Goal: Task Accomplishment & Management: Use online tool/utility

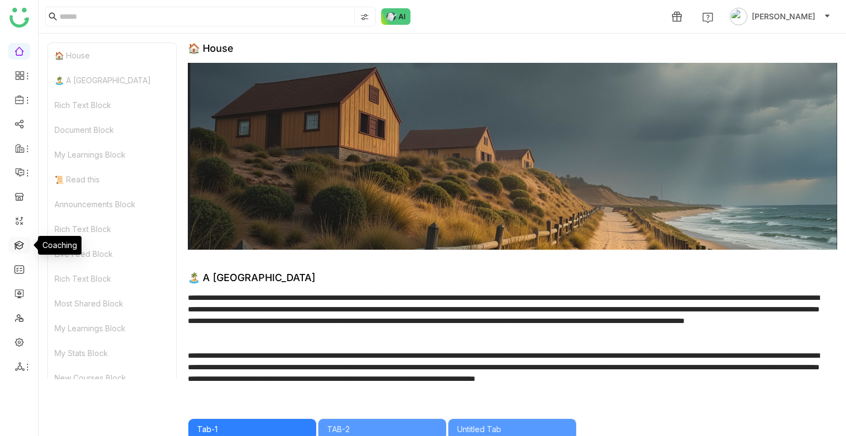
click at [15, 245] on link at bounding box center [19, 244] width 10 height 9
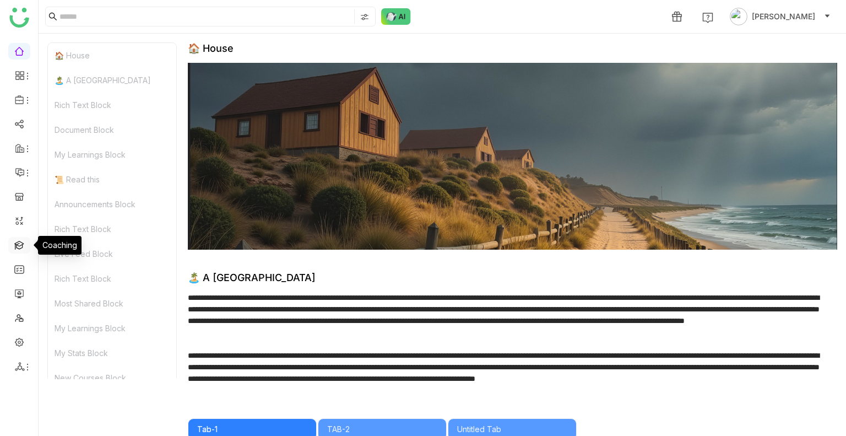
click at [15, 245] on link at bounding box center [19, 244] width 10 height 9
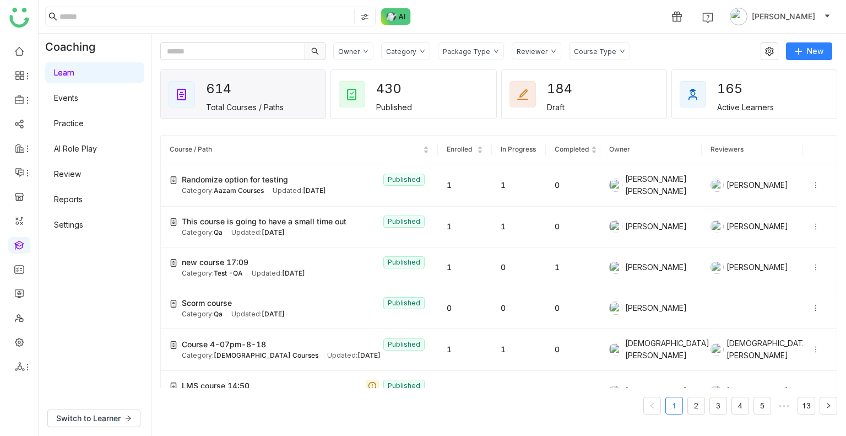
click at [85, 144] on link "AI Role Play" at bounding box center [75, 148] width 43 height 9
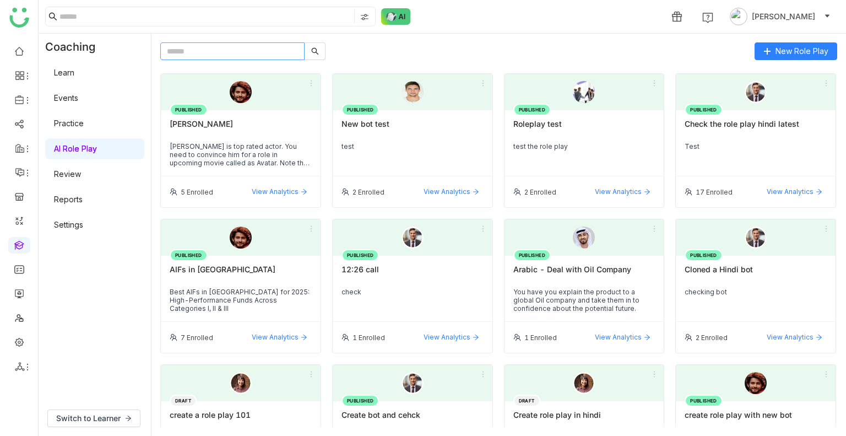
click at [241, 56] on input "text" at bounding box center [232, 51] width 144 height 18
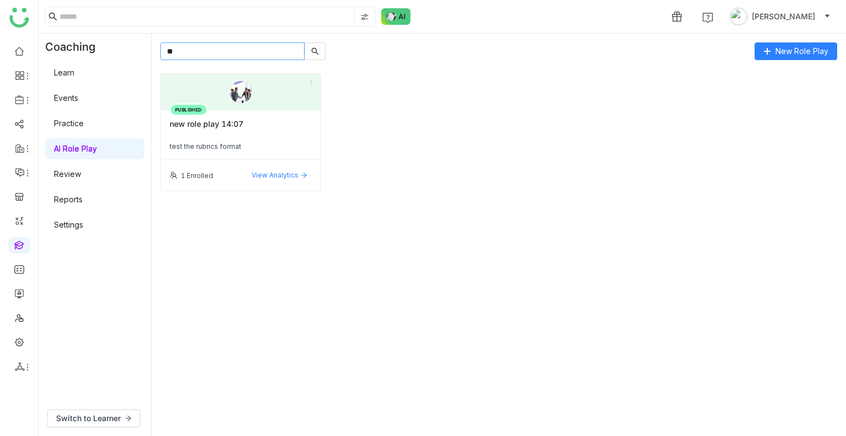
type input "**"
click at [271, 160] on div "1 Enrolled View Analytics" at bounding box center [241, 175] width 160 height 31
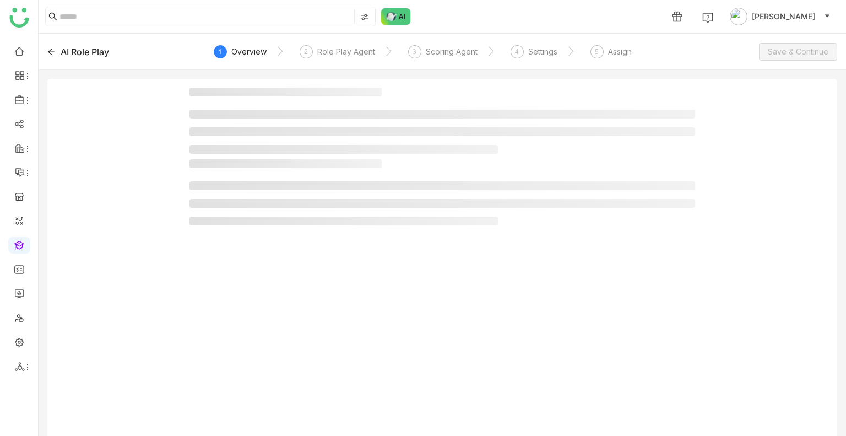
click at [260, 149] on li at bounding box center [344, 149] width 309 height 9
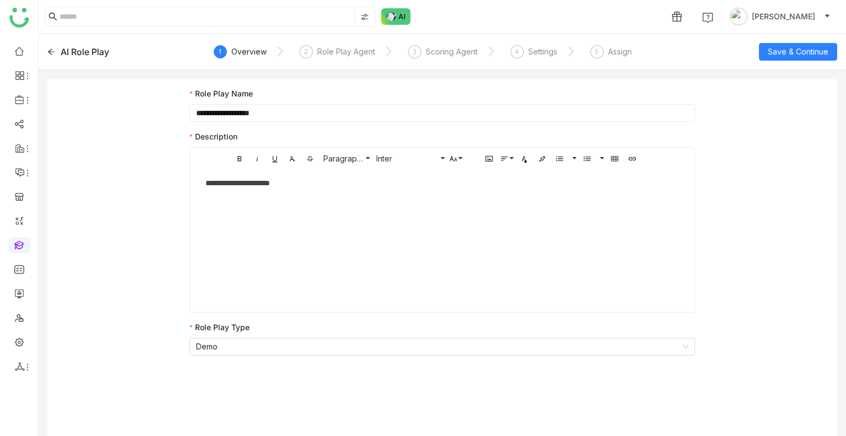
click at [609, 41] on nz-steps "1 Overview 2 Role Play Agent 3 Scoring Agent 4 Settings 5 Assign" at bounding box center [442, 52] width 445 height 26
click at [611, 48] on div "Assign" at bounding box center [620, 51] width 24 height 13
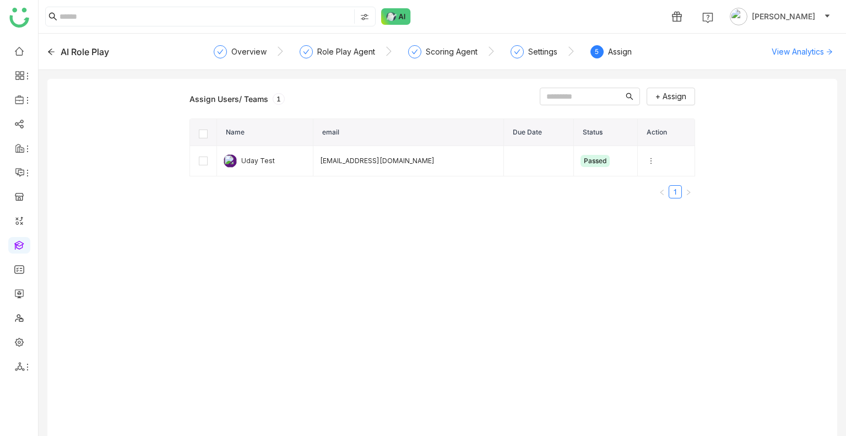
click at [201, 138] on th at bounding box center [203, 132] width 27 height 27
click at [473, 89] on button "Unenroll" at bounding box center [503, 97] width 60 height 18
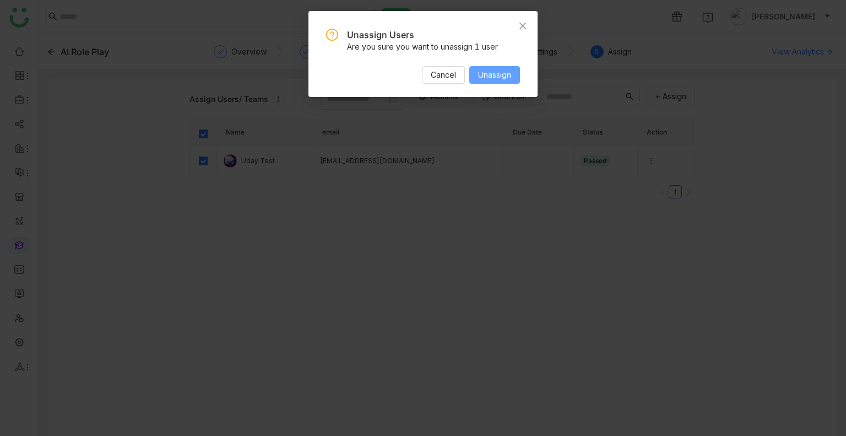
click at [491, 80] on span "Unassign" at bounding box center [494, 75] width 33 height 12
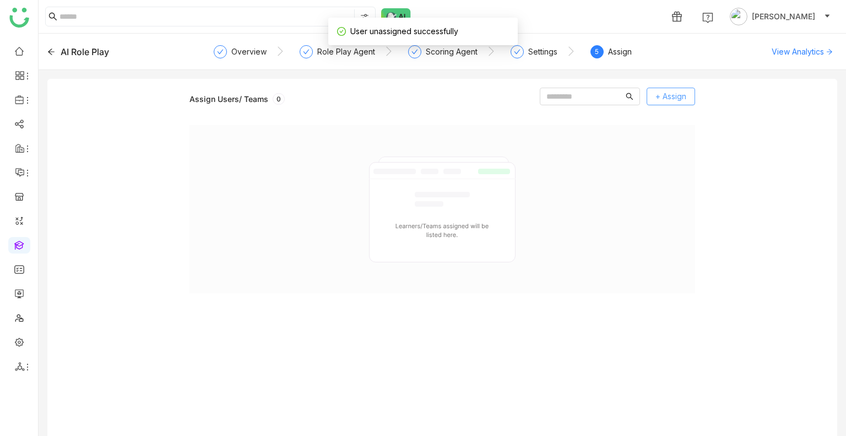
click at [670, 90] on button "+ Assign" at bounding box center [671, 97] width 48 height 18
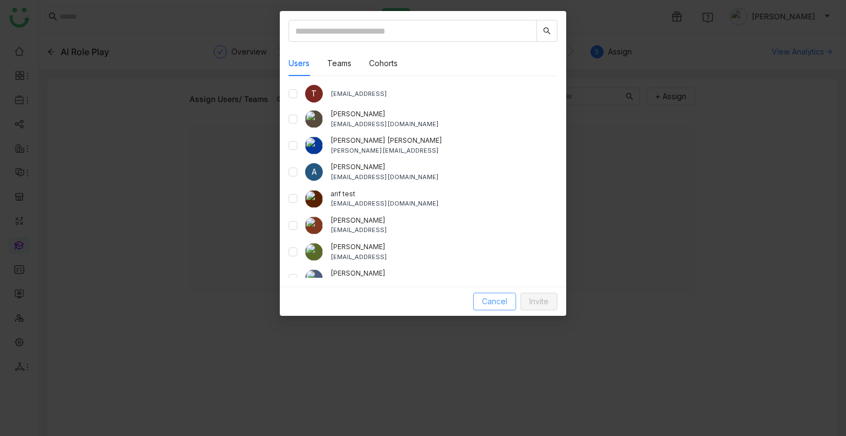
click at [494, 299] on span "Cancel" at bounding box center [494, 301] width 25 height 12
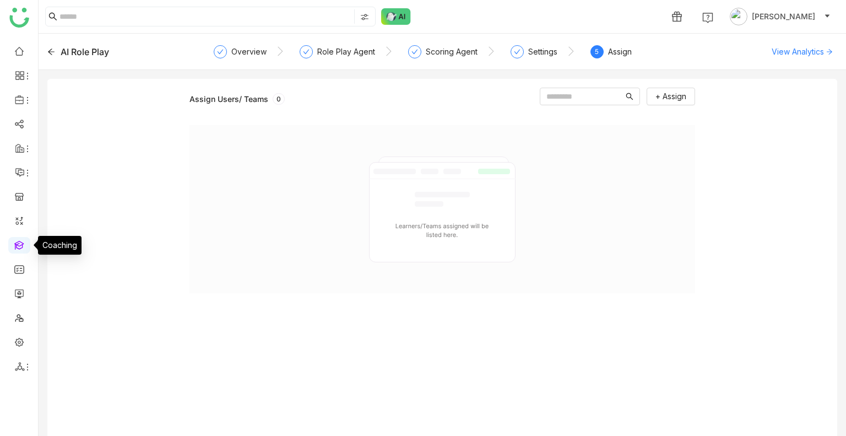
click at [19, 243] on link at bounding box center [19, 244] width 10 height 9
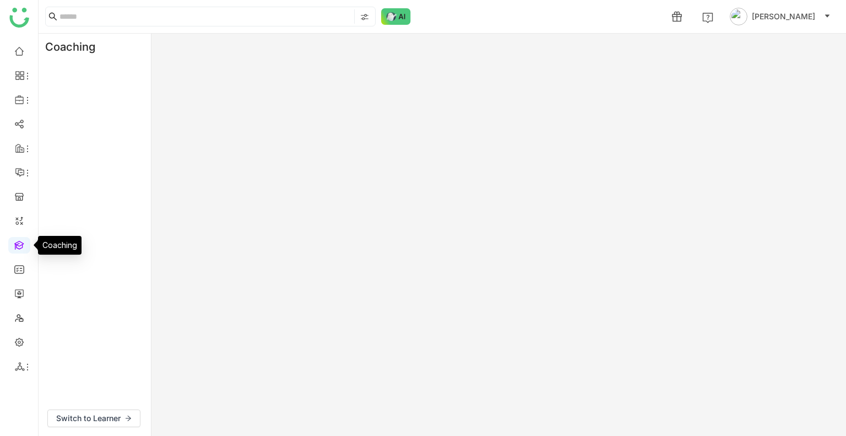
click at [19, 243] on link at bounding box center [19, 244] width 10 height 9
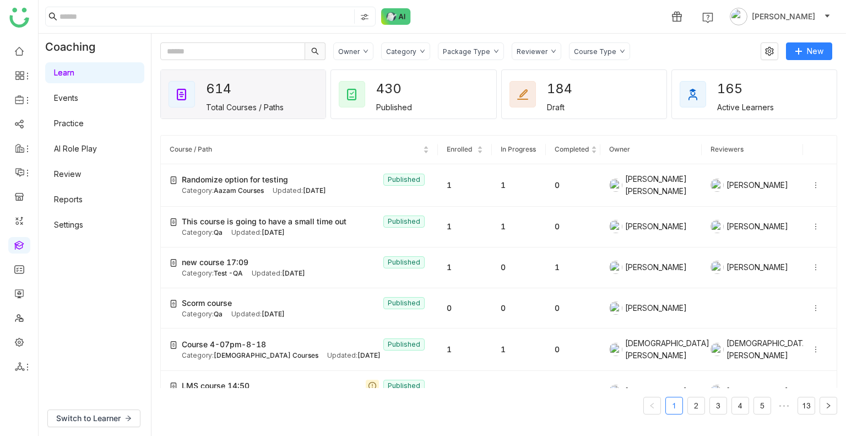
click at [81, 177] on link "Review" at bounding box center [67, 173] width 27 height 9
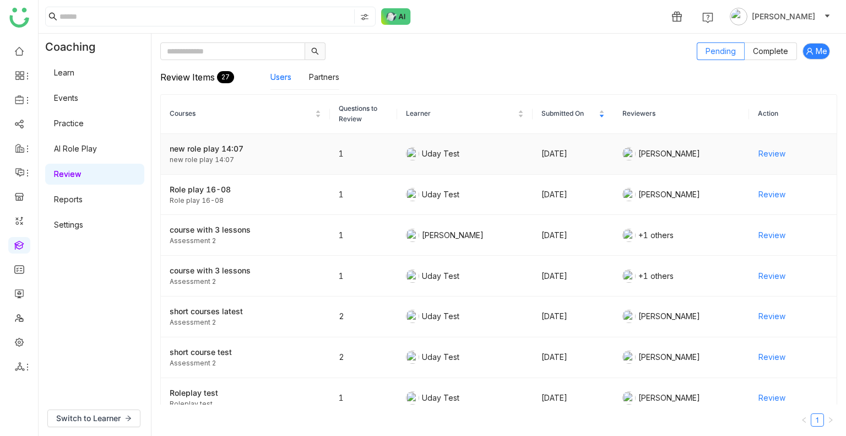
click at [759, 148] on span "Review" at bounding box center [772, 154] width 27 height 12
click at [779, 153] on div "Review" at bounding box center [793, 154] width 71 height 18
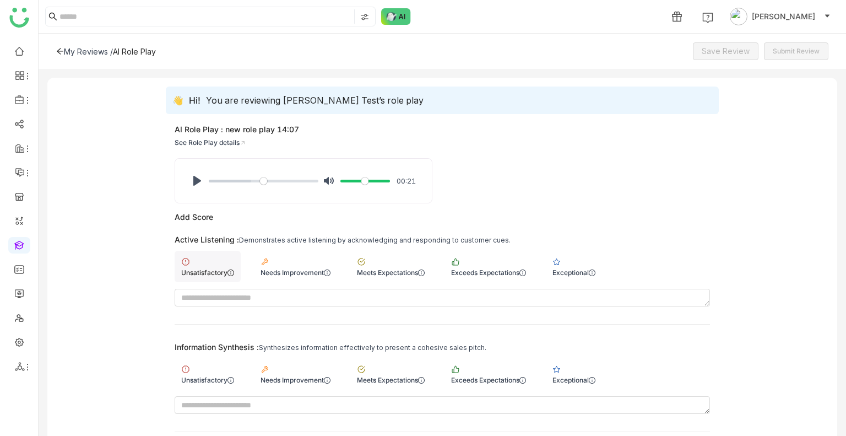
click at [209, 265] on div "Unsatisfactory" at bounding box center [208, 266] width 66 height 31
click at [282, 368] on div "Needs Improvement" at bounding box center [295, 373] width 83 height 31
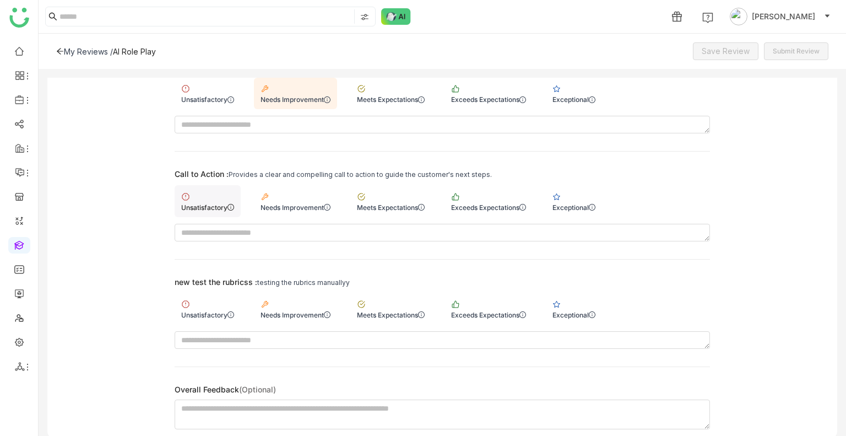
click at [220, 204] on div "Unsatisfactory" at bounding box center [207, 207] width 53 height 8
click at [282, 311] on div "Needs Improvement" at bounding box center [296, 315] width 70 height 8
click at [728, 48] on span "Save Review" at bounding box center [726, 51] width 48 height 12
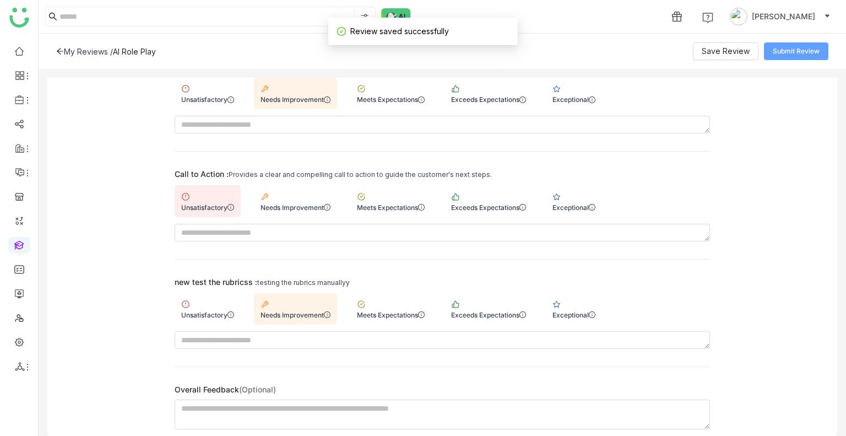
click at [796, 44] on button "Submit Review" at bounding box center [796, 51] width 64 height 18
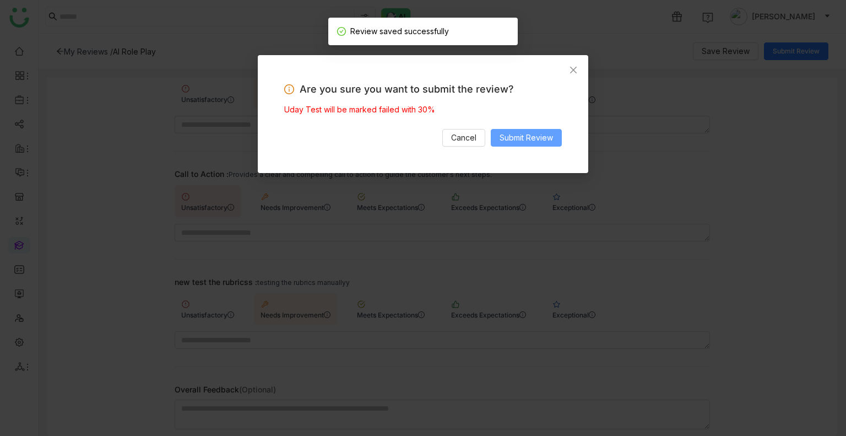
click at [525, 140] on span "Submit Review" at bounding box center [526, 138] width 53 height 12
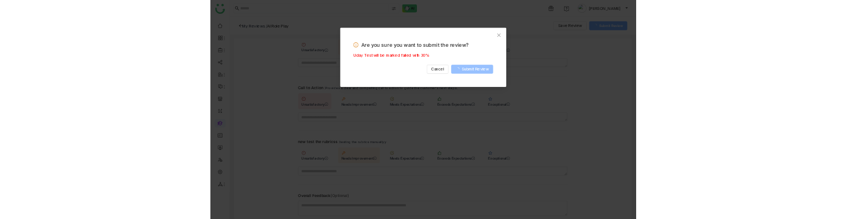
scroll to position [272, 0]
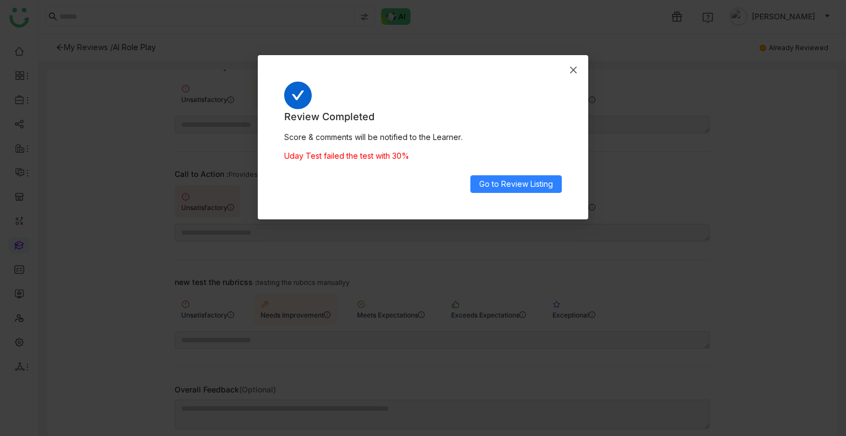
click at [582, 67] on span "Close" at bounding box center [574, 70] width 30 height 30
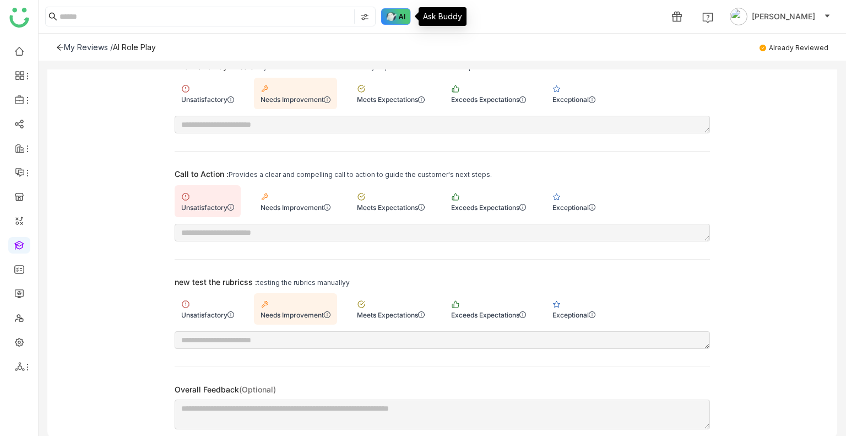
click at [404, 20] on img at bounding box center [396, 16] width 30 height 17
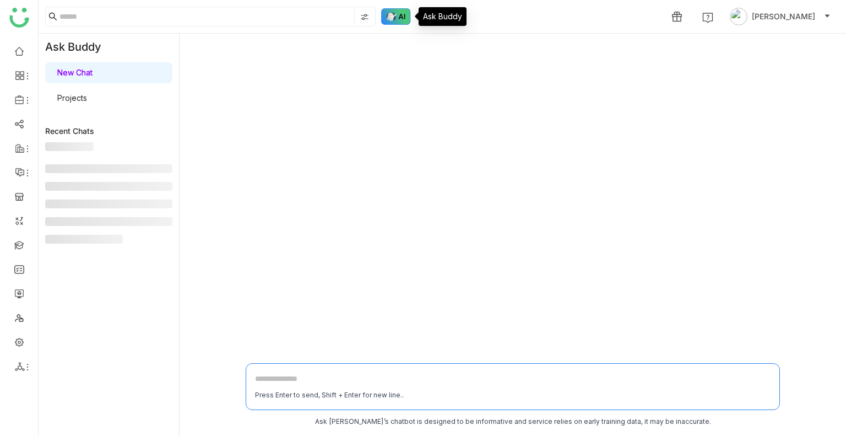
click at [404, 20] on img at bounding box center [396, 16] width 30 height 17
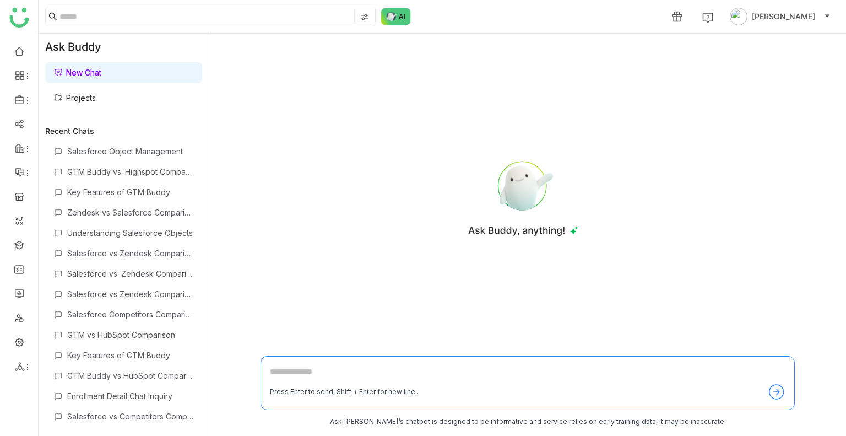
click at [87, 99] on link "Projects" at bounding box center [75, 97] width 42 height 9
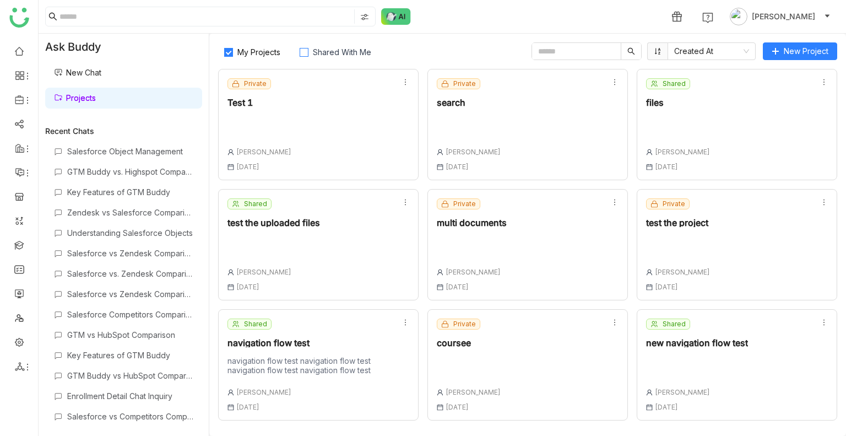
scroll to position [117, 0]
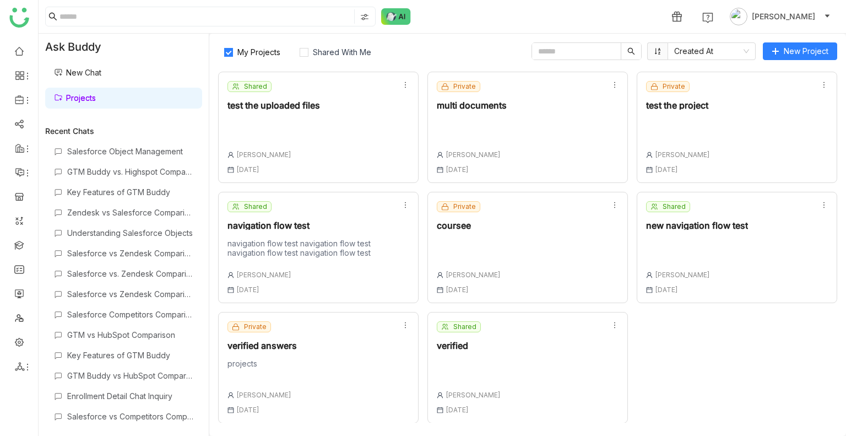
click at [363, 337] on div "Private verified answers projects Uday Bhanu 18 Aug , 2025" at bounding box center [318, 367] width 201 height 111
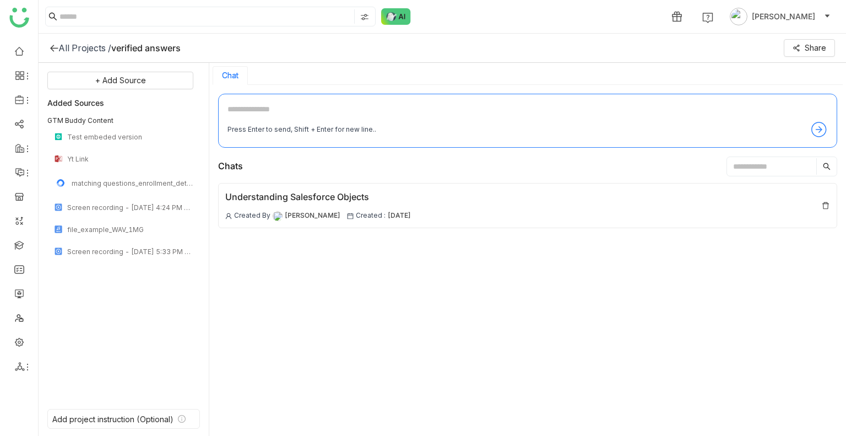
click at [363, 337] on div "Understanding Salesforce Objects Created By Uday Bhanu Created : 18 Aug , 2025" at bounding box center [527, 306] width 619 height 246
click at [82, 46] on div "All Projects /" at bounding box center [84, 47] width 53 height 11
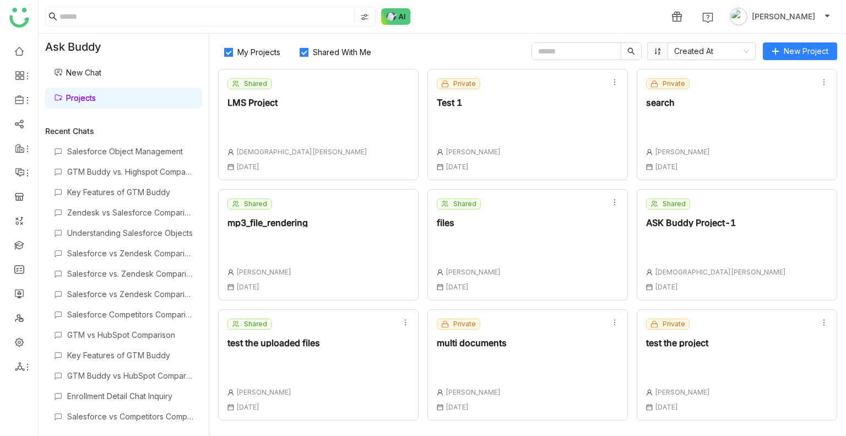
scroll to position [358, 0]
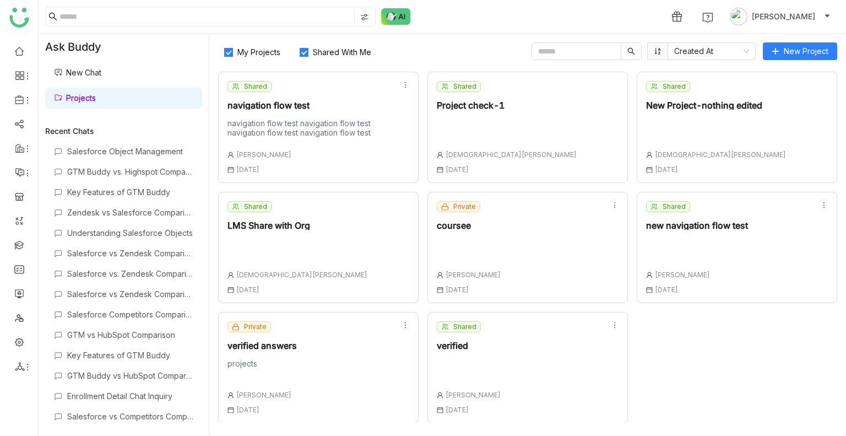
click at [461, 363] on div at bounding box center [469, 366] width 64 height 15
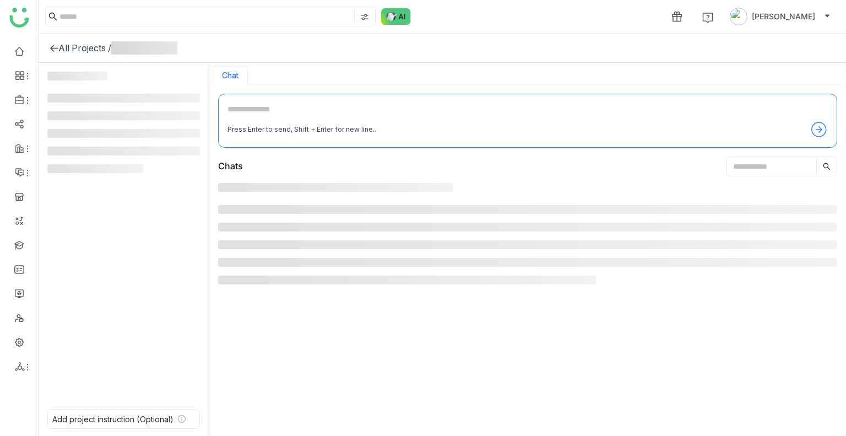
click at [461, 363] on div at bounding box center [527, 306] width 619 height 246
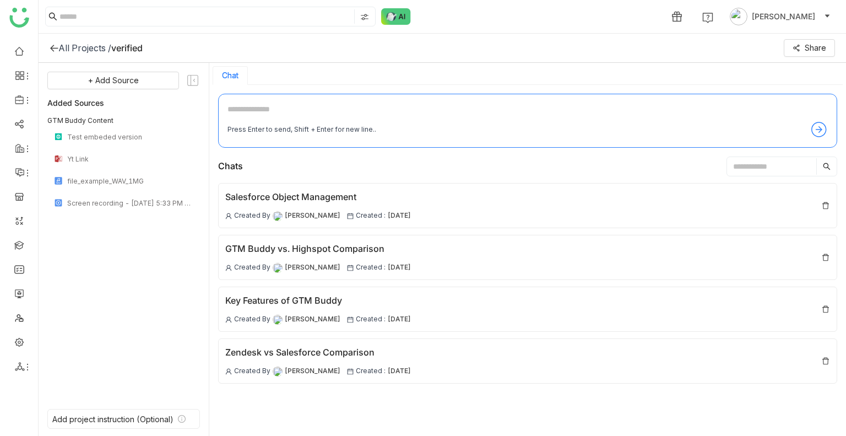
click at [87, 51] on div "All Projects /" at bounding box center [84, 47] width 53 height 11
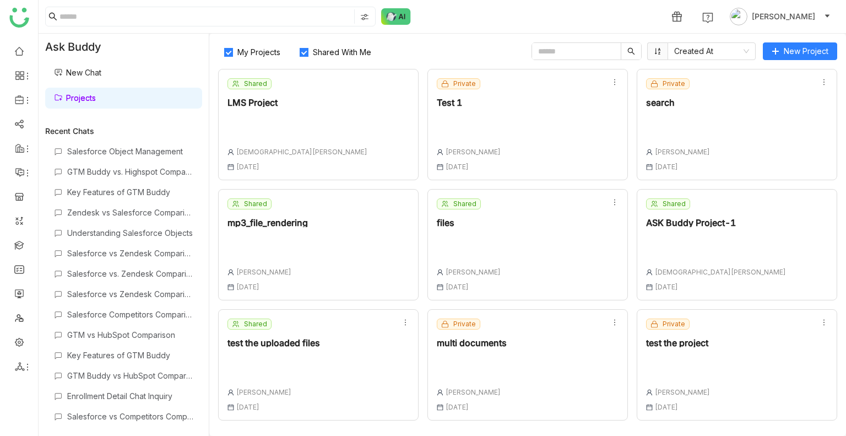
click at [298, 110] on div "Shared LMS Project Vishnu Vardhan 13 Jun , 2025" at bounding box center [318, 124] width 201 height 111
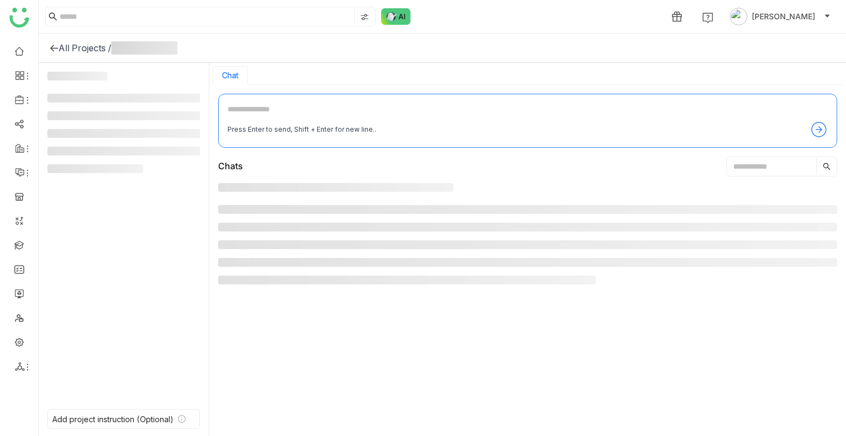
click at [298, 110] on div "Press Enter to send, Shift + Enter for new line.." at bounding box center [527, 121] width 619 height 54
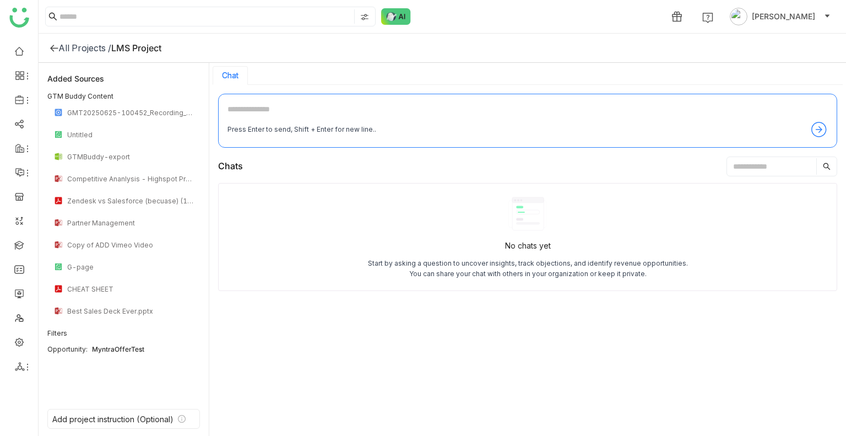
click at [78, 52] on div "All Projects /" at bounding box center [84, 47] width 53 height 11
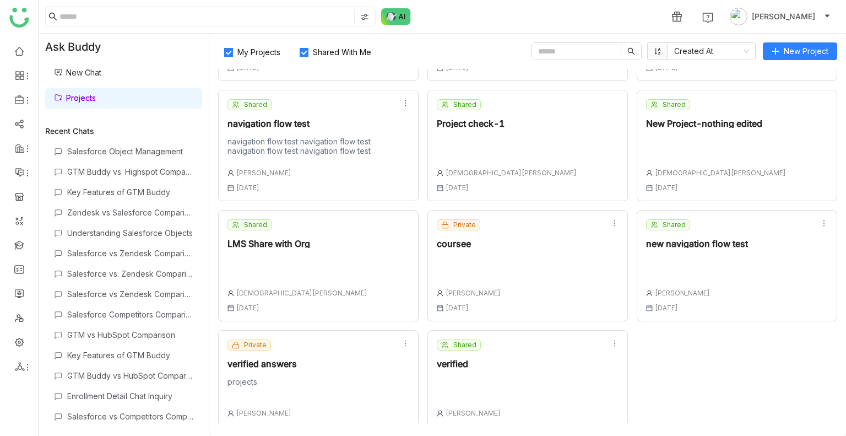
scroll to position [358, 0]
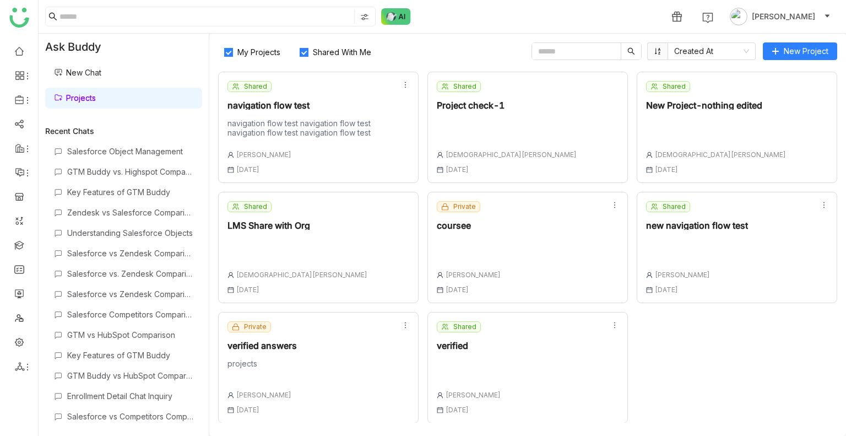
click at [330, 52] on span "Shared With Me" at bounding box center [342, 51] width 67 height 9
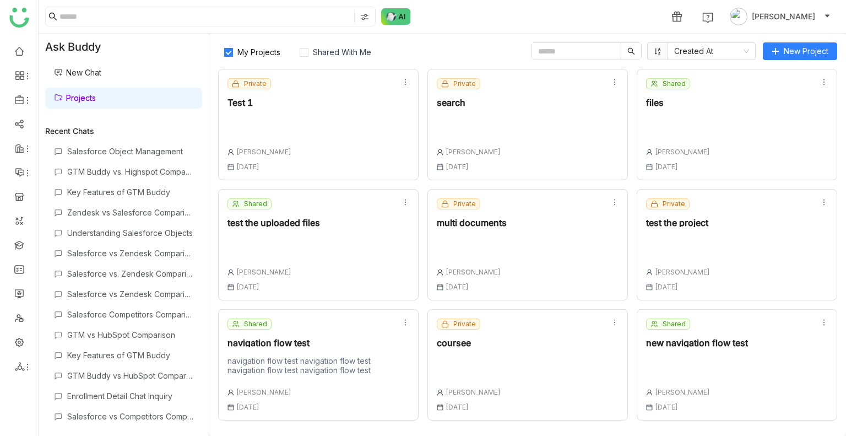
click at [714, 211] on div "Private test the project Uday Bhanu 21 Jul , 2025" at bounding box center [737, 244] width 201 height 111
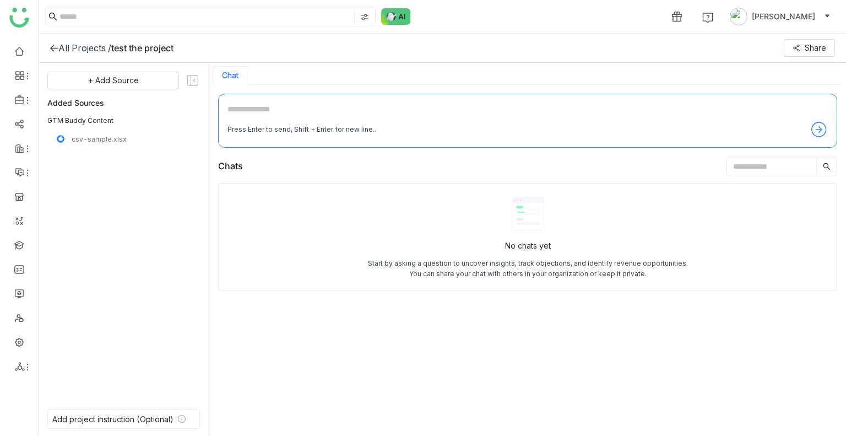
click at [82, 44] on div "All Projects /" at bounding box center [84, 47] width 53 height 11
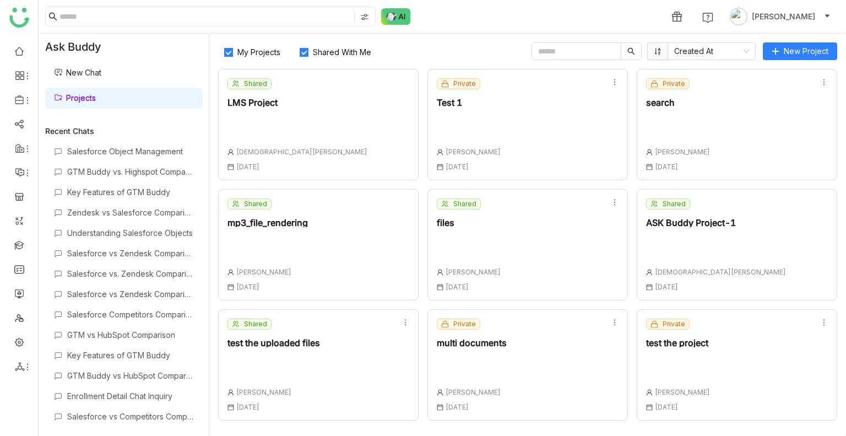
click at [311, 48] on span "Shared With Me" at bounding box center [342, 51] width 67 height 9
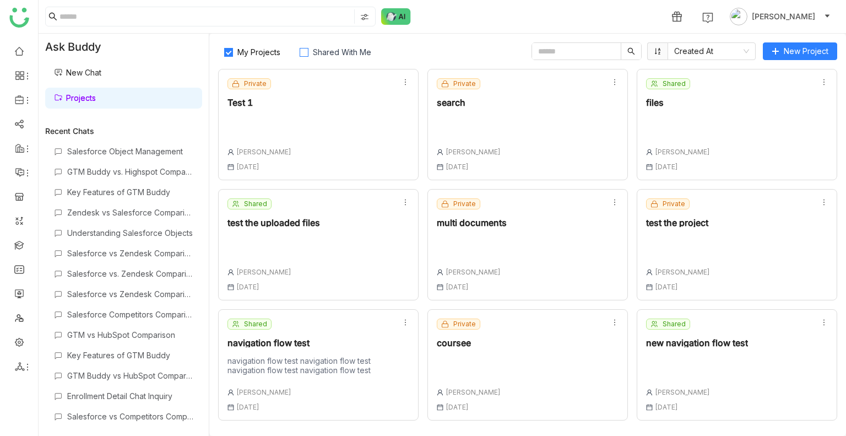
scroll to position [117, 0]
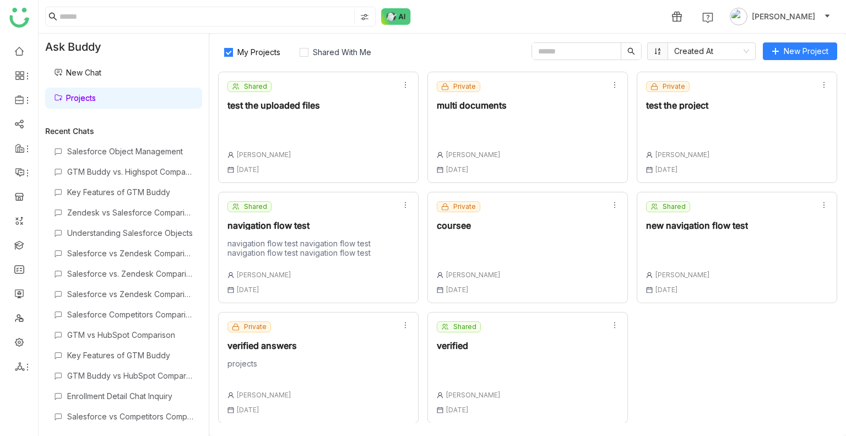
click at [349, 230] on div "Shared navigation flow test navigation flow test navigation flow test navigatio…" at bounding box center [310, 247] width 165 height 93
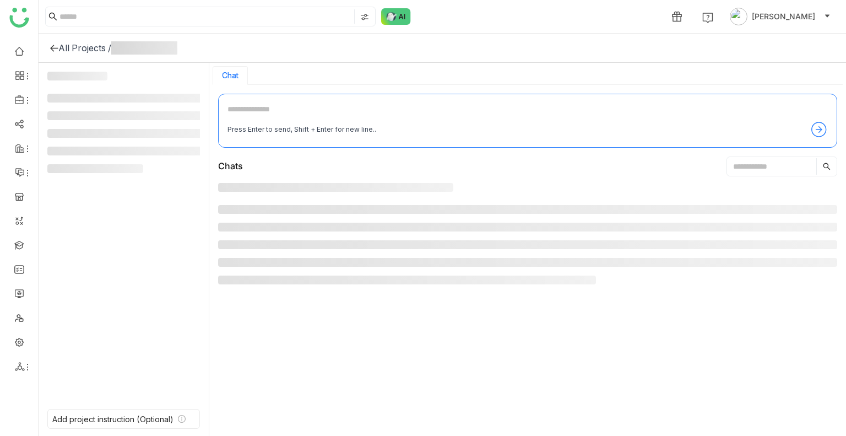
click at [349, 230] on ul at bounding box center [527, 244] width 619 height 79
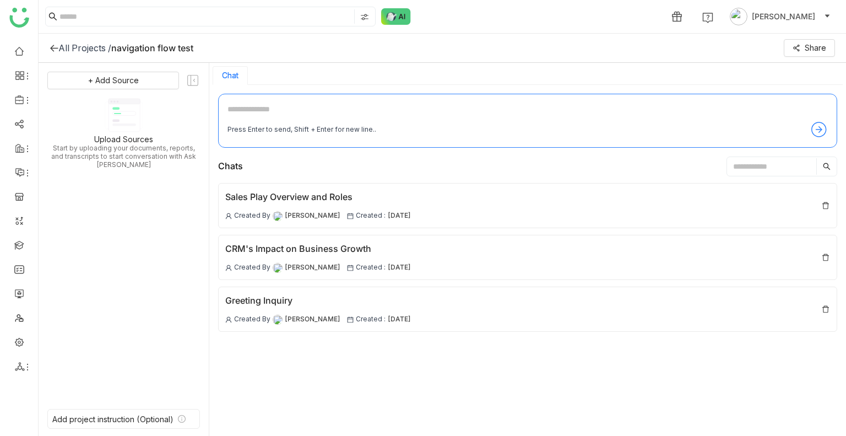
click at [90, 48] on div "All Projects /" at bounding box center [84, 47] width 53 height 11
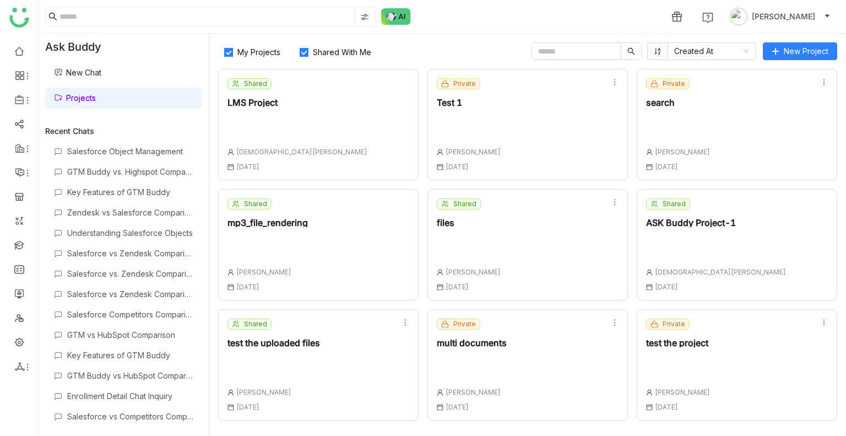
click at [344, 52] on span "Shared With Me" at bounding box center [342, 51] width 67 height 9
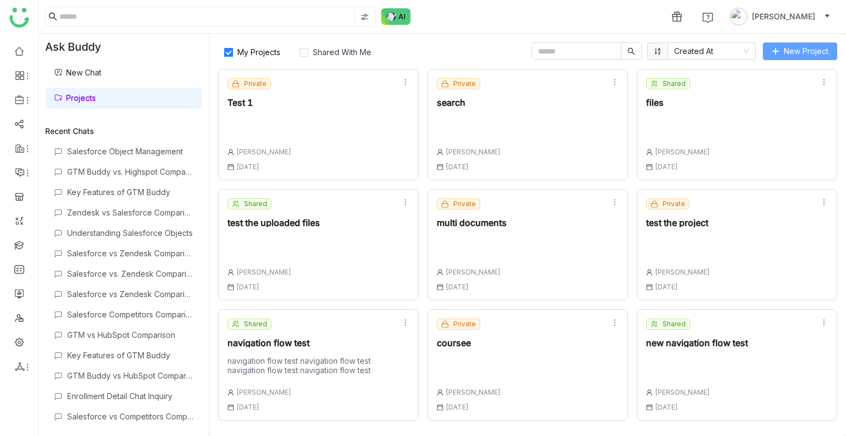
click at [780, 49] on button "New Project" at bounding box center [800, 51] width 74 height 18
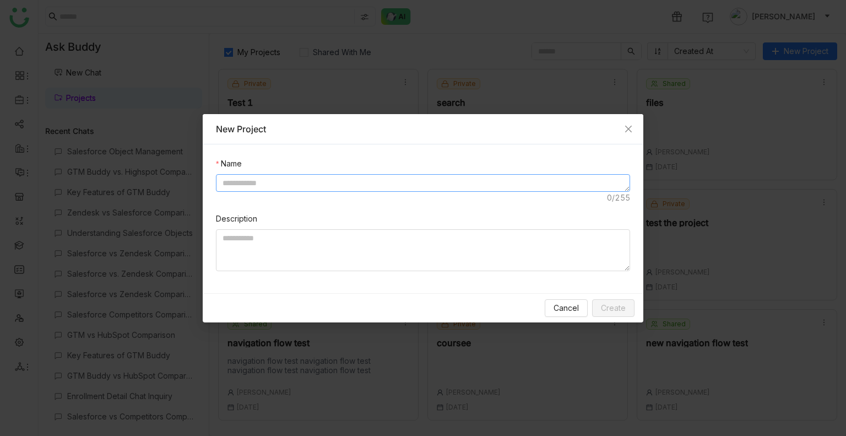
click at [260, 184] on textarea at bounding box center [423, 183] width 414 height 18
click at [260, 181] on textarea "**********" at bounding box center [423, 183] width 414 height 18
type textarea "**********"
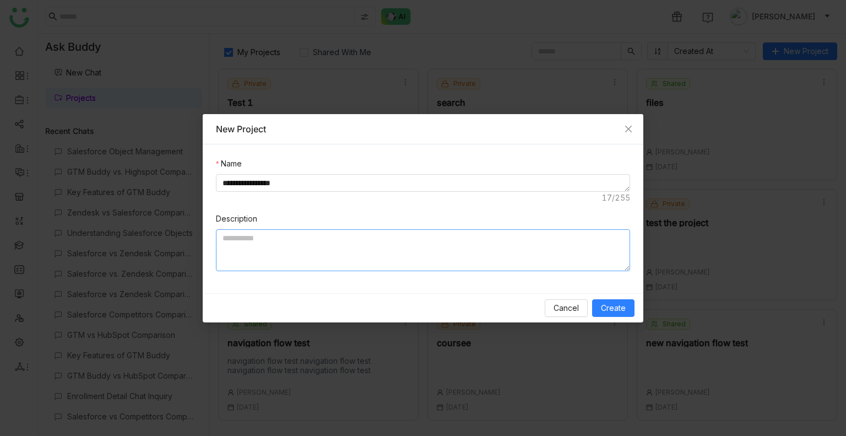
click at [243, 252] on textarea at bounding box center [423, 250] width 414 height 42
paste textarea "**********"
type textarea "**********"
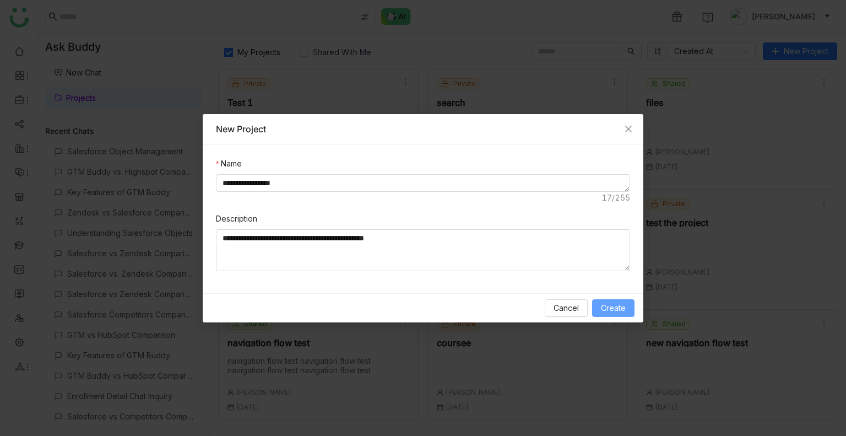
click at [619, 315] on button "Create" at bounding box center [613, 308] width 42 height 18
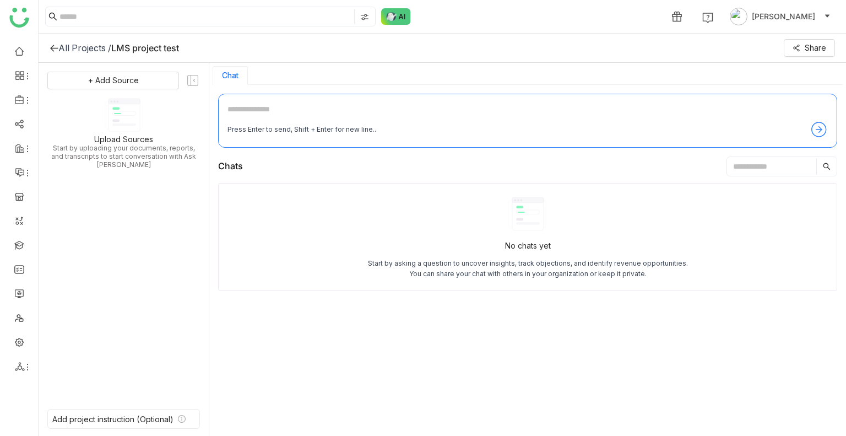
click at [259, 118] on textarea at bounding box center [528, 112] width 601 height 18
click at [229, 105] on textarea at bounding box center [528, 112] width 601 height 18
type textarea "**********"
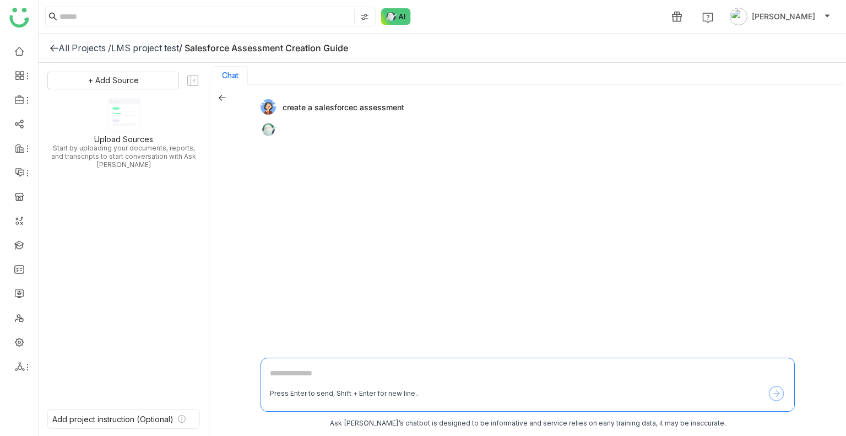
click at [149, 48] on div "LMS project test" at bounding box center [145, 47] width 68 height 11
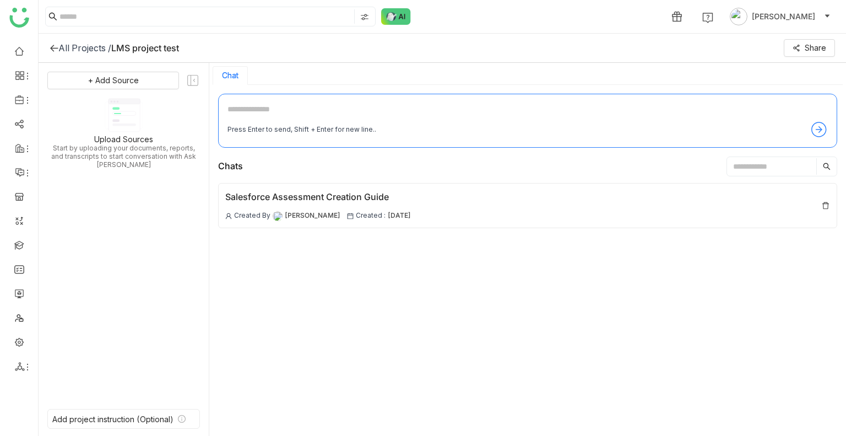
click at [75, 50] on div "All Projects /" at bounding box center [84, 47] width 53 height 11
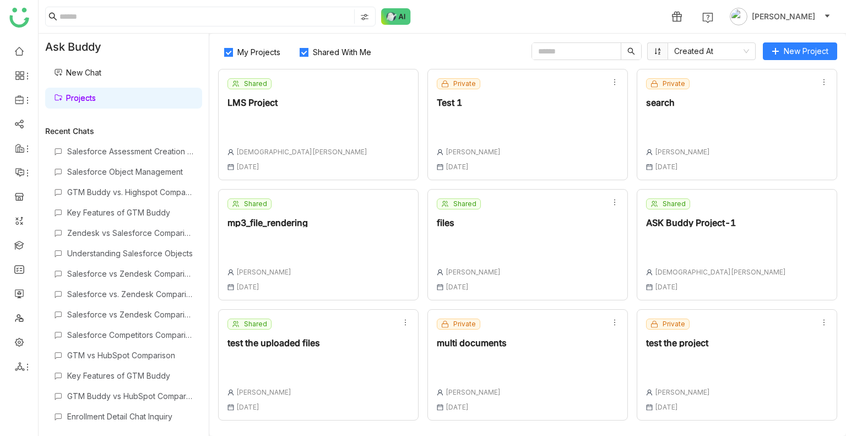
click at [348, 50] on span "Shared With Me" at bounding box center [342, 51] width 67 height 9
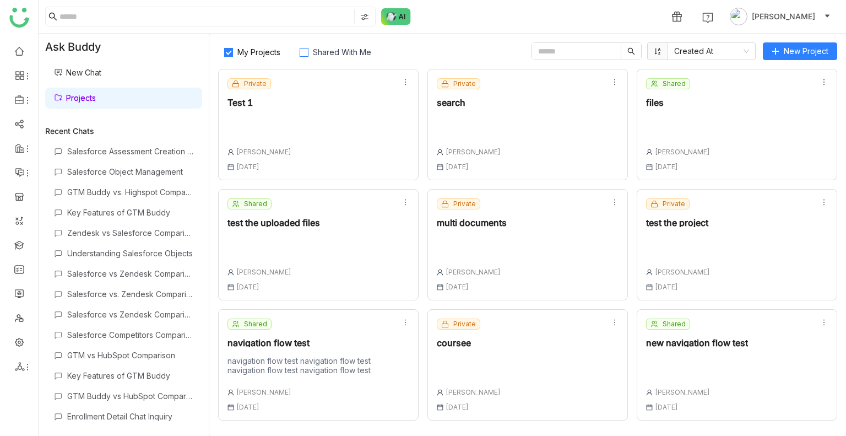
scroll to position [117, 0]
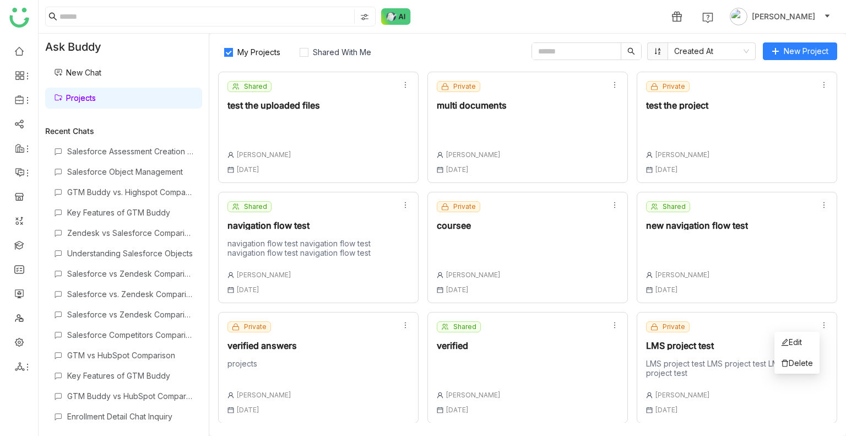
click at [821, 321] on icon at bounding box center [825, 325] width 8 height 8
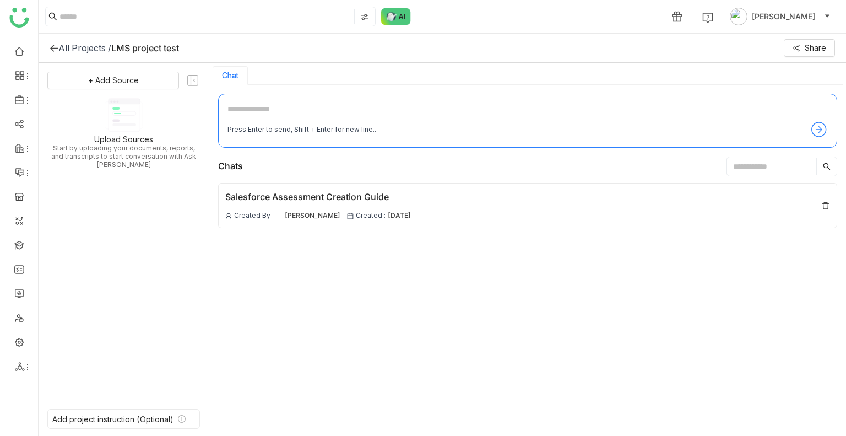
click at [75, 47] on div "All Projects /" at bounding box center [84, 47] width 53 height 11
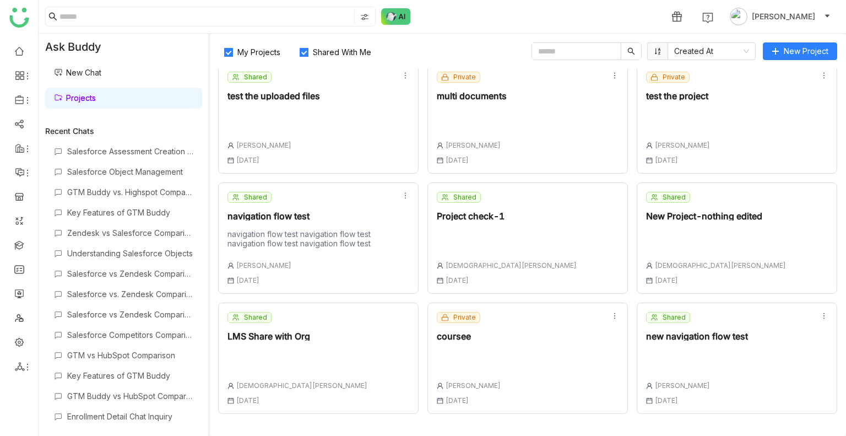
scroll to position [358, 0]
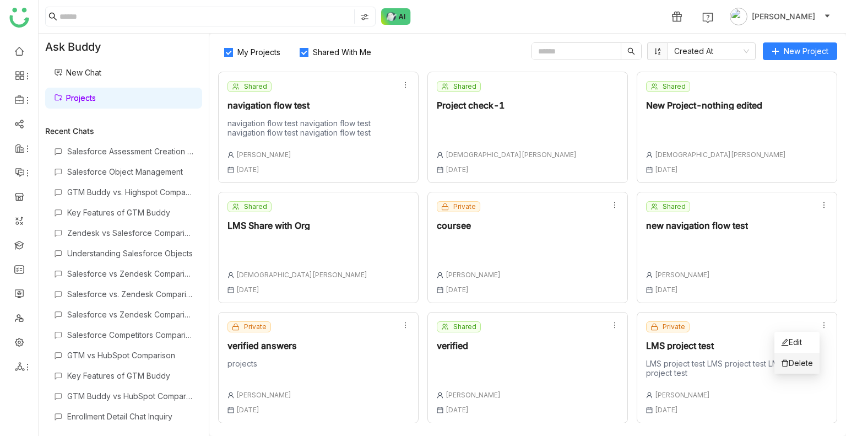
click at [805, 353] on li "Delete" at bounding box center [797, 363] width 45 height 21
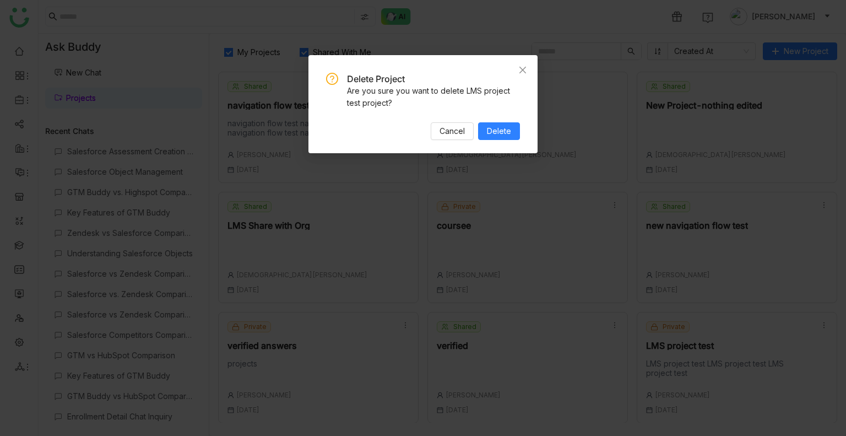
click at [498, 118] on div "Delete Project Are you sure you want to delete LMS project test project? Cancel…" at bounding box center [423, 106] width 194 height 67
click at [503, 130] on span "Delete" at bounding box center [499, 131] width 24 height 12
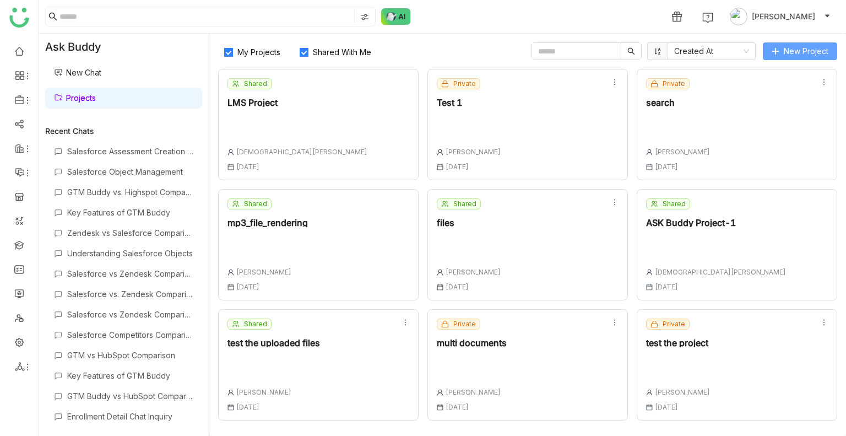
click at [779, 50] on icon at bounding box center [776, 51] width 8 height 8
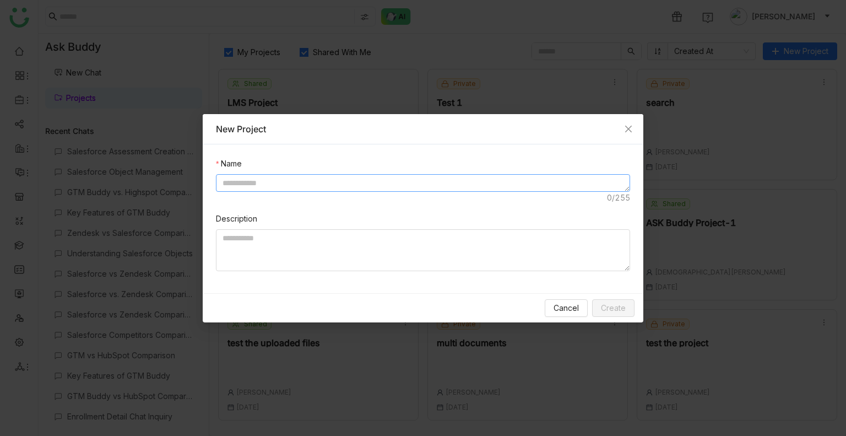
click at [290, 179] on textarea at bounding box center [423, 183] width 414 height 18
paste textarea "**********"
type textarea "**********"
click at [280, 248] on textarea at bounding box center [423, 250] width 414 height 42
paste textarea "**********"
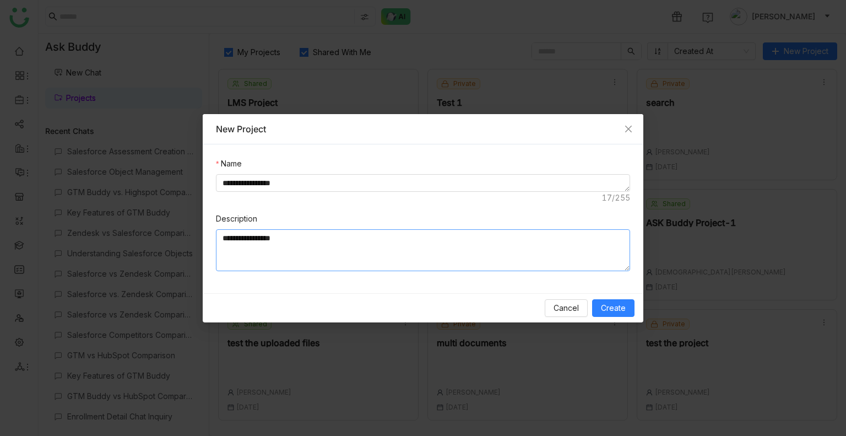
paste textarea "**********"
type textarea "**********"
click at [624, 304] on span "Create" at bounding box center [613, 308] width 25 height 12
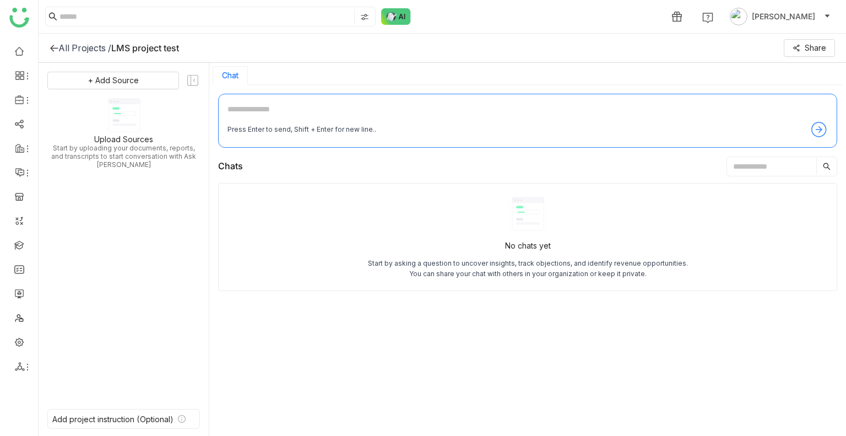
click at [89, 48] on div "All Projects /" at bounding box center [84, 47] width 53 height 11
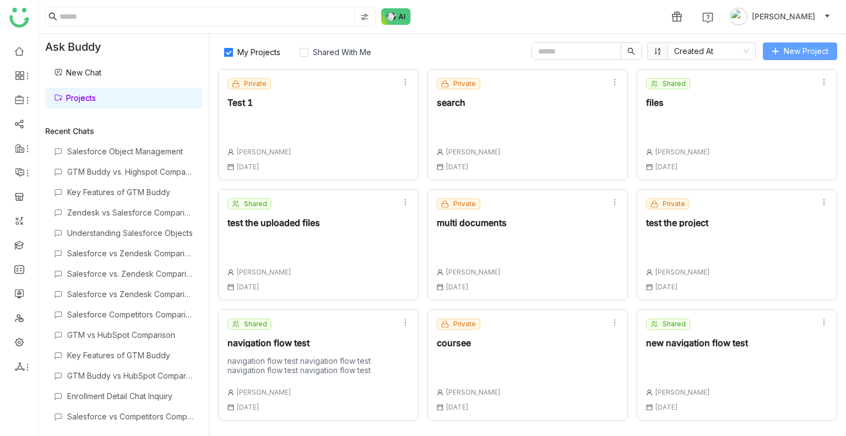
click at [805, 48] on span "New Project" at bounding box center [806, 51] width 45 height 12
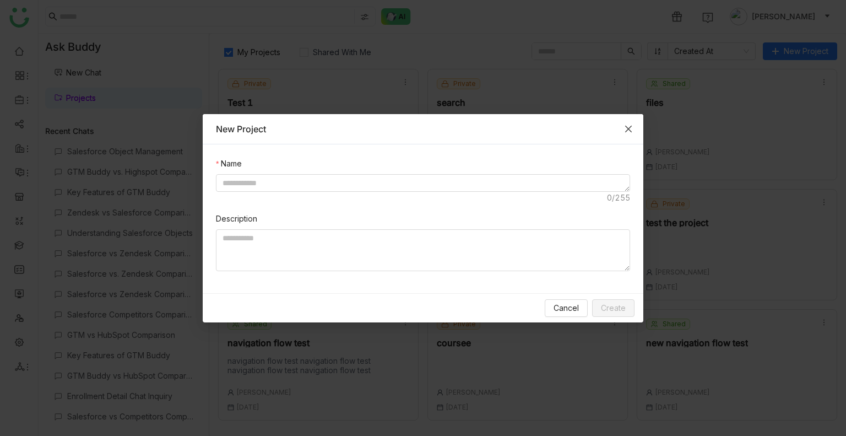
click at [625, 133] on span "Close" at bounding box center [629, 129] width 30 height 30
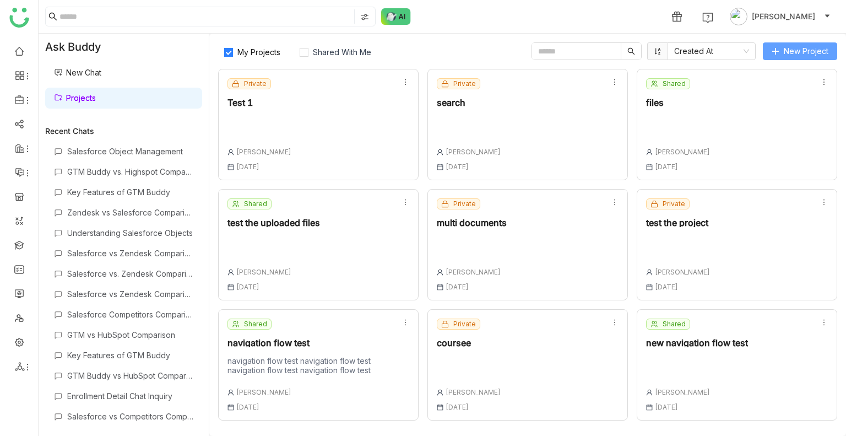
click at [816, 55] on span "New Project" at bounding box center [806, 51] width 45 height 12
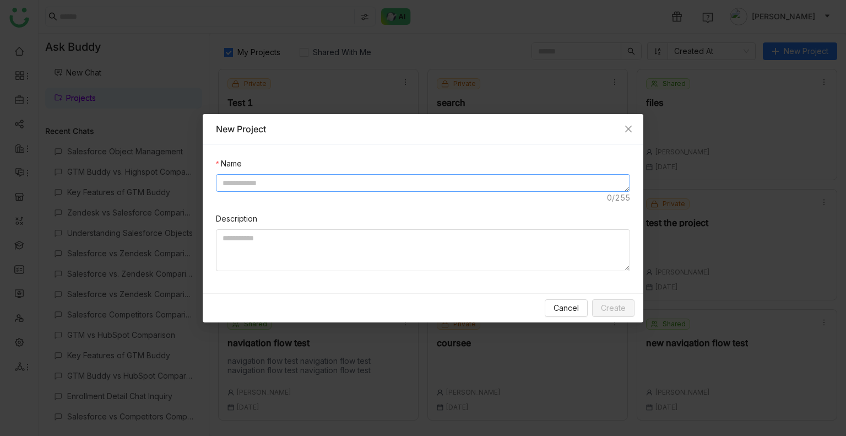
click at [236, 185] on textarea at bounding box center [423, 183] width 414 height 18
click at [632, 128] on icon "Close" at bounding box center [628, 129] width 9 height 9
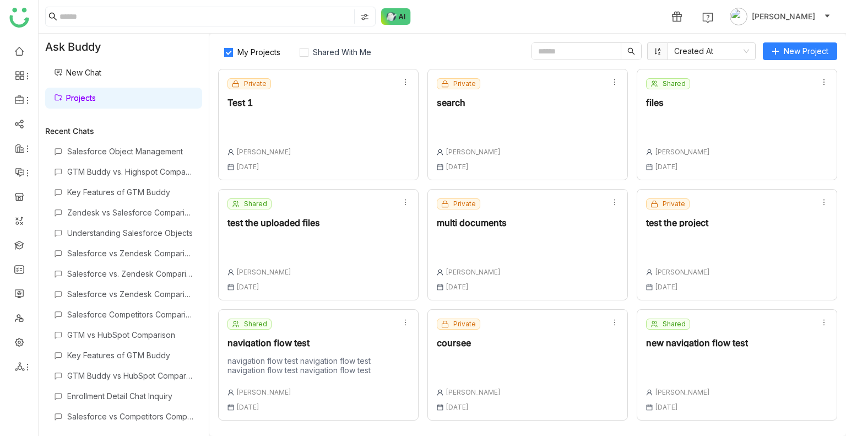
click at [255, 49] on span "My Projects" at bounding box center [259, 51] width 52 height 9
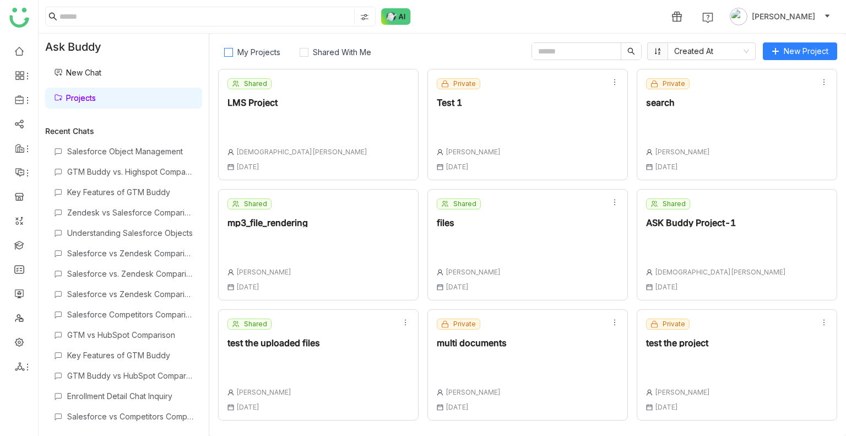
click at [269, 52] on span "My Projects" at bounding box center [259, 51] width 52 height 9
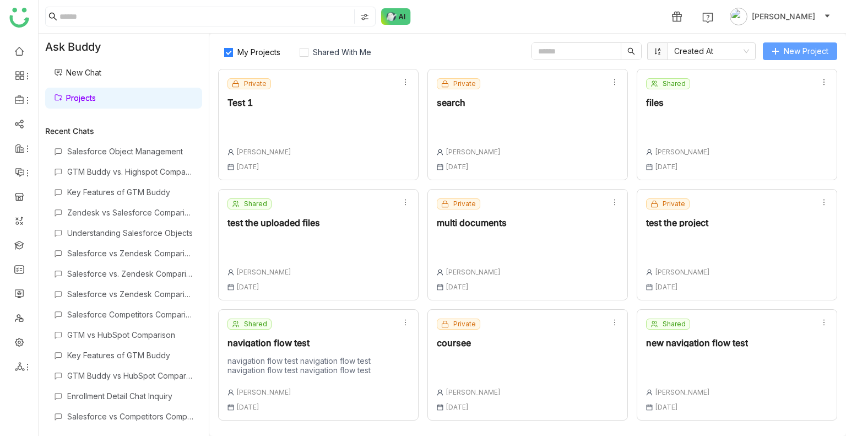
click at [796, 47] on span "New Project" at bounding box center [806, 51] width 45 height 12
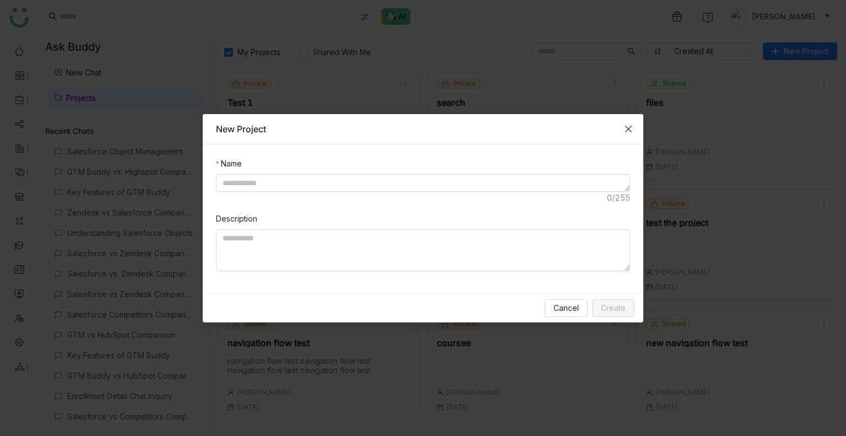
click at [633, 124] on span "Close" at bounding box center [629, 129] width 30 height 30
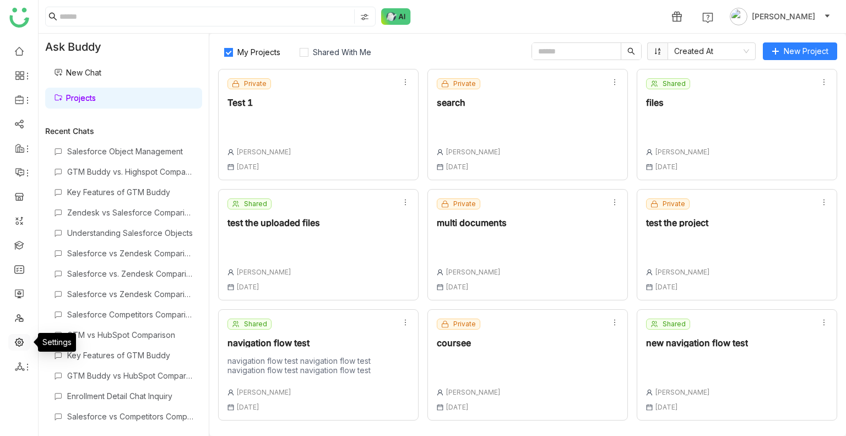
click at [14, 343] on link at bounding box center [19, 341] width 10 height 9
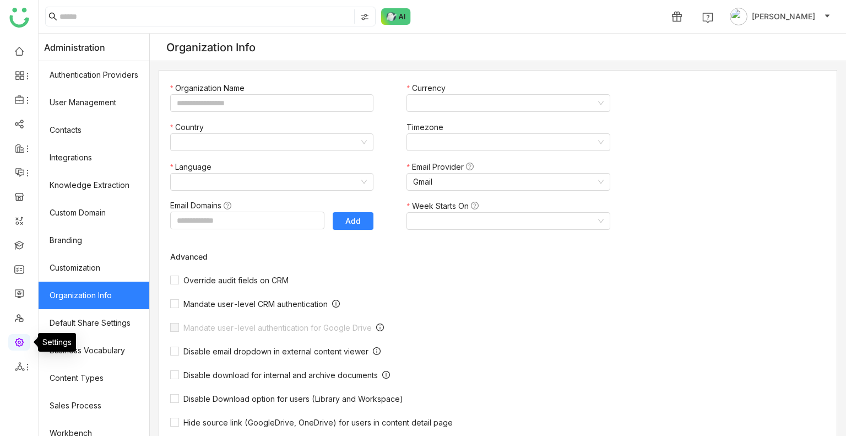
click at [14, 343] on link at bounding box center [19, 341] width 10 height 9
type input "*******"
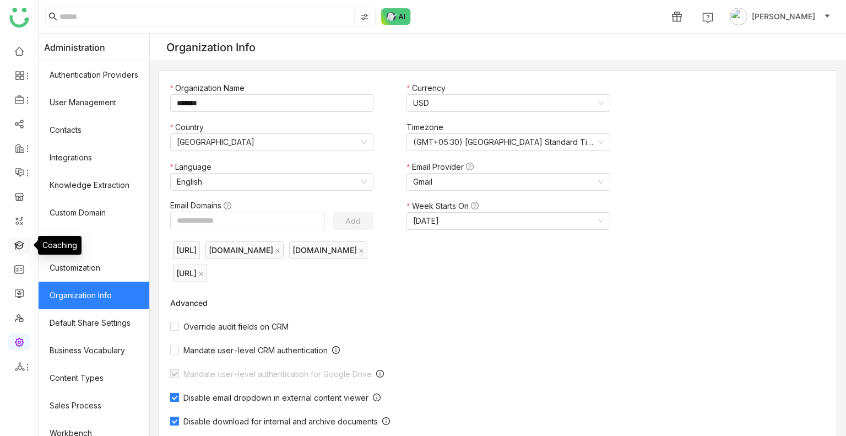
click at [22, 244] on link at bounding box center [19, 244] width 10 height 9
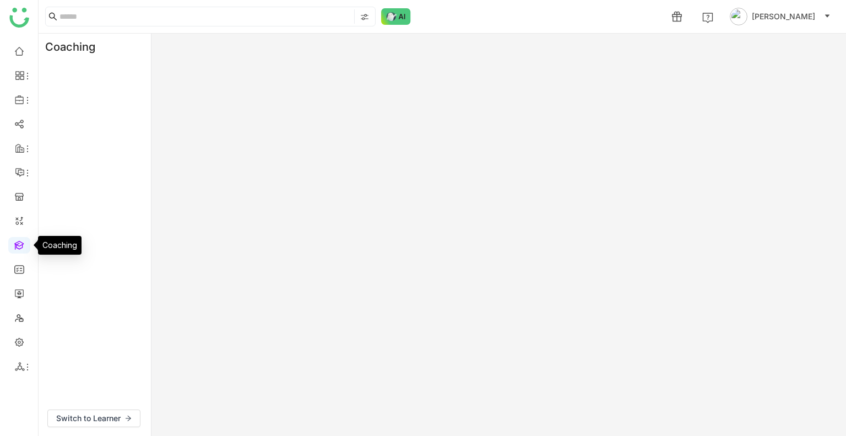
click at [22, 244] on link at bounding box center [19, 244] width 10 height 9
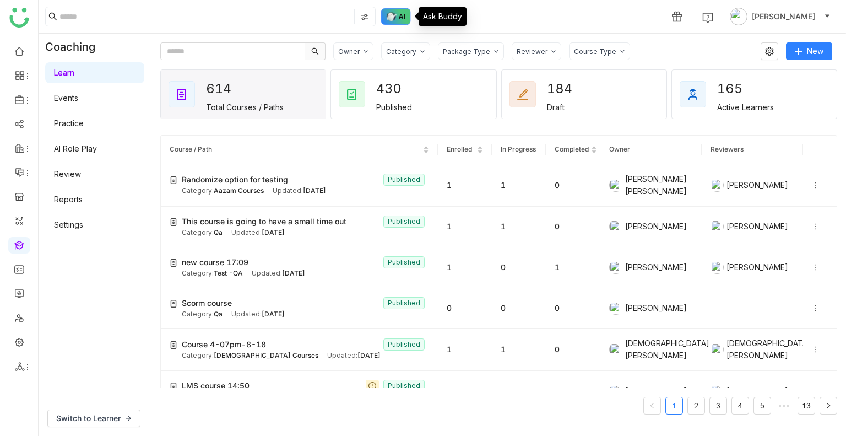
click at [386, 18] on img at bounding box center [396, 16] width 30 height 17
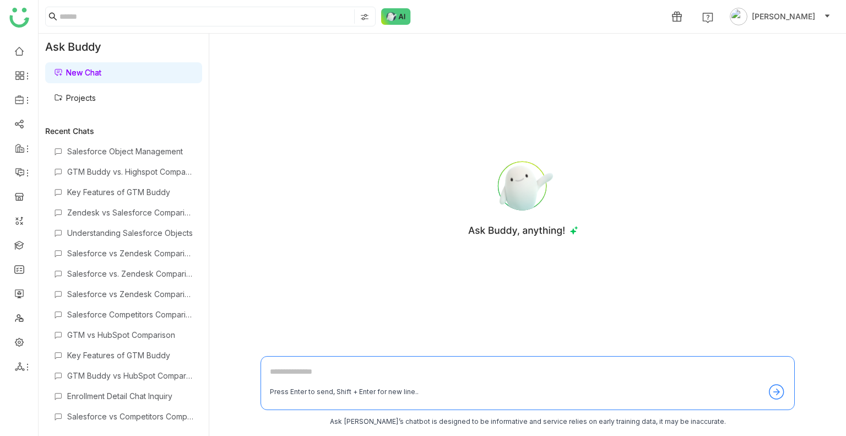
click at [94, 93] on link "Projects" at bounding box center [75, 97] width 42 height 9
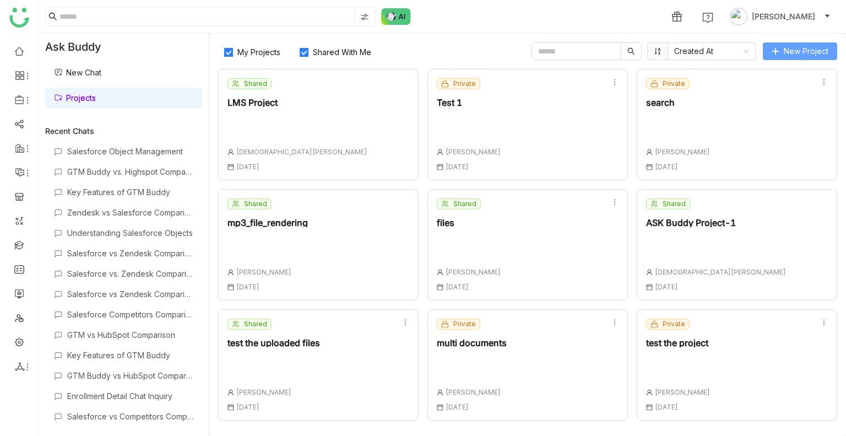
click at [789, 45] on span "New Project" at bounding box center [806, 51] width 45 height 12
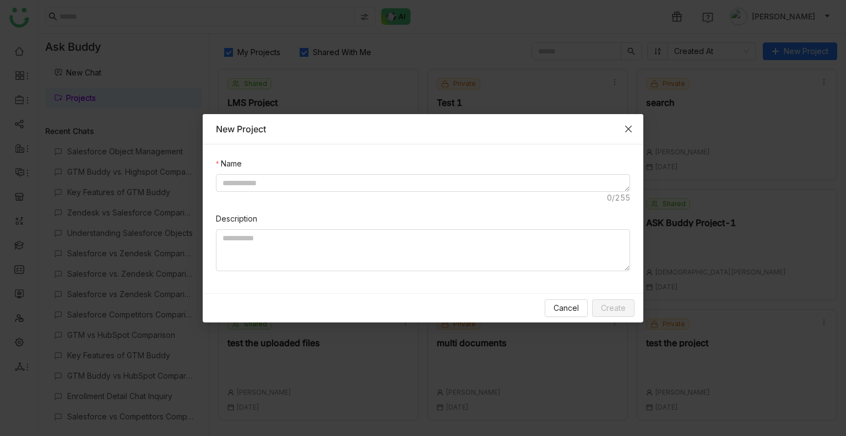
click at [623, 126] on span "Close" at bounding box center [629, 129] width 30 height 30
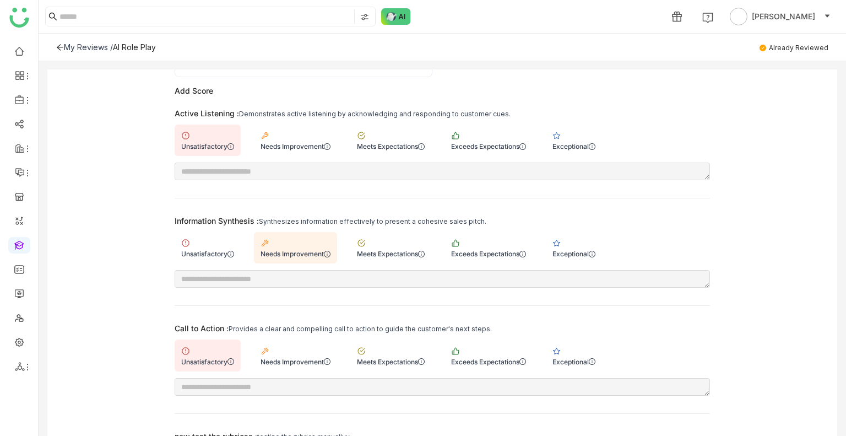
scroll to position [123, 0]
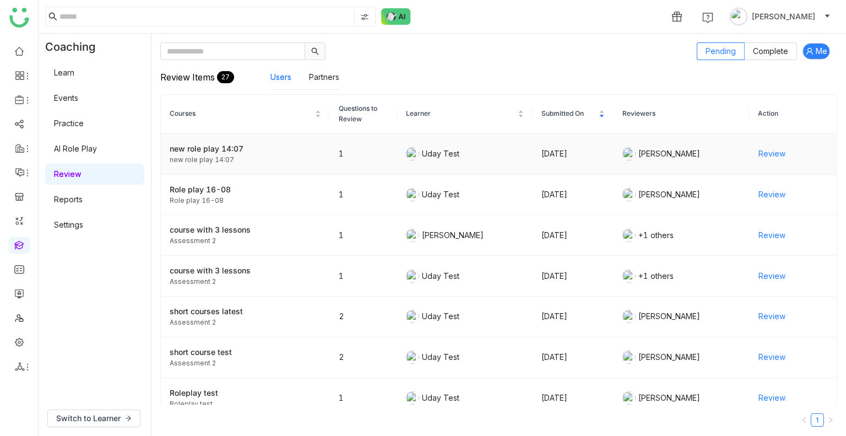
click at [759, 155] on span "Review" at bounding box center [772, 154] width 27 height 12
click at [79, 145] on link "AI Role Play" at bounding box center [75, 148] width 43 height 9
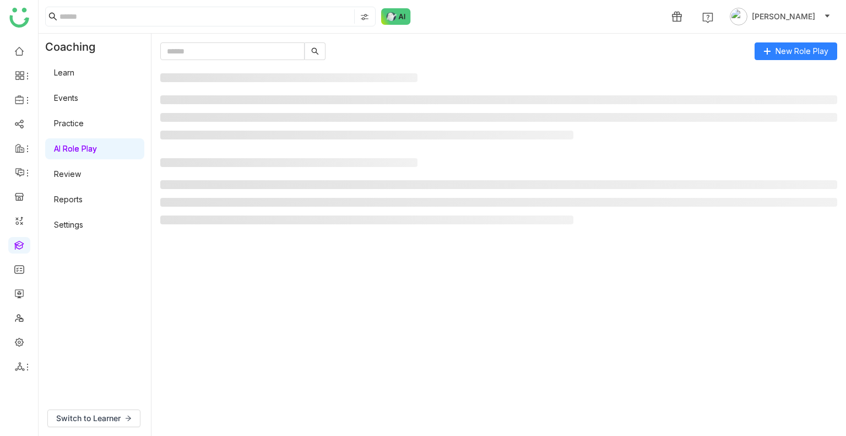
click at [79, 145] on link "AI Role Play" at bounding box center [75, 148] width 43 height 9
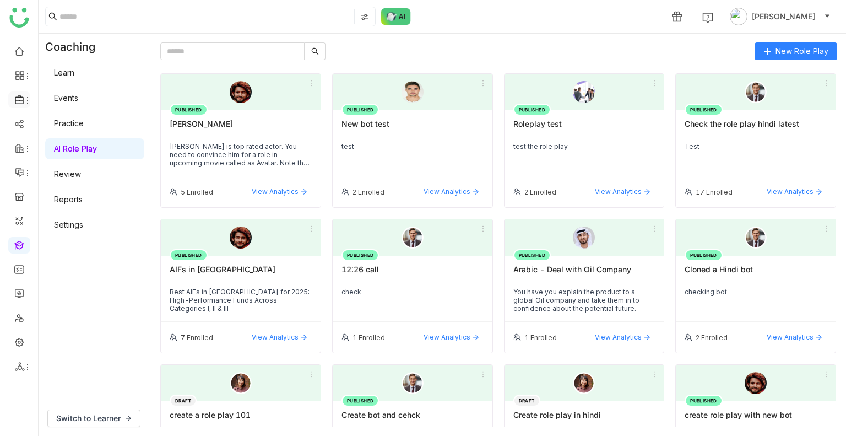
click at [15, 94] on li at bounding box center [19, 99] width 22 height 17
click at [79, 161] on link "Library" at bounding box center [77, 163] width 72 height 8
click at [79, 161] on body "1 Uday Bhanu Coaching Learn Events Practice AI Role Play Review Reports Setting…" at bounding box center [423, 218] width 846 height 436
click at [79, 161] on div "Learn Events Practice AI Role Play Review Reports Settings" at bounding box center [95, 148] width 112 height 177
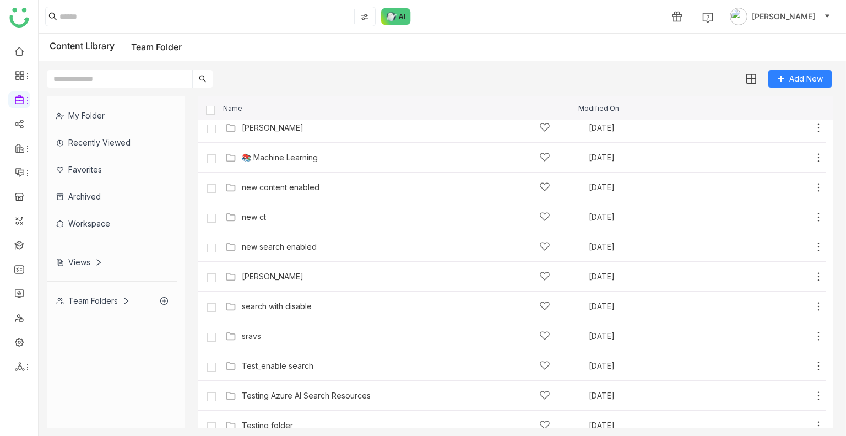
scroll to position [465, 0]
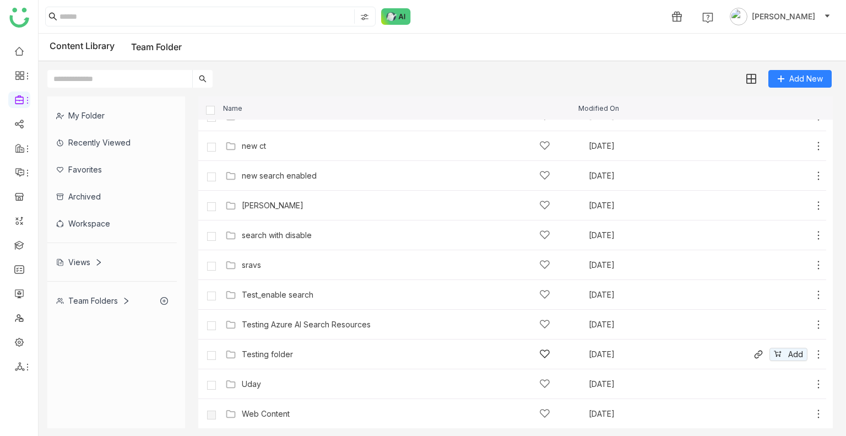
click at [291, 349] on div "Testing folder" at bounding box center [396, 354] width 309 height 12
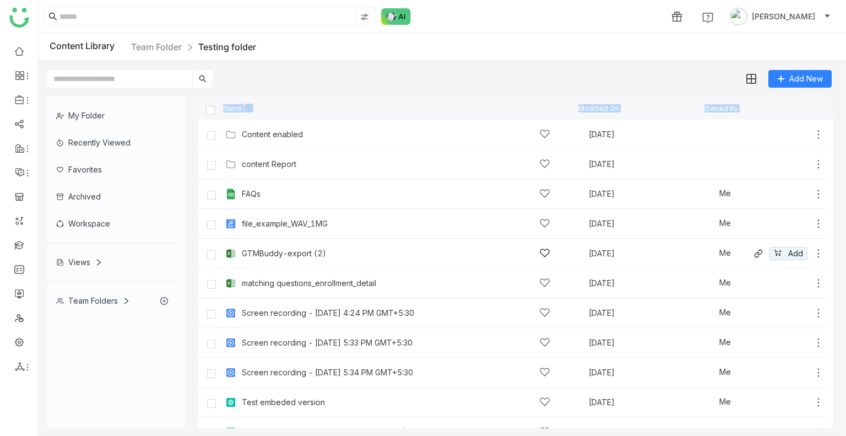
scroll to position [48, 0]
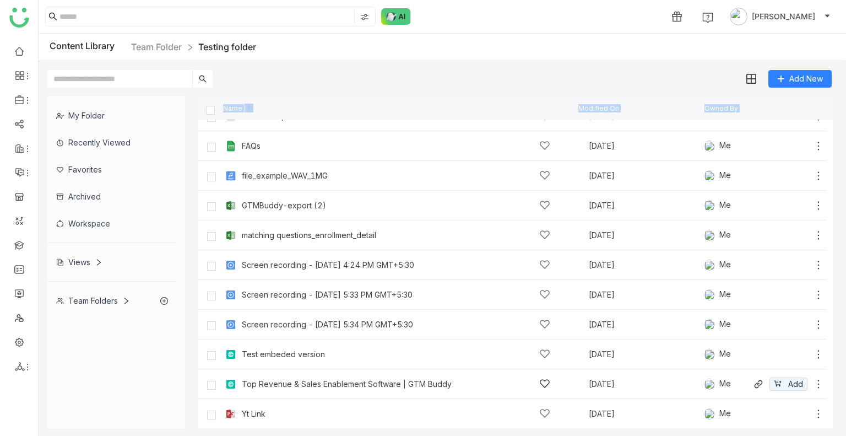
click at [386, 376] on div "Top Revenue & Sales Enablement Software | GTM Buddy Aug 16, 2025 Me Add" at bounding box center [524, 383] width 602 height 17
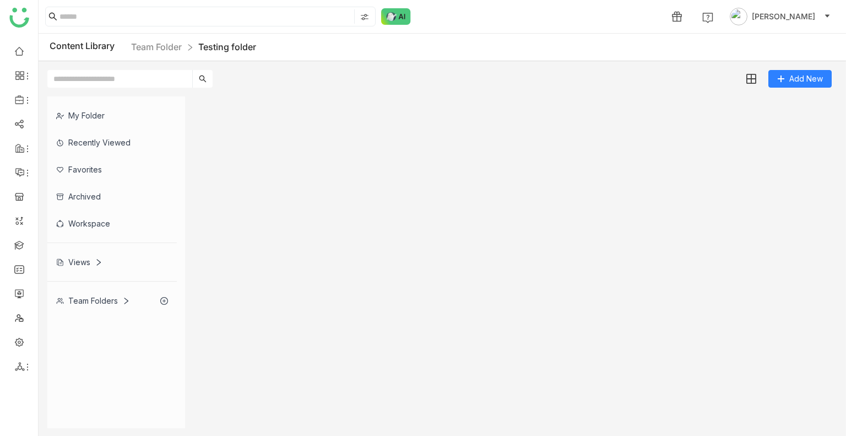
click at [386, 376] on gtmb-list-view at bounding box center [515, 262] width 635 height 332
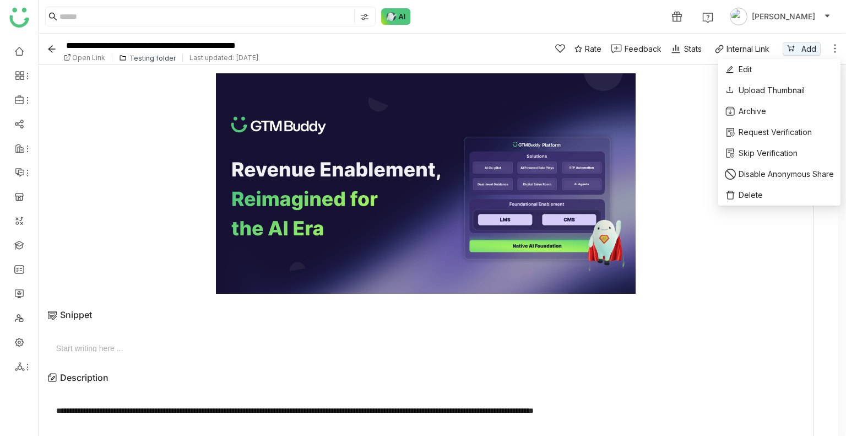
click at [836, 49] on icon at bounding box center [835, 48] width 11 height 11
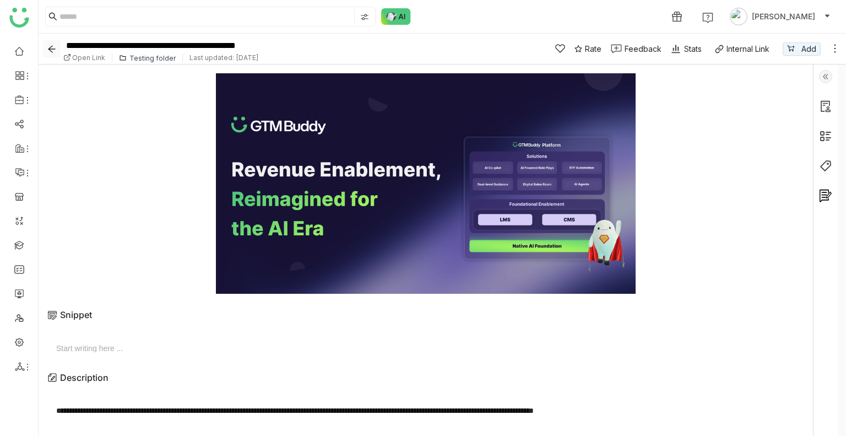
click at [57, 50] on icon "Back" at bounding box center [52, 49] width 17 height 9
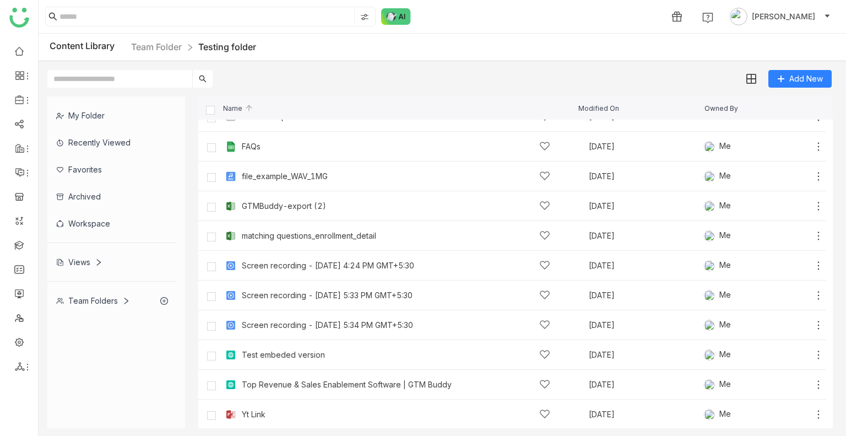
scroll to position [48, 0]
click at [818, 380] on icon at bounding box center [819, 384] width 2 height 8
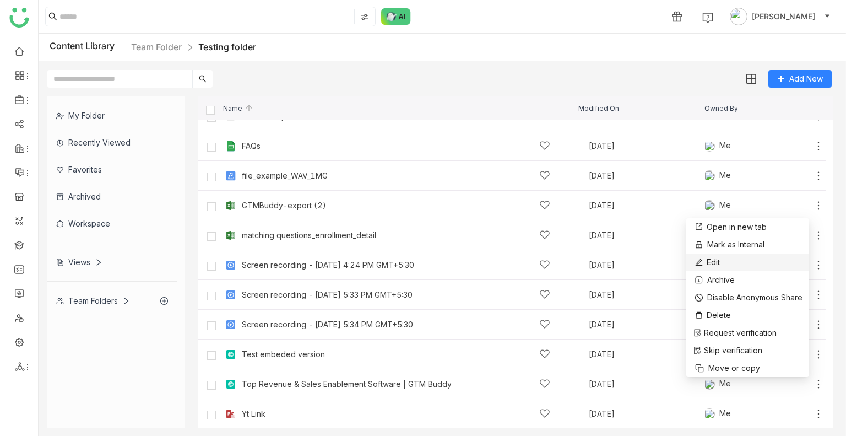
click at [732, 260] on li "Edit" at bounding box center [748, 262] width 123 height 18
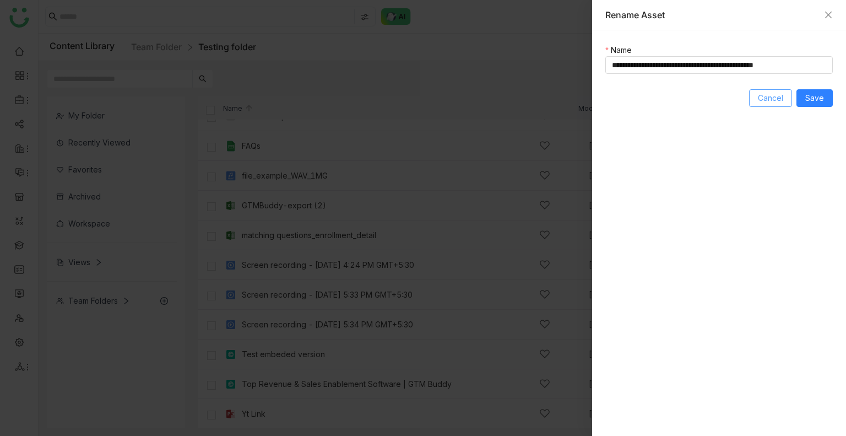
click at [769, 101] on span "Cancel" at bounding box center [770, 98] width 25 height 12
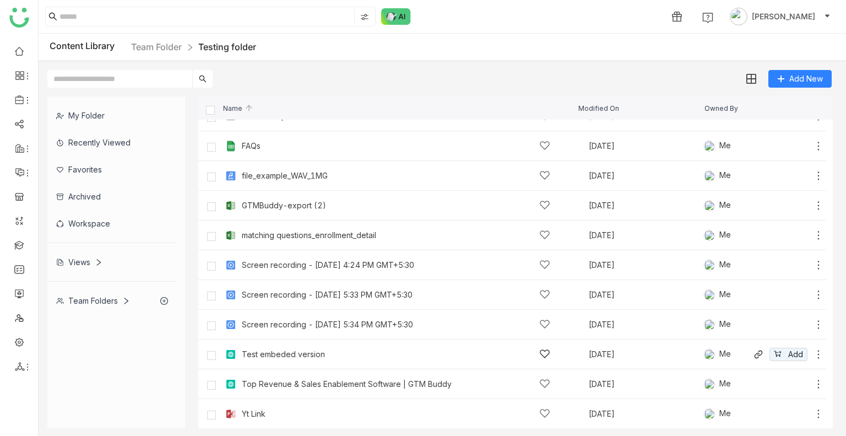
scroll to position [14, 0]
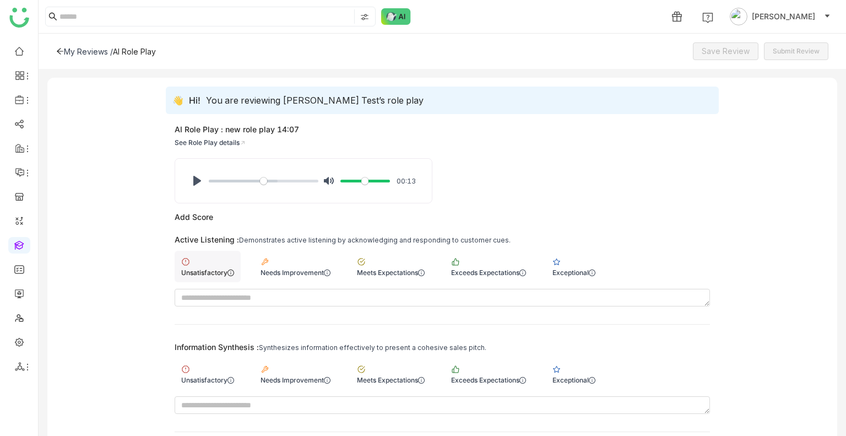
click at [195, 263] on div "Unsatisfactory" at bounding box center [208, 266] width 66 height 31
click at [207, 361] on div "Unsatisfactory" at bounding box center [208, 373] width 66 height 31
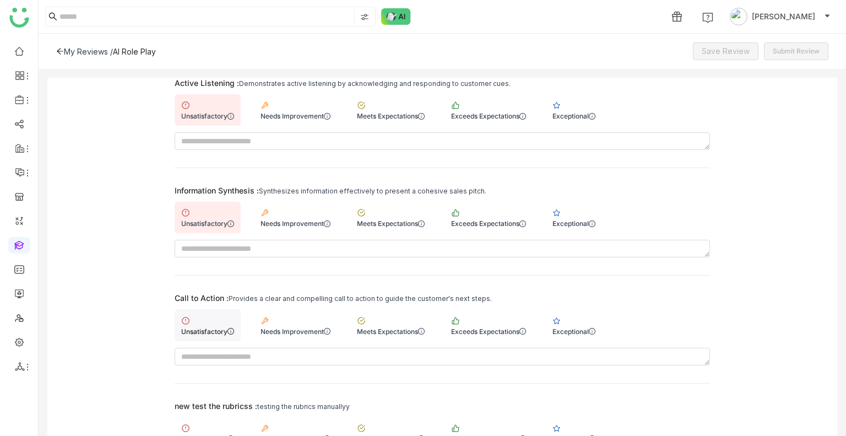
scroll to position [157, 0]
click at [207, 335] on div "Unsatisfactory" at bounding box center [208, 324] width 66 height 31
click at [221, 407] on div "new test the rubricss :" at bounding box center [216, 405] width 83 height 9
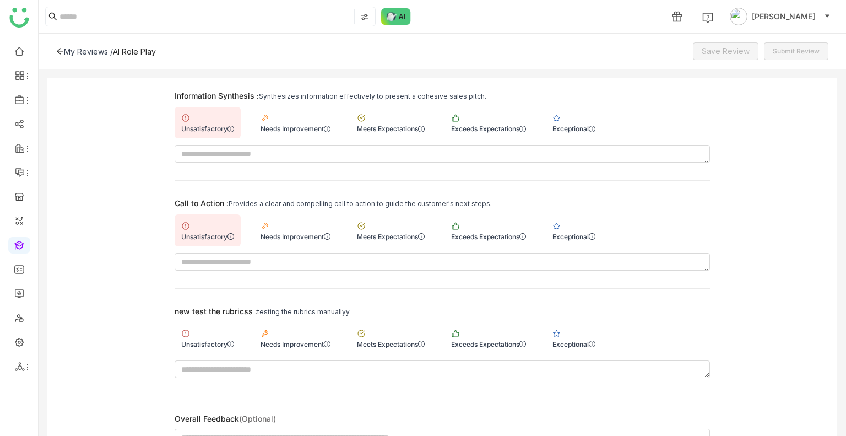
scroll to position [271, 0]
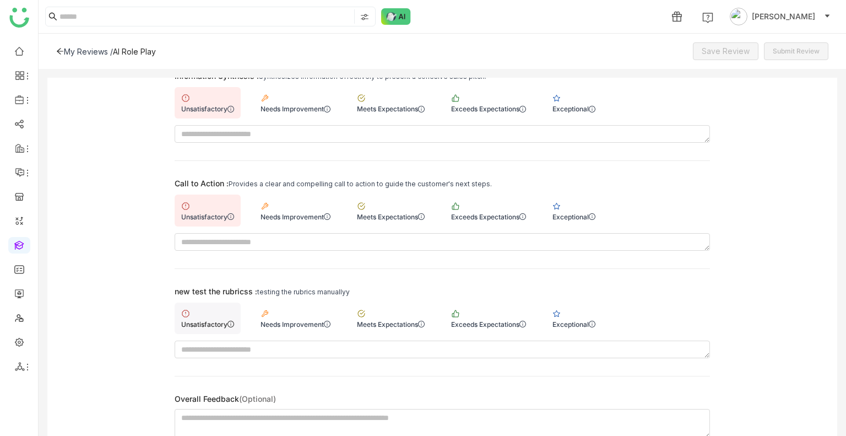
click at [202, 316] on div "Unsatisfactory" at bounding box center [208, 318] width 66 height 31
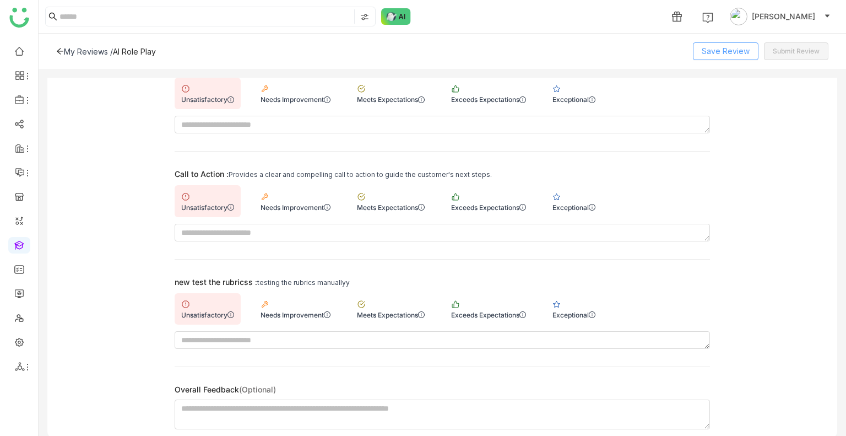
click at [720, 46] on span "Save Review" at bounding box center [726, 51] width 48 height 12
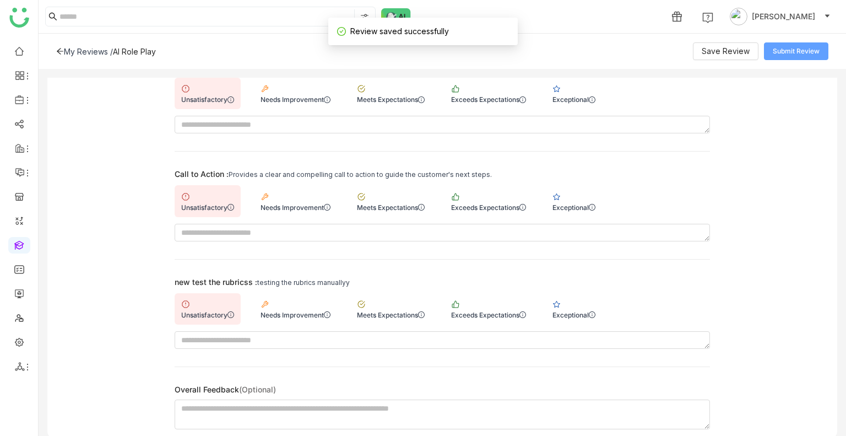
click at [778, 55] on span "Submit Review" at bounding box center [796, 51] width 47 height 10
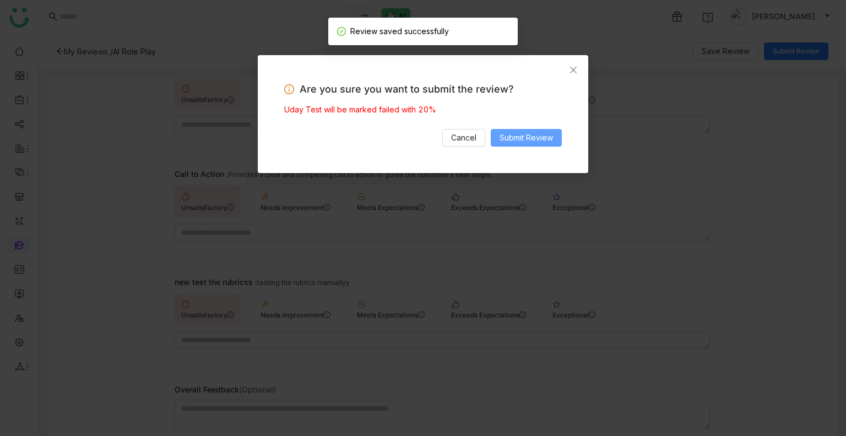
click at [513, 141] on span "Submit Review" at bounding box center [526, 138] width 53 height 12
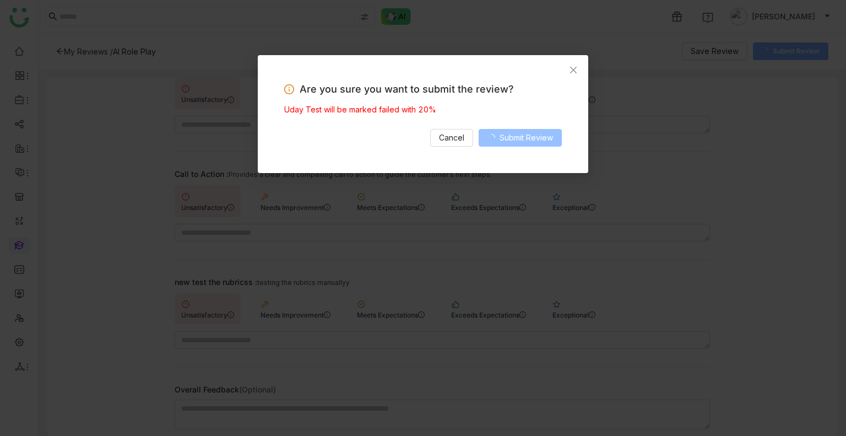
scroll to position [272, 0]
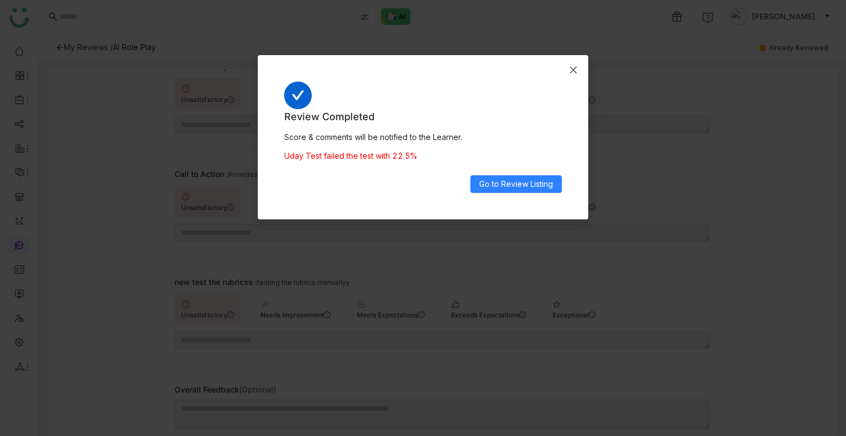
click at [568, 69] on span "Close" at bounding box center [574, 70] width 30 height 30
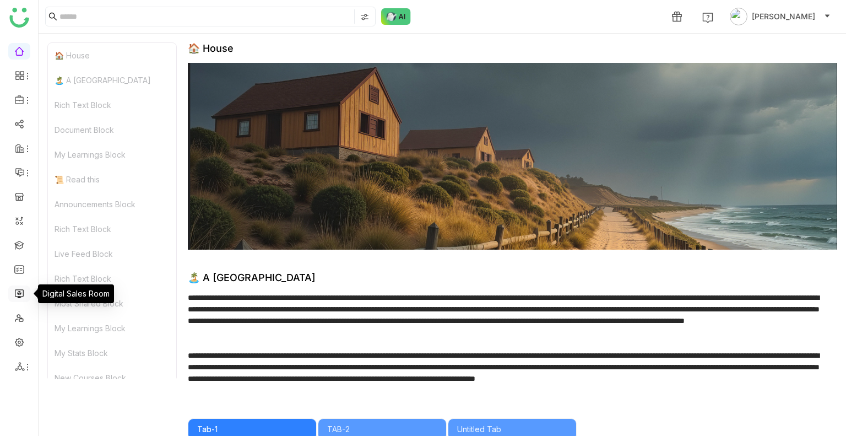
click at [22, 288] on link at bounding box center [19, 292] width 10 height 9
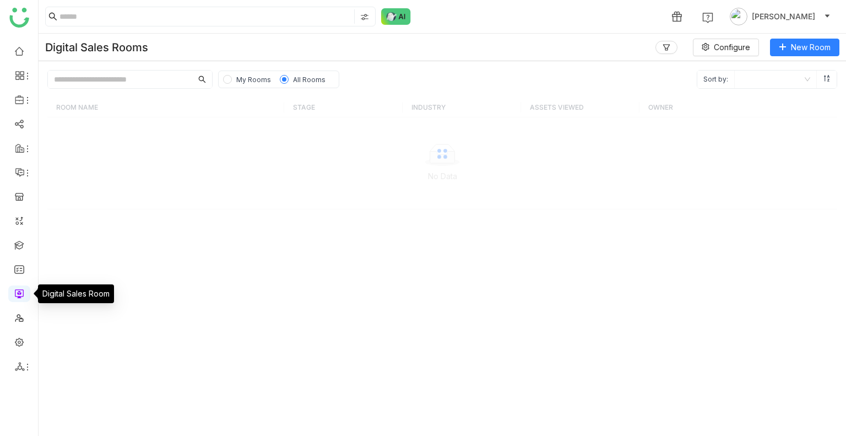
click at [22, 288] on link at bounding box center [19, 292] width 10 height 9
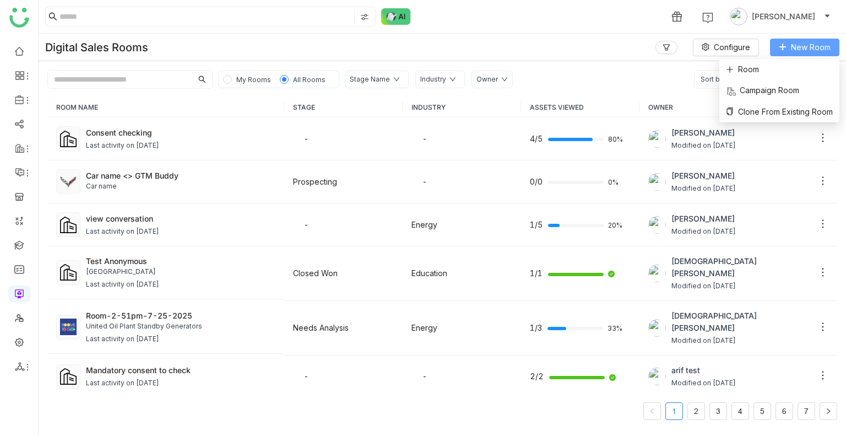
click at [798, 39] on button "New Room" at bounding box center [804, 48] width 69 height 18
click at [771, 68] on li "Room" at bounding box center [780, 69] width 120 height 21
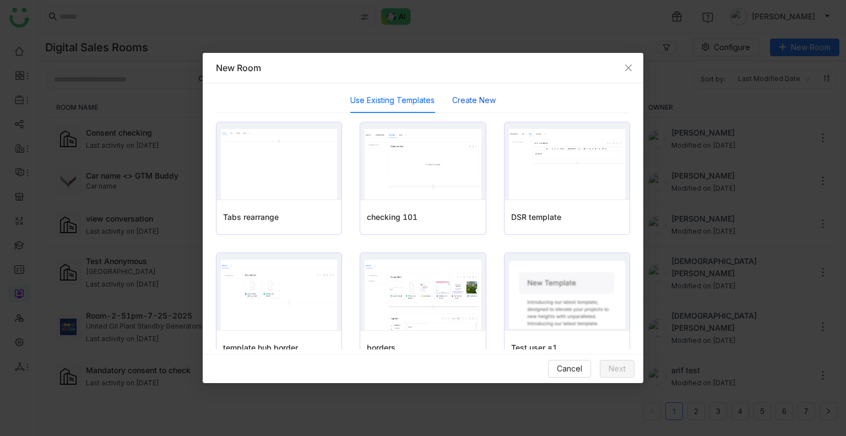
click at [471, 101] on button "Create New" at bounding box center [474, 100] width 44 height 12
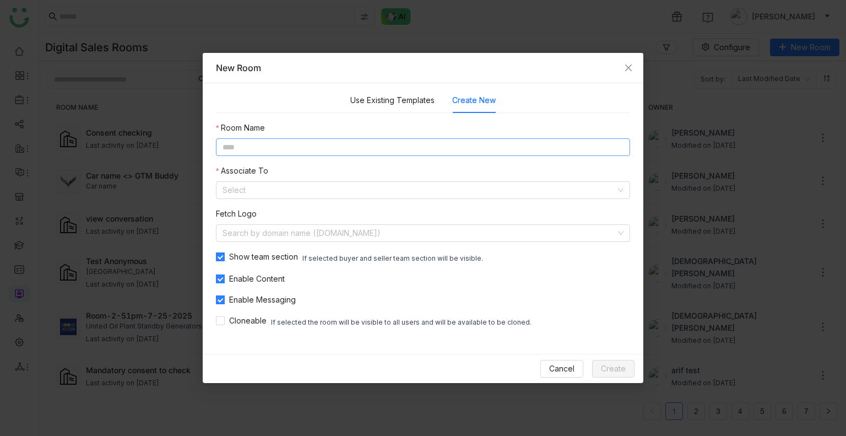
click at [309, 154] on input at bounding box center [423, 147] width 414 height 18
click at [267, 149] on input "**********" at bounding box center [423, 147] width 414 height 18
click at [272, 185] on input at bounding box center [419, 190] width 393 height 17
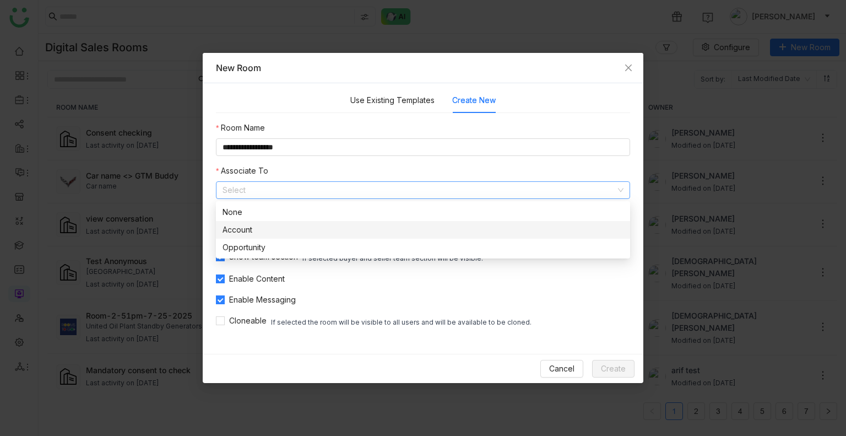
click at [268, 229] on div "Account" at bounding box center [423, 230] width 401 height 12
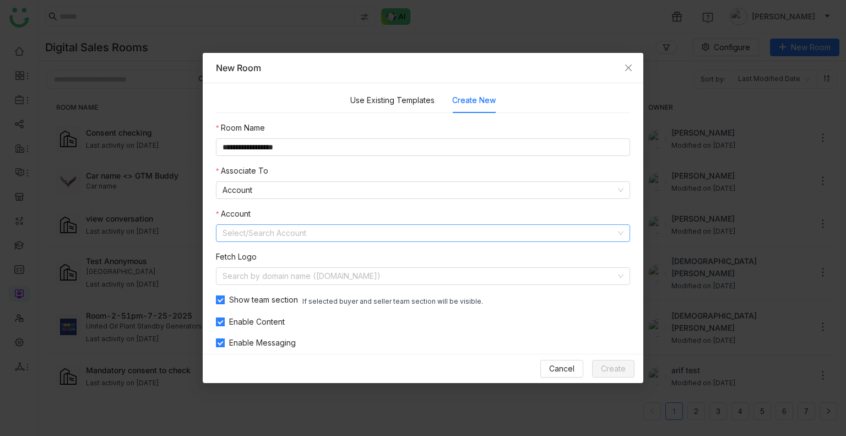
click at [267, 239] on input at bounding box center [419, 233] width 393 height 17
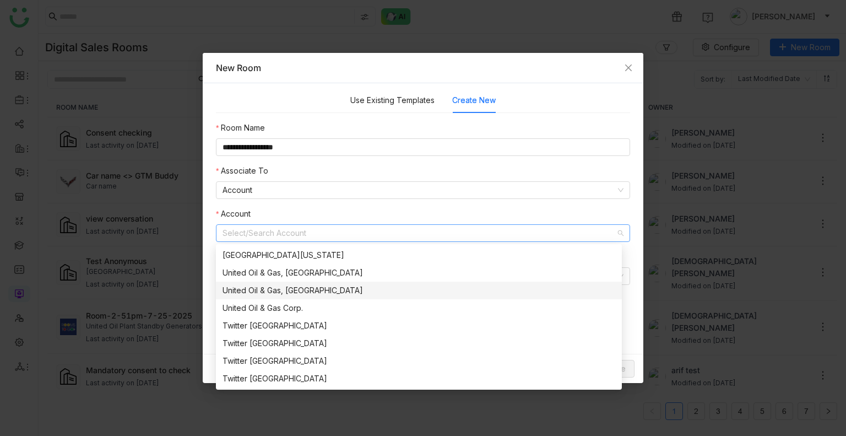
click at [306, 290] on div "United Oil & Gas, [GEOGRAPHIC_DATA]" at bounding box center [419, 290] width 393 height 12
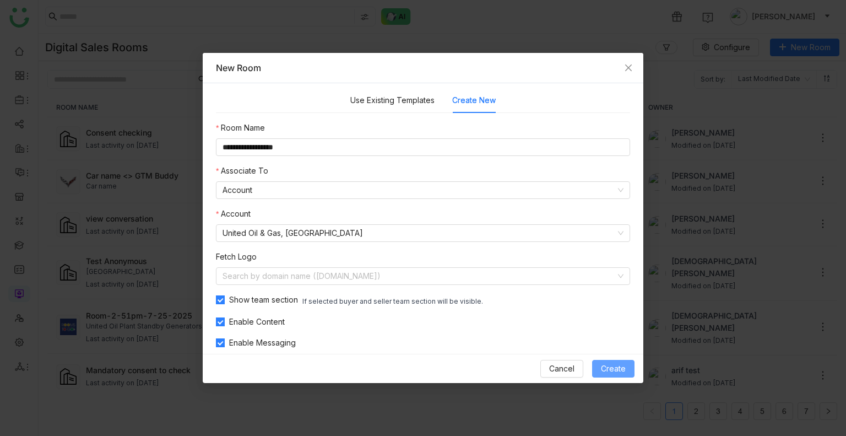
click at [608, 376] on button "Create" at bounding box center [613, 369] width 42 height 18
click at [289, 144] on input "**********" at bounding box center [423, 147] width 414 height 18
type input "**********"
click at [622, 368] on span "Create" at bounding box center [613, 369] width 25 height 12
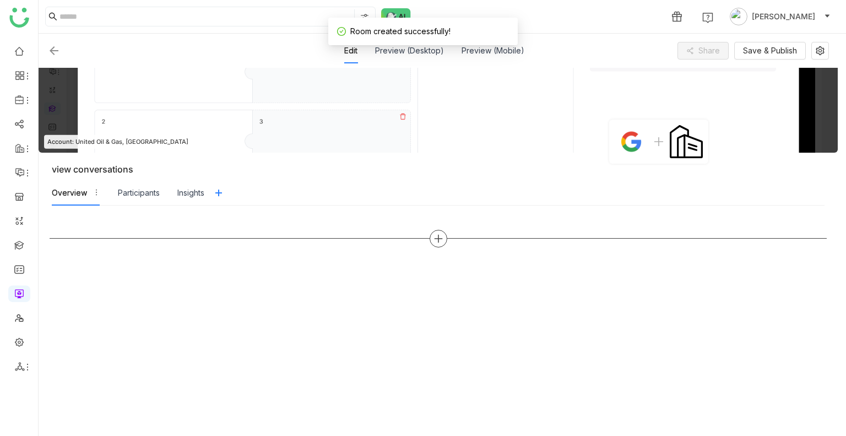
click at [433, 230] on div at bounding box center [439, 239] width 778 height 18
click at [447, 235] on div at bounding box center [439, 239] width 778 height 18
click at [429, 239] on div at bounding box center [439, 239] width 778 height 18
click at [434, 239] on icon at bounding box center [439, 239] width 10 height 10
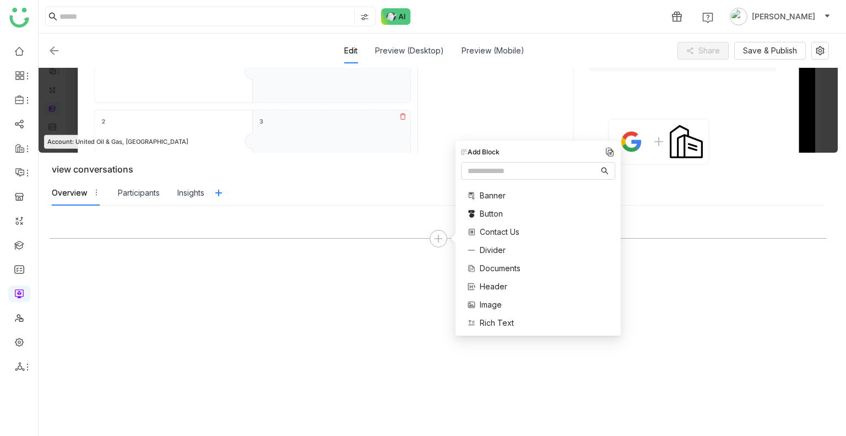
click at [493, 268] on span "Documents" at bounding box center [500, 268] width 41 height 12
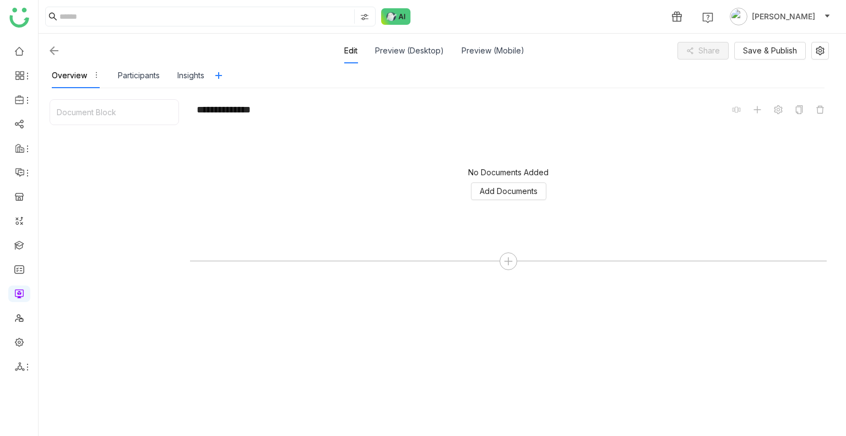
scroll to position [137, 0]
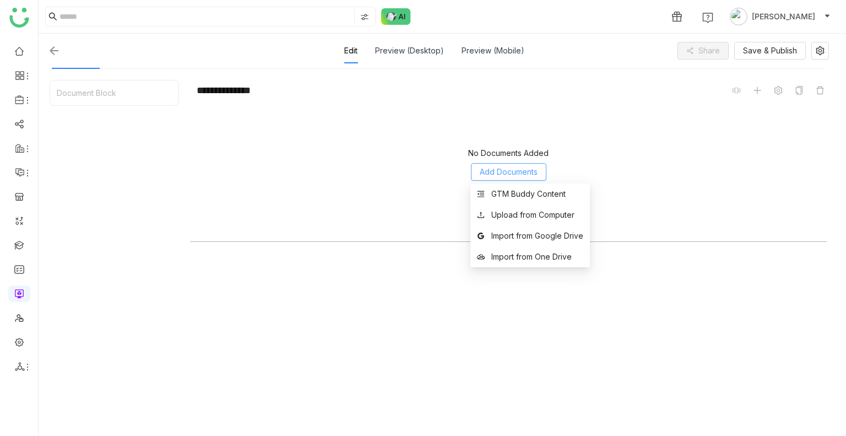
click at [503, 165] on button "Add Documents" at bounding box center [508, 172] width 75 height 18
click at [518, 192] on div "GTM Buddy Content" at bounding box center [529, 194] width 74 height 12
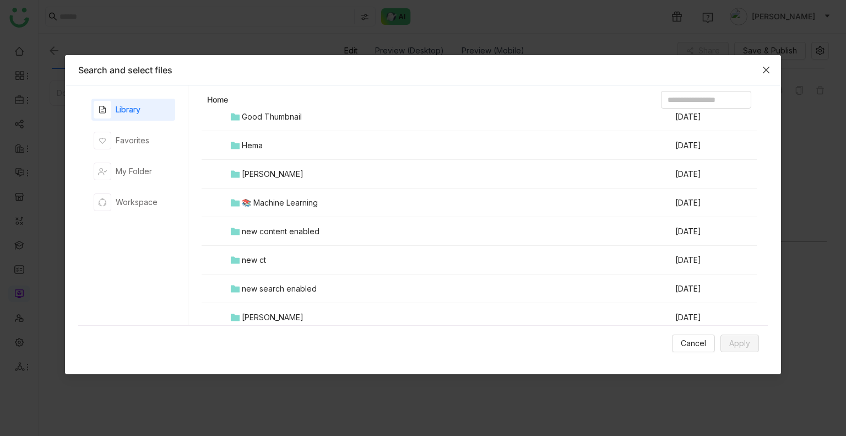
scroll to position [547, 0]
click at [279, 268] on td "Testing folder" at bounding box center [451, 259] width 445 height 29
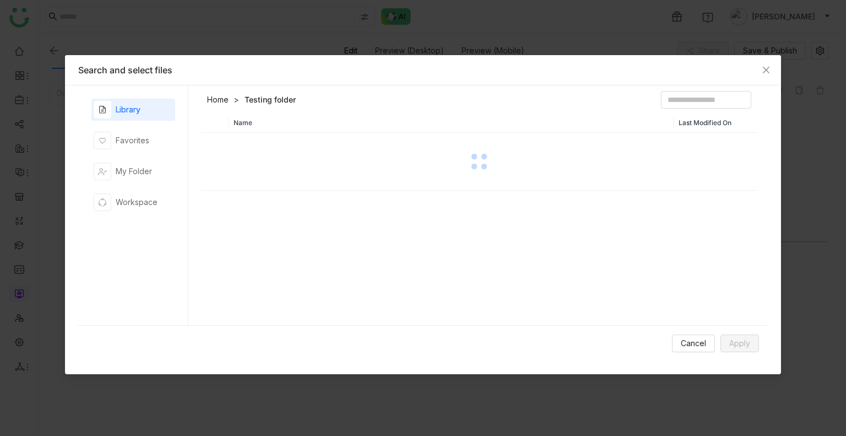
scroll to position [0, 0]
click at [279, 268] on div "Name Last Modified On" at bounding box center [479, 222] width 555 height 218
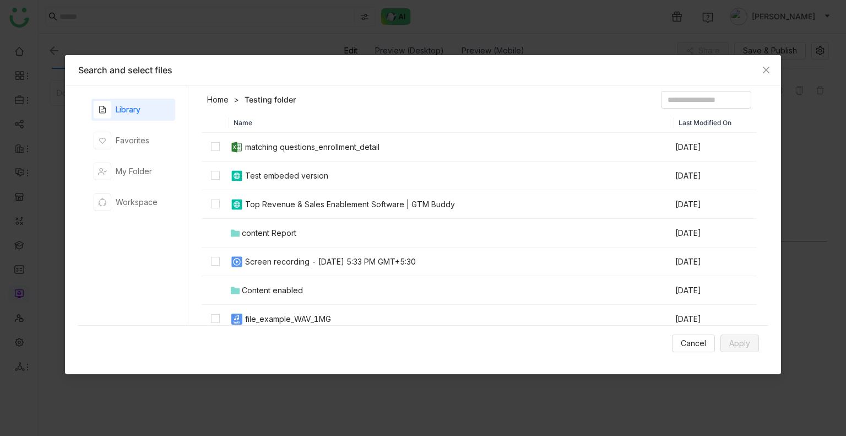
click at [348, 104] on header "Home Testing folder" at bounding box center [479, 102] width 555 height 22
click at [270, 144] on div "matching questions_enrollment_detail" at bounding box center [312, 147] width 134 height 12
click at [305, 257] on div "Screen recording - [DATE] 5:33 PM GMT+5:30" at bounding box center [330, 262] width 171 height 12
click at [752, 357] on div "Cancel Apply" at bounding box center [423, 343] width 690 height 36
click at [749, 348] on span "Apply" at bounding box center [740, 343] width 21 height 12
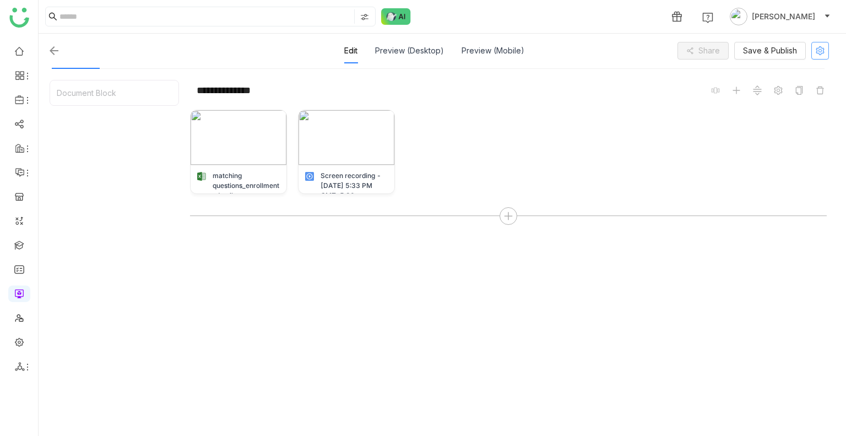
click at [816, 47] on icon at bounding box center [820, 50] width 17 height 9
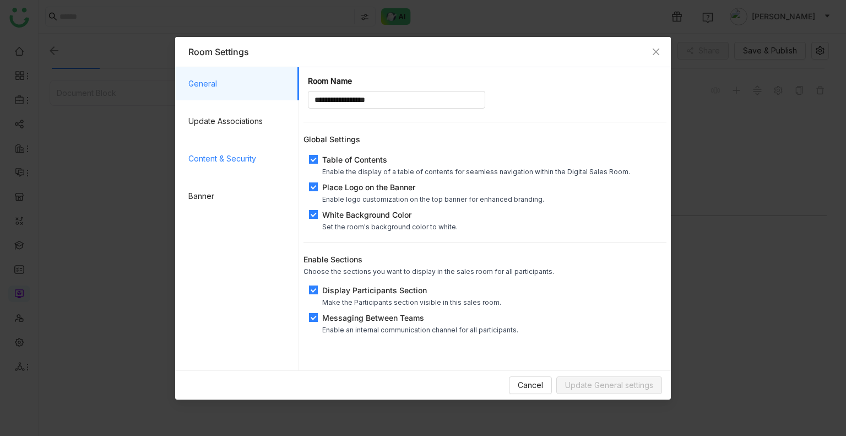
click at [220, 165] on span "Content & Security" at bounding box center [239, 158] width 102 height 33
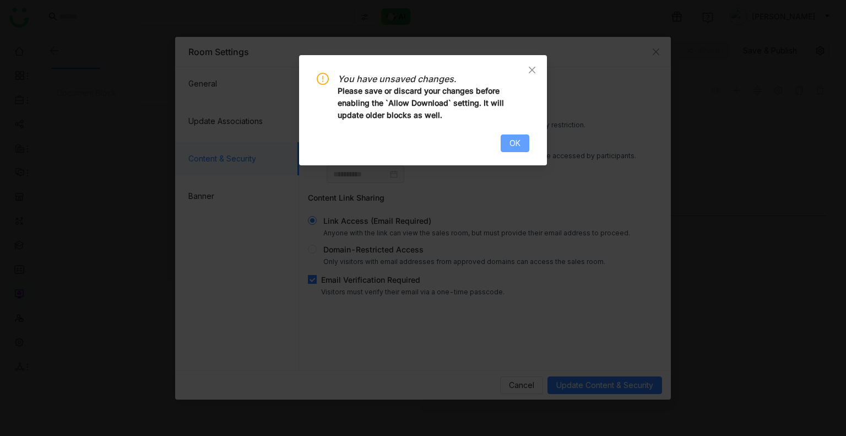
click at [510, 147] on span "OK" at bounding box center [515, 143] width 11 height 12
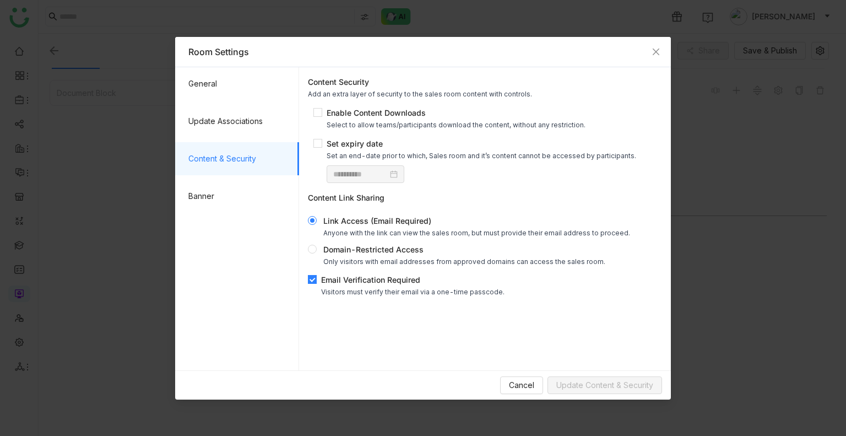
click at [313, 273] on div "**********" at bounding box center [485, 186] width 363 height 229
click at [581, 385] on span "Update Content & Security" at bounding box center [605, 385] width 97 height 12
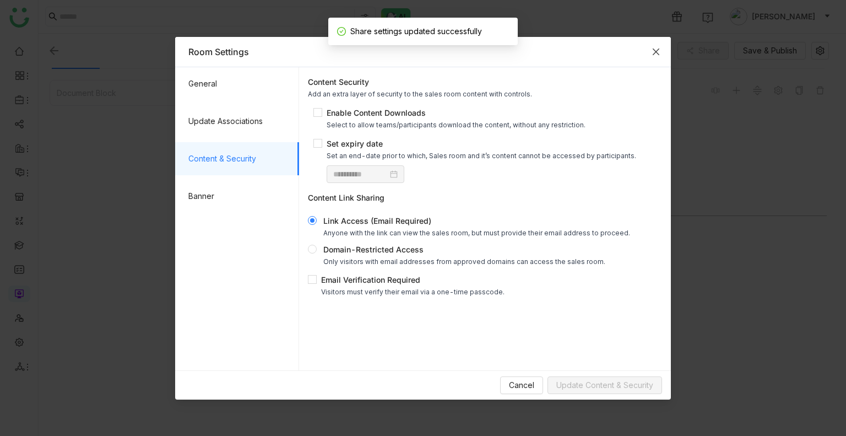
click at [650, 50] on span "Close" at bounding box center [656, 52] width 30 height 30
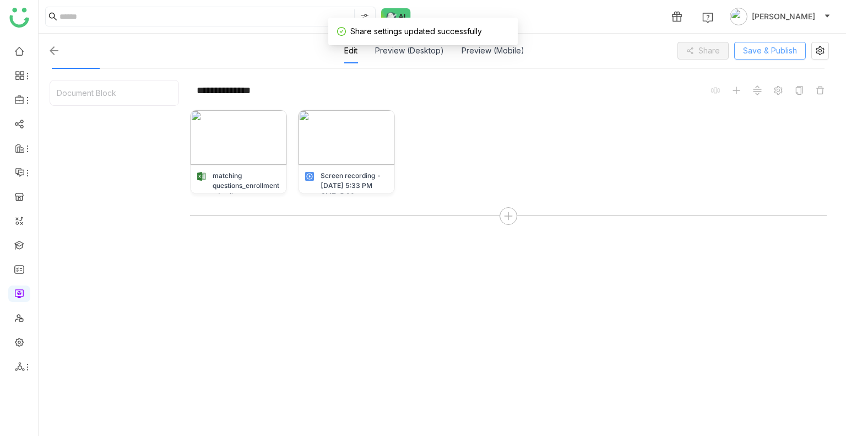
click at [779, 52] on span "Save & Publish" at bounding box center [770, 51] width 54 height 12
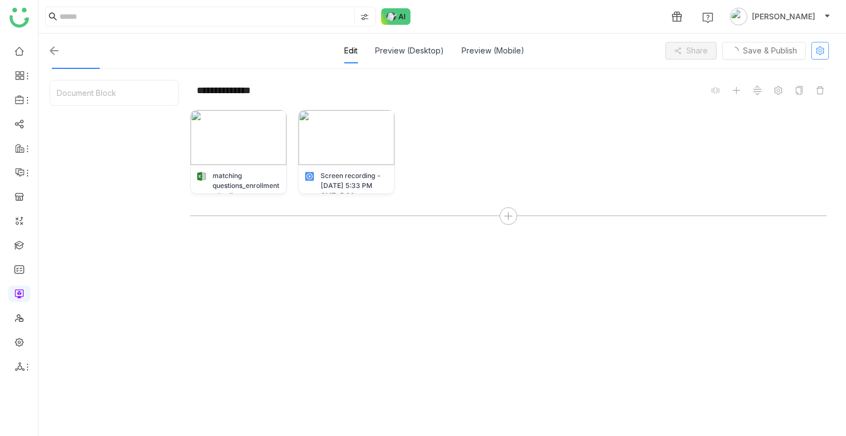
click at [819, 52] on icon at bounding box center [820, 50] width 9 height 9
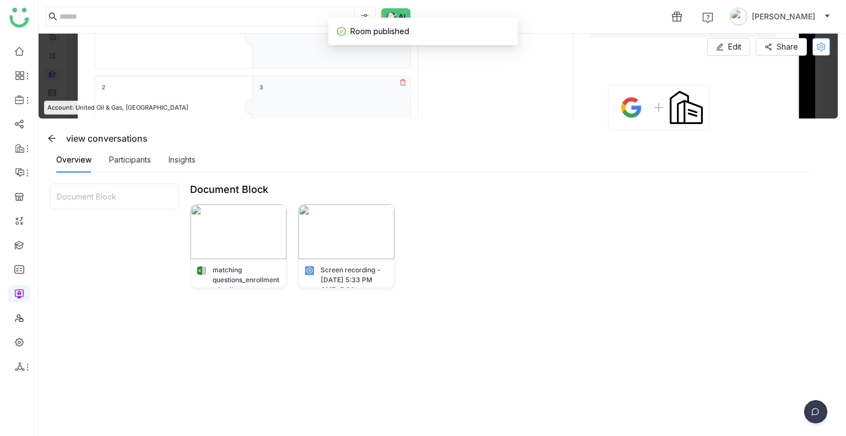
click at [827, 44] on icon at bounding box center [821, 46] width 17 height 9
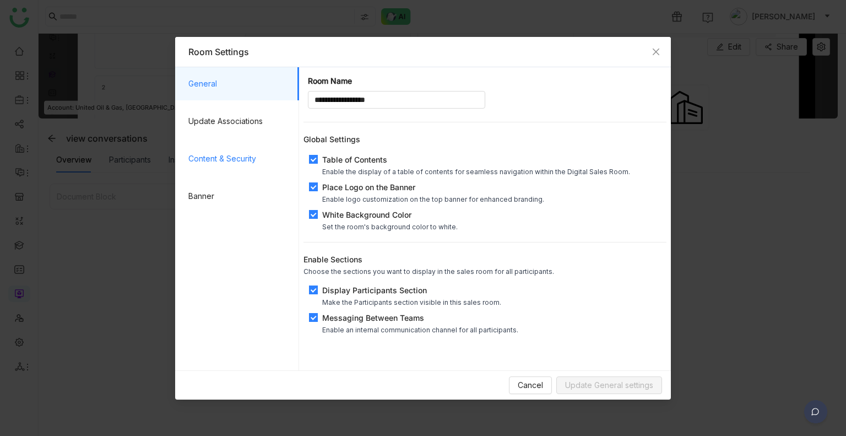
click at [213, 169] on span "Content & Security" at bounding box center [239, 158] width 102 height 33
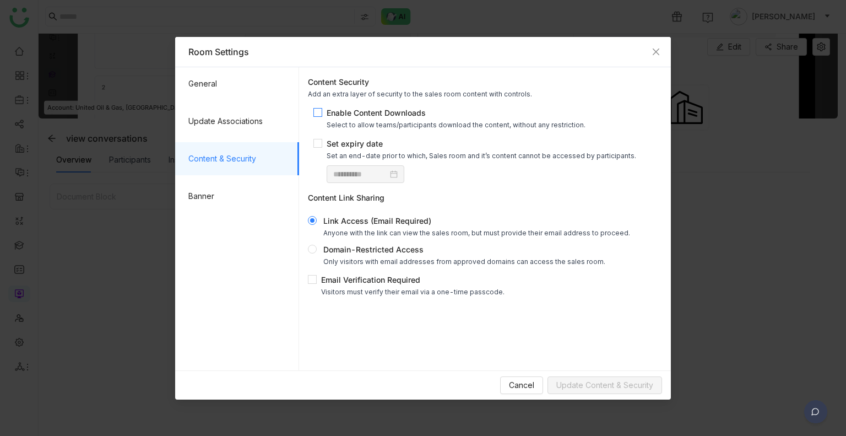
click at [347, 117] on div "Enable Content Downloads" at bounding box center [456, 113] width 259 height 12
click at [594, 389] on span "Update Content & Security" at bounding box center [605, 385] width 97 height 12
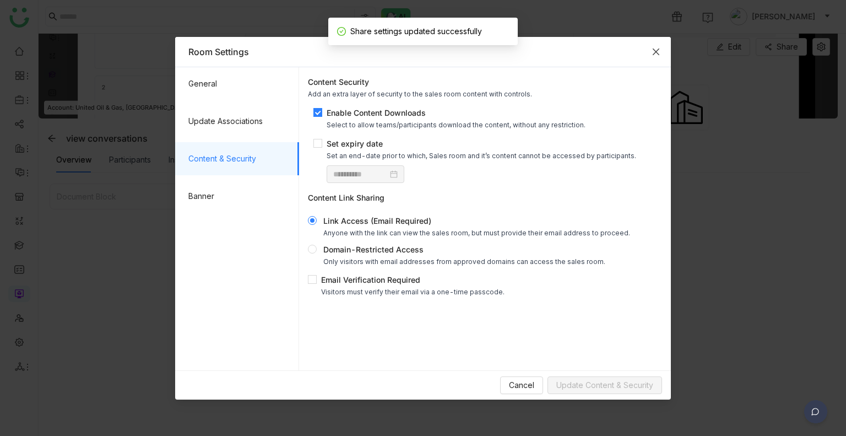
click at [661, 48] on span "Close" at bounding box center [656, 52] width 30 height 30
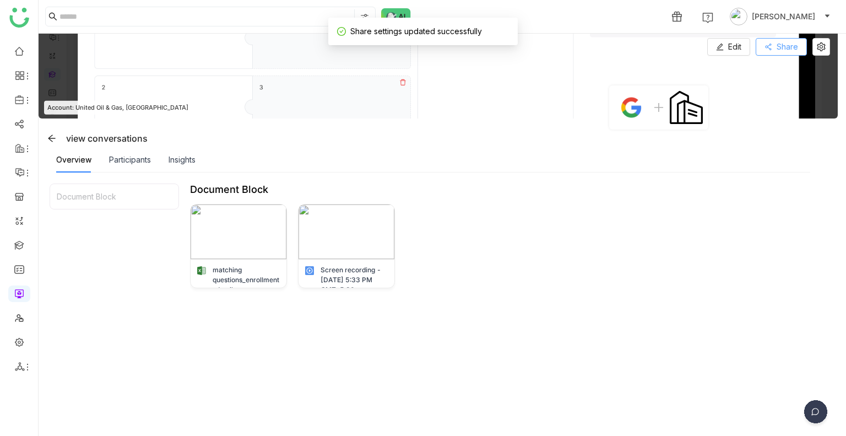
click at [786, 46] on span "Share" at bounding box center [787, 47] width 21 height 12
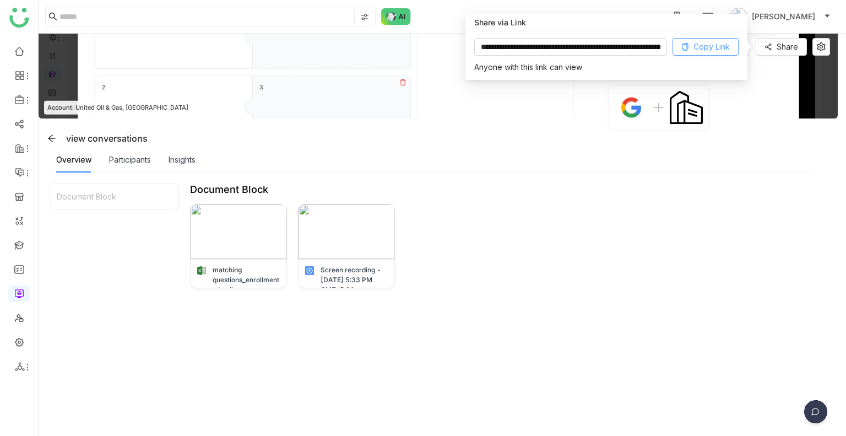
click at [687, 44] on icon at bounding box center [686, 47] width 6 height 8
click at [822, 42] on icon at bounding box center [821, 46] width 9 height 9
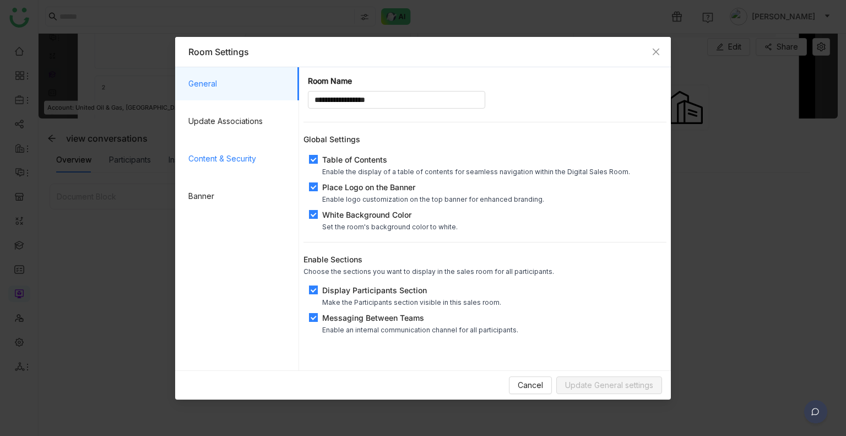
click at [225, 143] on span "Content & Security" at bounding box center [239, 158] width 102 height 33
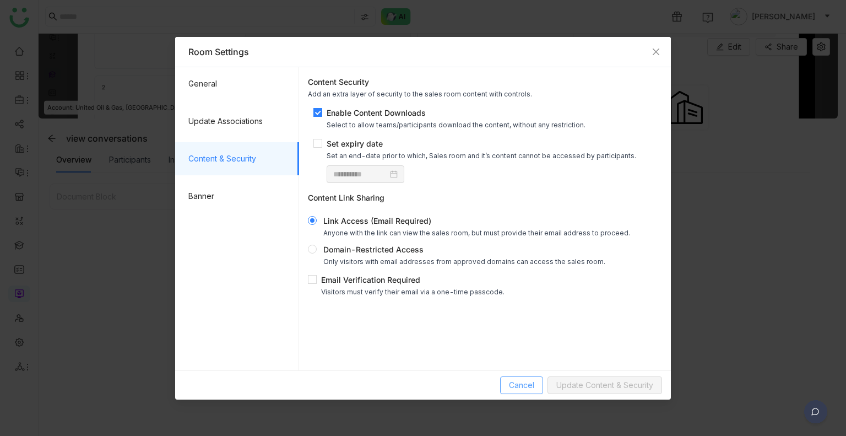
click at [516, 379] on span "Cancel" at bounding box center [521, 385] width 25 height 12
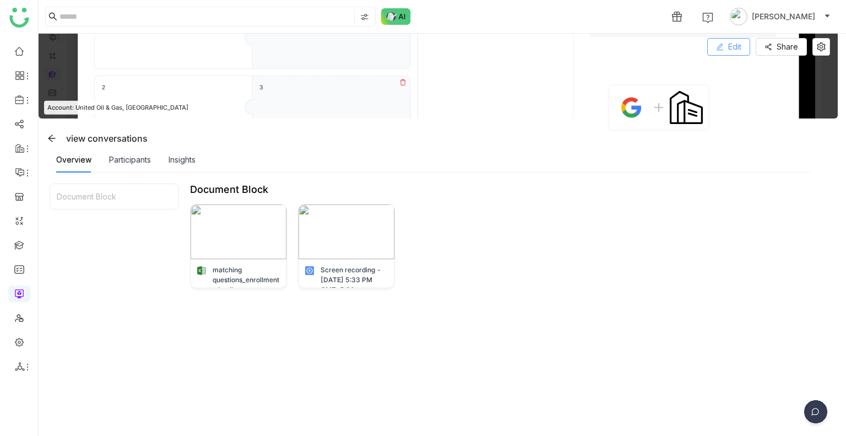
drag, startPoint x: 128, startPoint y: 159, endPoint x: 719, endPoint y: 49, distance: 601.5
click at [719, 49] on icon at bounding box center [720, 47] width 8 height 8
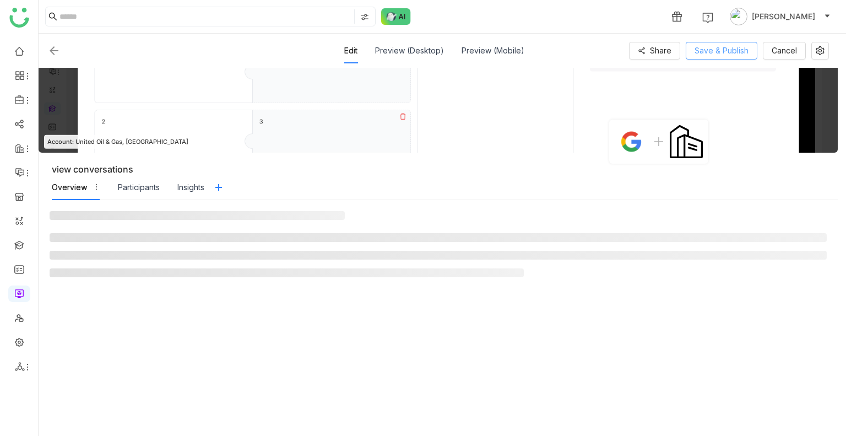
click at [719, 49] on span "Save & Publish" at bounding box center [722, 51] width 54 height 12
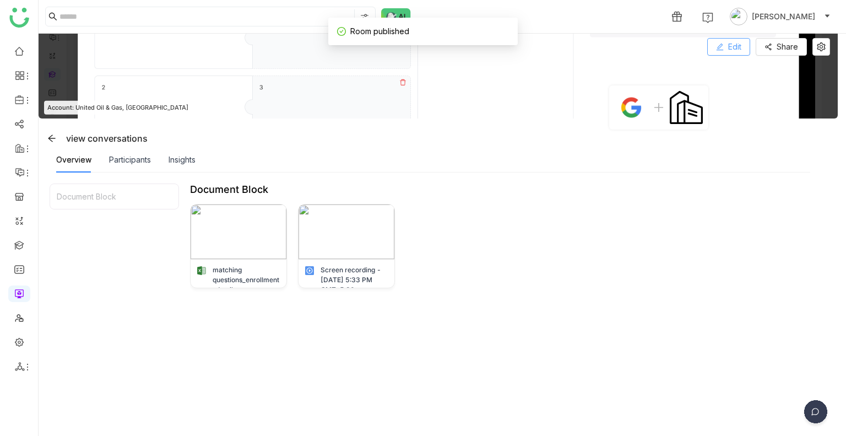
click at [726, 52] on button "Edit" at bounding box center [729, 47] width 43 height 18
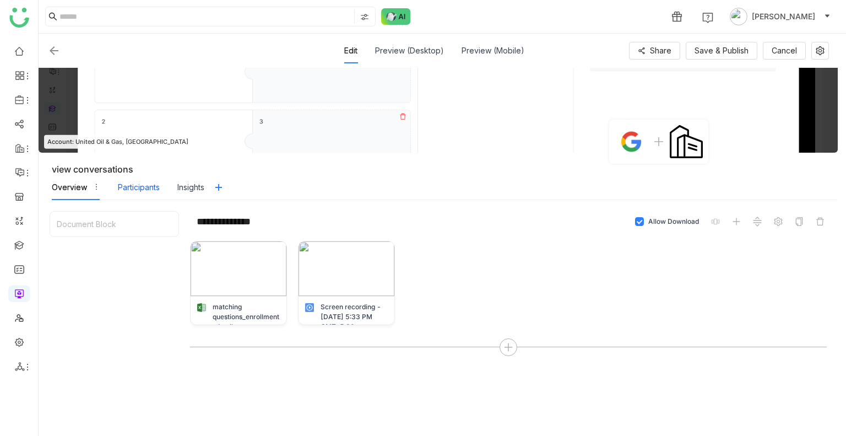
click at [148, 186] on div "Participants" at bounding box center [139, 187] width 42 height 12
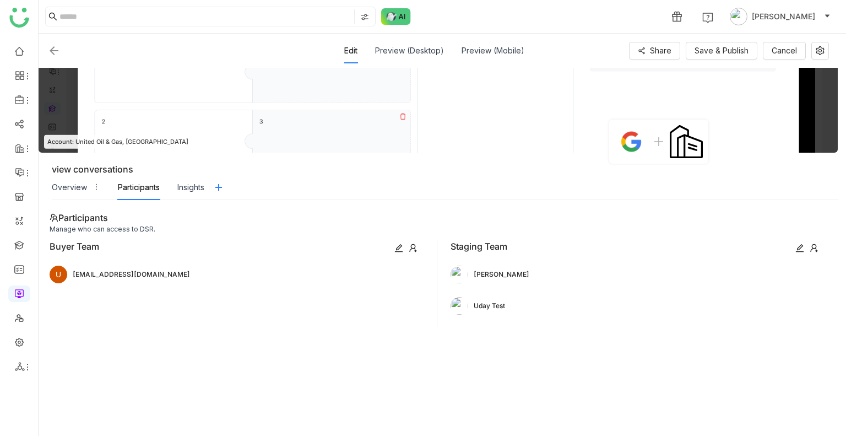
drag, startPoint x: 158, startPoint y: 189, endPoint x: 505, endPoint y: 195, distance: 347.2
click at [505, 195] on nz-tabs-nav "Overview Participants Insights" at bounding box center [445, 187] width 786 height 25
click at [514, 314] on div "Uday Test" at bounding box center [635, 305] width 368 height 23
click at [726, 52] on span "Save & Publish" at bounding box center [722, 51] width 54 height 12
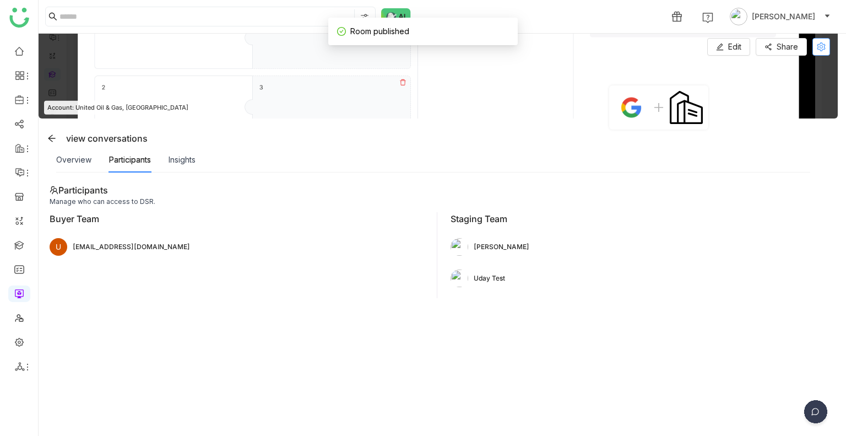
click at [823, 52] on button at bounding box center [822, 47] width 18 height 18
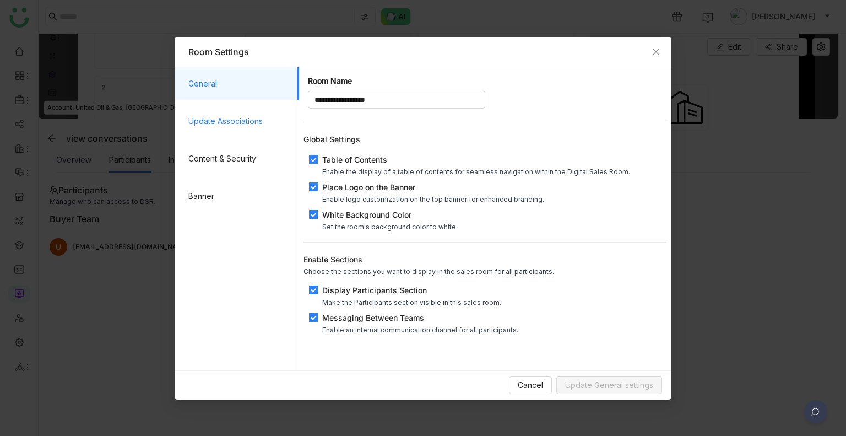
click at [245, 127] on span "Update Associations" at bounding box center [239, 121] width 102 height 33
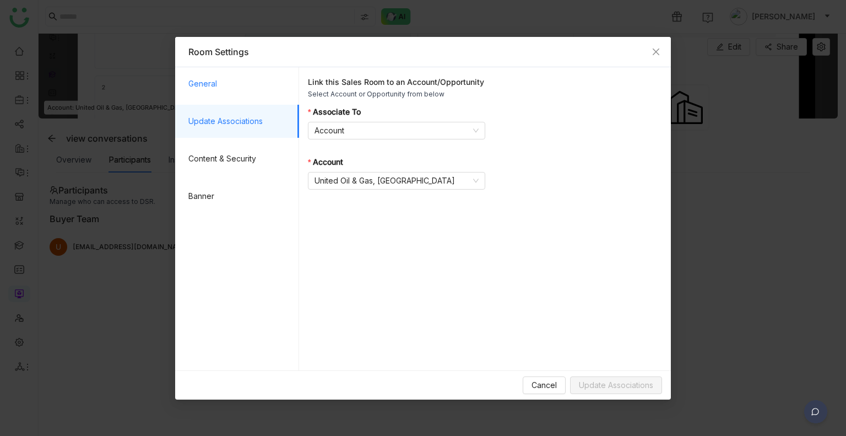
click at [225, 98] on span "General" at bounding box center [239, 83] width 102 height 33
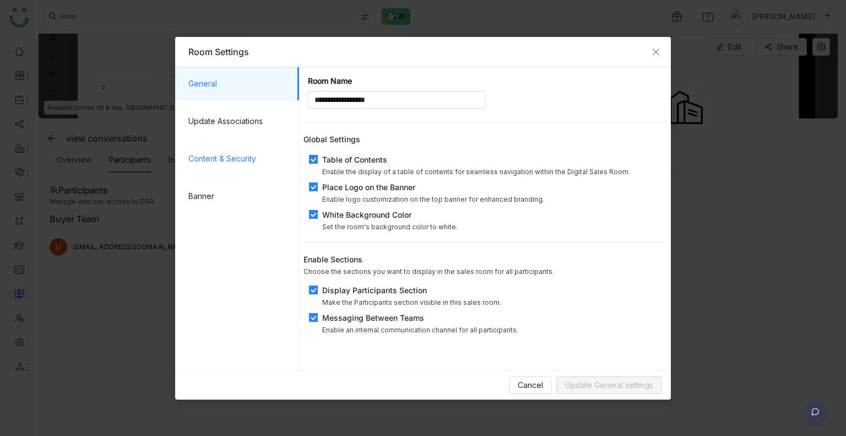
click at [240, 156] on span "Content & Security" at bounding box center [239, 158] width 102 height 33
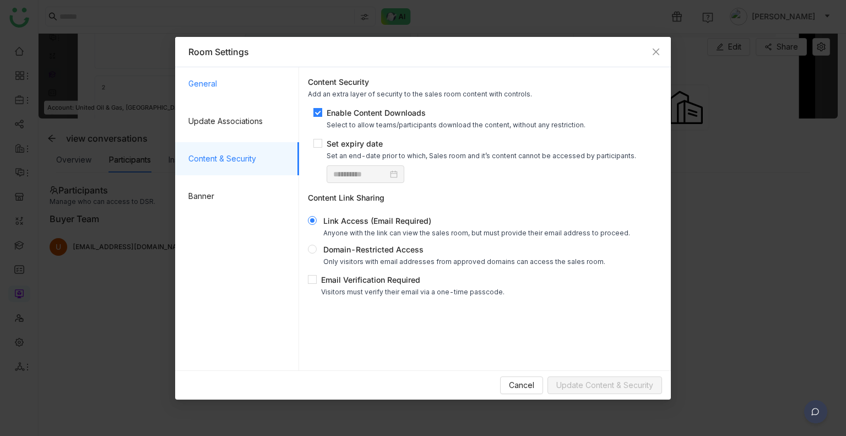
click at [251, 72] on span "General" at bounding box center [239, 83] width 102 height 33
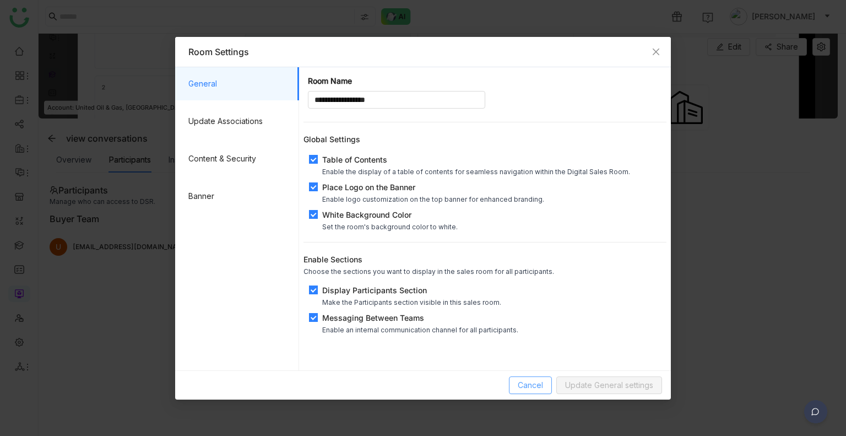
click at [520, 385] on span "Cancel" at bounding box center [530, 385] width 25 height 12
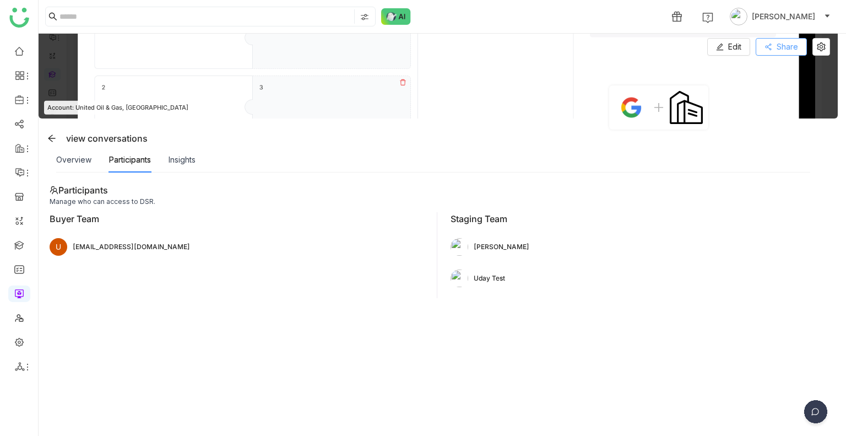
click at [769, 46] on icon at bounding box center [769, 47] width 8 height 8
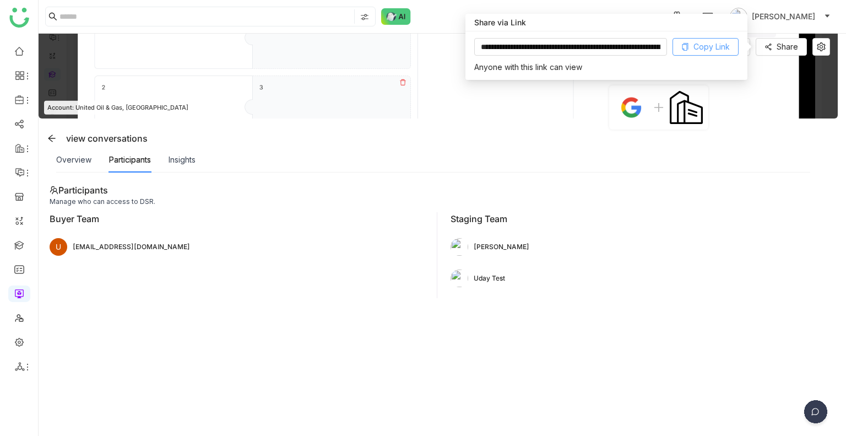
click at [726, 39] on button "Copy Link" at bounding box center [706, 47] width 66 height 18
click at [719, 41] on span "Copy Link" at bounding box center [712, 47] width 36 height 12
click at [795, 143] on div "view conversations" at bounding box center [440, 139] width 795 height 18
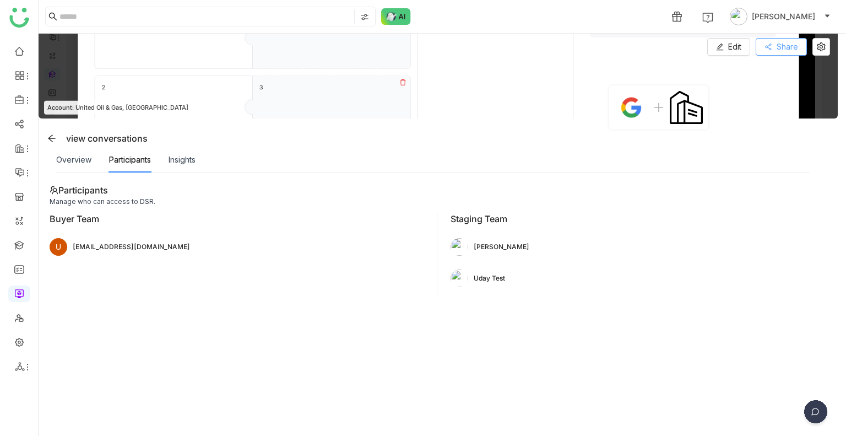
click at [765, 50] on button "Share" at bounding box center [781, 47] width 51 height 18
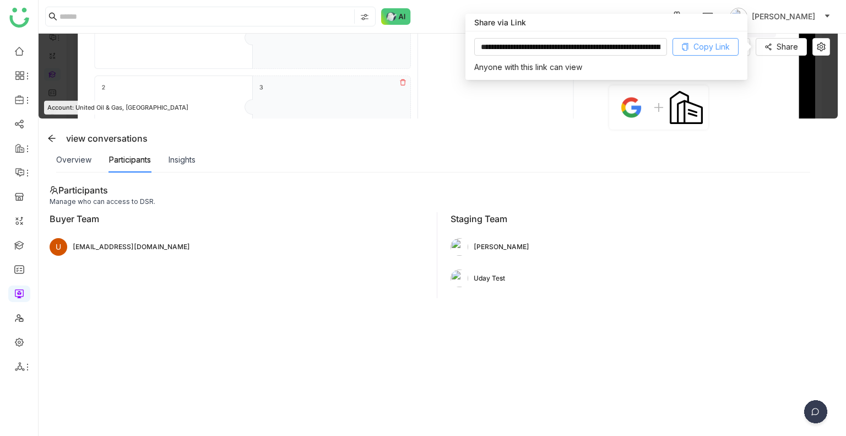
click at [708, 44] on span "Copy Link" at bounding box center [712, 47] width 36 height 12
click at [457, 344] on div "Participants Manage who can access to DSR. Buyer Team U udaybhanu.gtm@gmgkjkail…" at bounding box center [439, 304] width 778 height 241
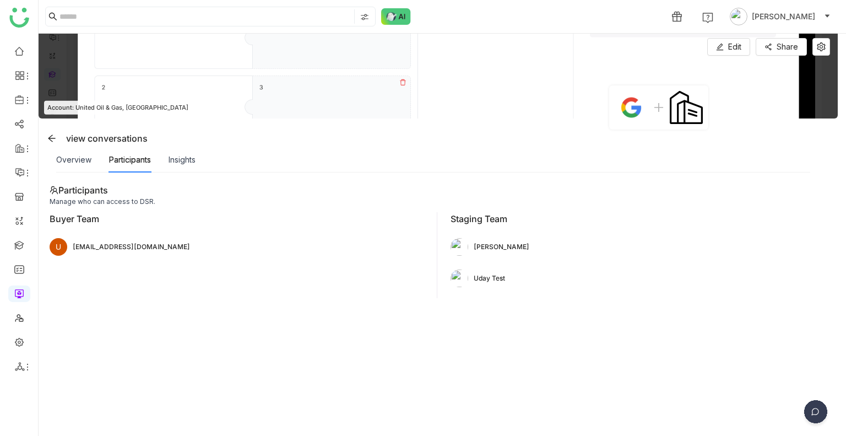
click at [360, 273] on div "Buyer Team U udaybhanu.gtm@gmgkjkail.com" at bounding box center [244, 255] width 388 height 86
click at [823, 48] on icon at bounding box center [821, 46] width 9 height 9
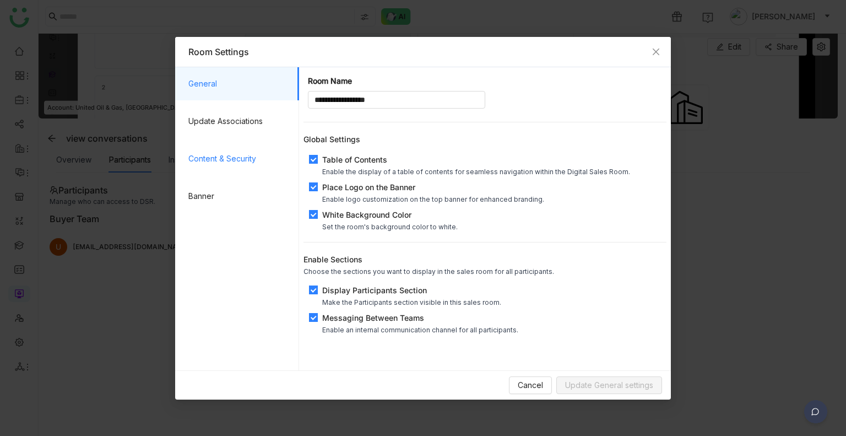
click at [243, 158] on span "Content & Security" at bounding box center [239, 158] width 102 height 33
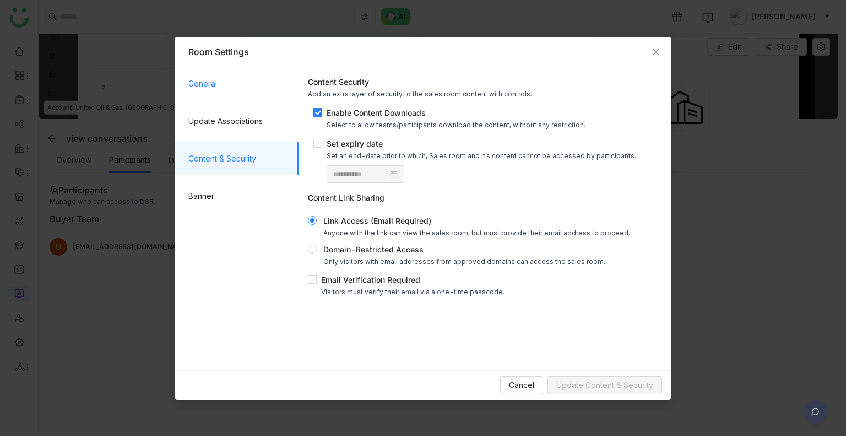
click at [245, 84] on span "General" at bounding box center [239, 83] width 102 height 33
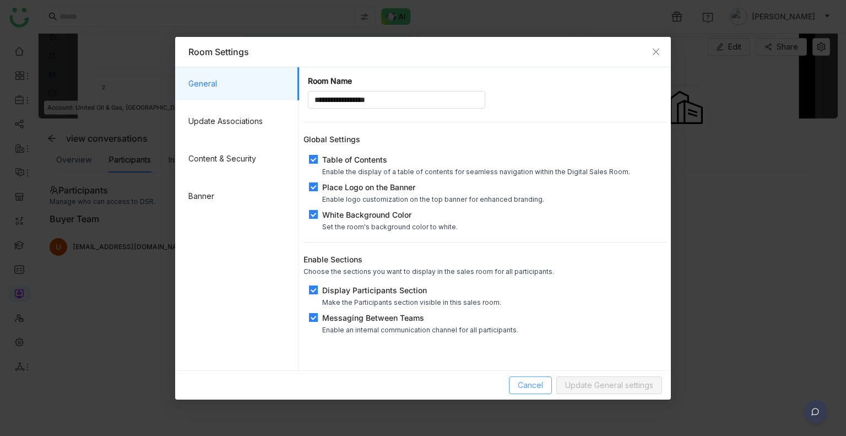
click at [522, 380] on span "Cancel" at bounding box center [530, 385] width 25 height 12
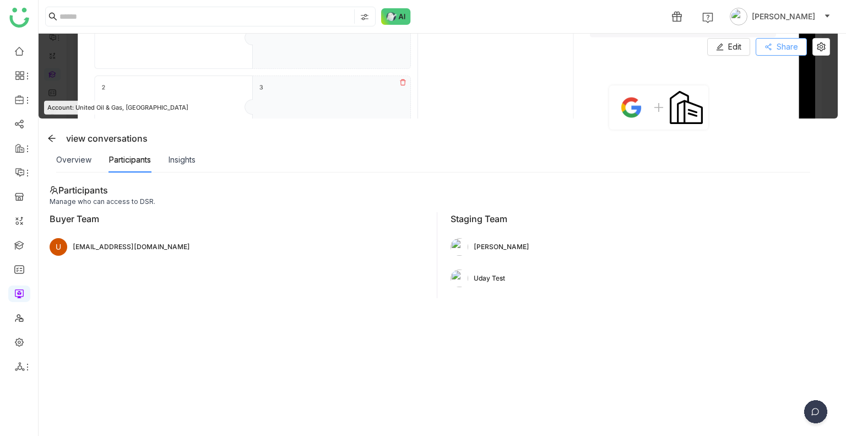
click at [780, 50] on span "Share" at bounding box center [787, 47] width 21 height 12
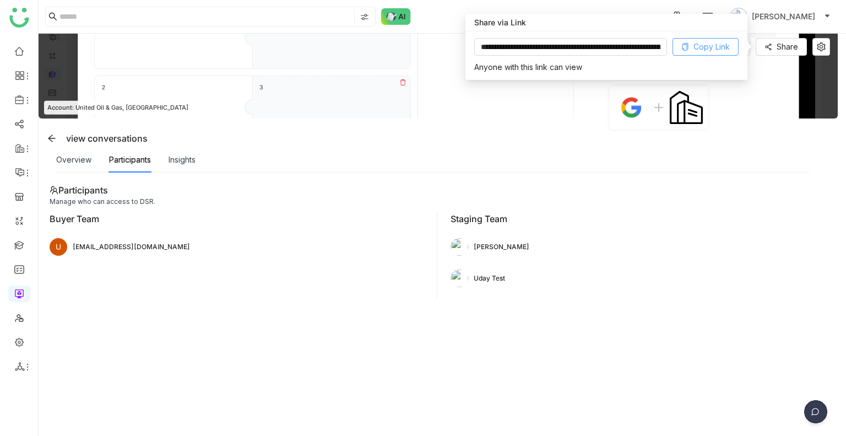
click at [710, 39] on button "Copy Link" at bounding box center [706, 47] width 66 height 18
click at [687, 40] on button "Copy Link" at bounding box center [706, 47] width 66 height 18
click at [702, 48] on span "Copy Link" at bounding box center [712, 47] width 36 height 12
click at [17, 241] on link at bounding box center [19, 244] width 10 height 9
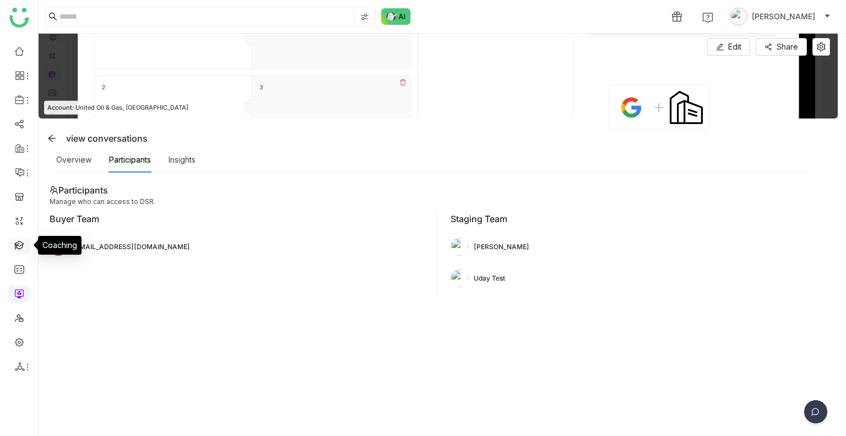
click at [17, 241] on link at bounding box center [19, 244] width 10 height 9
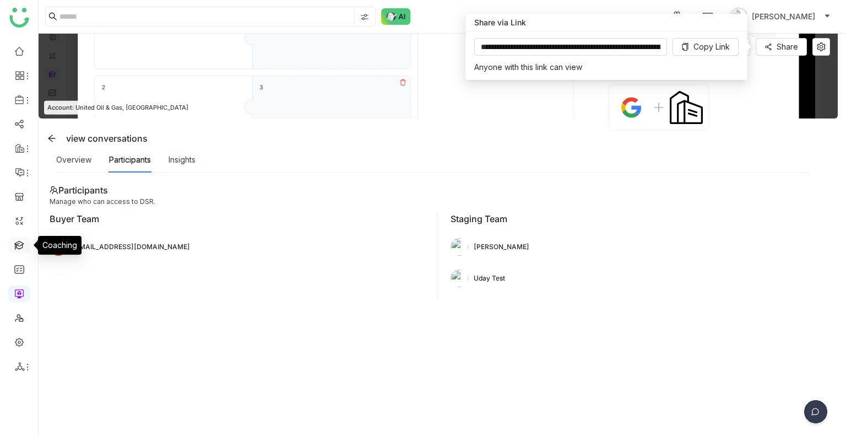
click at [17, 241] on link at bounding box center [19, 244] width 10 height 9
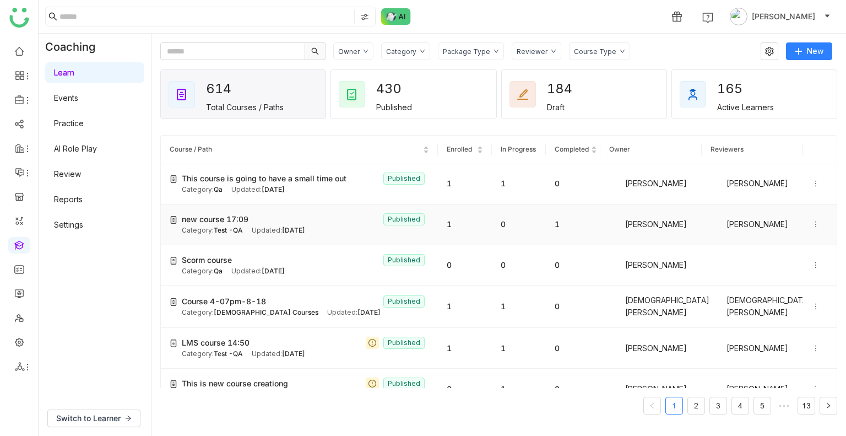
scroll to position [35, 0]
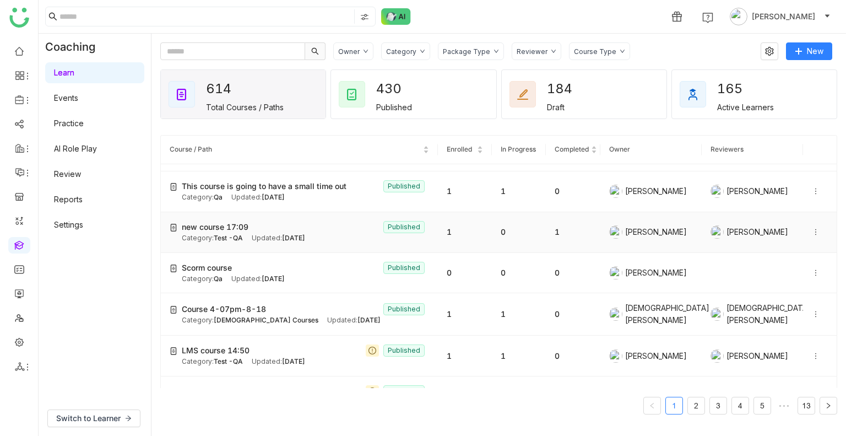
click at [249, 239] on div "Category: Test -QA Updated: Aug 18, 2025" at bounding box center [305, 238] width 247 height 10
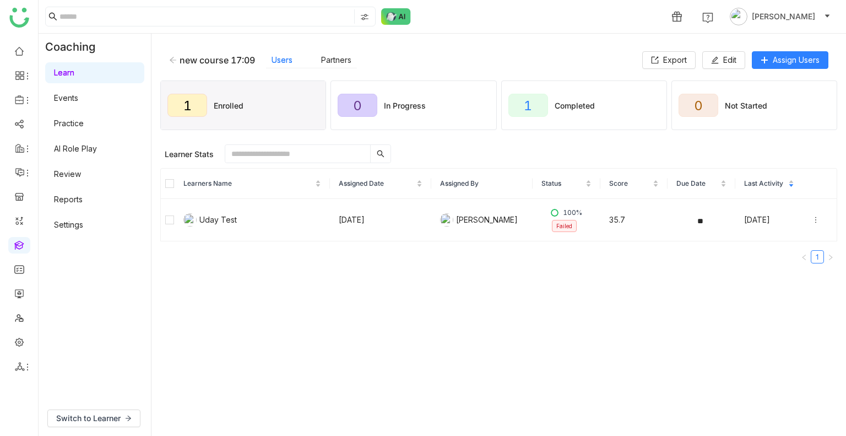
click at [711, 69] on div "new course 17:09 Users Partners Export Edit Assign Users" at bounding box center [498, 59] width 677 height 35
click at [720, 53] on button "Edit" at bounding box center [724, 60] width 43 height 18
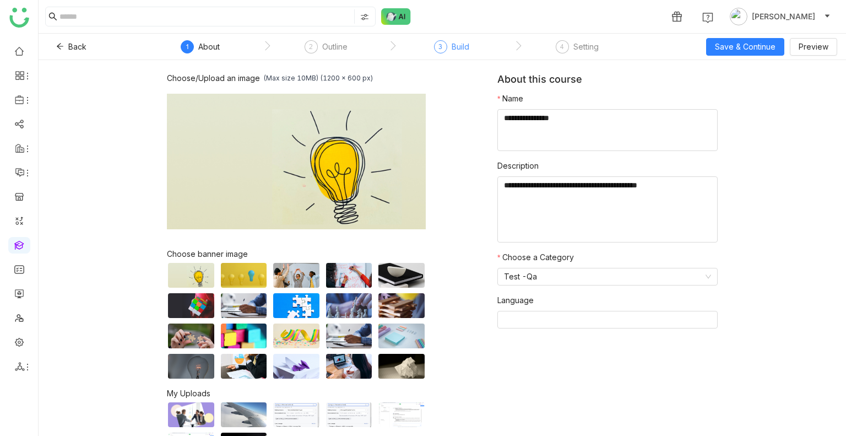
click at [466, 42] on div "Build" at bounding box center [461, 46] width 18 height 13
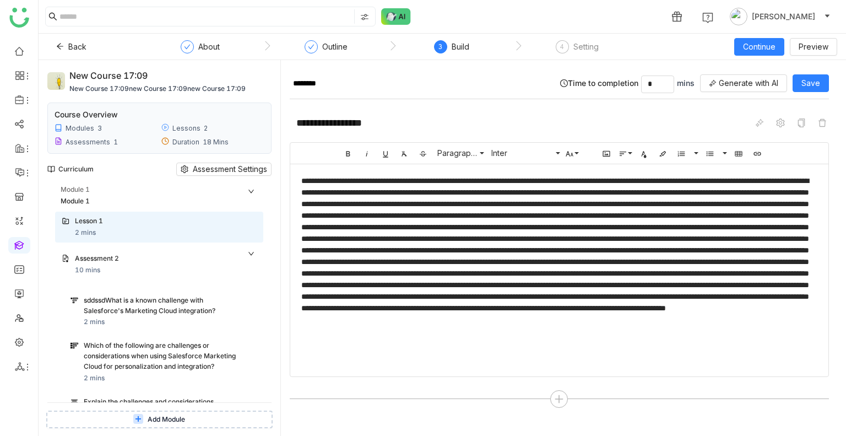
scroll to position [465, 0]
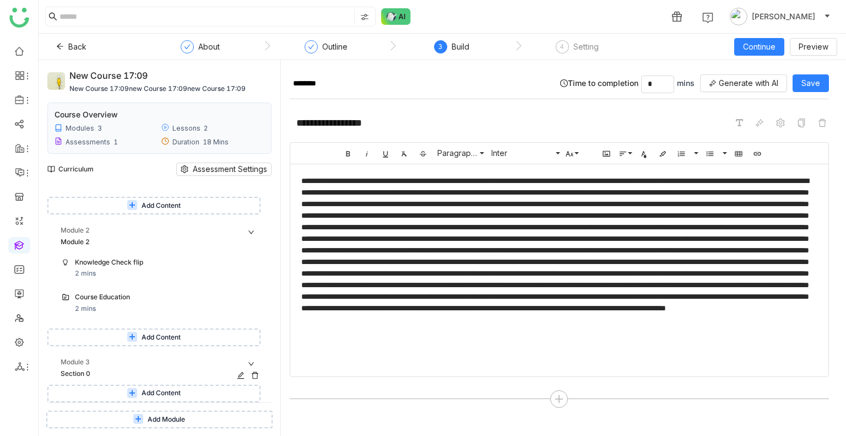
click at [174, 374] on div "Section 0" at bounding box center [150, 374] width 179 height 10
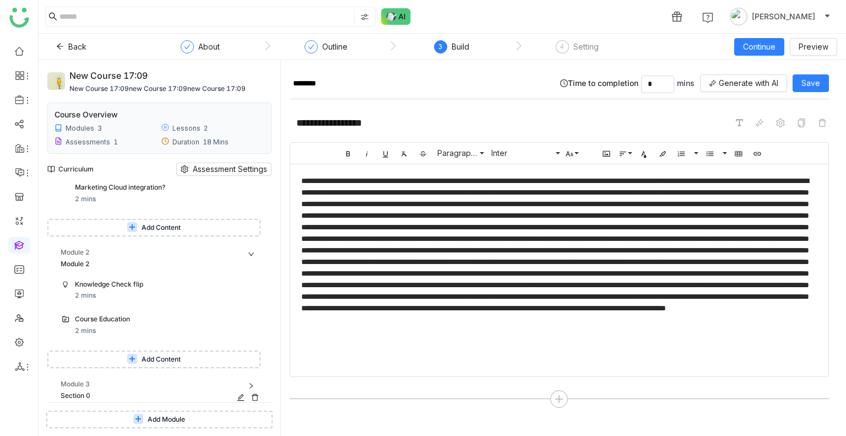
scroll to position [443, 0]
click at [255, 381] on div "Module 3" at bounding box center [162, 384] width 203 height 10
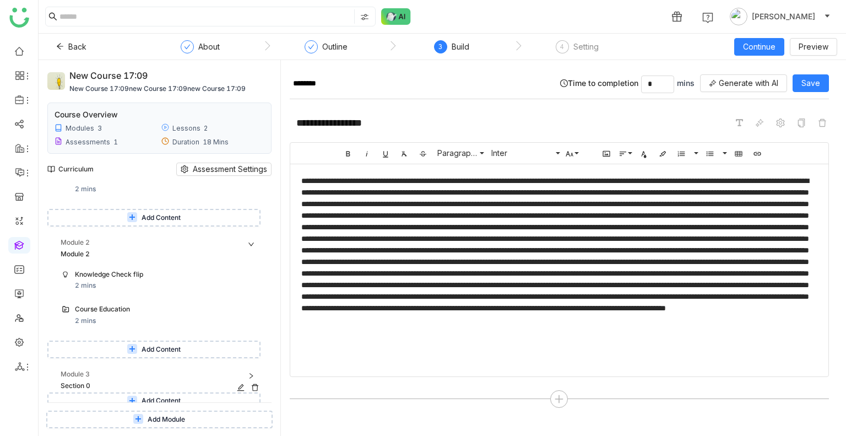
scroll to position [465, 0]
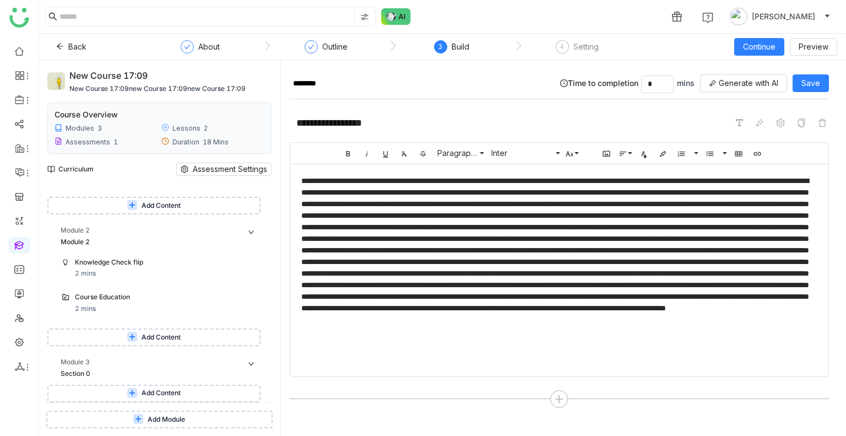
click at [187, 389] on button "Add Content" at bounding box center [153, 394] width 213 height 18
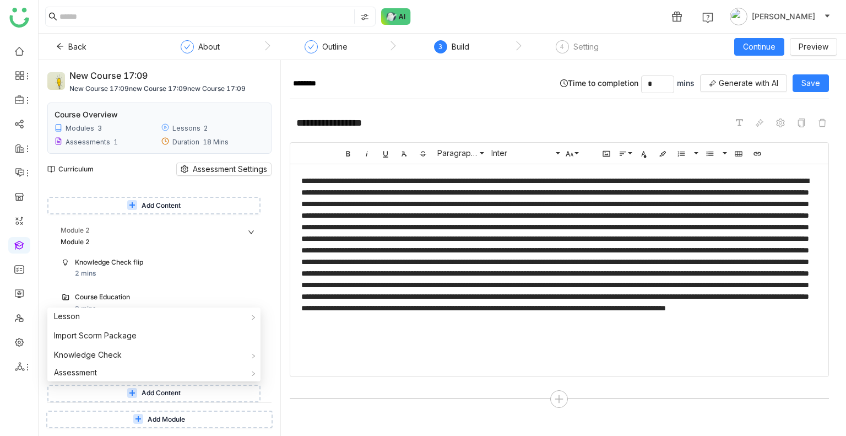
click at [170, 415] on span "Add Module" at bounding box center [166, 419] width 37 height 10
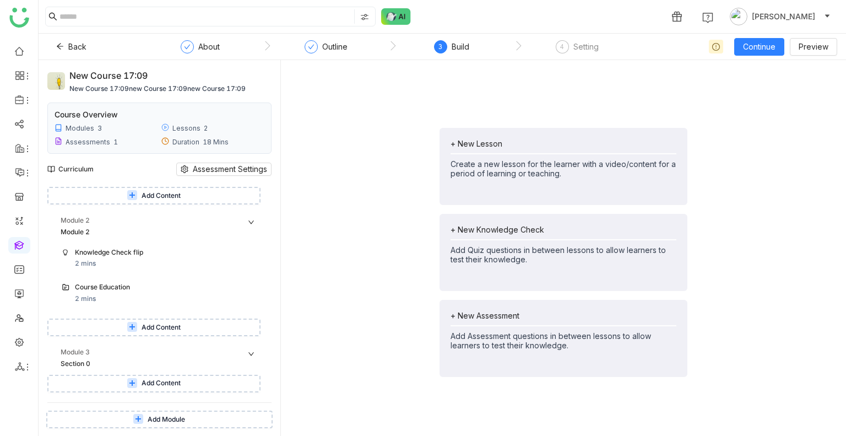
scroll to position [521, 0]
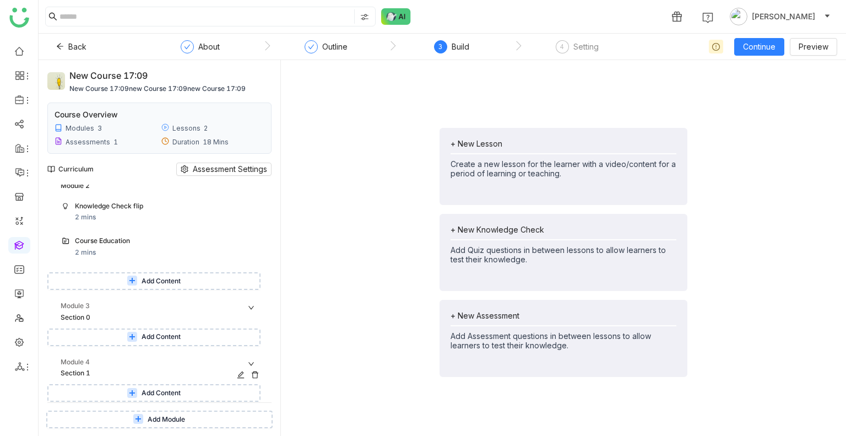
click at [181, 374] on div "Section 1" at bounding box center [150, 373] width 179 height 10
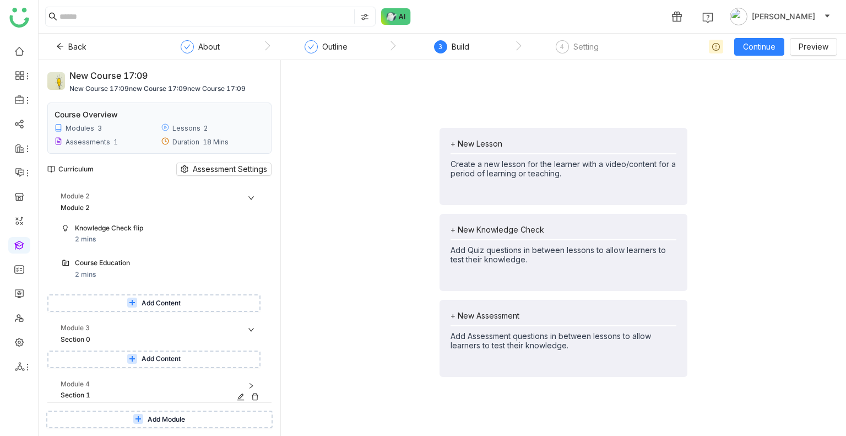
scroll to position [499, 0]
click at [113, 389] on div "Module 4" at bounding box center [162, 384] width 203 height 10
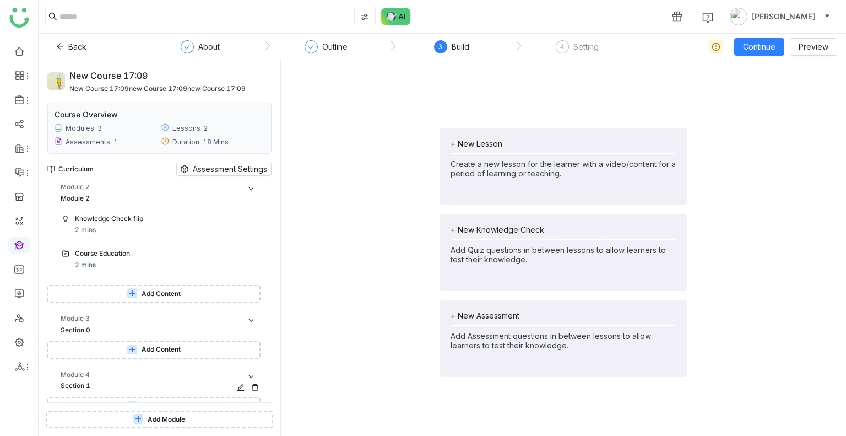
scroll to position [521, 0]
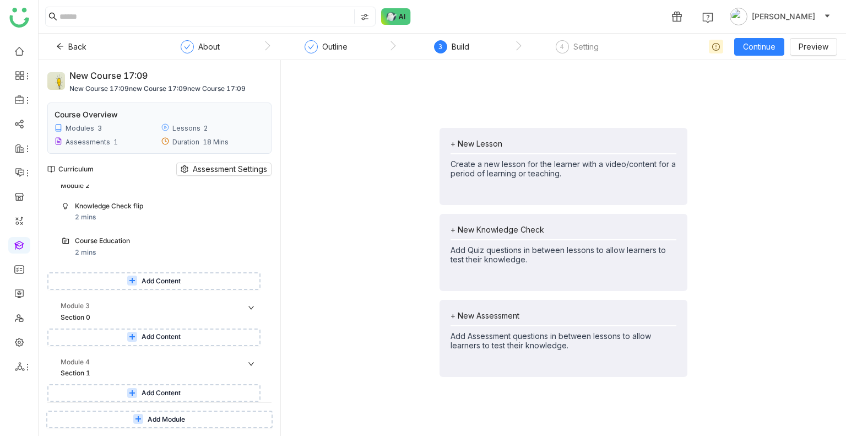
click at [130, 392] on icon at bounding box center [132, 393] width 7 height 7
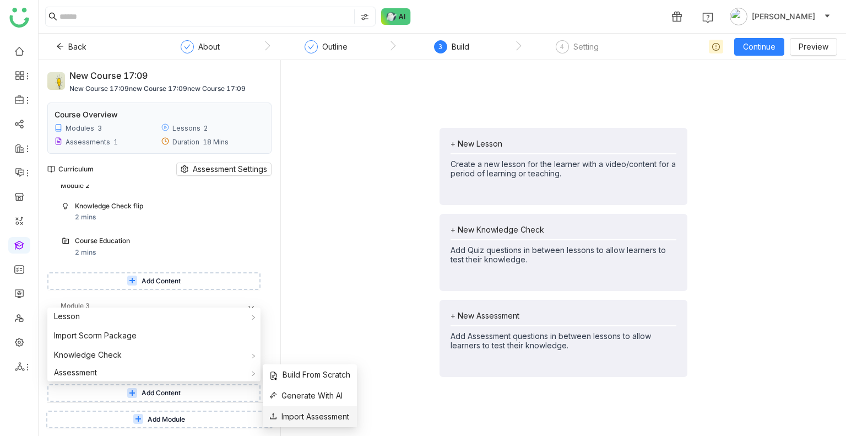
click at [333, 412] on span "Import Assessment" at bounding box center [309, 417] width 80 height 12
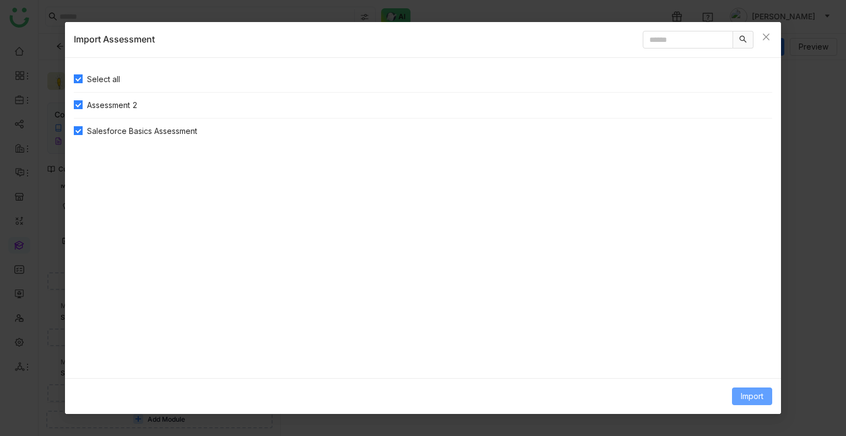
click at [754, 392] on span "Import" at bounding box center [752, 396] width 23 height 12
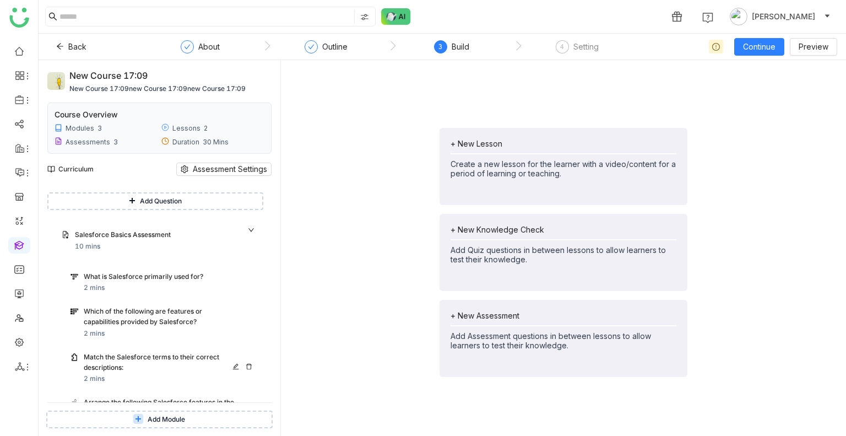
scroll to position [756, 0]
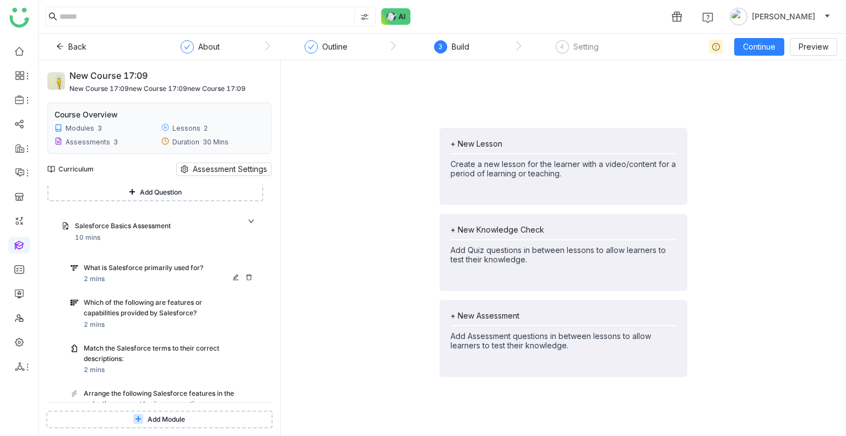
click at [167, 274] on div "What is Salesforce primarily used for?" at bounding box center [170, 269] width 173 height 12
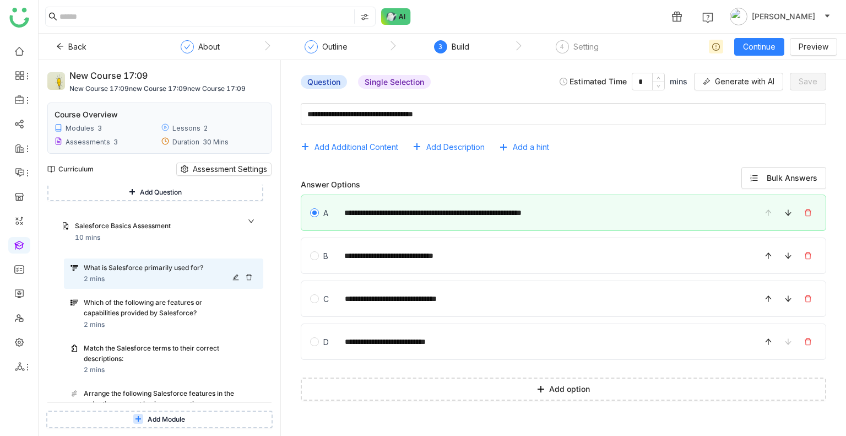
click at [167, 274] on div "What is Salesforce primarily used for?" at bounding box center [170, 269] width 173 height 12
click at [170, 305] on div "Which of the following are features or capabilities provided by Salesforce? 2 m…" at bounding box center [163, 313] width 199 height 41
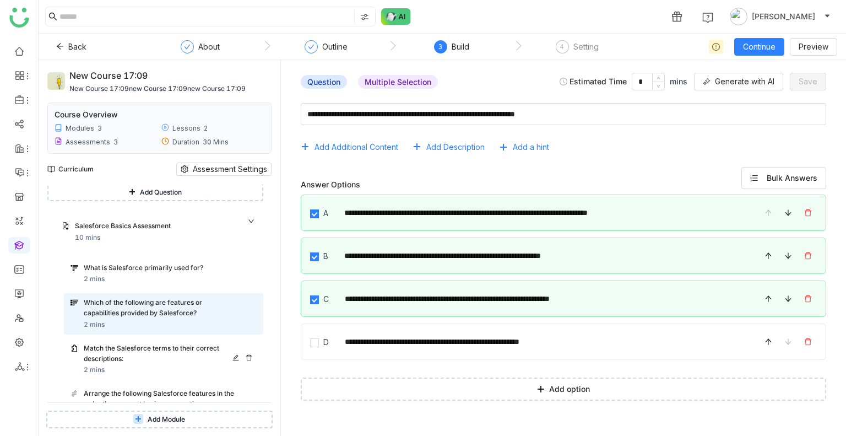
click at [172, 362] on div "Match the Salesforce terms to their correct descriptions:" at bounding box center [160, 353] width 152 height 21
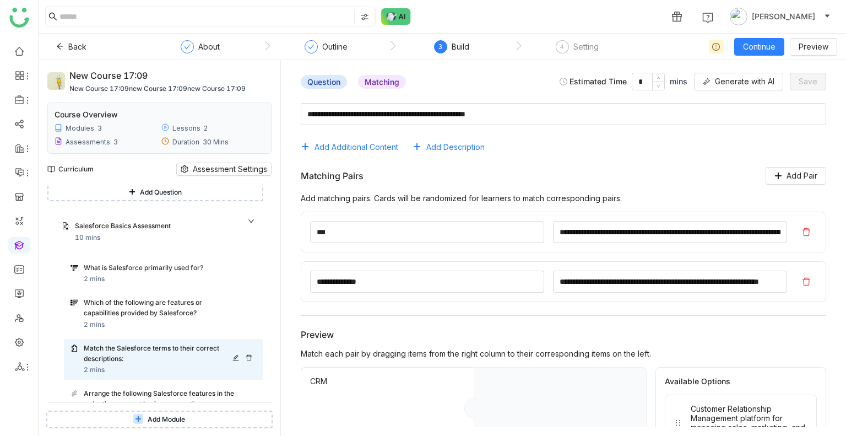
scroll to position [820, 0]
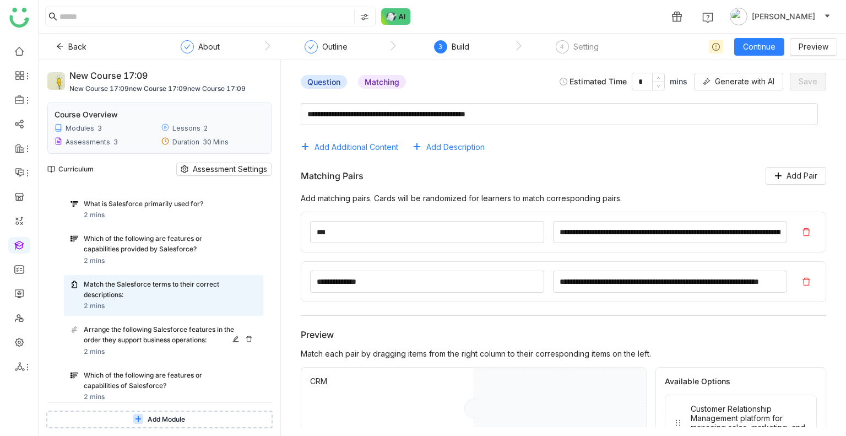
click at [151, 342] on div "Arrange the following Salesforce features in the order they support business op…" at bounding box center [160, 335] width 152 height 21
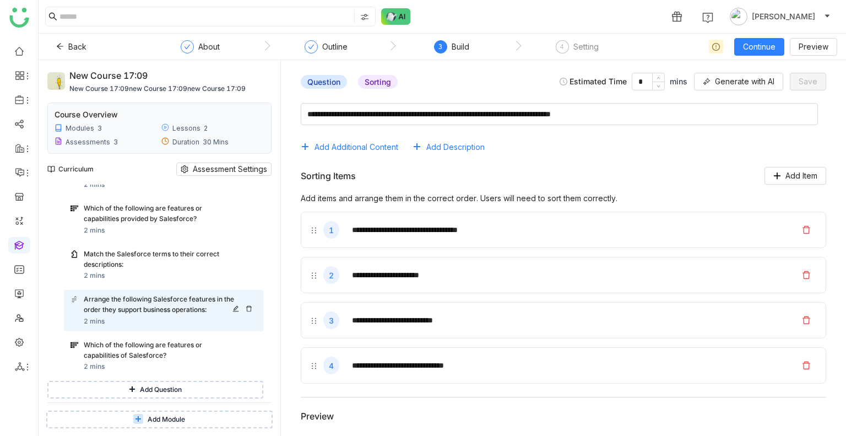
scroll to position [851, 0]
click at [142, 354] on div "Which of the following are features or capabilities of Salesforce?" at bounding box center [160, 349] width 152 height 21
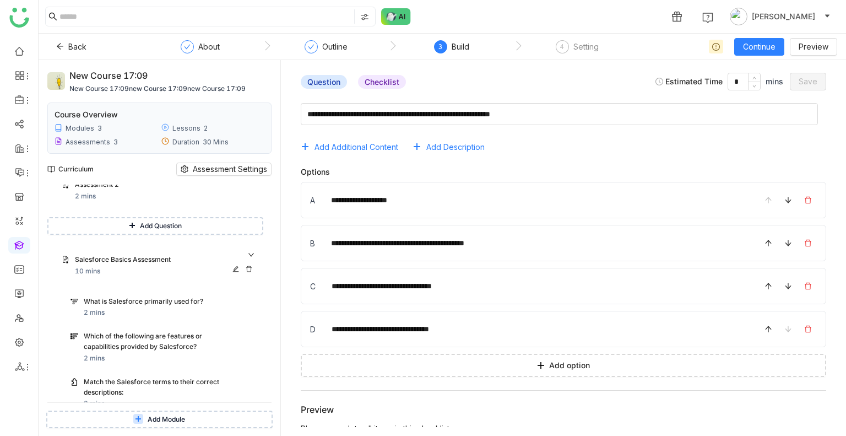
click at [130, 265] on div "Salesforce Basics Assessment" at bounding box center [155, 260] width 160 height 10
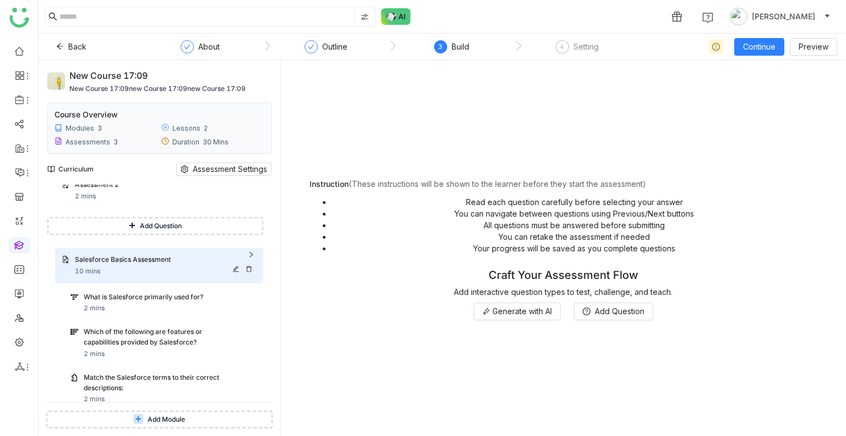
scroll to position [641, 0]
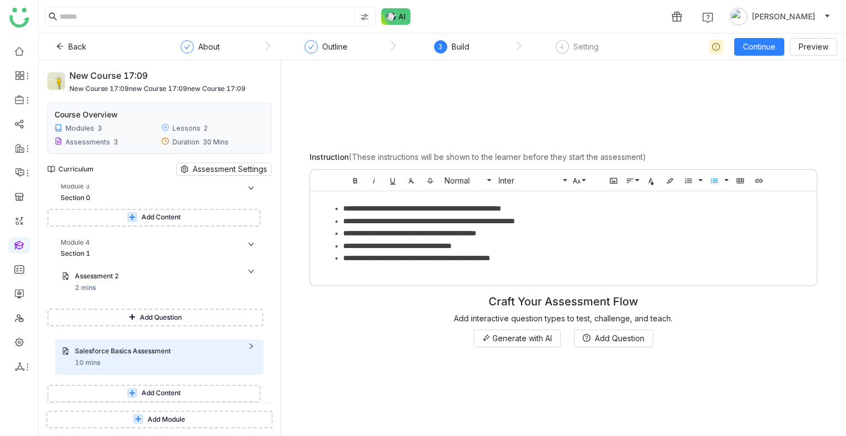
click at [171, 393] on span "Add Content" at bounding box center [161, 393] width 39 height 10
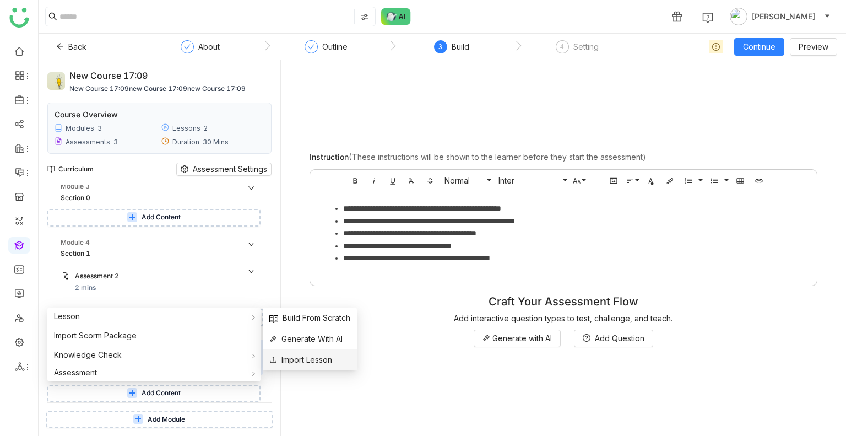
click at [299, 355] on span "Import Lesson" at bounding box center [300, 360] width 63 height 12
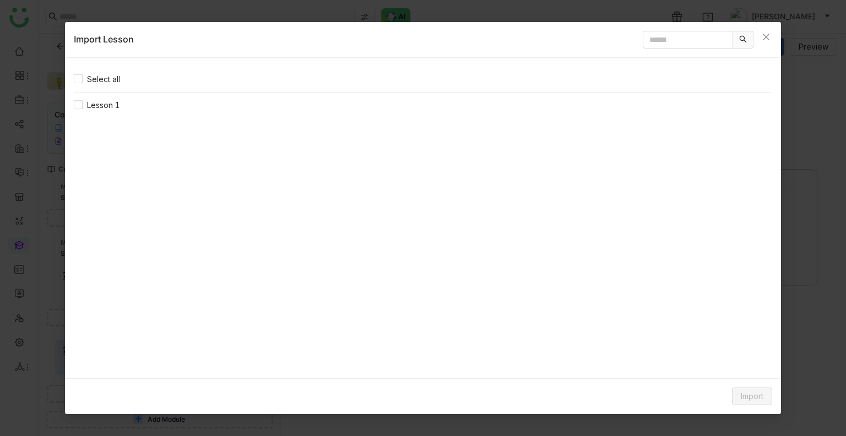
click at [97, 96] on nz-list-item "Lesson 1" at bounding box center [423, 105] width 699 height 25
click at [100, 100] on span "Lesson 1" at bounding box center [104, 105] width 42 height 12
click at [754, 408] on div "Import" at bounding box center [423, 396] width 716 height 36
click at [753, 395] on span "Import" at bounding box center [752, 396] width 23 height 12
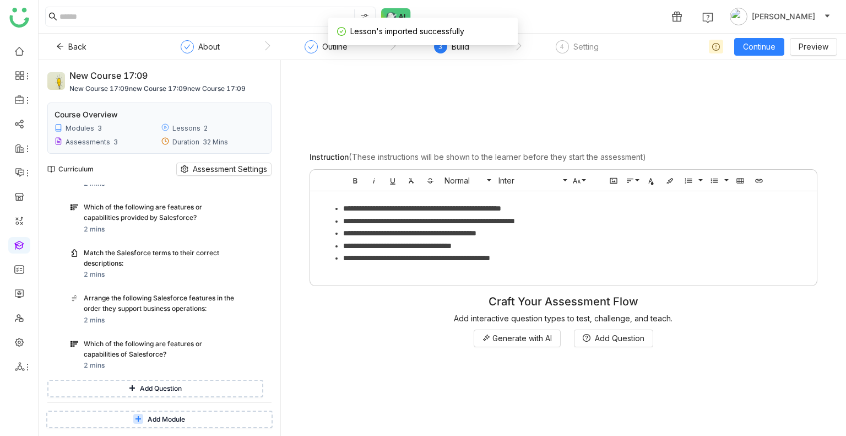
scroll to position [928, 0]
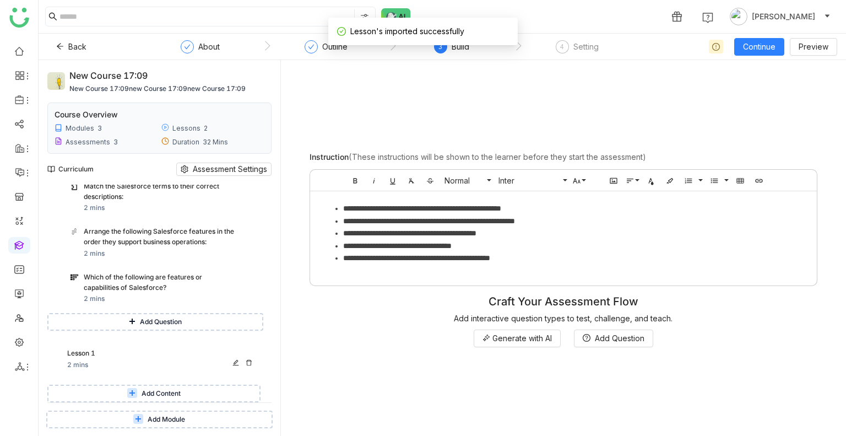
click at [93, 358] on div "Lesson 1" at bounding box center [150, 353] width 167 height 10
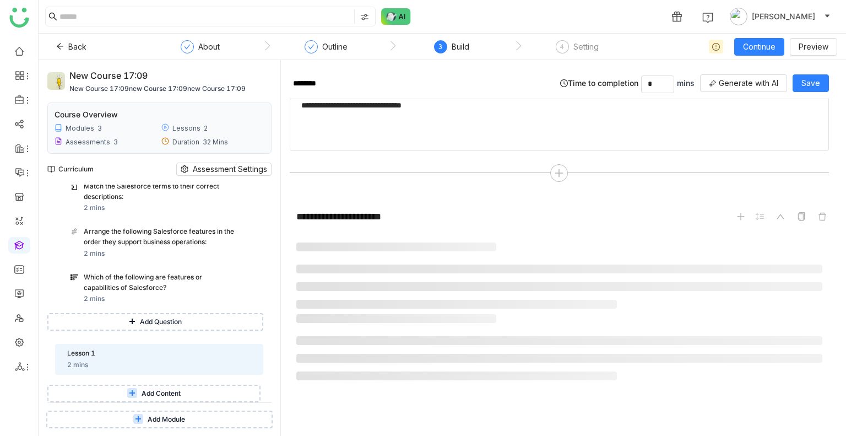
scroll to position [221, 0]
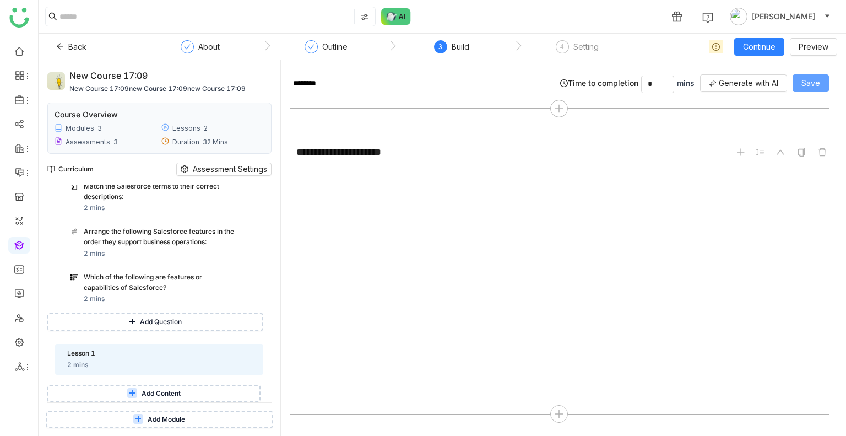
click at [805, 79] on span "Save" at bounding box center [811, 83] width 19 height 12
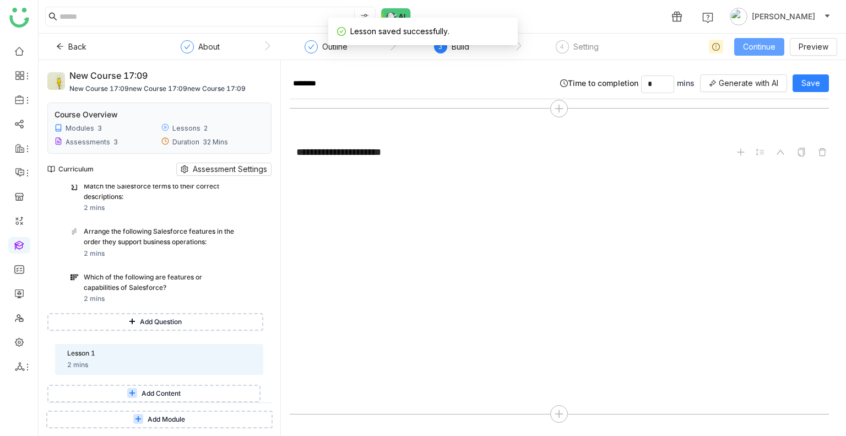
click at [752, 45] on span "Continue" at bounding box center [759, 47] width 33 height 12
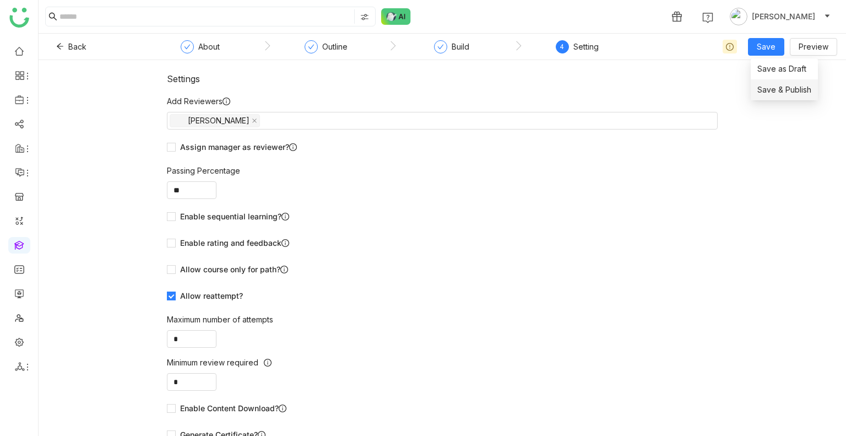
click at [777, 92] on span "Save & Publish" at bounding box center [785, 90] width 54 height 12
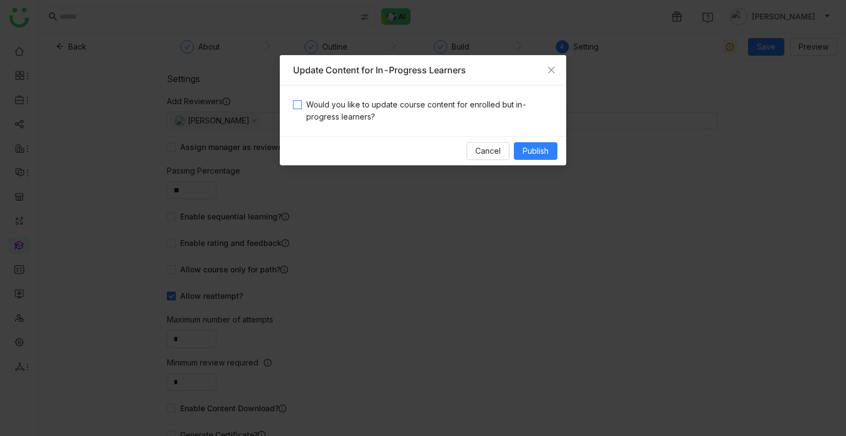
click at [388, 112] on span "Would you like to update course content for enrolled but in-progress learners?" at bounding box center [427, 111] width 251 height 24
click at [542, 157] on button "Publish" at bounding box center [536, 151] width 44 height 18
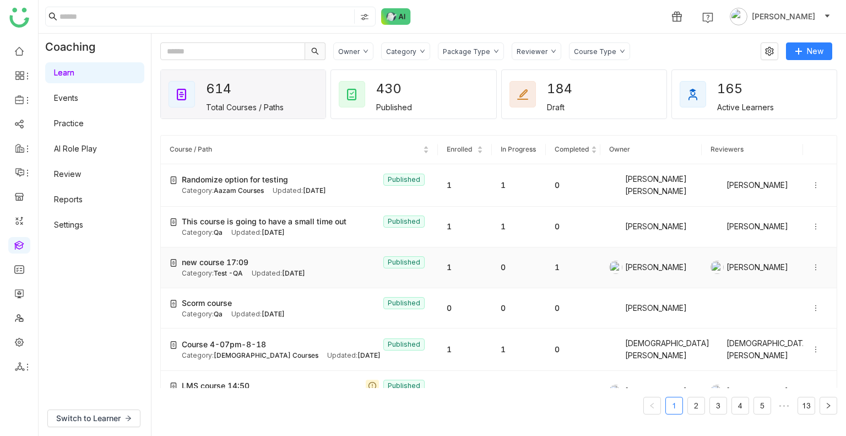
click at [430, 265] on td "new course 17:09 Published Category: Test -QA Updated: Aug 19, 2025" at bounding box center [299, 267] width 277 height 41
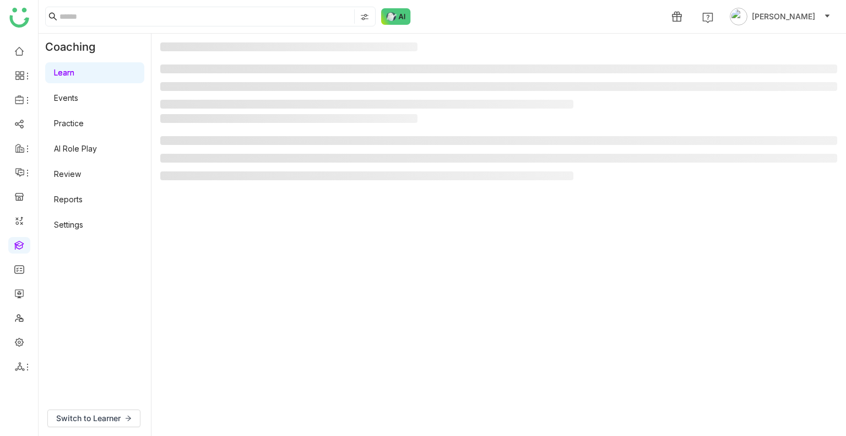
click at [430, 265] on gtmb-manage-detail-wrapper at bounding box center [498, 234] width 677 height 385
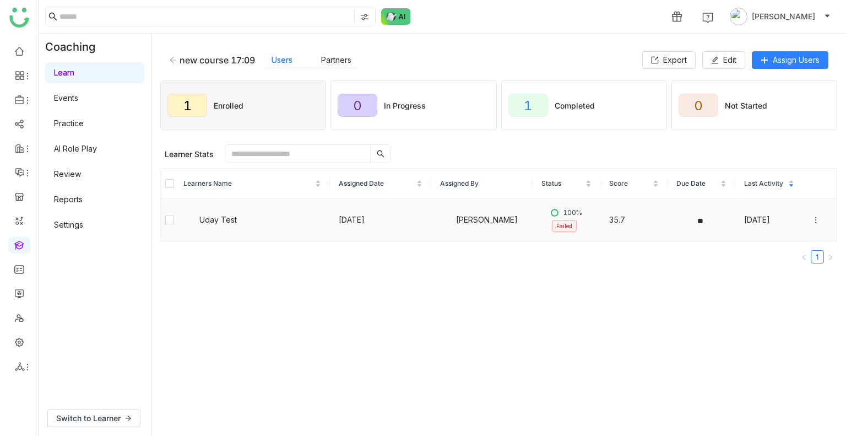
click at [812, 219] on icon at bounding box center [816, 220] width 8 height 8
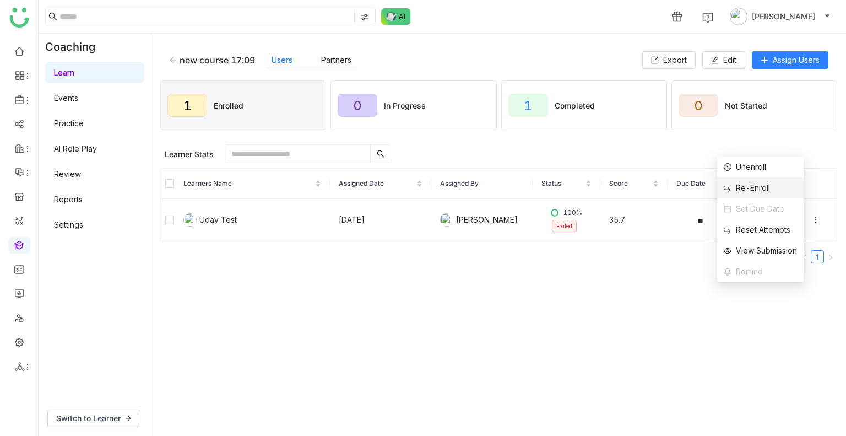
click at [743, 181] on li "Re-Enroll" at bounding box center [761, 187] width 87 height 21
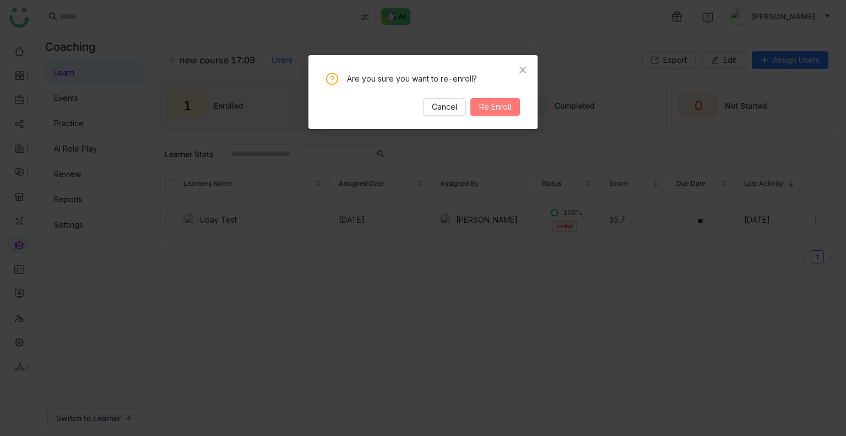
click at [488, 110] on span "Re Enroll" at bounding box center [495, 107] width 32 height 12
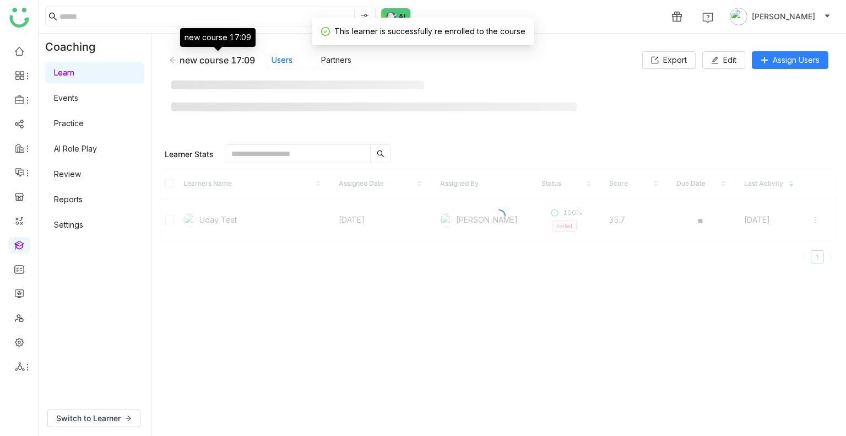
click at [215, 59] on div "new course 17:09" at bounding box center [217, 60] width 75 height 11
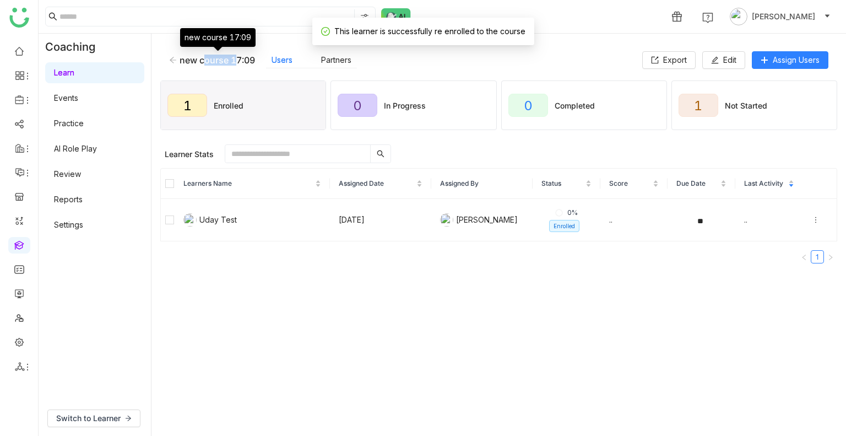
click at [215, 59] on div "new course 17:09" at bounding box center [217, 60] width 75 height 11
copy div "new course 17:09"
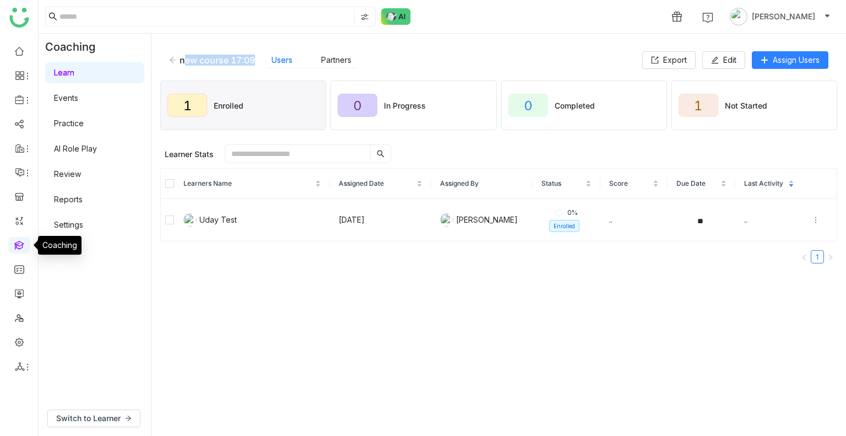
click at [20, 249] on link at bounding box center [19, 244] width 10 height 9
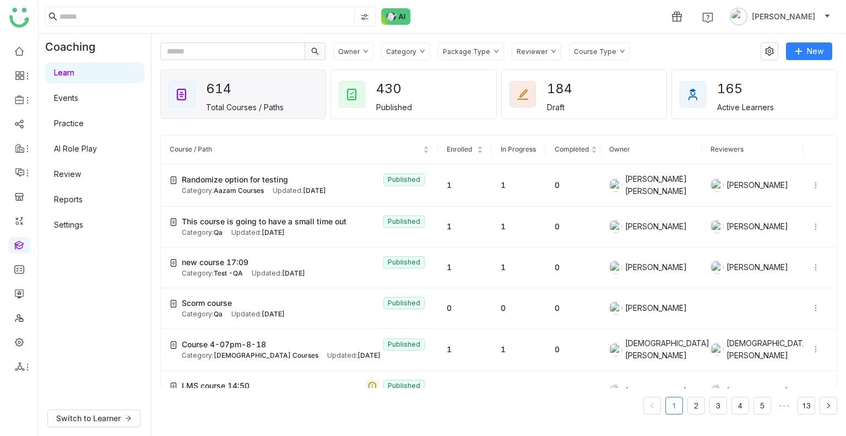
click at [78, 93] on link "Events" at bounding box center [66, 97] width 24 height 9
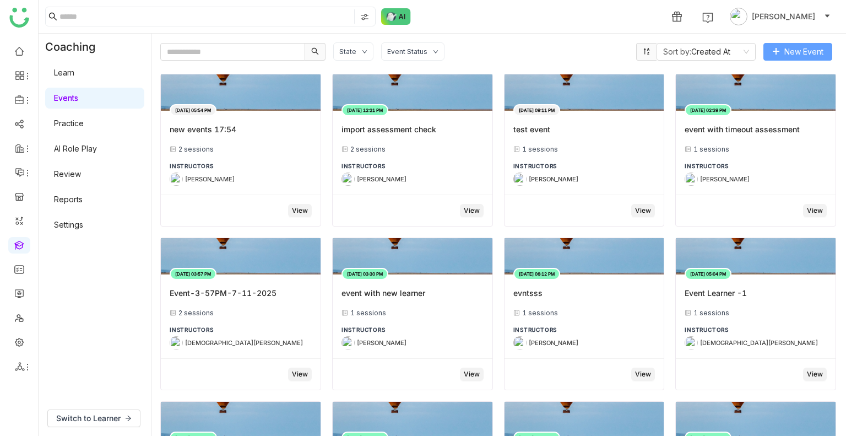
click at [800, 59] on button "New Event" at bounding box center [798, 52] width 69 height 18
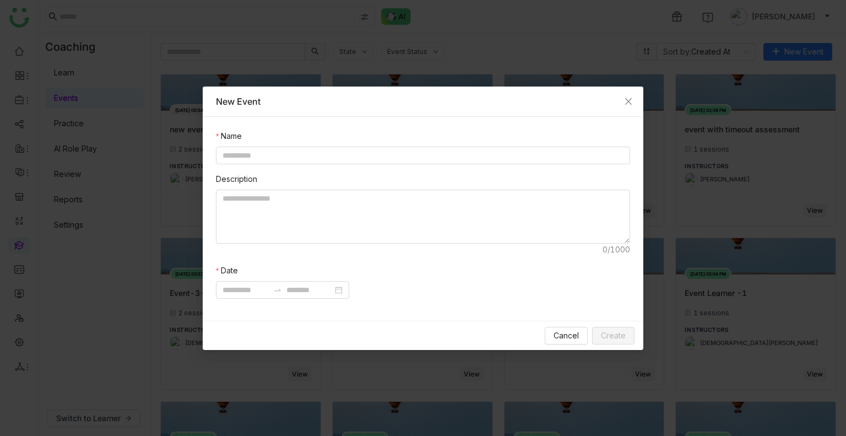
click at [511, 145] on nz-form-item "Name" at bounding box center [423, 147] width 414 height 34
click at [510, 151] on input at bounding box center [423, 156] width 414 height 18
type input "**********"
paste textarea "**********"
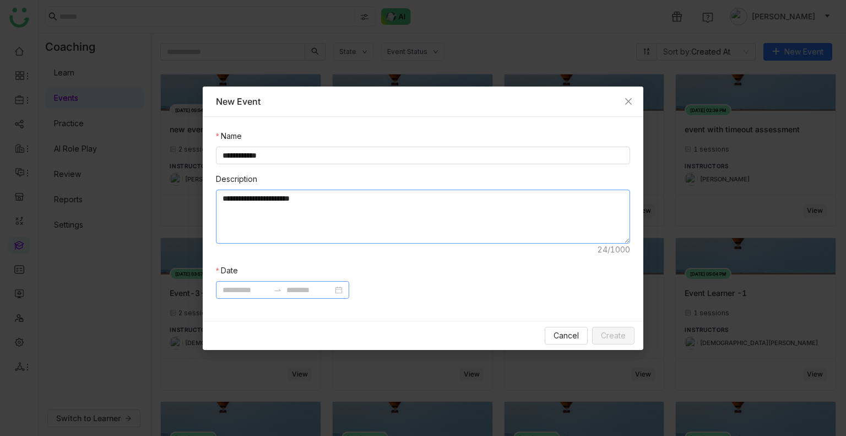
type textarea "**********"
click at [256, 294] on input at bounding box center [246, 290] width 46 height 12
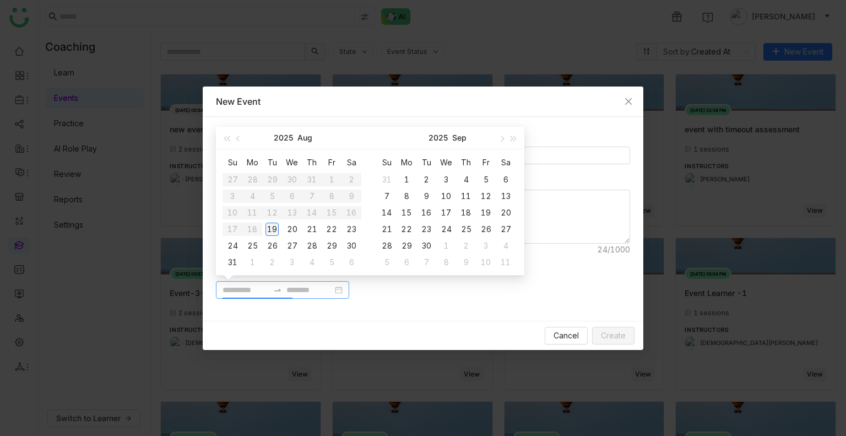
click at [267, 233] on div "19" at bounding box center [272, 229] width 13 height 13
type input "**********"
click at [335, 233] on div "22" at bounding box center [331, 229] width 13 height 13
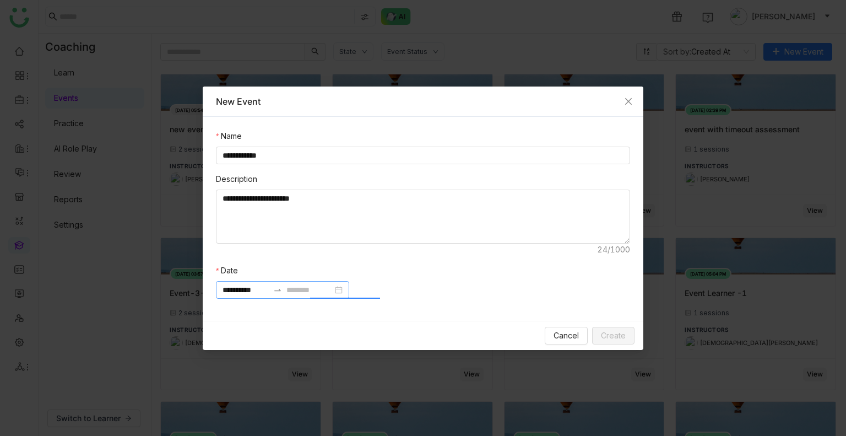
type input "**********"
click at [626, 341] on button "Create" at bounding box center [613, 336] width 42 height 18
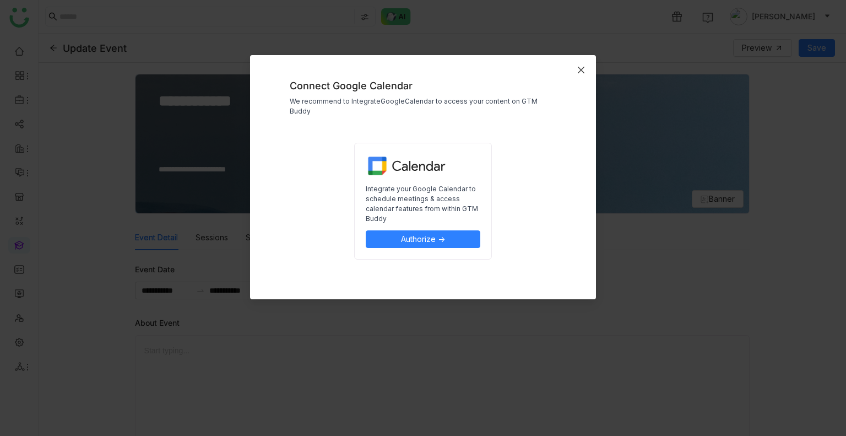
click at [578, 73] on icon "Close" at bounding box center [581, 70] width 9 height 9
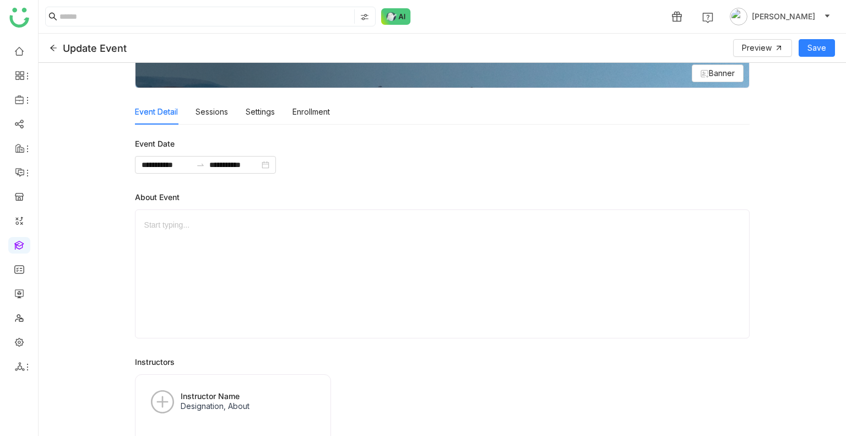
scroll to position [166, 0]
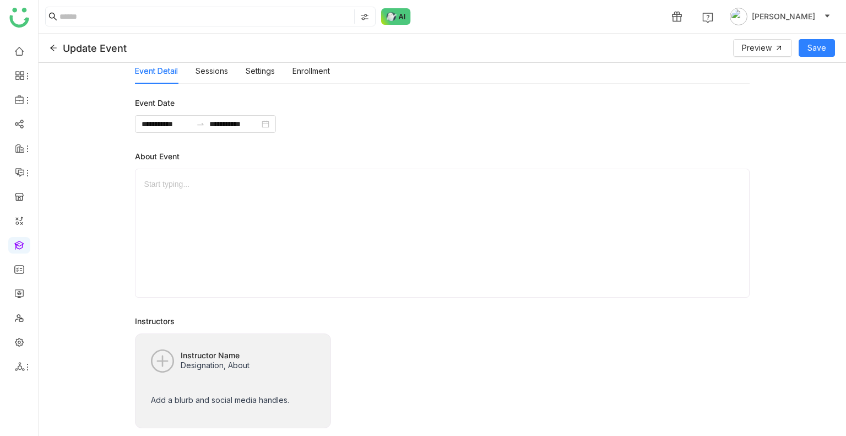
click at [214, 382] on div "Instructor Name Designation, About" at bounding box center [232, 365] width 177 height 45
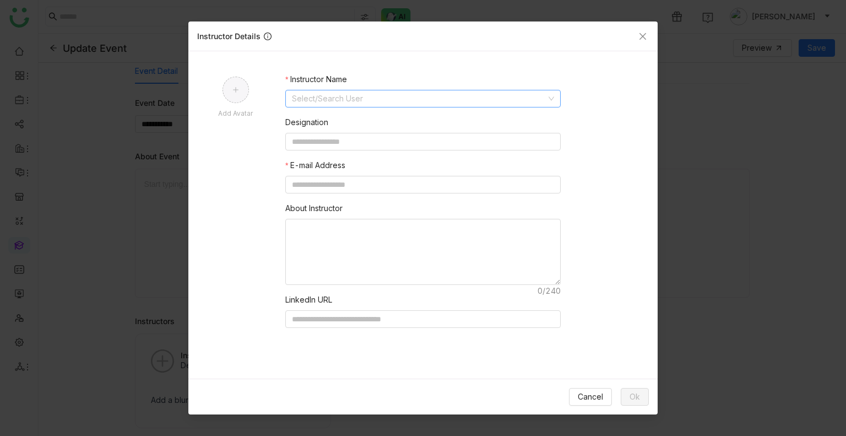
click at [339, 90] on nz-select-top-control "Select/Search User" at bounding box center [423, 99] width 276 height 18
type input "*****"
type input "**********"
click at [625, 396] on button "Ok" at bounding box center [635, 397] width 28 height 18
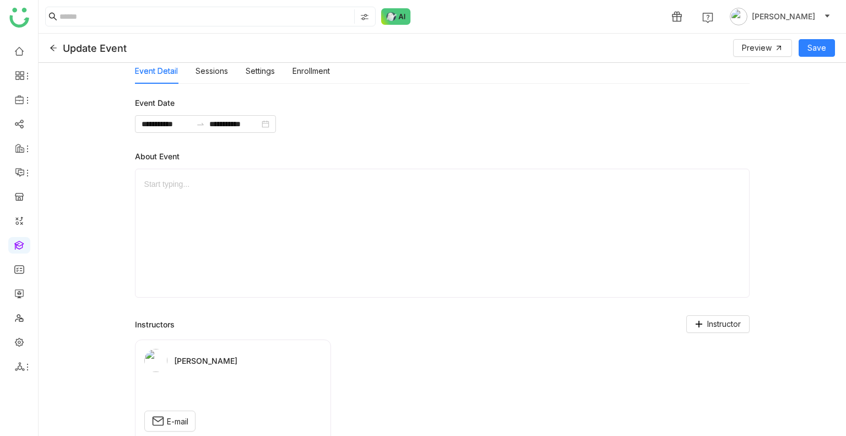
scroll to position [183, 0]
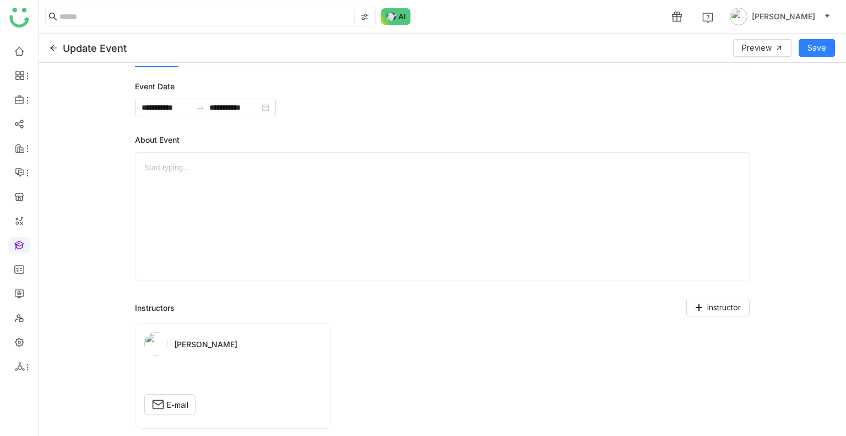
click at [816, 35] on div "Update Event Preview Save" at bounding box center [443, 48] width 808 height 29
click at [818, 44] on span "Save" at bounding box center [817, 48] width 19 height 12
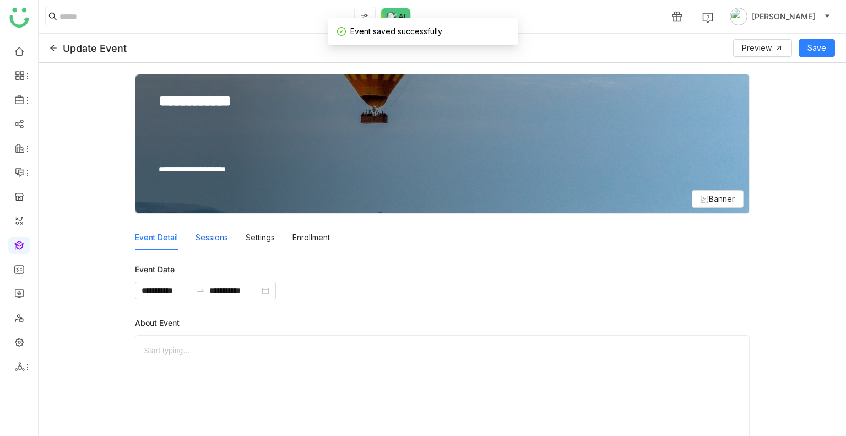
click at [197, 240] on div "Sessions" at bounding box center [212, 237] width 33 height 25
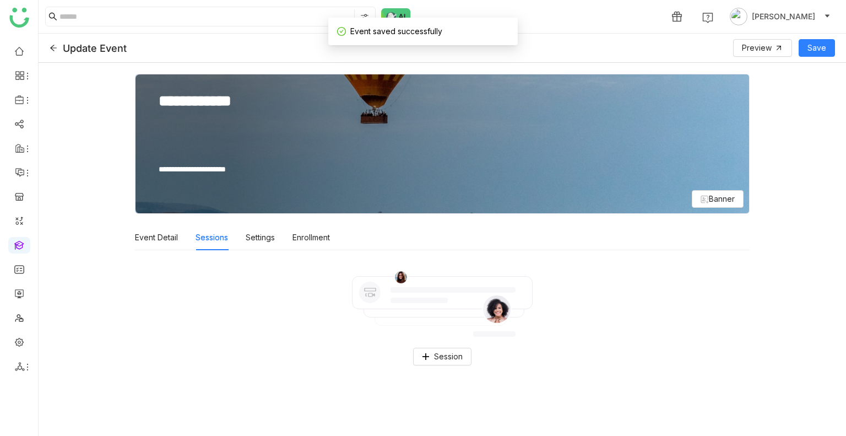
click at [444, 295] on img at bounding box center [442, 303] width 181 height 67
click at [450, 343] on div "Session" at bounding box center [443, 317] width 616 height 117
click at [450, 355] on span "Session" at bounding box center [448, 356] width 29 height 12
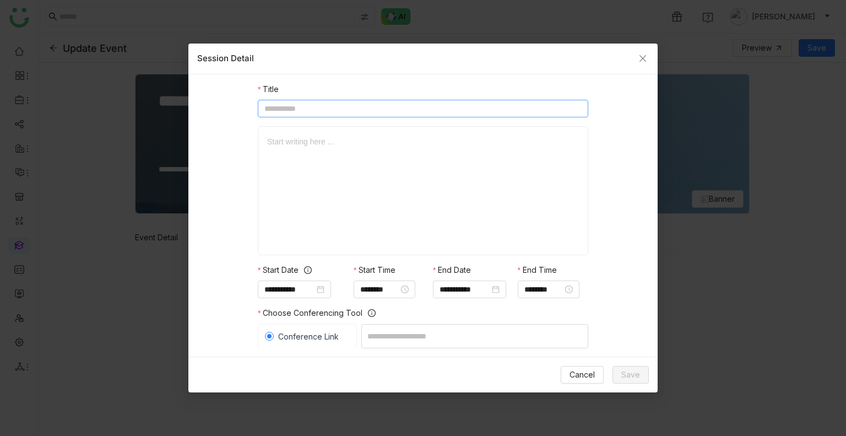
click at [347, 114] on input at bounding box center [423, 109] width 331 height 18
type input "***"
click at [328, 214] on div at bounding box center [423, 191] width 312 height 110
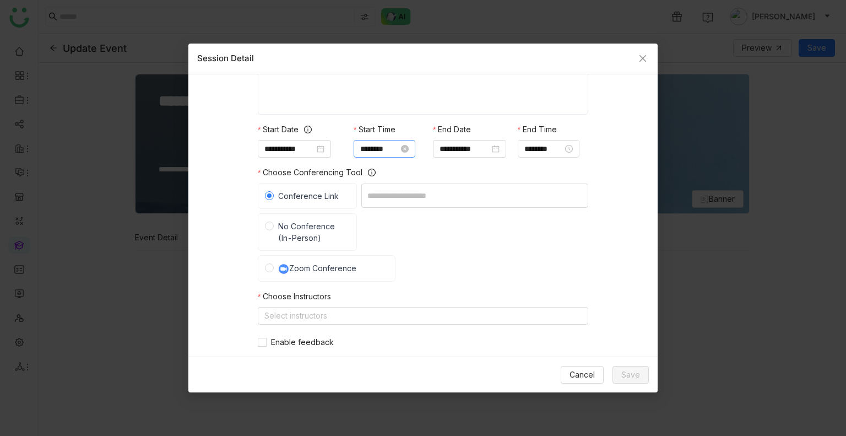
scroll to position [143, 0]
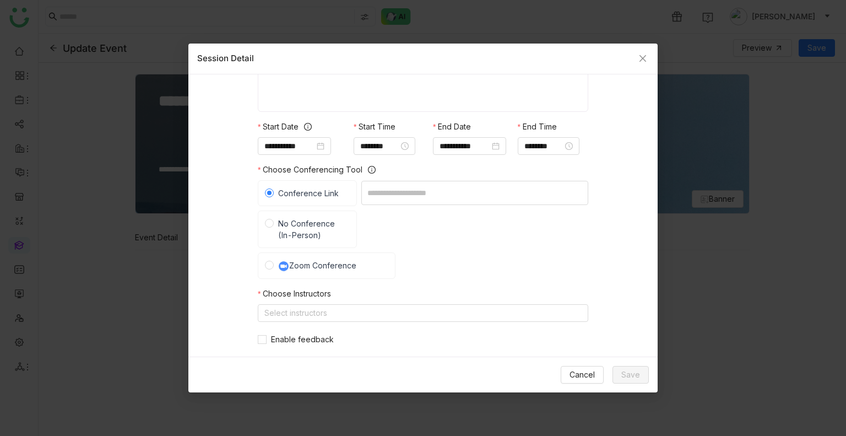
click at [303, 240] on span "No Conference (In-Person)" at bounding box center [312, 229] width 76 height 23
click at [411, 233] on input at bounding box center [475, 229] width 227 height 24
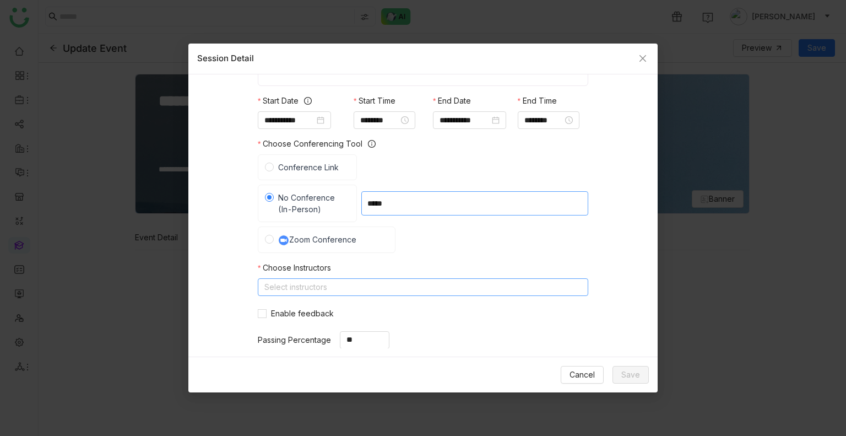
type input "*****"
click at [326, 279] on nz-select-top-control "Select instructors" at bounding box center [423, 287] width 331 height 18
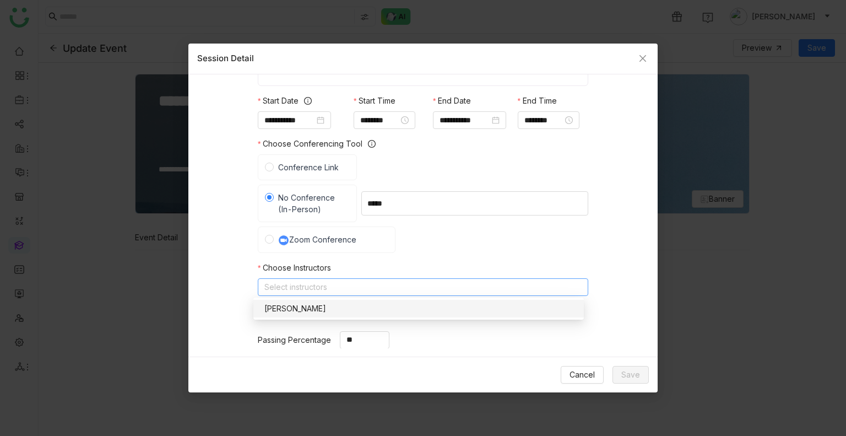
click at [331, 304] on div "[PERSON_NAME]" at bounding box center [418, 309] width 317 height 12
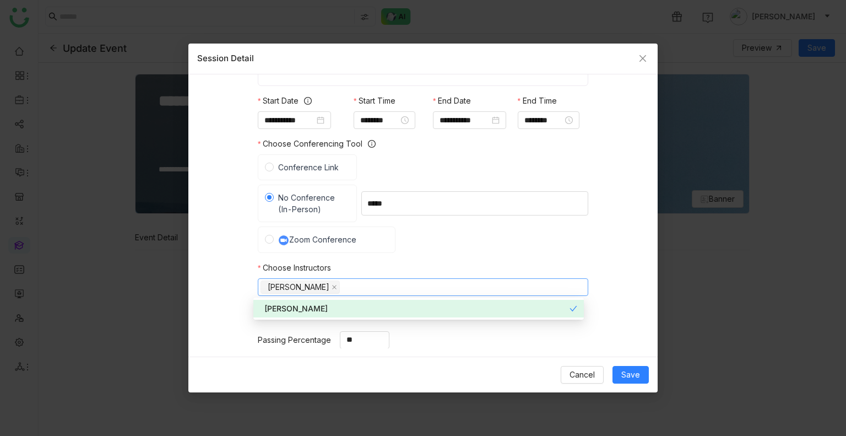
click at [364, 259] on div "**********" at bounding box center [423, 211] width 470 height 274
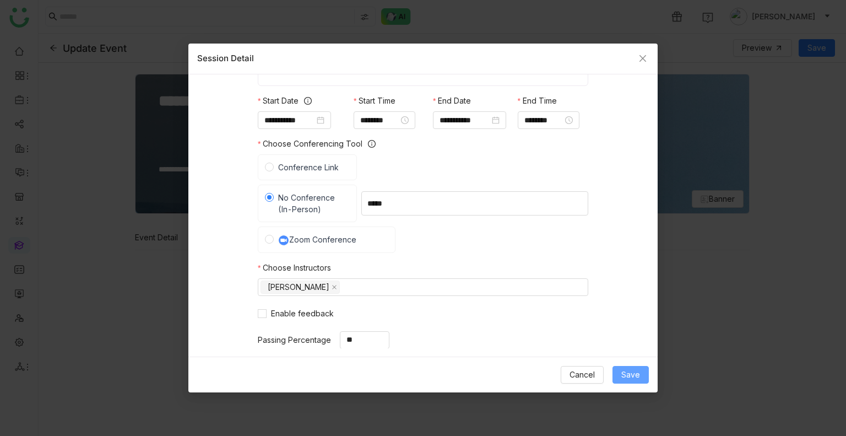
click at [632, 377] on span "Save" at bounding box center [631, 375] width 19 height 12
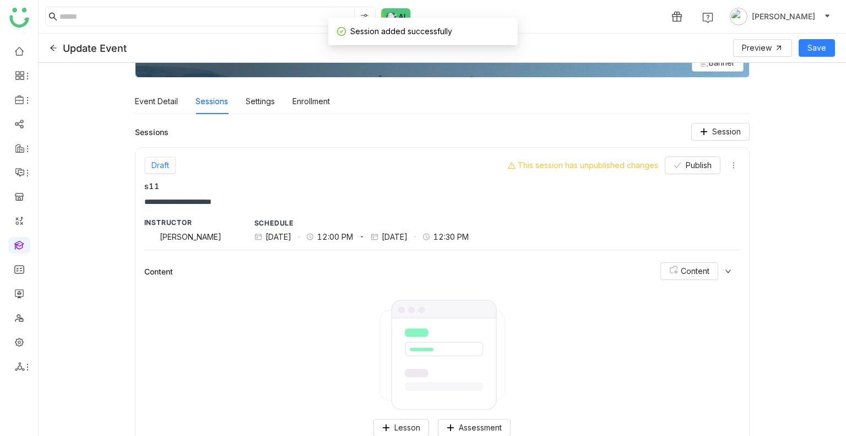
scroll to position [159, 0]
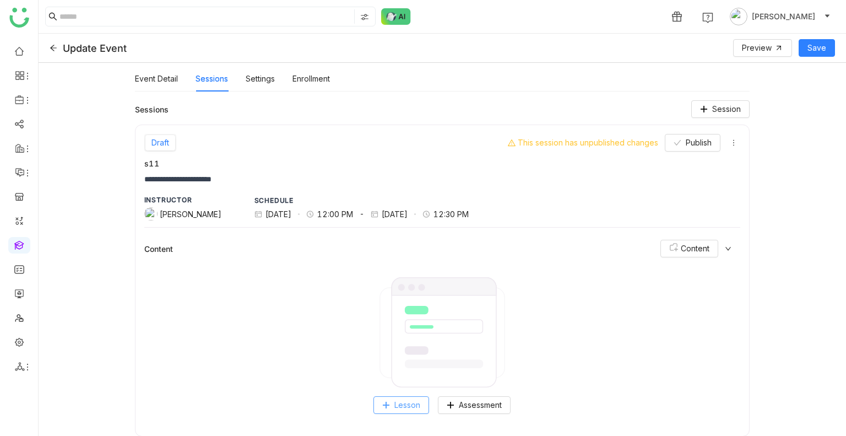
click at [407, 403] on span "Lesson" at bounding box center [408, 405] width 26 height 12
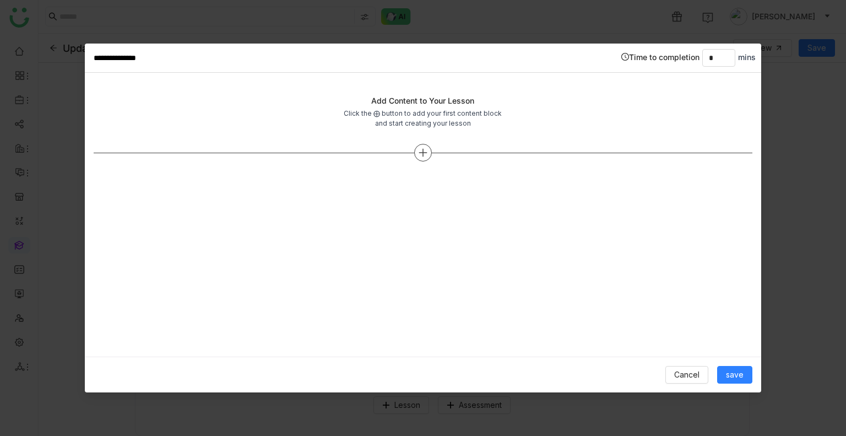
click at [423, 154] on icon at bounding box center [423, 153] width 1 height 8
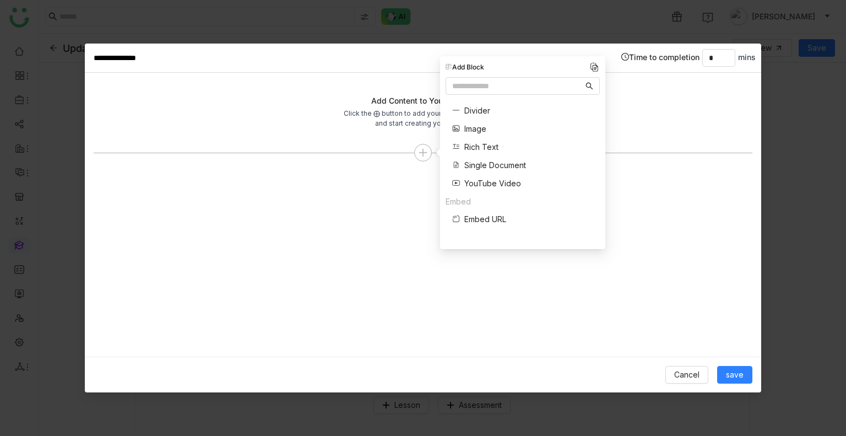
click at [481, 164] on span "Single Document" at bounding box center [496, 165] width 62 height 12
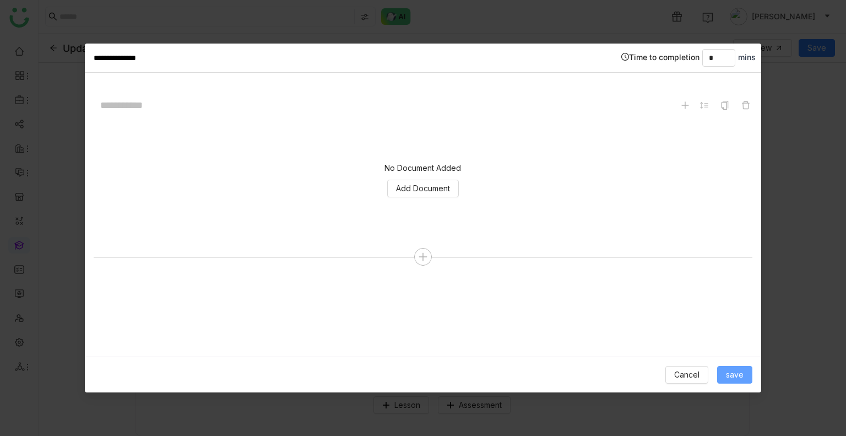
click at [724, 371] on button "save" at bounding box center [735, 375] width 35 height 18
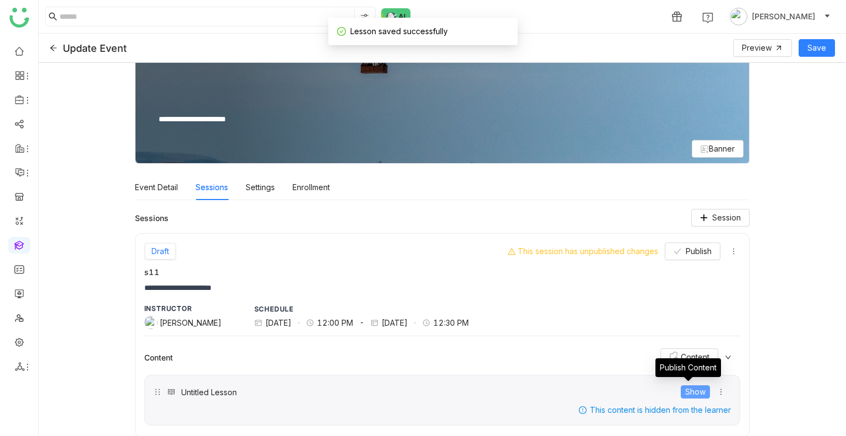
click at [693, 389] on span "Show" at bounding box center [696, 392] width 20 height 12
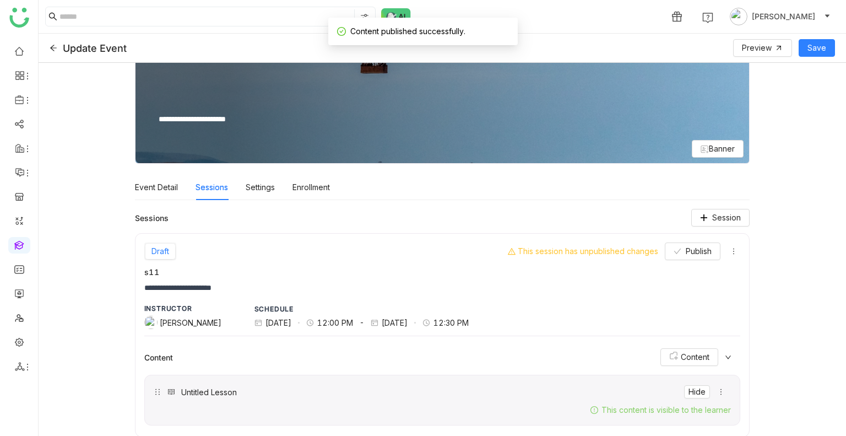
click at [726, 357] on icon at bounding box center [729, 356] width 6 height 3
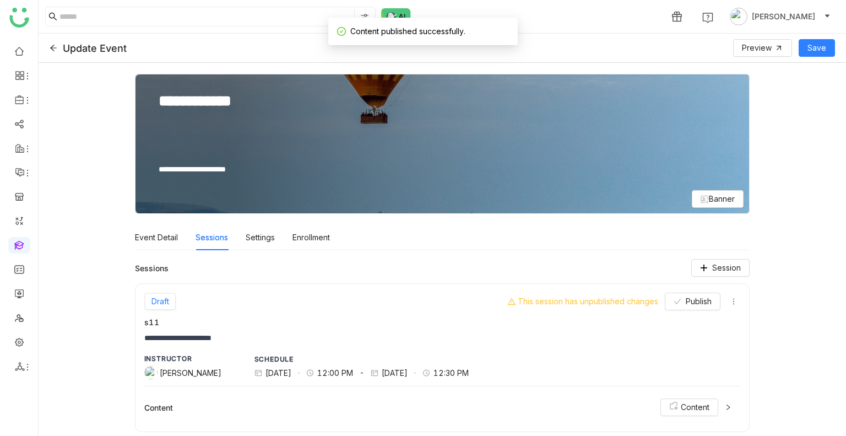
scroll to position [0, 0]
click at [720, 357] on div "INSTRUCTOR Uday Bhanu SCHEDULE 19 Aug 2025 12:00 PM - 19 Aug 2025 12:30 PM" at bounding box center [442, 370] width 597 height 33
click at [727, 409] on icon at bounding box center [728, 407] width 3 height 6
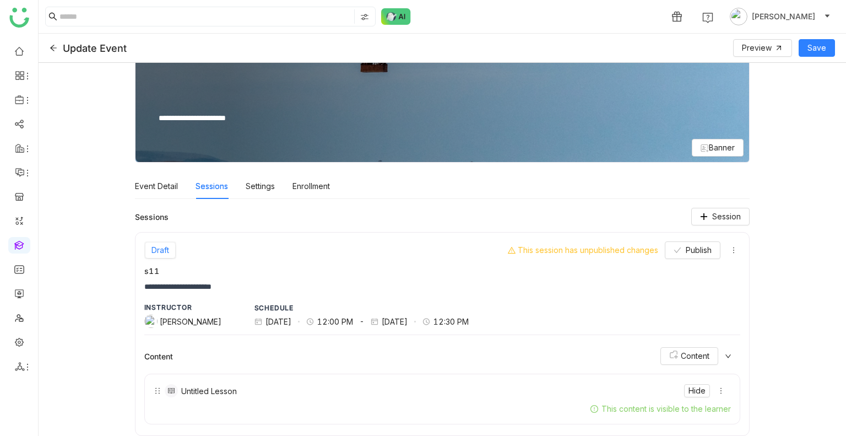
scroll to position [50, 0]
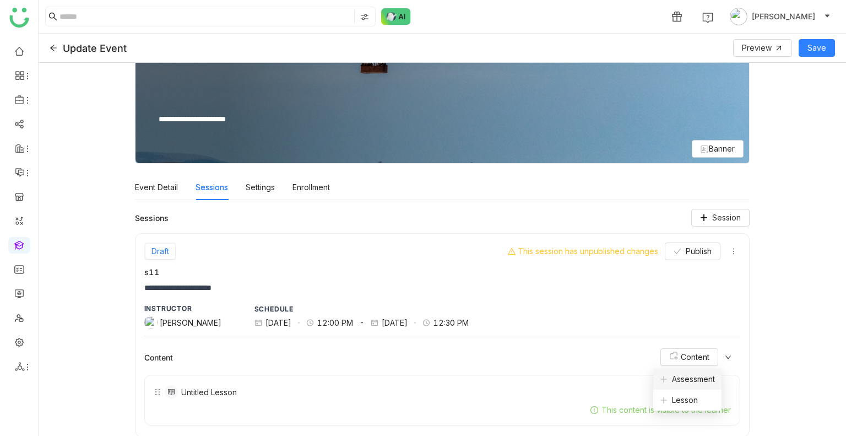
click at [695, 376] on span "Assessment" at bounding box center [687, 379] width 55 height 12
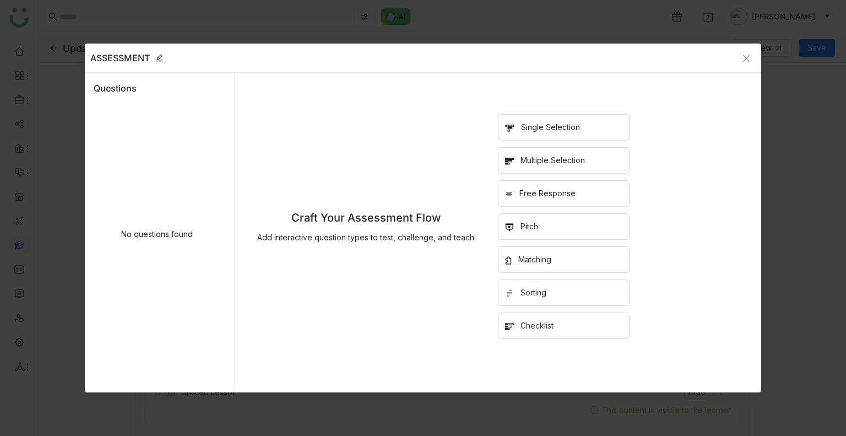
click at [547, 163] on div "Multiple Selection" at bounding box center [553, 160] width 64 height 12
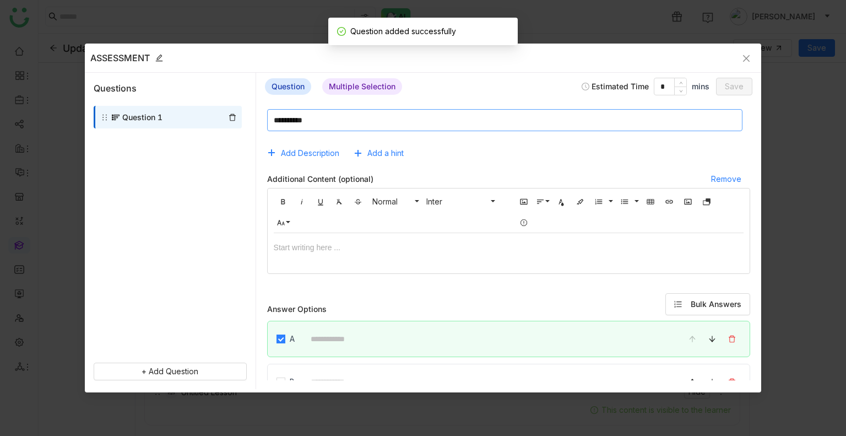
click at [339, 115] on textarea at bounding box center [505, 120] width 476 height 22
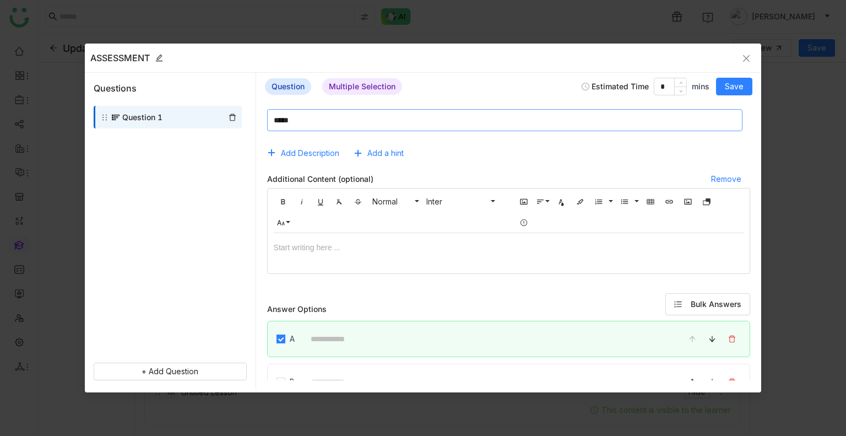
type textarea "*****"
click at [320, 249] on div at bounding box center [509, 248] width 471 height 12
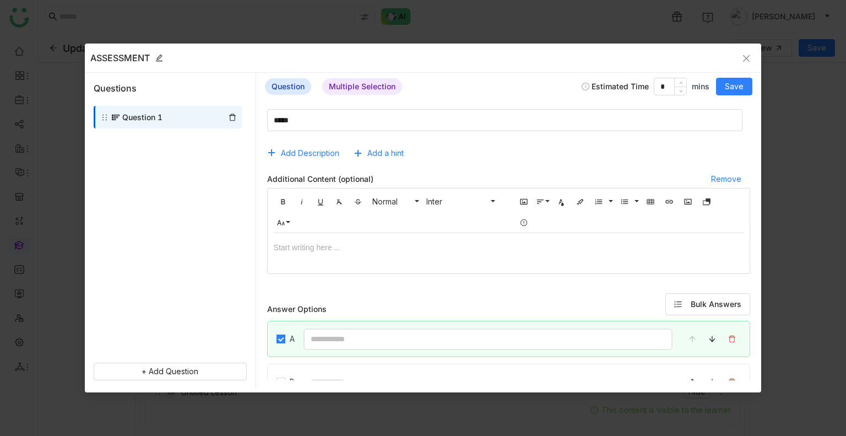
click at [352, 330] on input at bounding box center [489, 338] width 370 height 21
type input "********"
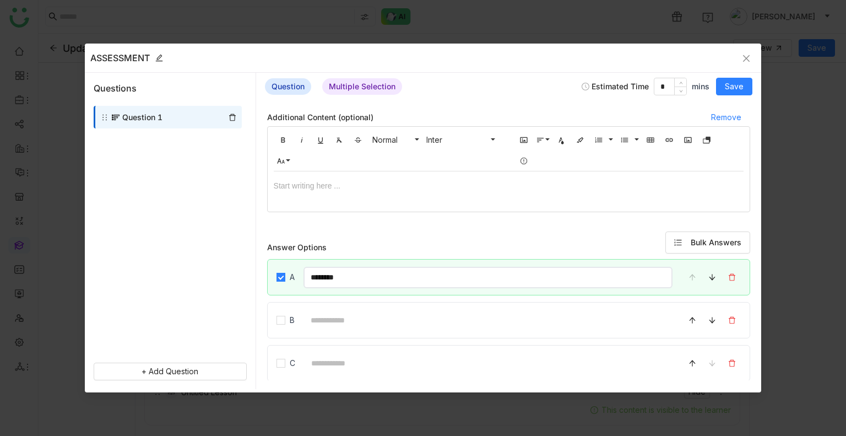
scroll to position [114, 0]
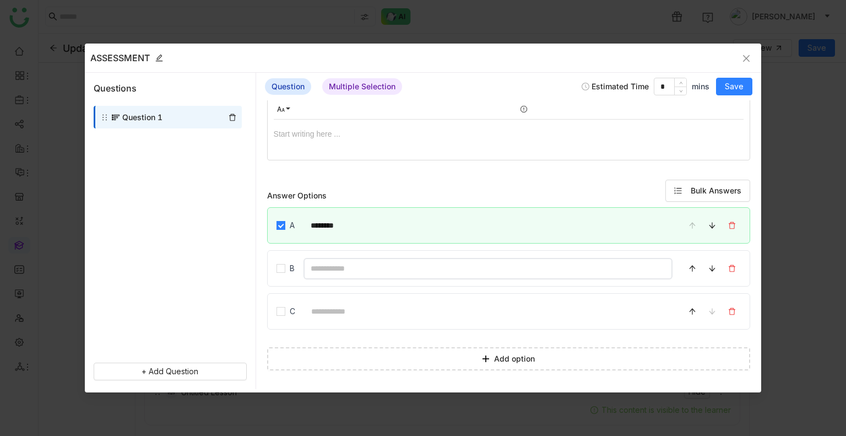
click at [329, 268] on input at bounding box center [489, 268] width 370 height 21
type input "********"
click at [348, 317] on input at bounding box center [488, 311] width 369 height 21
type input "********"
click at [734, 77] on div "Question Multiple Selection Estimated Time * mins Save" at bounding box center [509, 87] width 506 height 28
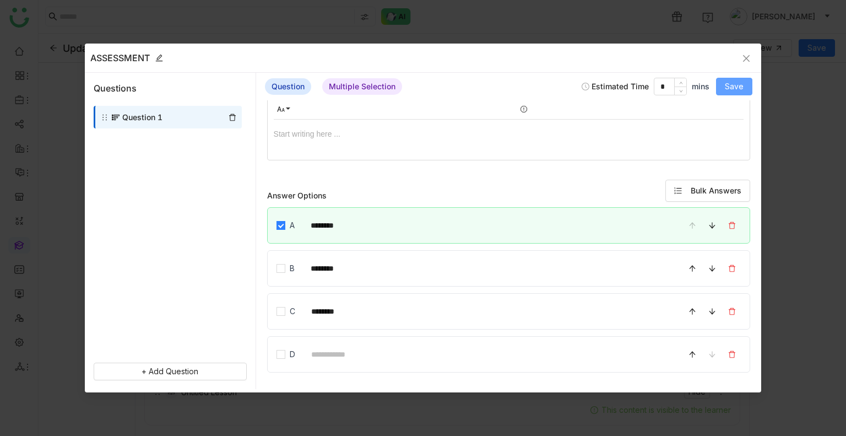
click at [738, 87] on span "Save" at bounding box center [734, 86] width 19 height 12
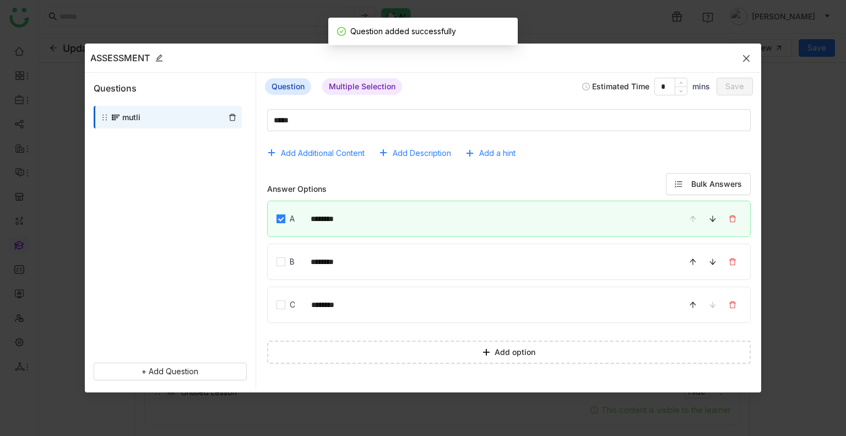
click at [742, 54] on icon "Close" at bounding box center [746, 58] width 9 height 9
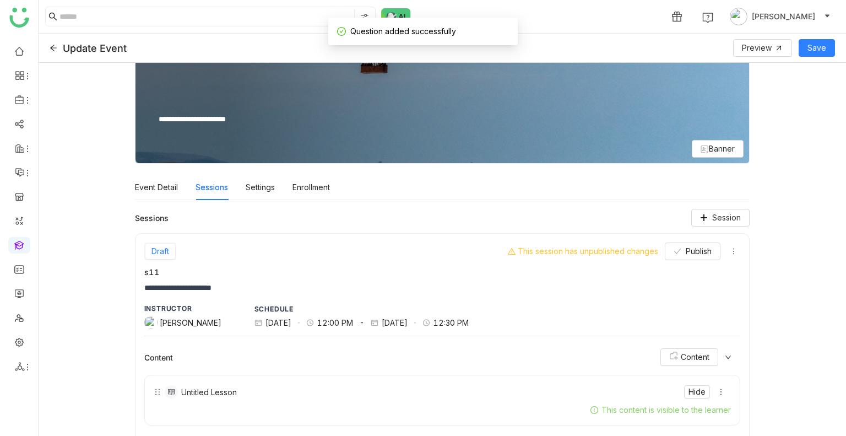
scroll to position [112, 0]
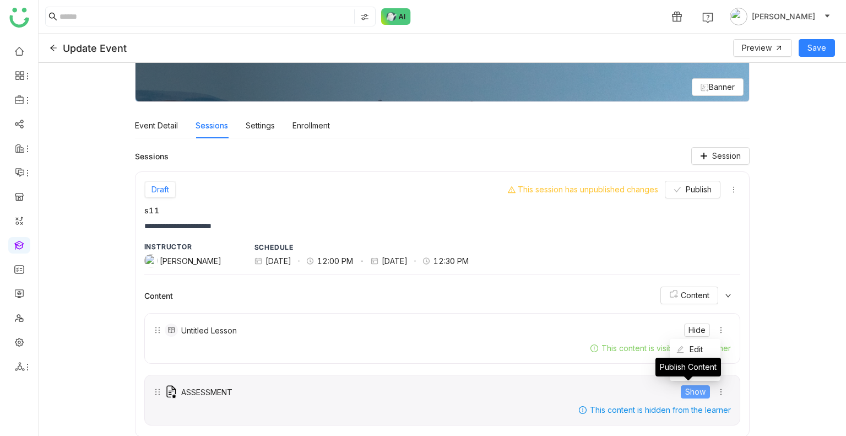
click at [688, 390] on span "Show" at bounding box center [696, 392] width 20 height 12
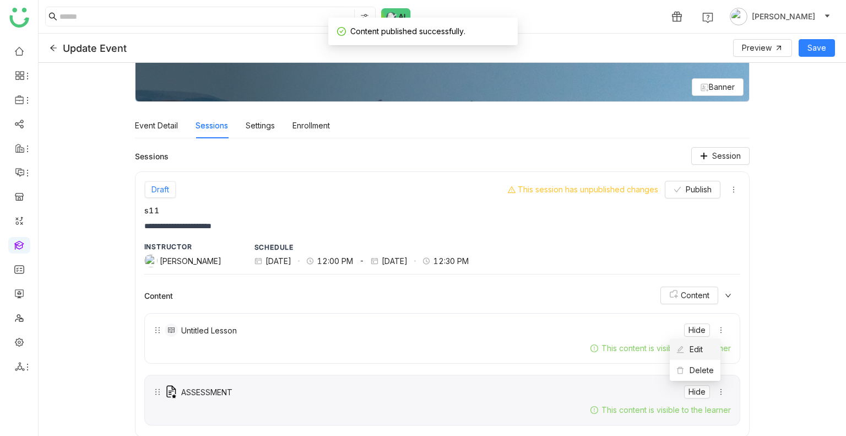
click at [701, 353] on span "Edit" at bounding box center [690, 349] width 26 height 12
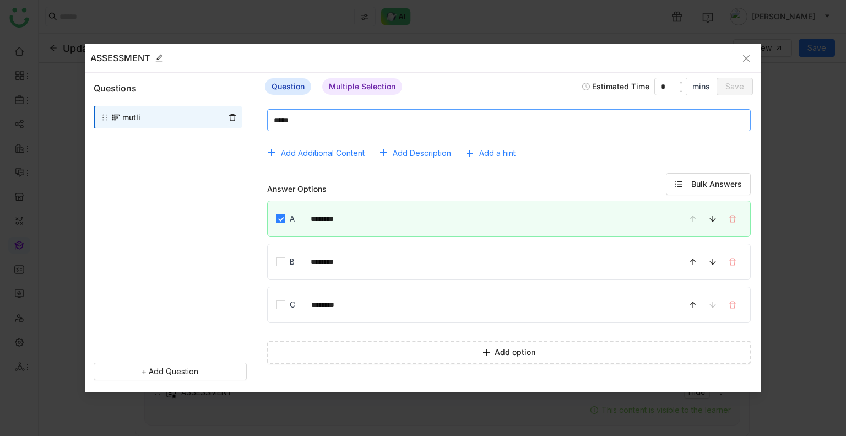
click at [291, 121] on textarea at bounding box center [509, 120] width 484 height 22
type textarea "********"
click at [741, 80] on span "Save" at bounding box center [735, 86] width 19 height 12
click at [748, 58] on icon "Close" at bounding box center [746, 58] width 9 height 9
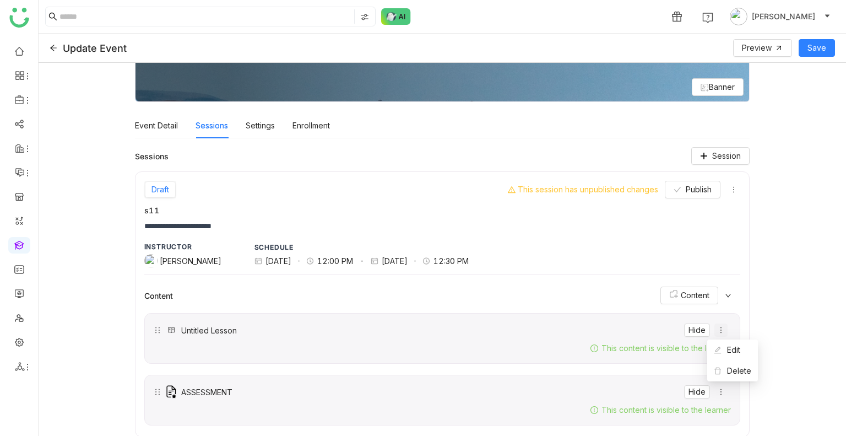
click at [718, 330] on icon at bounding box center [722, 330] width 8 height 8
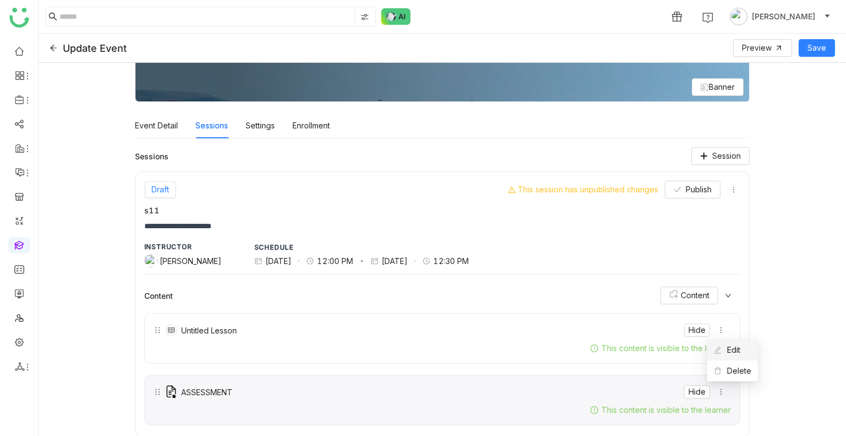
click at [730, 359] on li "Edit" at bounding box center [733, 349] width 51 height 21
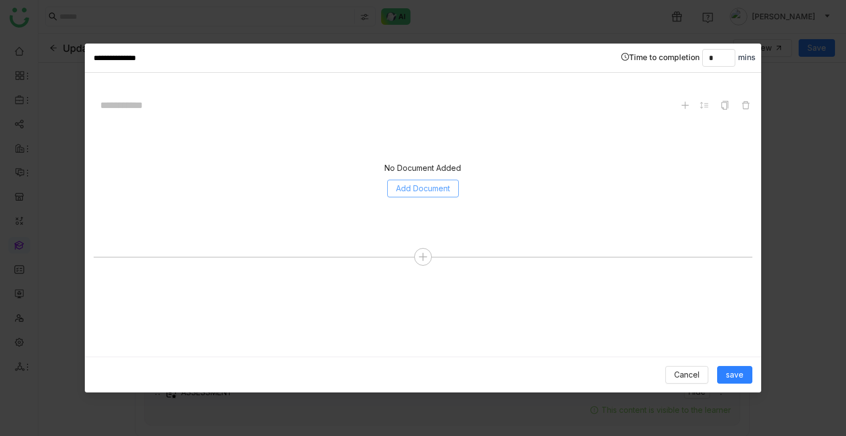
drag, startPoint x: 425, startPoint y: 178, endPoint x: 434, endPoint y: 195, distance: 19.2
click at [434, 195] on div "No Document Added Add Document" at bounding box center [424, 180] width 660 height 110
click at [434, 195] on button "Add Document" at bounding box center [423, 189] width 72 height 18
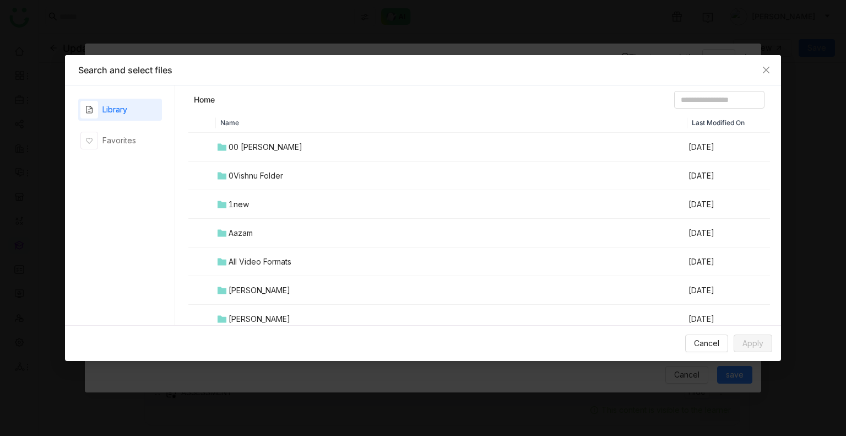
click at [264, 169] on td "0Vishnu Folder" at bounding box center [452, 175] width 472 height 29
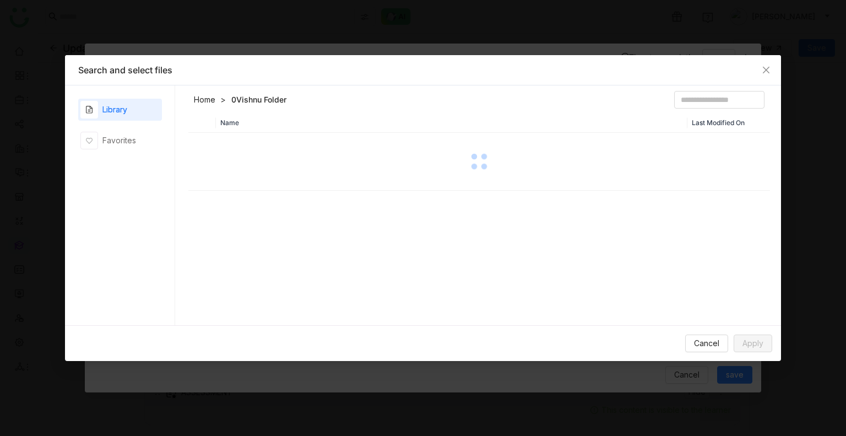
click at [264, 169] on div at bounding box center [480, 161] width 580 height 55
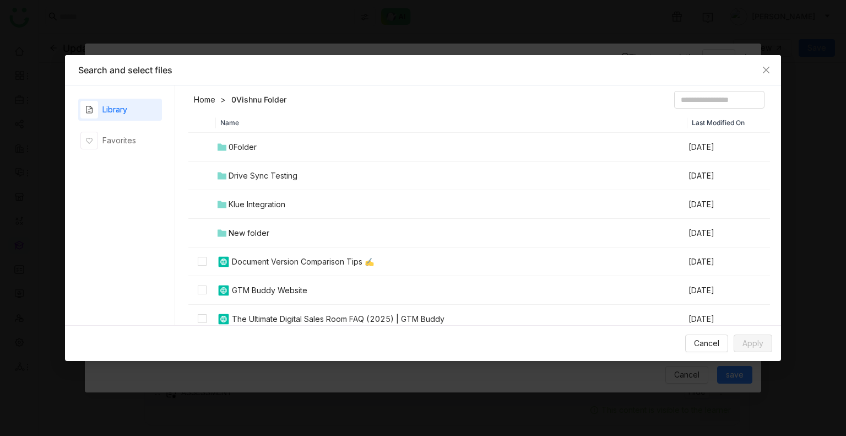
click at [264, 169] on td "Drive Sync Testing" at bounding box center [452, 175] width 472 height 29
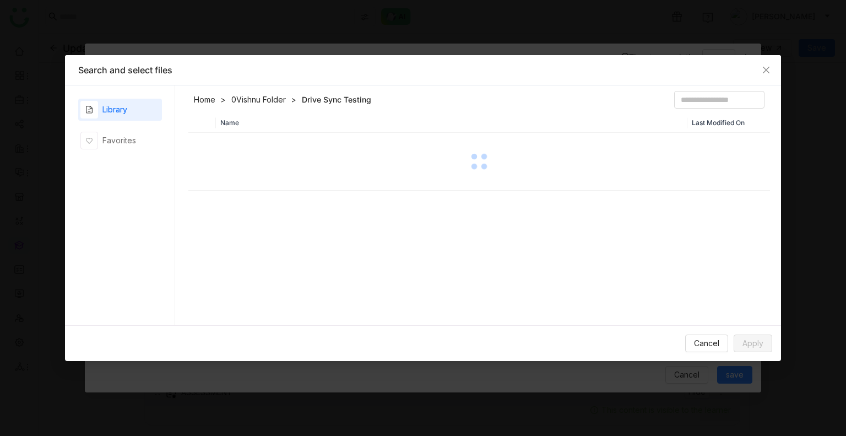
click at [264, 169] on div at bounding box center [480, 161] width 580 height 55
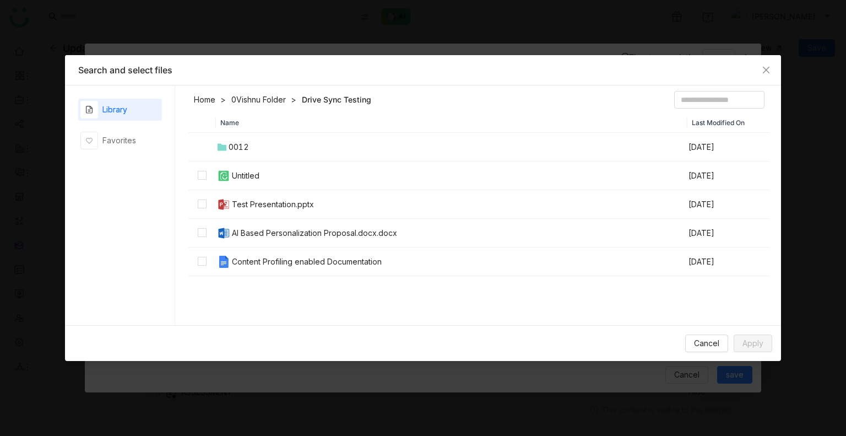
click at [207, 206] on td at bounding box center [202, 204] width 28 height 29
click at [758, 349] on span "Apply" at bounding box center [753, 343] width 21 height 12
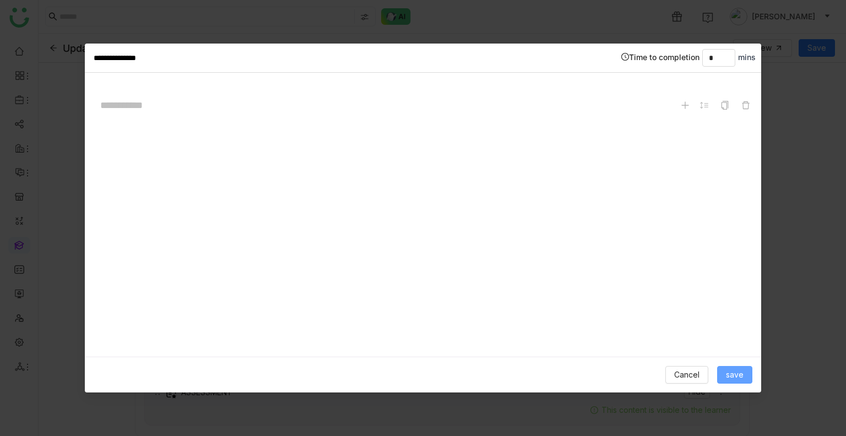
click at [735, 374] on span "save" at bounding box center [735, 375] width 18 height 12
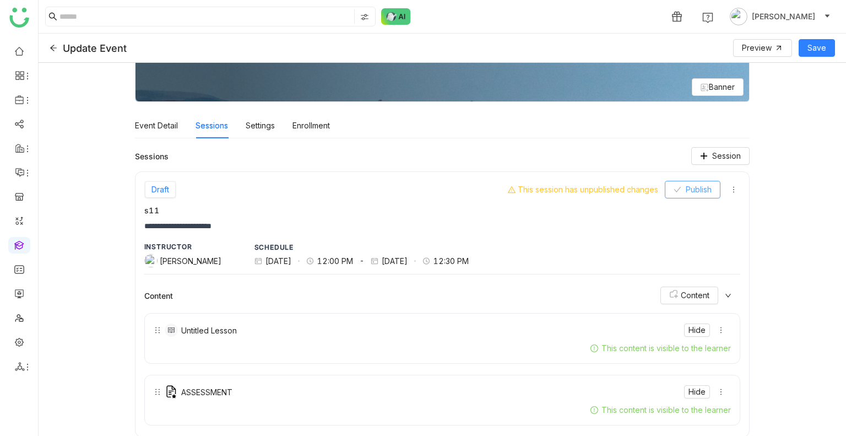
click at [691, 187] on span "Publish" at bounding box center [699, 190] width 26 height 12
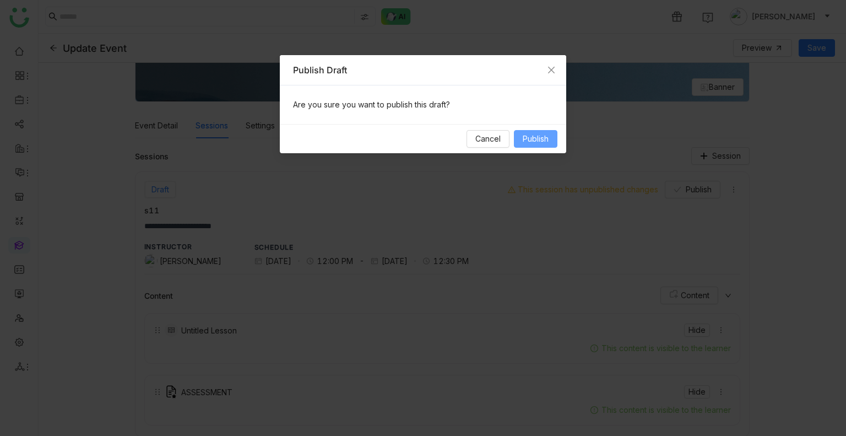
click at [517, 138] on button "Publish" at bounding box center [536, 139] width 44 height 18
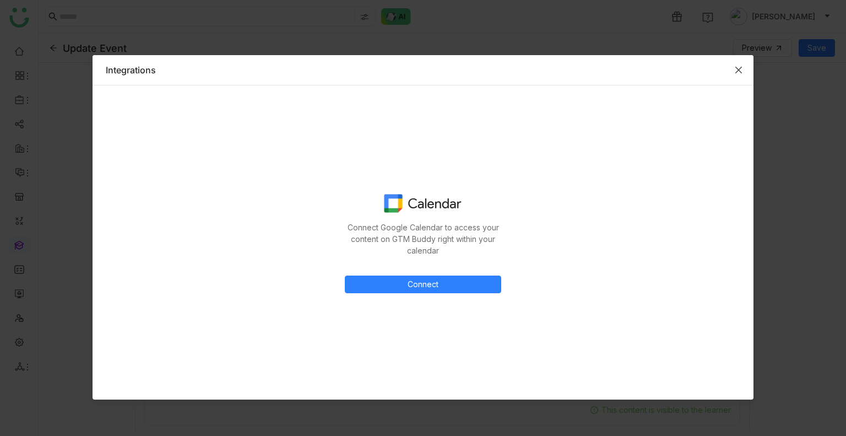
click at [743, 70] on icon "Close" at bounding box center [739, 70] width 9 height 9
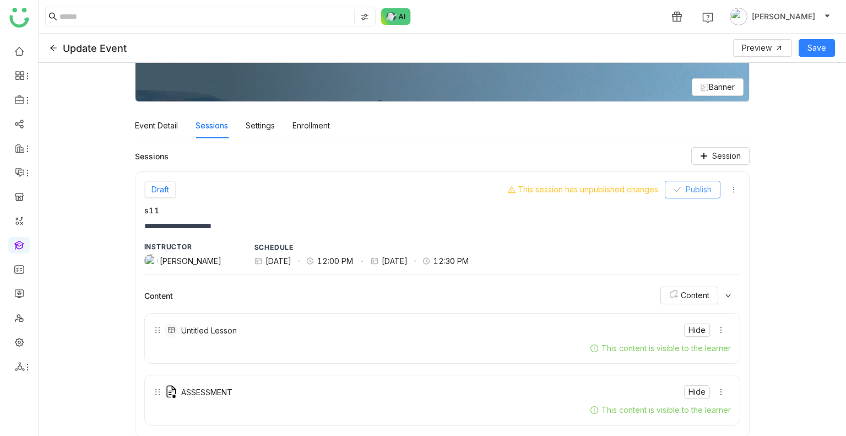
click at [695, 188] on span "Publish" at bounding box center [699, 190] width 26 height 12
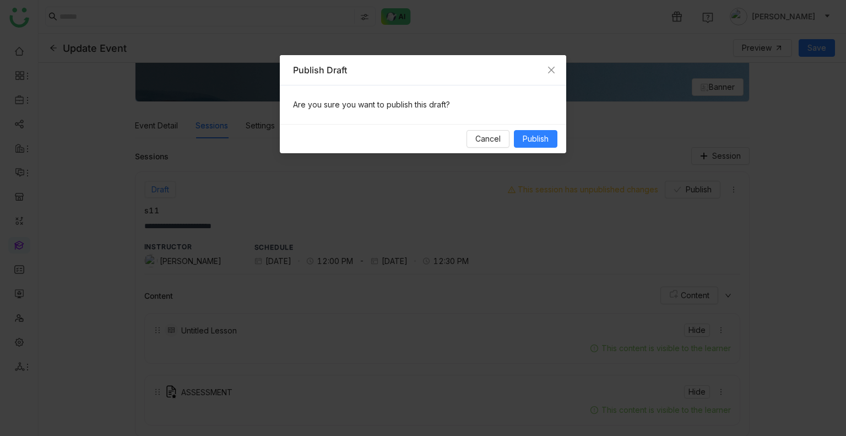
click at [538, 149] on div "Cancel Publish" at bounding box center [423, 138] width 287 height 29
click at [539, 134] on span "Publish" at bounding box center [536, 139] width 26 height 12
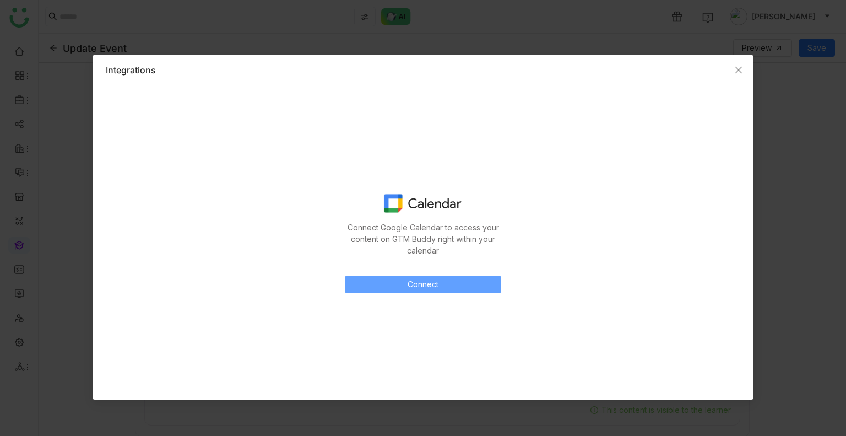
click at [387, 292] on button "Connect" at bounding box center [423, 285] width 157 height 18
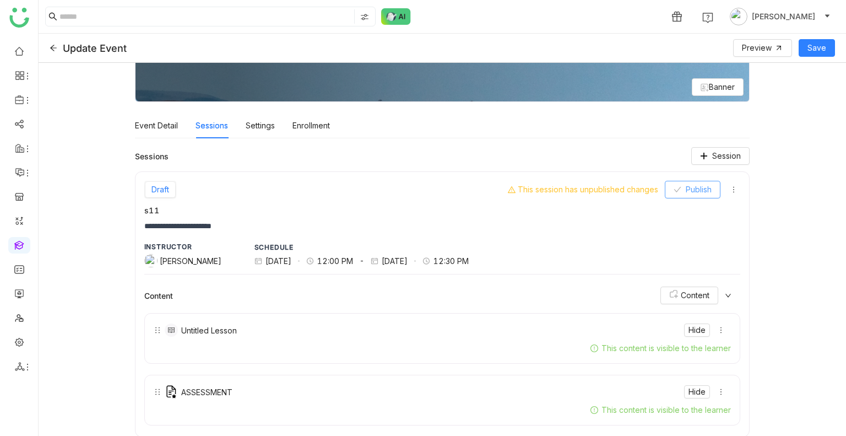
click at [686, 192] on span "Publish" at bounding box center [699, 190] width 26 height 12
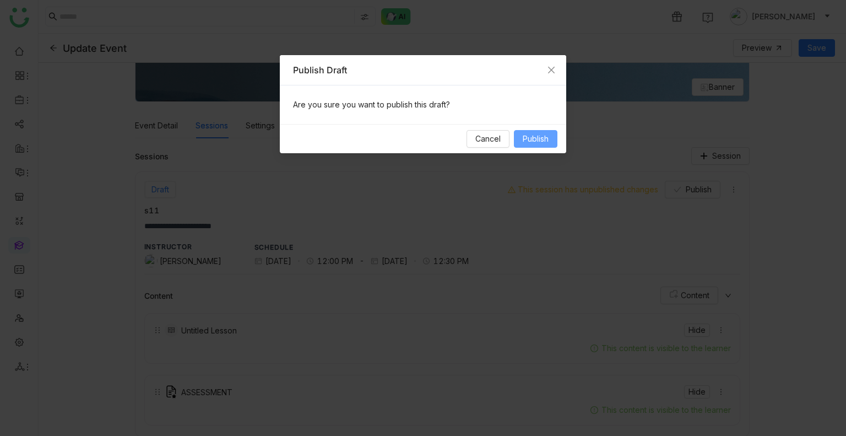
click at [535, 135] on span "Publish" at bounding box center [536, 139] width 26 height 12
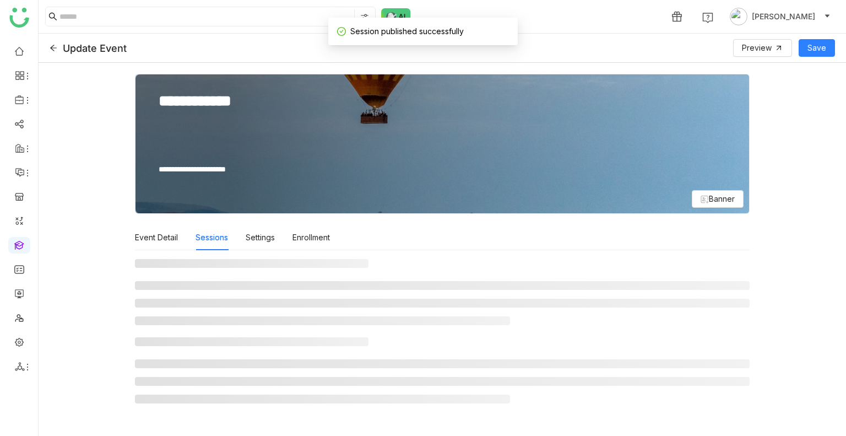
scroll to position [0, 0]
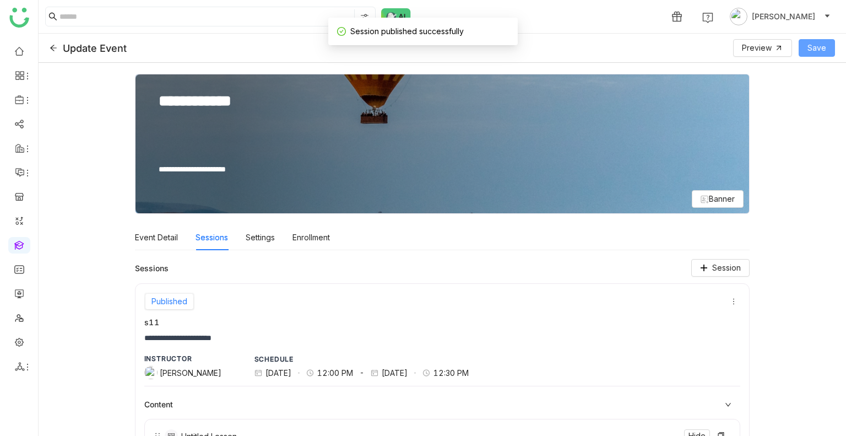
click at [812, 51] on span "Save" at bounding box center [817, 48] width 19 height 12
click at [254, 235] on div "Settings" at bounding box center [260, 237] width 29 height 25
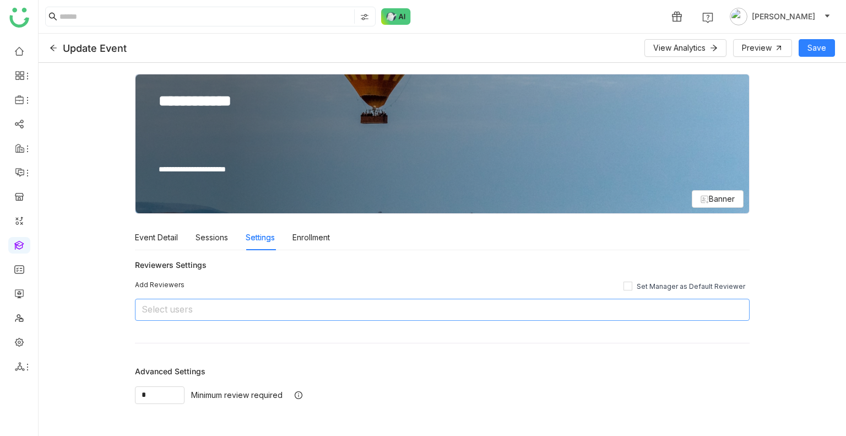
click at [269, 314] on nz-select-top-control "Select users" at bounding box center [443, 310] width 616 height 22
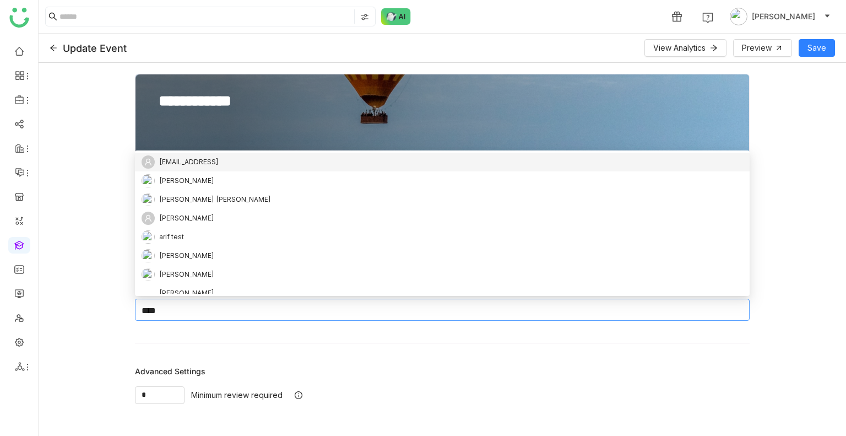
type input "*****"
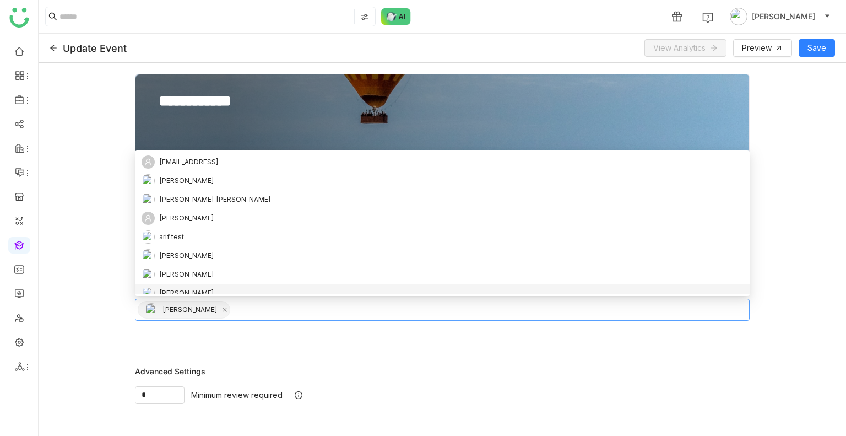
click at [267, 335] on div "Reviewers Settings Add Reviewers Set Manager as Default Reviewer Uday Bhanu Adv…" at bounding box center [443, 331] width 616 height 145
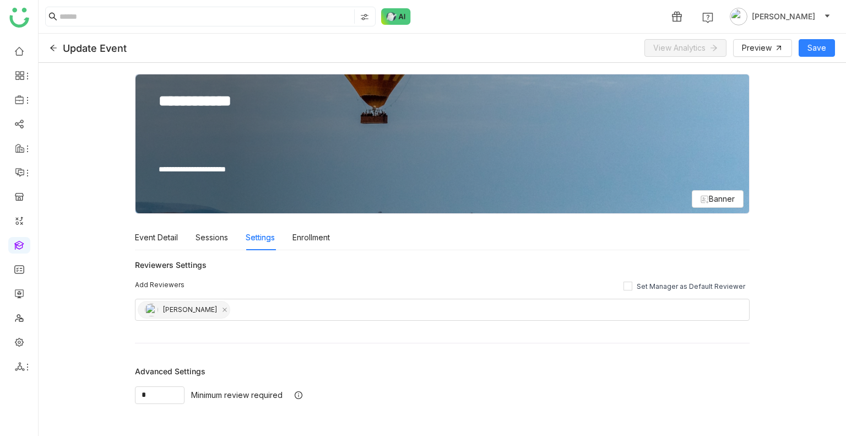
click at [816, 59] on div "Update Event View Analytics Preview Save" at bounding box center [443, 48] width 808 height 29
click at [818, 48] on span "Save" at bounding box center [817, 48] width 19 height 12
click at [812, 42] on span "Save" at bounding box center [817, 48] width 19 height 12
click at [298, 236] on div "Enrollment" at bounding box center [311, 237] width 37 height 25
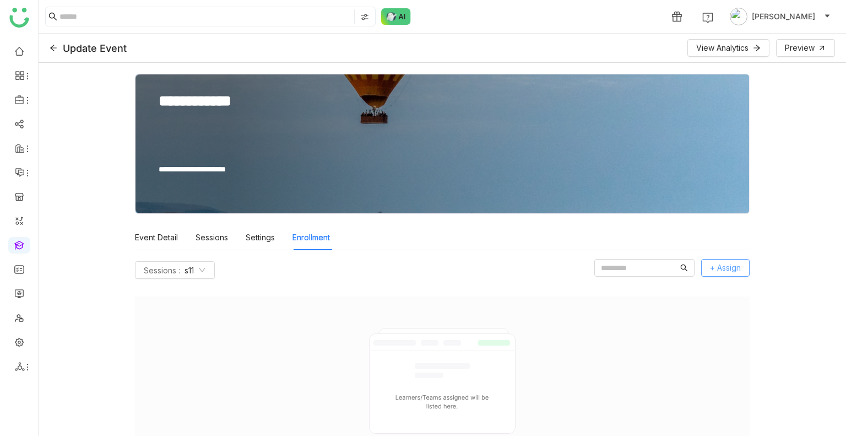
click at [711, 262] on span "+ Assign" at bounding box center [725, 268] width 31 height 12
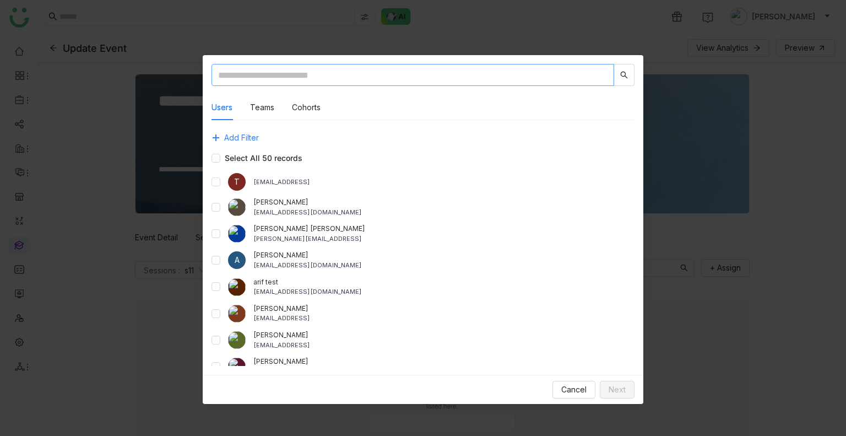
click at [395, 68] on input "text" at bounding box center [413, 75] width 403 height 22
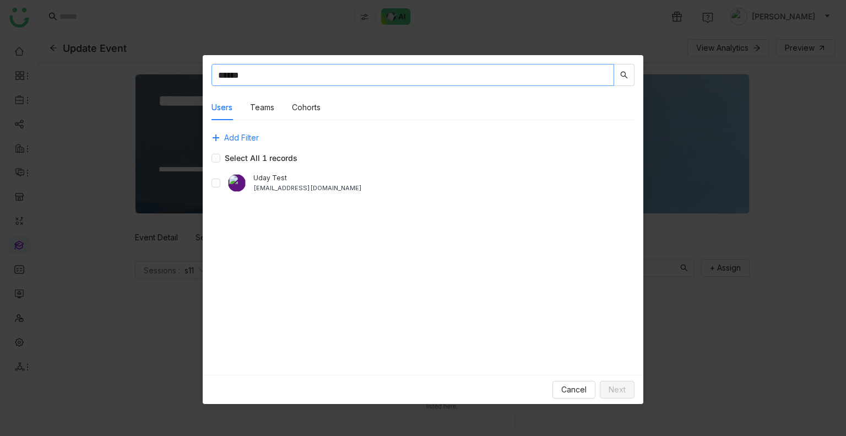
type input "******"
click at [618, 393] on span "Next" at bounding box center [617, 390] width 17 height 12
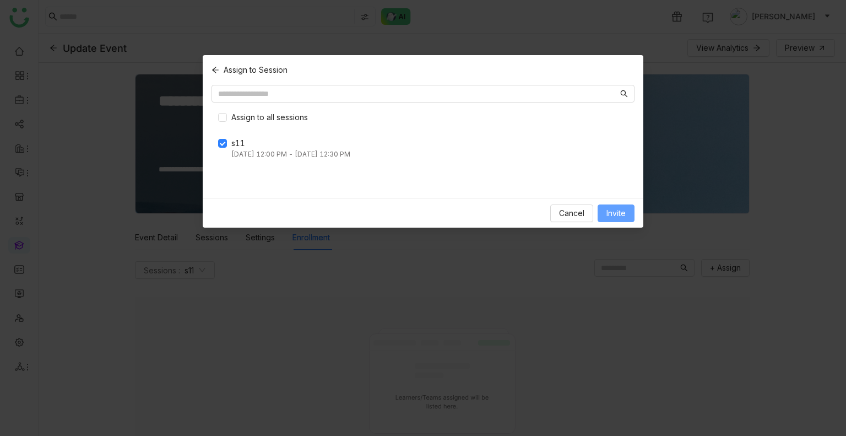
click at [620, 215] on span "Invite" at bounding box center [616, 213] width 19 height 12
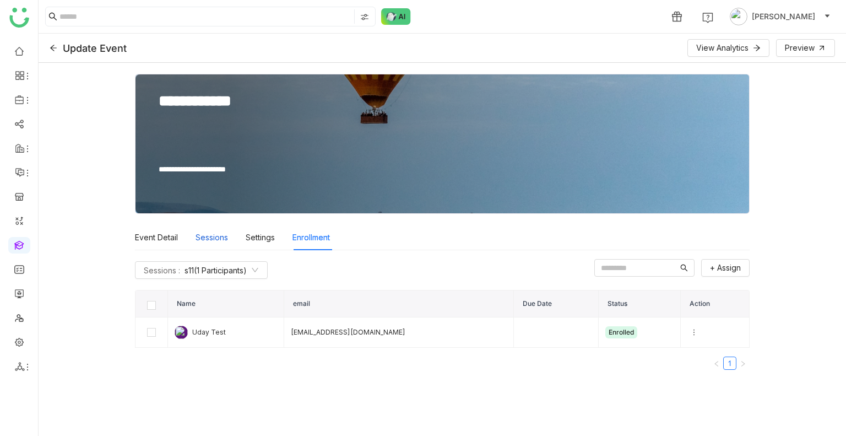
click at [202, 241] on div "Sessions" at bounding box center [212, 237] width 33 height 25
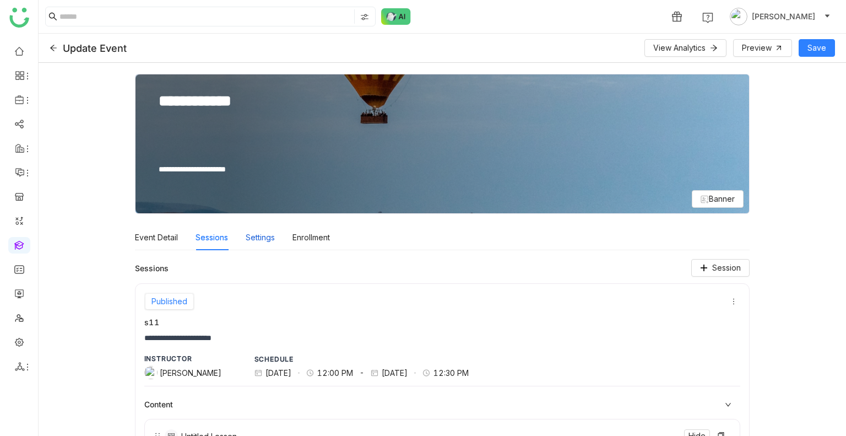
click at [250, 231] on div "Settings" at bounding box center [260, 237] width 29 height 25
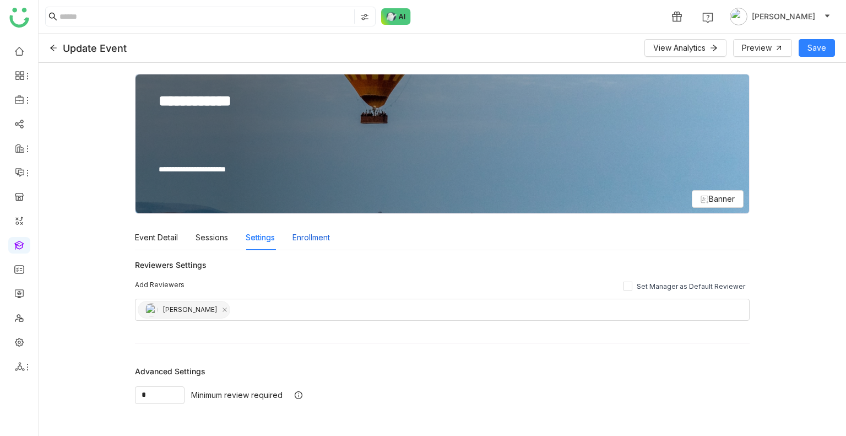
click at [317, 241] on div "Enrollment" at bounding box center [311, 237] width 37 height 25
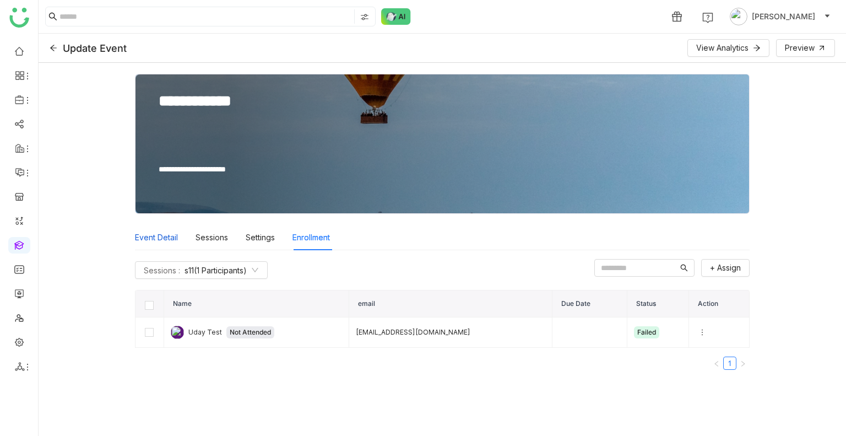
click at [151, 235] on div "Event Detail" at bounding box center [156, 237] width 43 height 25
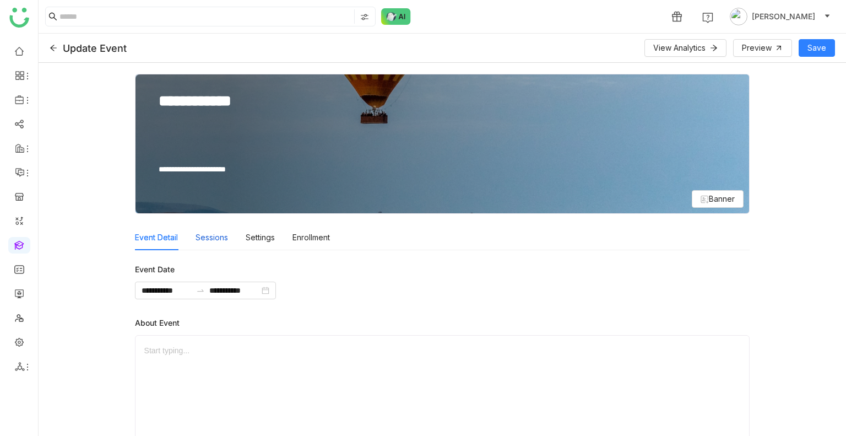
click at [211, 231] on div "Sessions" at bounding box center [212, 237] width 33 height 25
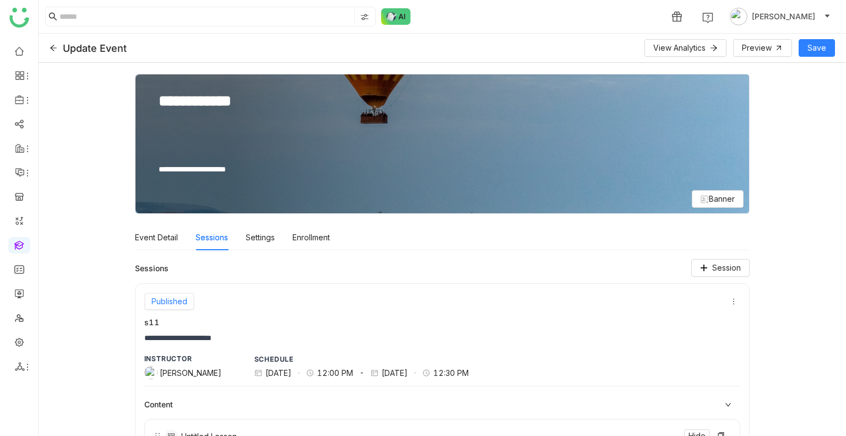
click at [57, 45] on icon at bounding box center [54, 48] width 8 height 8
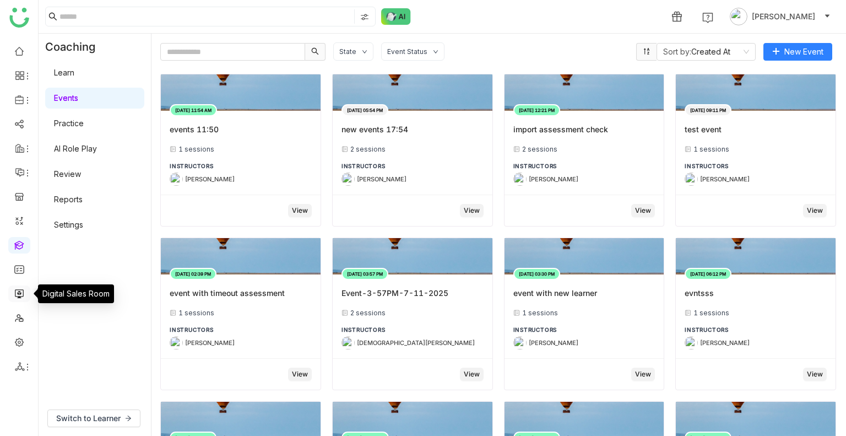
click at [17, 292] on link at bounding box center [19, 292] width 10 height 9
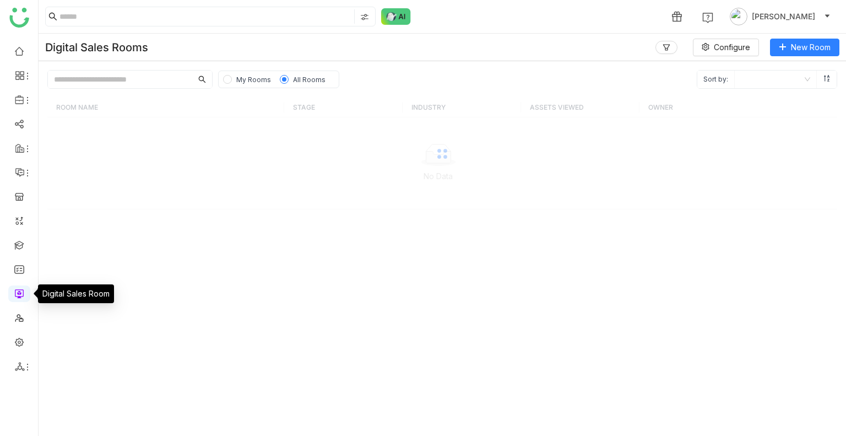
click at [17, 292] on link at bounding box center [19, 292] width 10 height 9
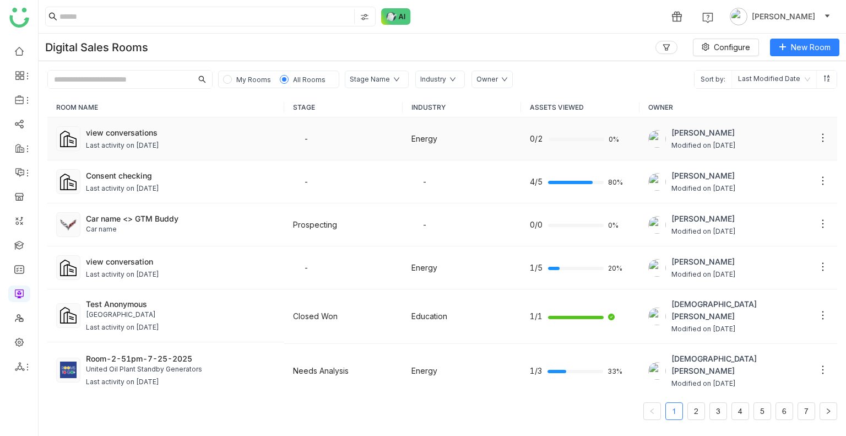
click at [159, 145] on div "Last activity on Aug 19, 2025" at bounding box center [122, 146] width 73 height 10
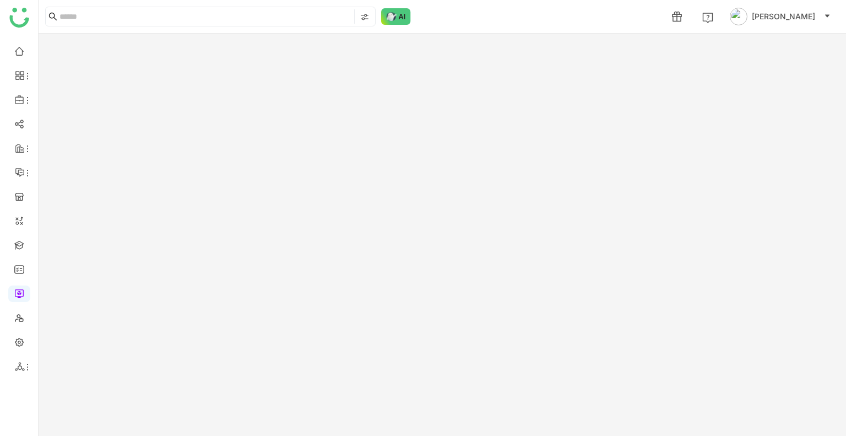
click at [165, 145] on gtmb-room-detail at bounding box center [443, 235] width 808 height 402
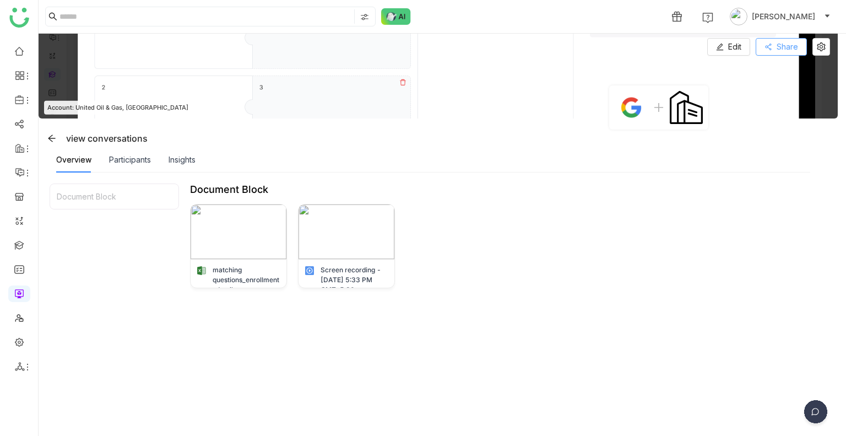
click at [773, 44] on button "Share" at bounding box center [781, 47] width 51 height 18
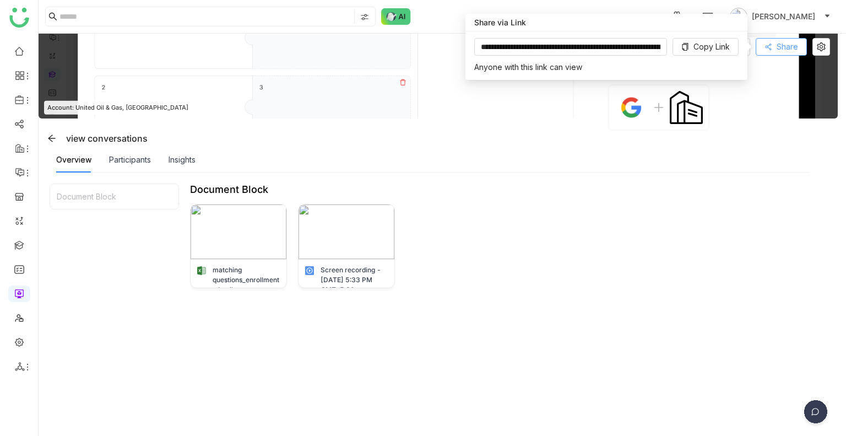
drag, startPoint x: 773, startPoint y: 44, endPoint x: 711, endPoint y: 59, distance: 63.6
click at [711, 59] on body "1 Uday Bhanu Edit Edit Share Account: United Oil & Gas, Singapore view conversa…" at bounding box center [423, 218] width 846 height 436
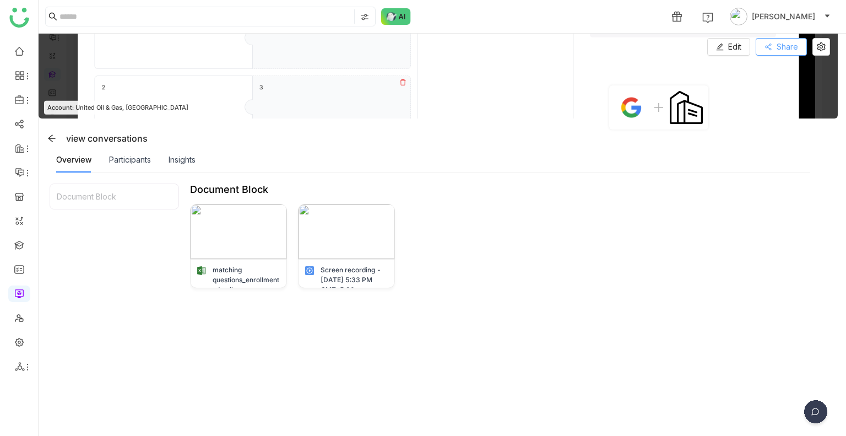
click at [783, 42] on span "Share" at bounding box center [787, 47] width 21 height 12
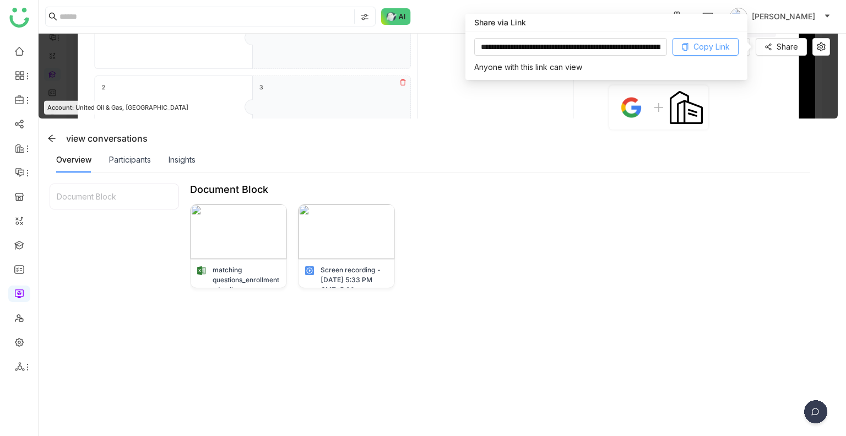
click at [724, 41] on span "Copy Link" at bounding box center [712, 47] width 36 height 12
click at [824, 417] on img at bounding box center [816, 414] width 28 height 28
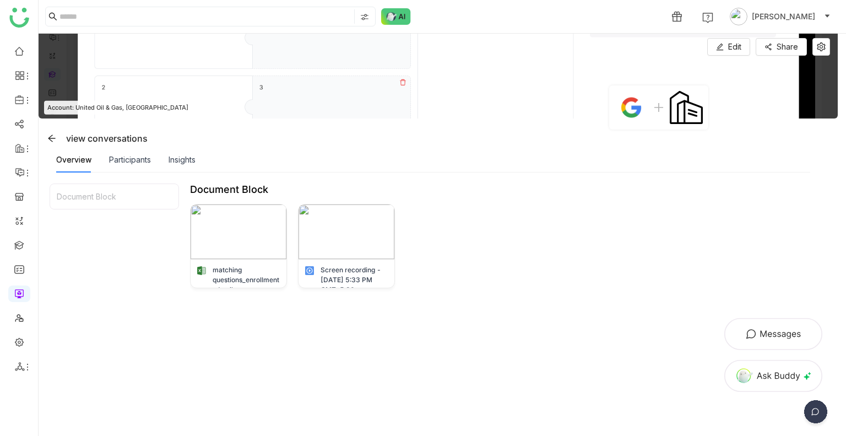
click at [780, 322] on img at bounding box center [773, 333] width 99 height 33
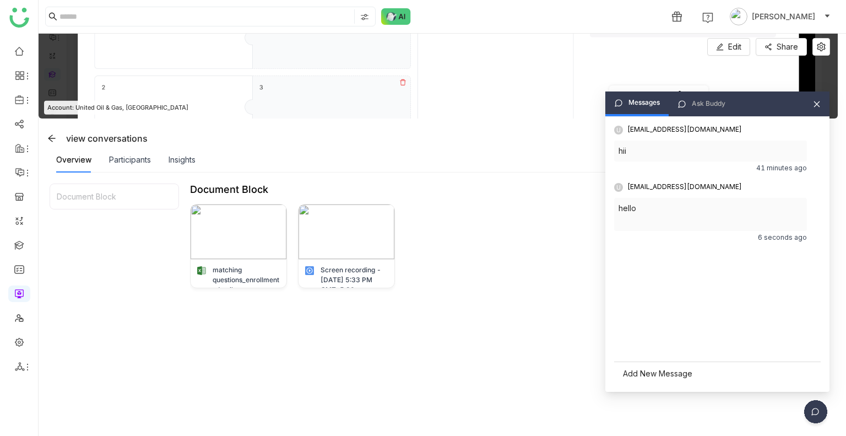
click at [655, 365] on div "Add New Message" at bounding box center [717, 374] width 207 height 24
click at [802, 366] on button "send Send" at bounding box center [807, 371] width 17 height 13
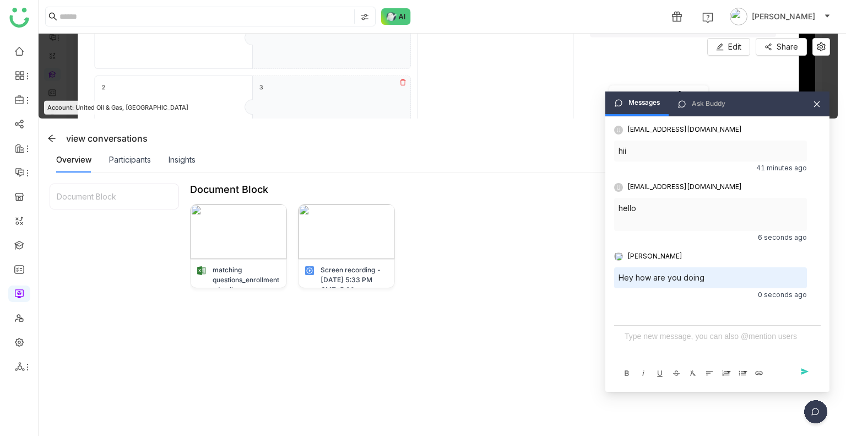
click at [635, 354] on div at bounding box center [718, 346] width 198 height 33
click at [635, 346] on div at bounding box center [718, 346] width 198 height 33
click at [813, 106] on icon at bounding box center [817, 104] width 8 height 8
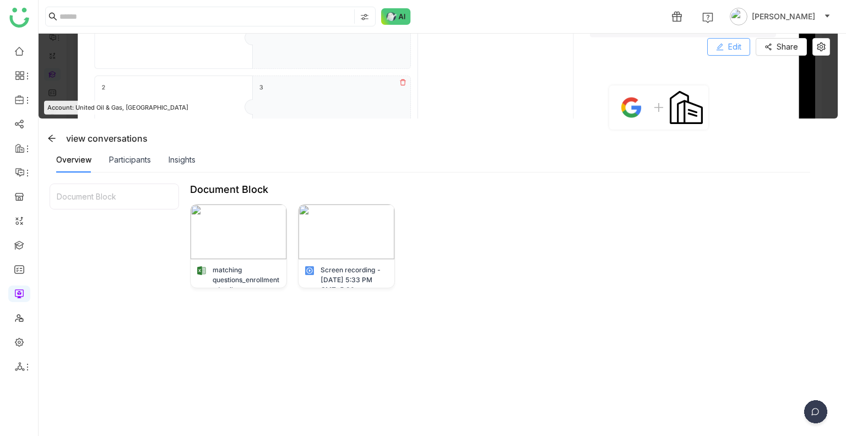
click at [712, 48] on button "Edit" at bounding box center [729, 47] width 43 height 18
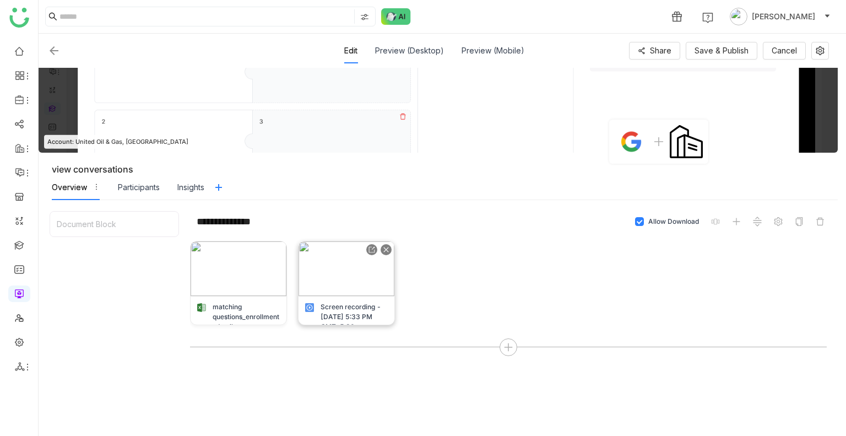
scroll to position [79, 0]
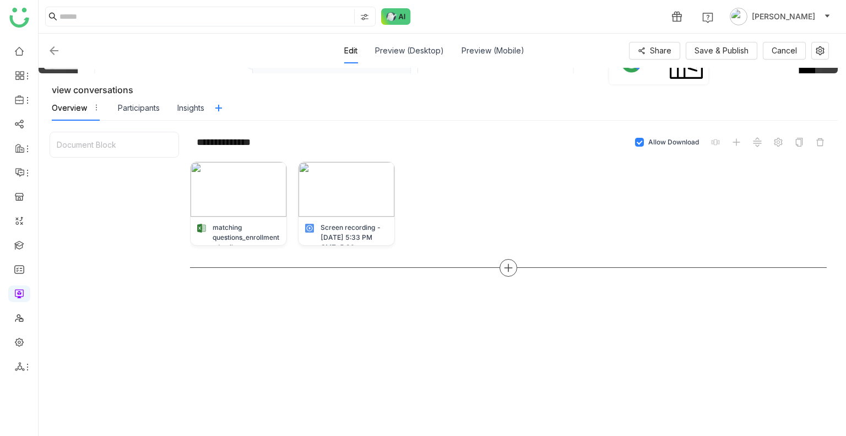
click at [504, 272] on div at bounding box center [509, 268] width 18 height 18
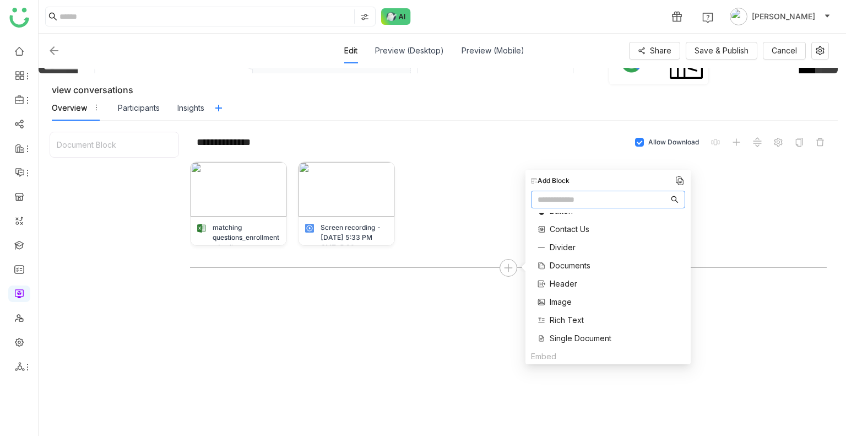
scroll to position [31, 0]
click at [567, 264] on span "Documents" at bounding box center [570, 266] width 41 height 12
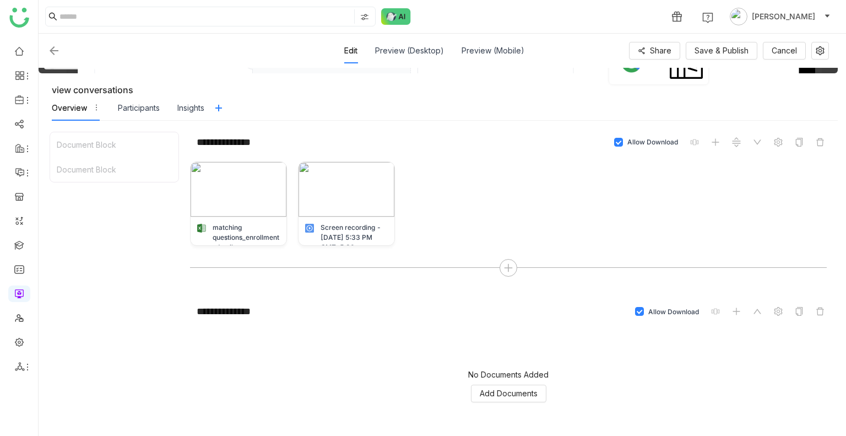
scroll to position [133, 0]
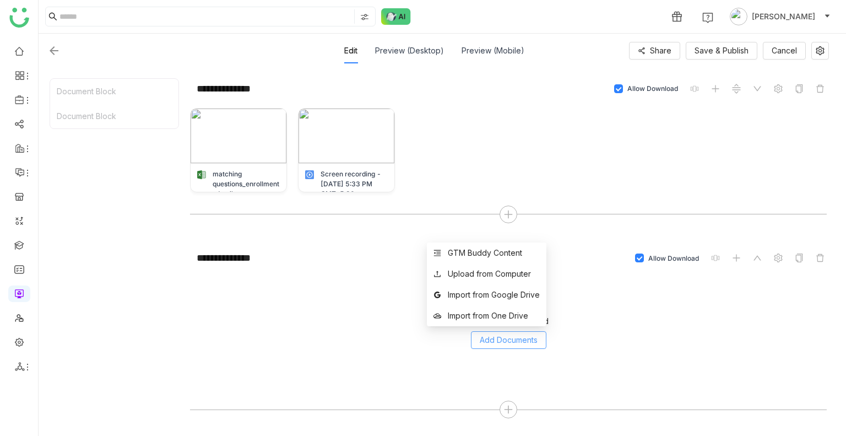
click at [514, 334] on span "Add Documents" at bounding box center [509, 340] width 58 height 12
click at [490, 256] on div "GTM Buddy Content" at bounding box center [485, 253] width 74 height 12
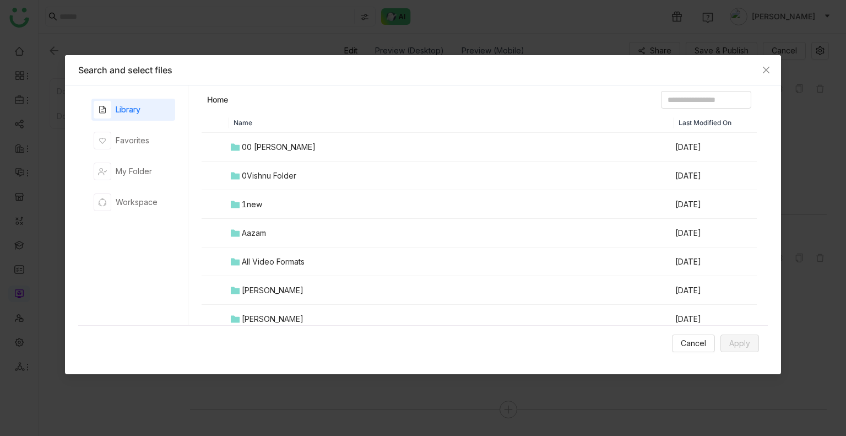
click at [295, 167] on td "0Vishnu Folder" at bounding box center [451, 175] width 445 height 29
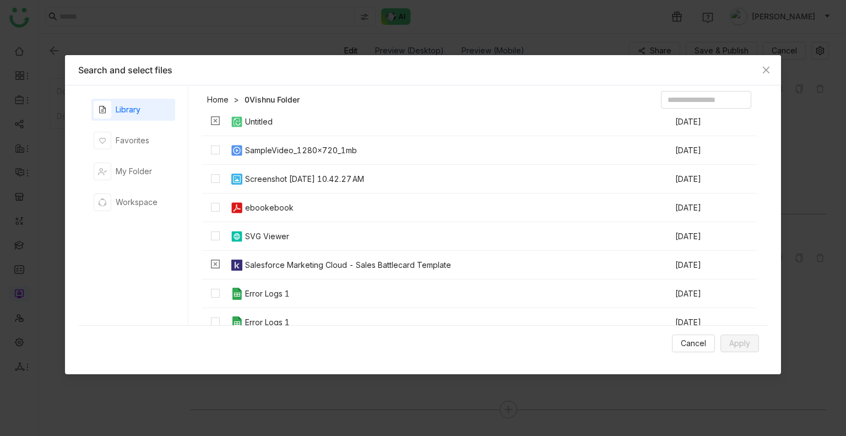
scroll to position [941, 0]
click at [245, 208] on div "ebookebook" at bounding box center [269, 209] width 48 height 12
click at [730, 332] on div "Cancel Apply" at bounding box center [423, 343] width 690 height 36
click at [736, 339] on span "Apply" at bounding box center [740, 343] width 21 height 12
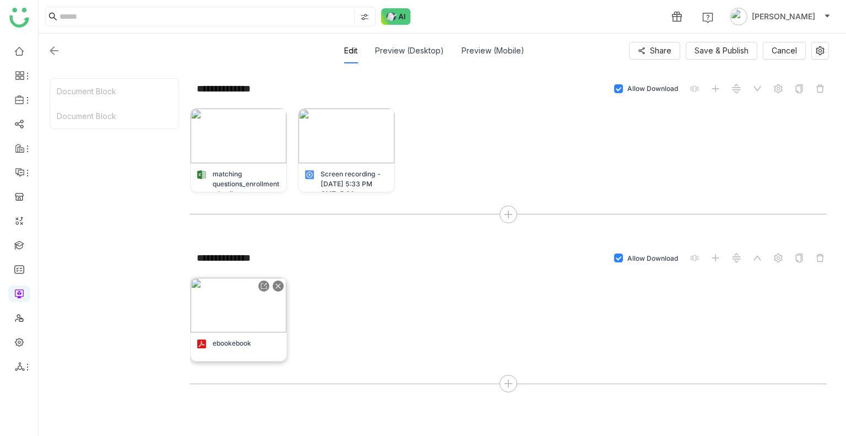
click at [196, 325] on img at bounding box center [239, 305] width 96 height 55
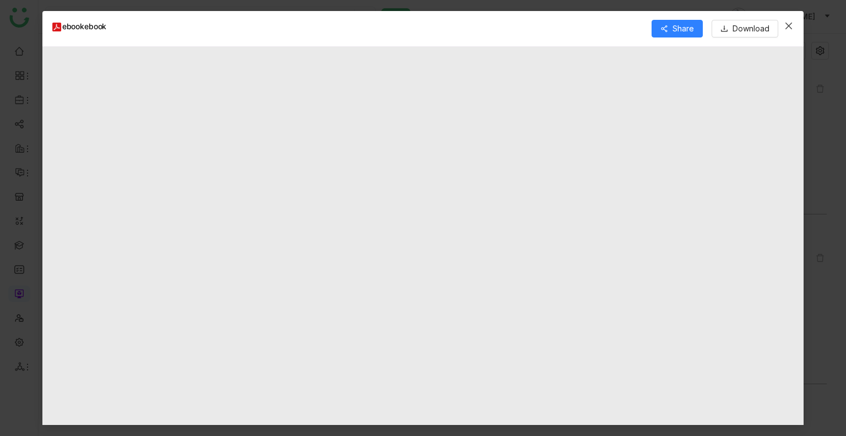
click at [785, 23] on icon "Close" at bounding box center [789, 25] width 9 height 9
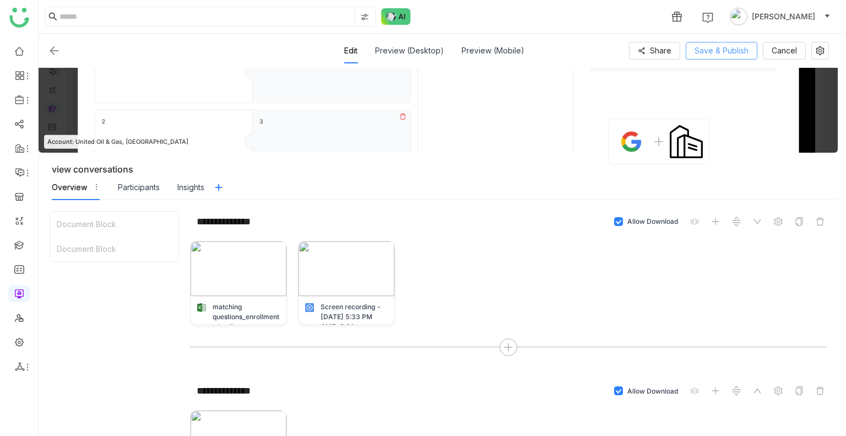
click at [729, 53] on span "Save & Publish" at bounding box center [722, 51] width 54 height 12
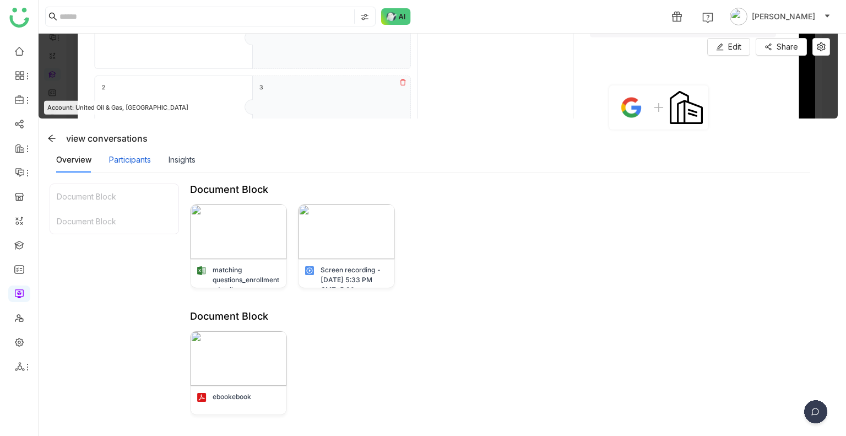
click at [128, 164] on div "Participants" at bounding box center [130, 160] width 42 height 12
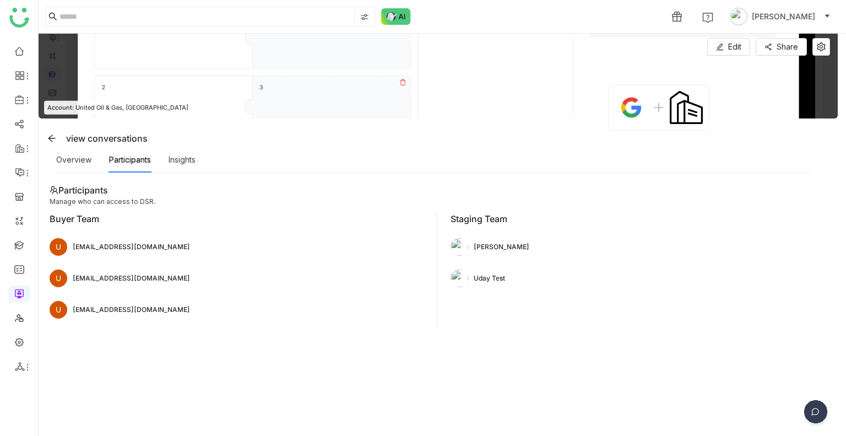
click at [71, 168] on div "Overview" at bounding box center [73, 159] width 35 height 25
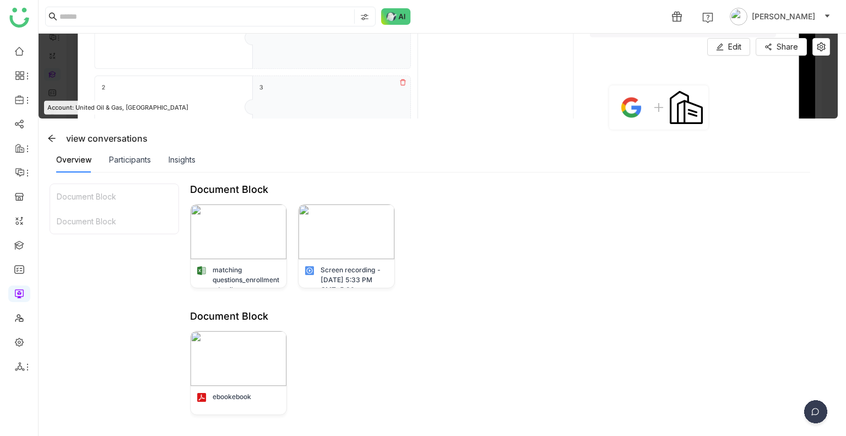
click at [137, 165] on div "Participants" at bounding box center [130, 159] width 42 height 25
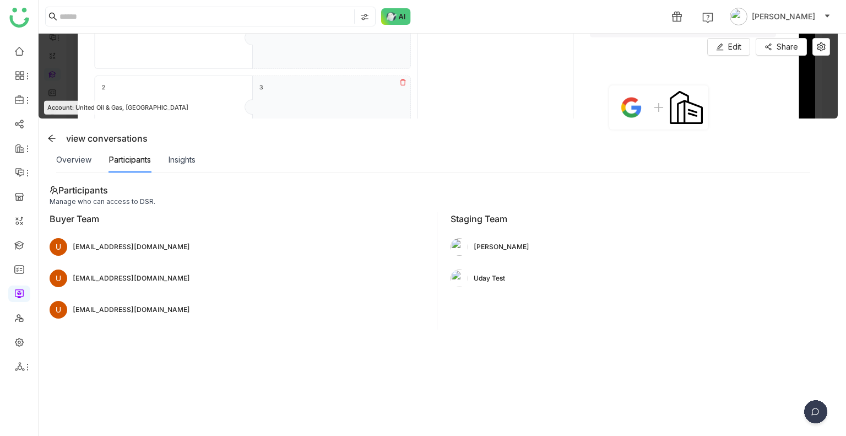
click at [22, 134] on ul at bounding box center [19, 208] width 38 height 347
drag, startPoint x: 22, startPoint y: 134, endPoint x: 20, endPoint y: 127, distance: 7.5
click at [20, 127] on ul at bounding box center [19, 208] width 38 height 347
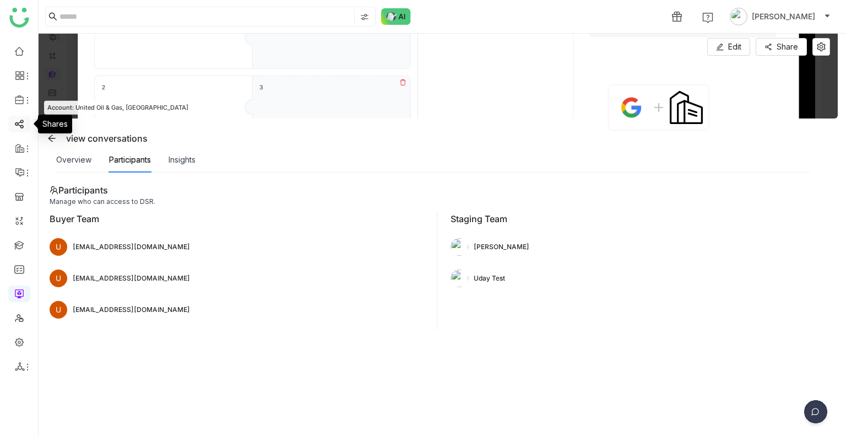
click at [20, 127] on link at bounding box center [19, 122] width 10 height 9
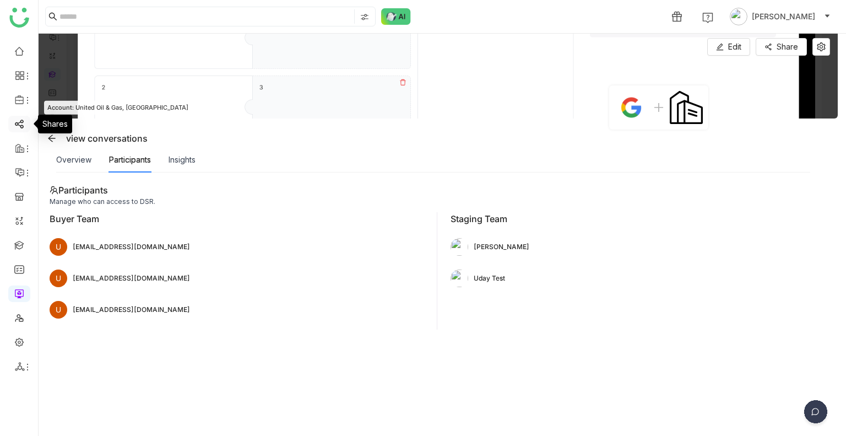
click at [20, 127] on link at bounding box center [19, 122] width 10 height 9
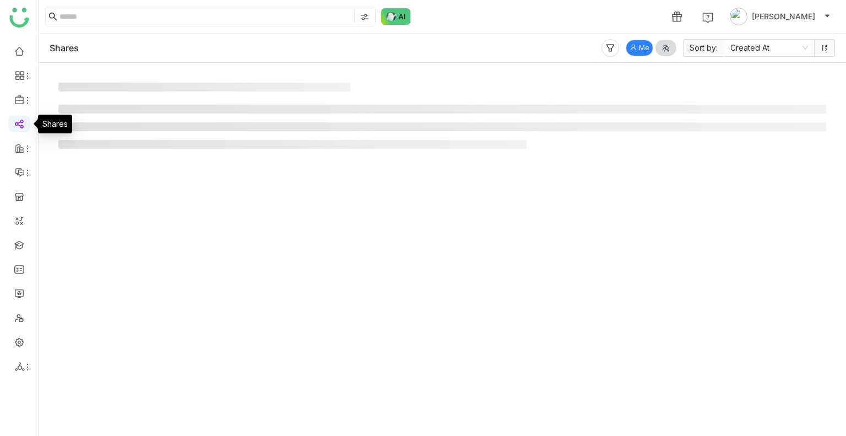
click at [20, 127] on link at bounding box center [19, 122] width 10 height 9
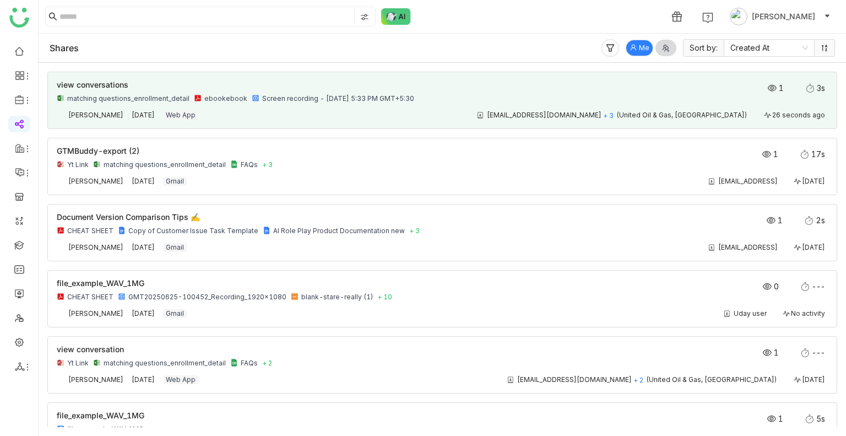
click at [639, 104] on div "view conversations matching questions_enrollment_detail ebookebook Screen recor…" at bounding box center [443, 94] width 772 height 27
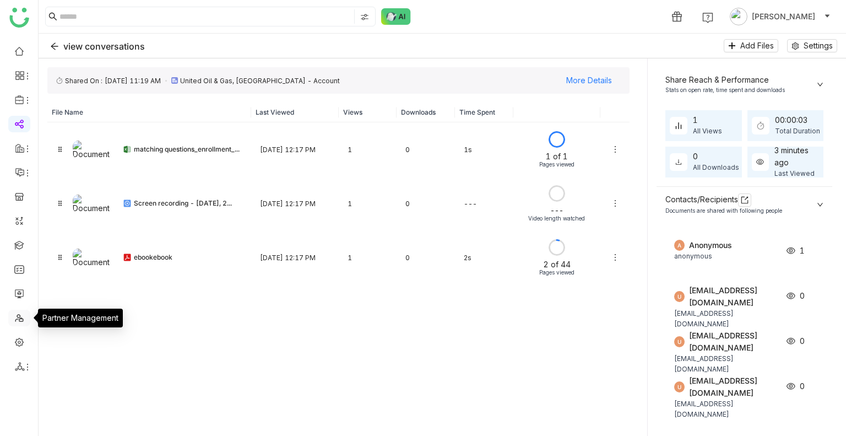
click at [21, 316] on link at bounding box center [19, 316] width 10 height 9
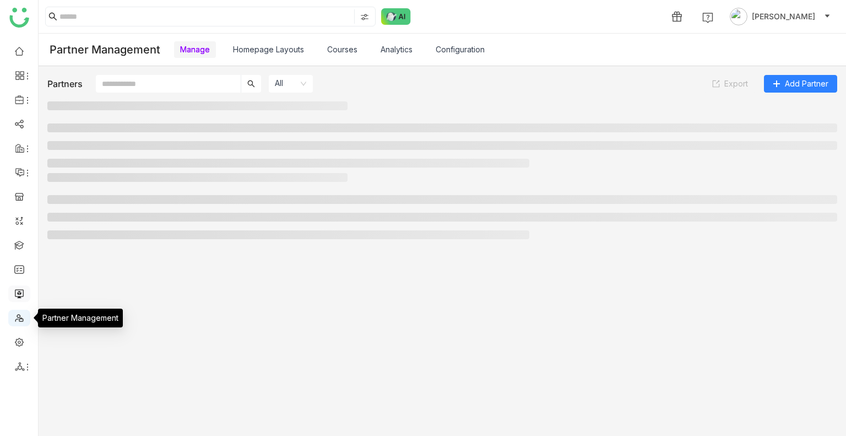
click at [24, 298] on link at bounding box center [19, 292] width 10 height 9
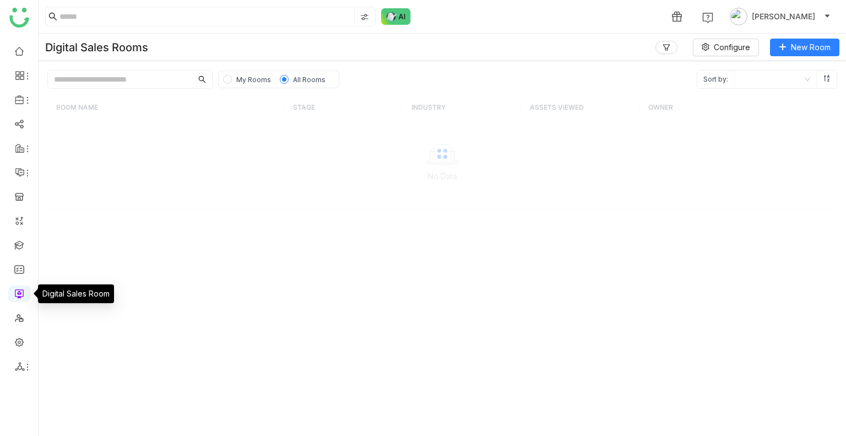
click at [24, 298] on link at bounding box center [19, 292] width 10 height 9
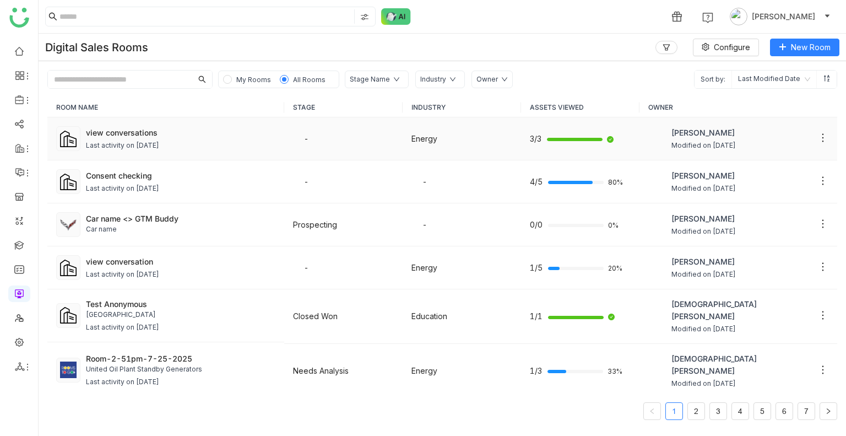
click at [159, 141] on div "Last activity on [DATE]" at bounding box center [122, 146] width 73 height 10
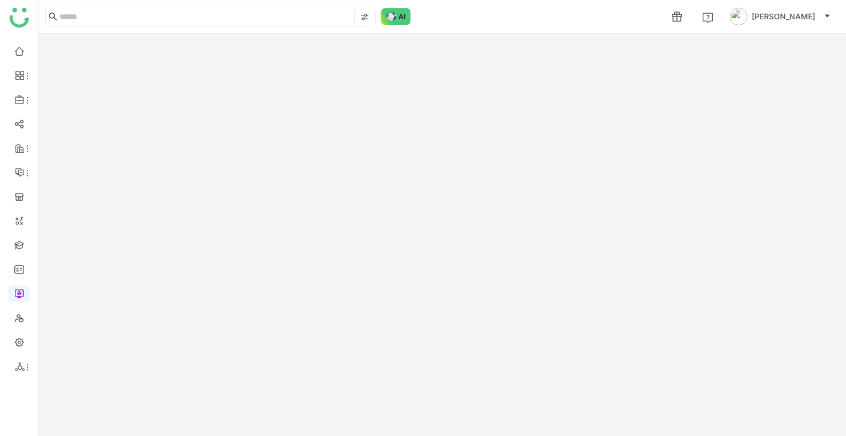
click at [175, 139] on gtmb-room-detail at bounding box center [443, 235] width 808 height 402
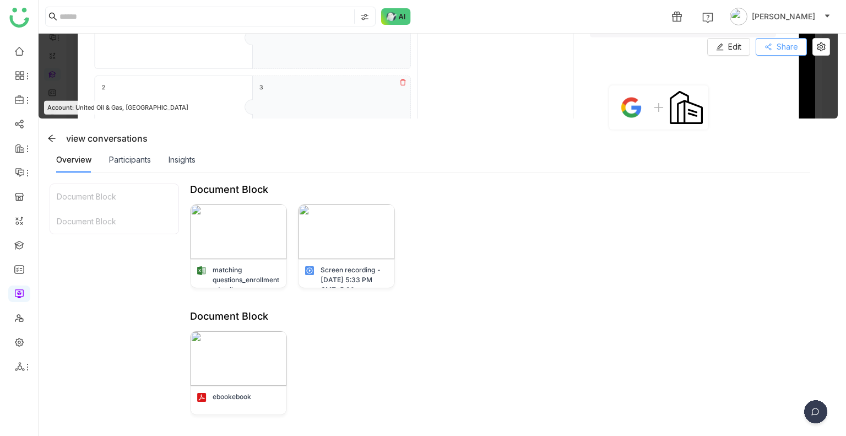
click at [779, 53] on button "Share" at bounding box center [781, 47] width 51 height 18
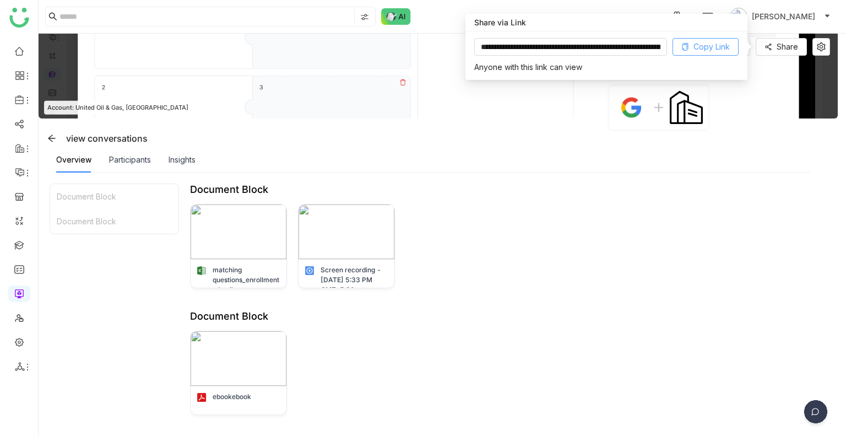
click at [692, 47] on button "Copy Link" at bounding box center [706, 47] width 66 height 18
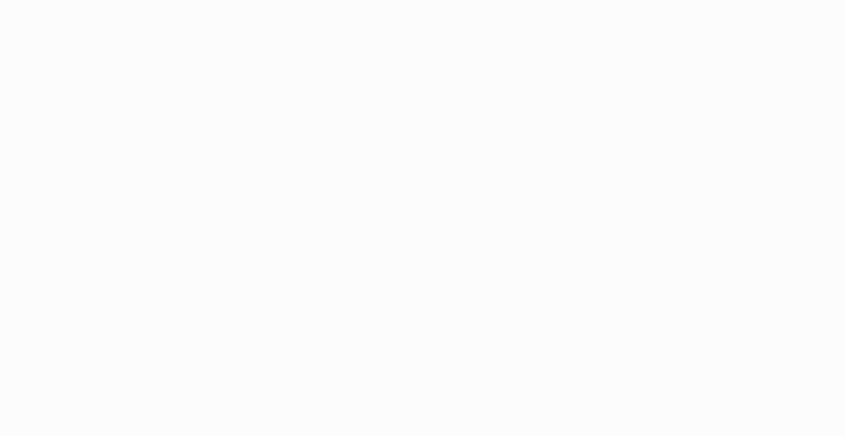
click at [21, 121] on body "Application Update Required We've recently updated our application and it looks…" at bounding box center [423, 218] width 846 height 436
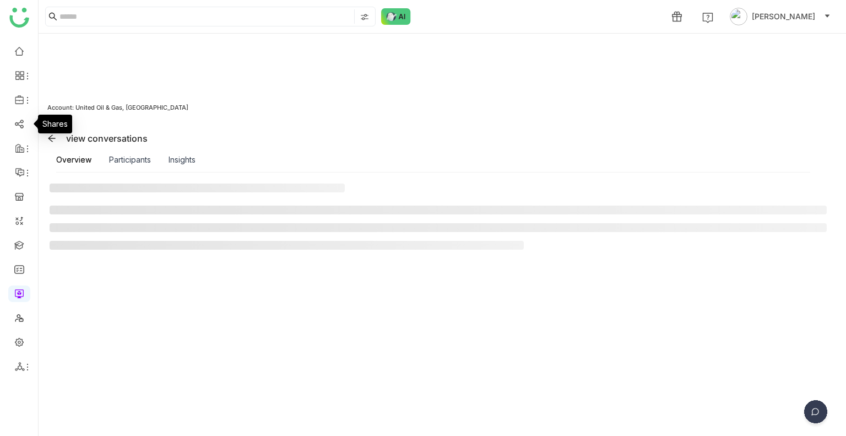
click at [21, 121] on link at bounding box center [19, 122] width 10 height 9
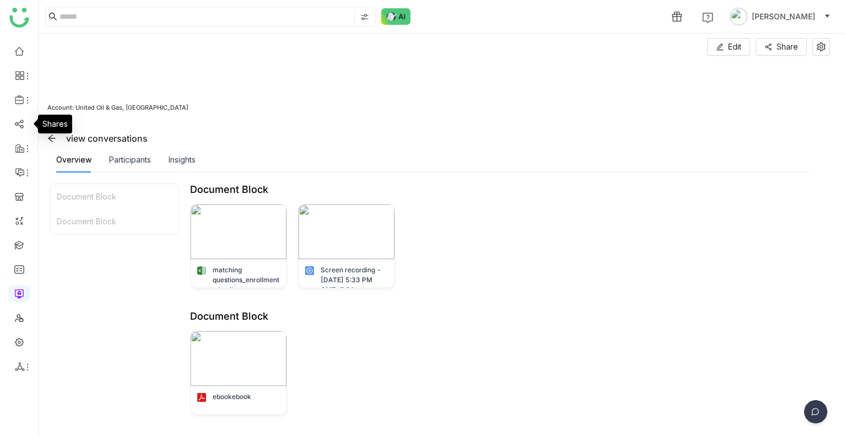
click at [21, 121] on link at bounding box center [19, 122] width 10 height 9
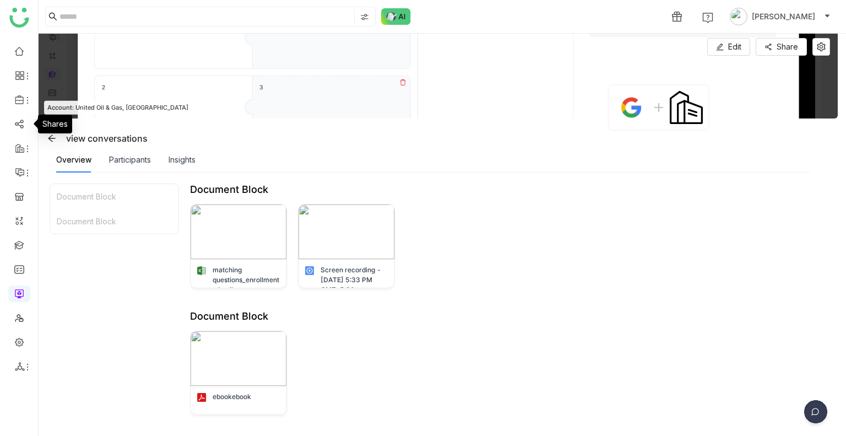
click at [21, 121] on link at bounding box center [19, 122] width 10 height 9
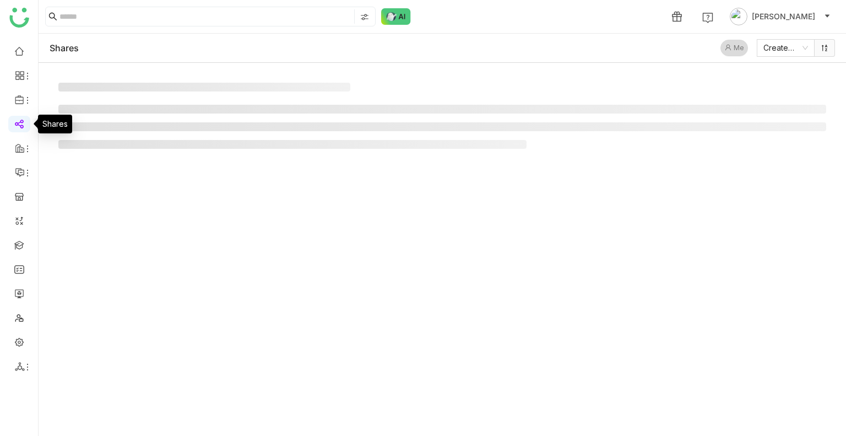
click at [21, 121] on link at bounding box center [19, 122] width 10 height 9
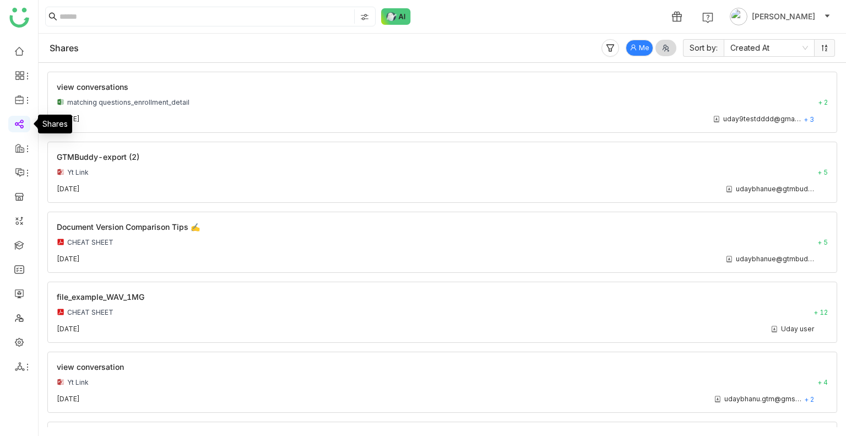
click at [21, 121] on link at bounding box center [19, 122] width 10 height 9
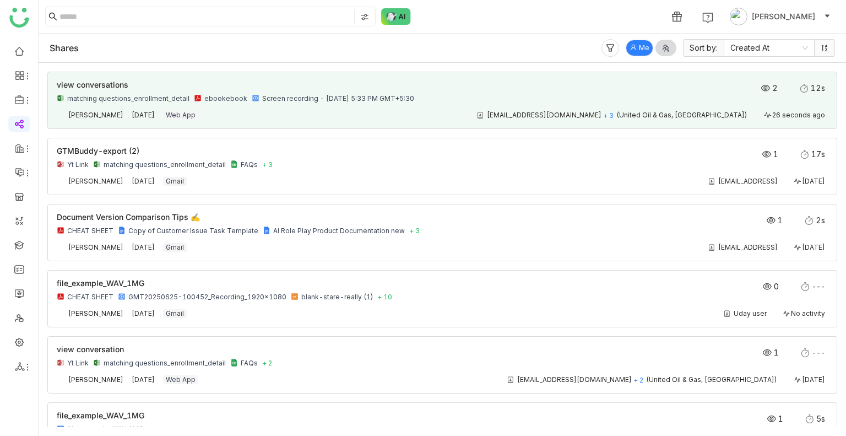
click at [224, 114] on div "[EMAIL_ADDRESS][DOMAIN_NAME] + 3 (United Oil & Gas, [GEOGRAPHIC_DATA]) 26 secon…" at bounding box center [518, 115] width 619 height 9
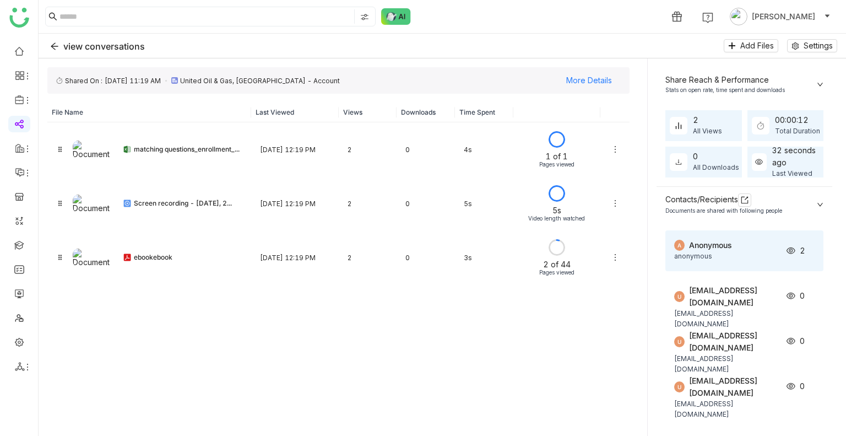
click at [791, 248] on img at bounding box center [791, 250] width 9 height 9
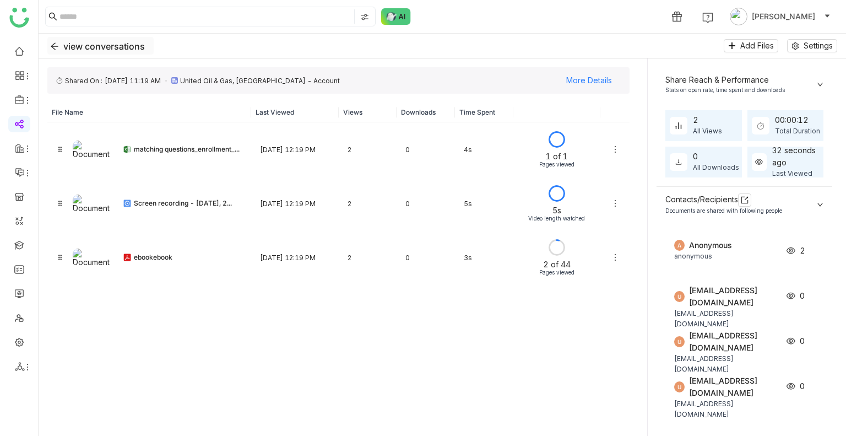
click at [51, 44] on icon "Back" at bounding box center [54, 46] width 9 height 9
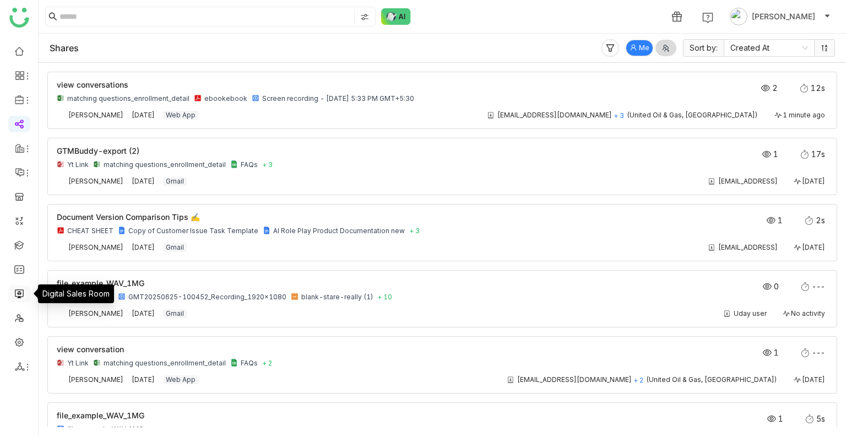
click at [19, 290] on link at bounding box center [19, 292] width 10 height 9
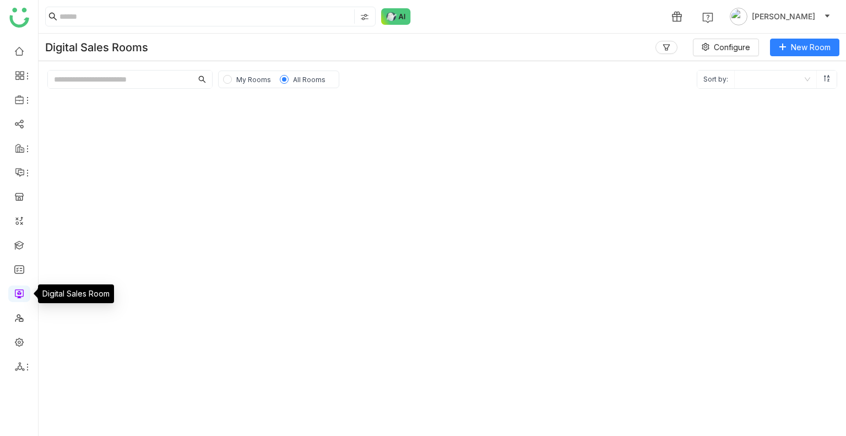
click at [19, 290] on link at bounding box center [19, 292] width 10 height 9
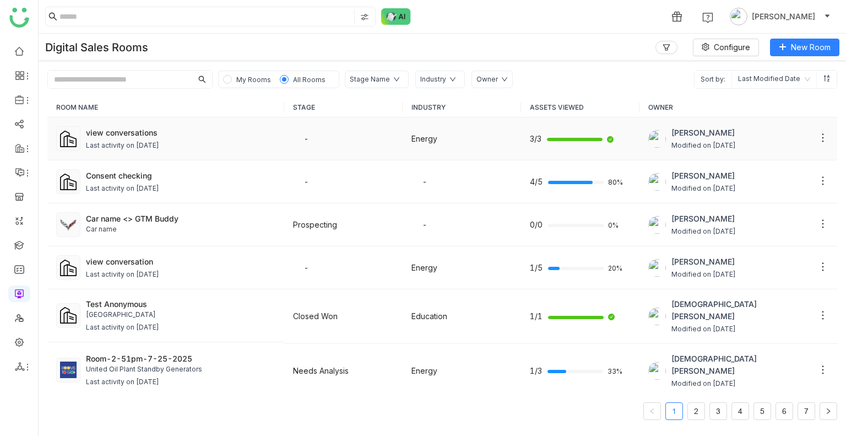
click at [427, 143] on span "Energy" at bounding box center [425, 138] width 26 height 9
click at [339, 150] on td "-" at bounding box center [343, 138] width 118 height 43
click at [198, 149] on div "Last activity on Aug 19, 2025" at bounding box center [181, 146] width 190 height 10
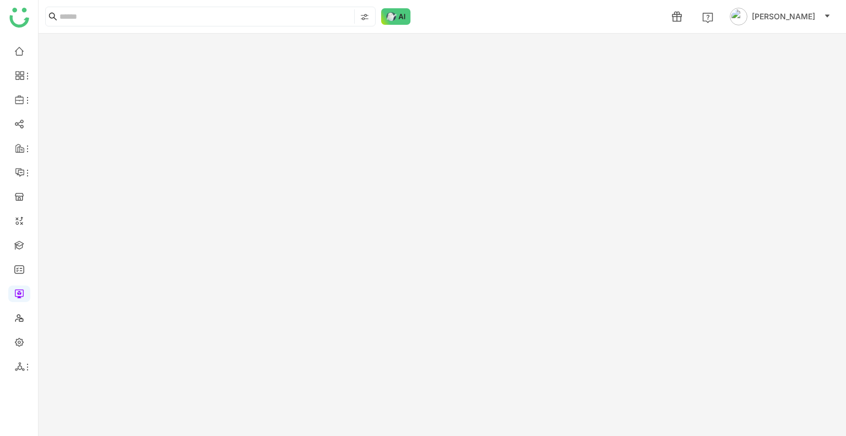
click at [198, 149] on gtmb-room-detail at bounding box center [443, 235] width 808 height 402
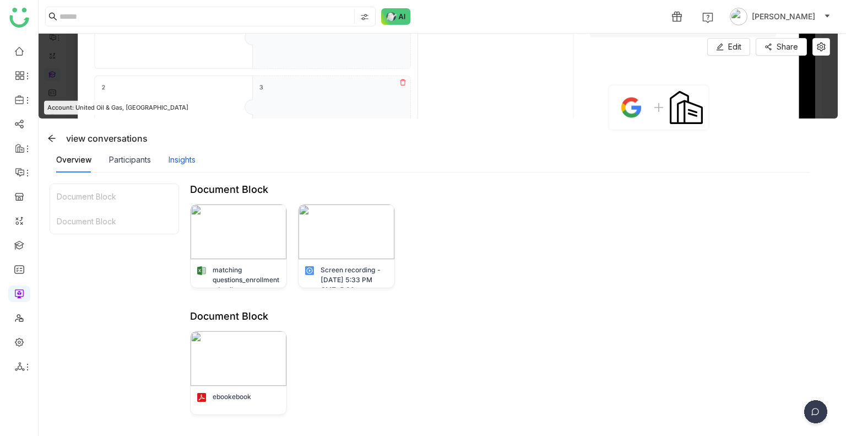
click at [177, 160] on div "Insights" at bounding box center [182, 160] width 27 height 12
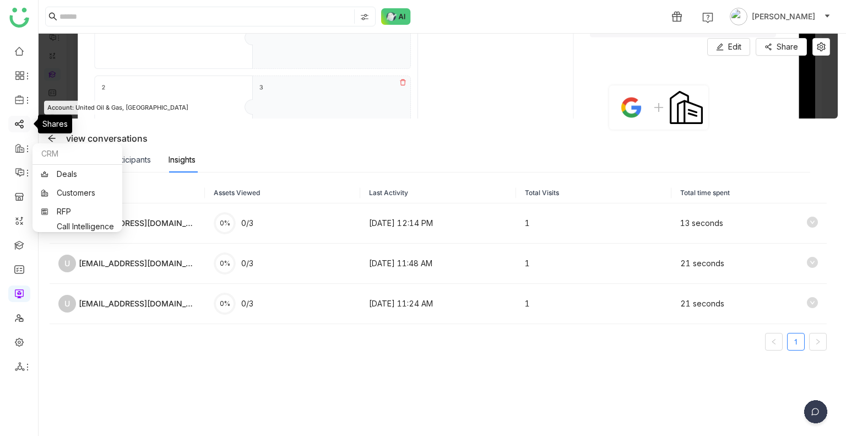
click at [22, 125] on link at bounding box center [19, 122] width 10 height 9
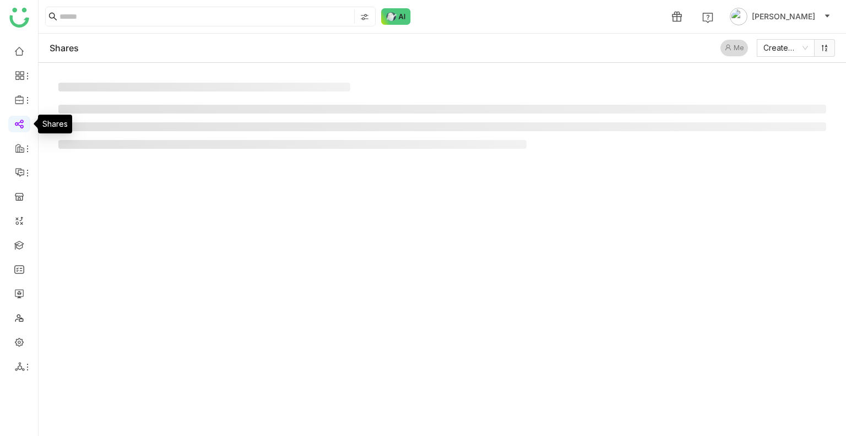
click at [22, 125] on link at bounding box center [19, 122] width 10 height 9
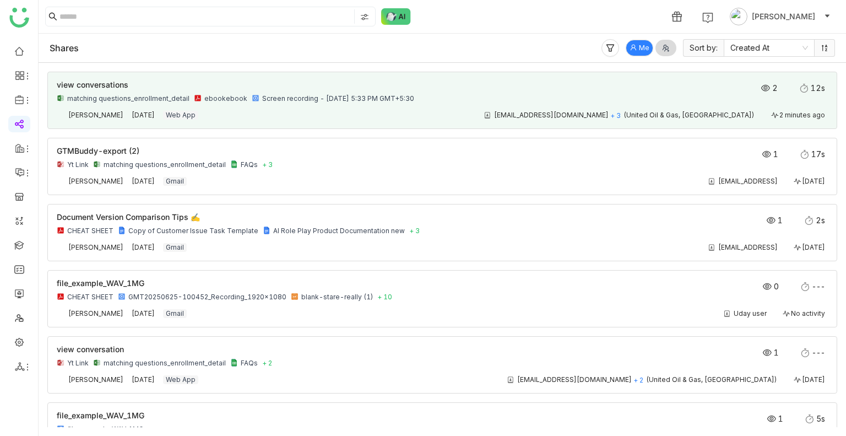
click at [457, 100] on div "matching questions_enrollment_detail ebookebook Screen recording - August 14, 2…" at bounding box center [365, 98] width 617 height 9
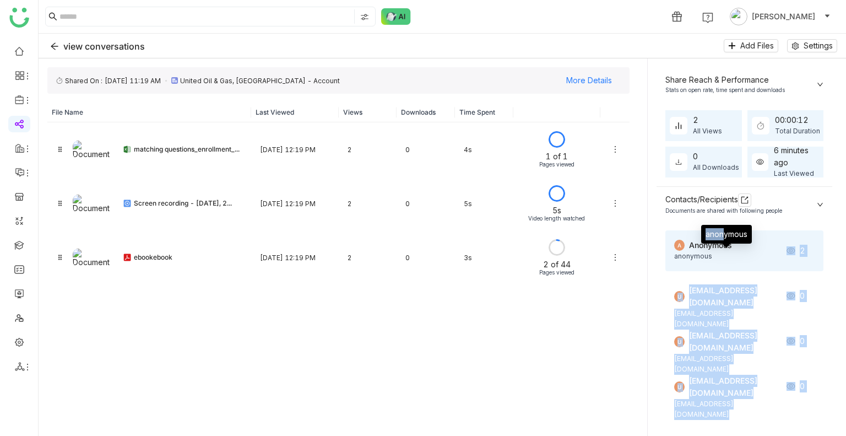
drag, startPoint x: 735, startPoint y: 244, endPoint x: 726, endPoint y: 244, distance: 8.8
click at [726, 244] on body "1 Uday Bhanu view conversations Add Files Settings FC359BC4-A5F2-4CC2-B274-5246…" at bounding box center [423, 218] width 846 height 436
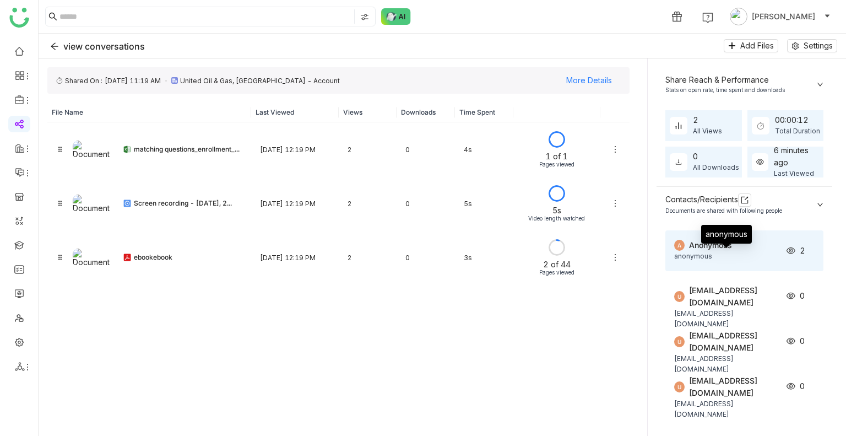
click at [726, 244] on div "Anonymous" at bounding box center [734, 245] width 90 height 12
click at [748, 242] on div "Anonymous" at bounding box center [734, 245] width 90 height 12
drag, startPoint x: 747, startPoint y: 242, endPoint x: 692, endPoint y: 249, distance: 55.5
click at [692, 249] on div "Anonymous" at bounding box center [734, 245] width 90 height 12
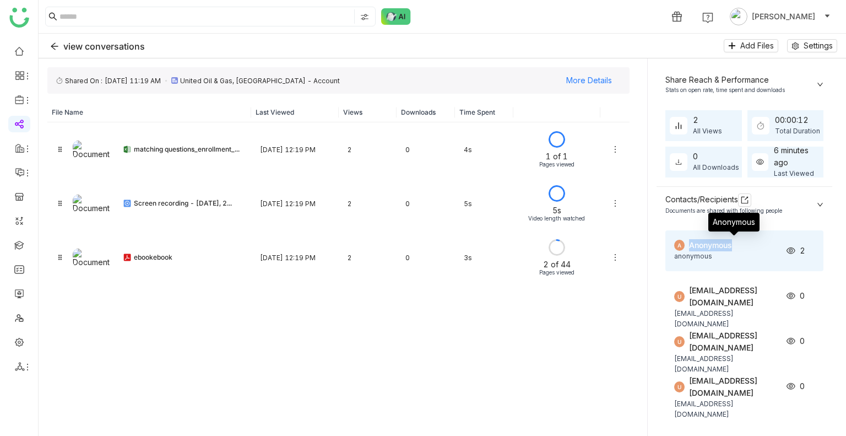
copy div "Anonymous"
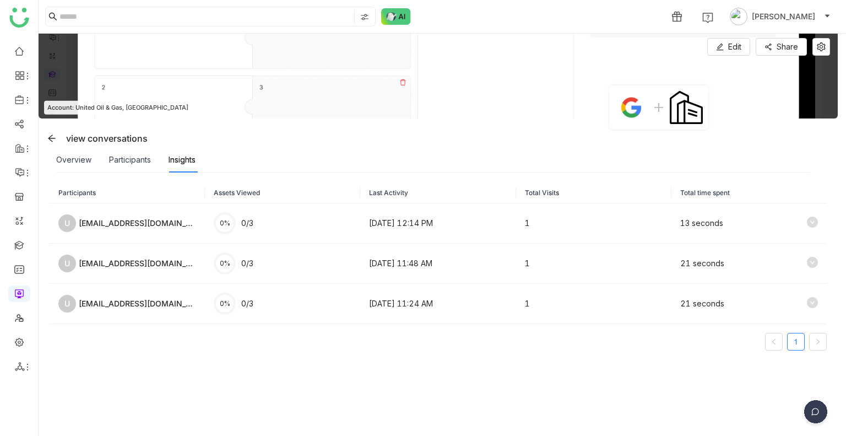
click at [693, 377] on div "Participants Assets Viewed Last Activity Total Visits Total time spent U [EMAIL…" at bounding box center [439, 304] width 778 height 241
click at [122, 165] on div "Participants" at bounding box center [130, 160] width 42 height 12
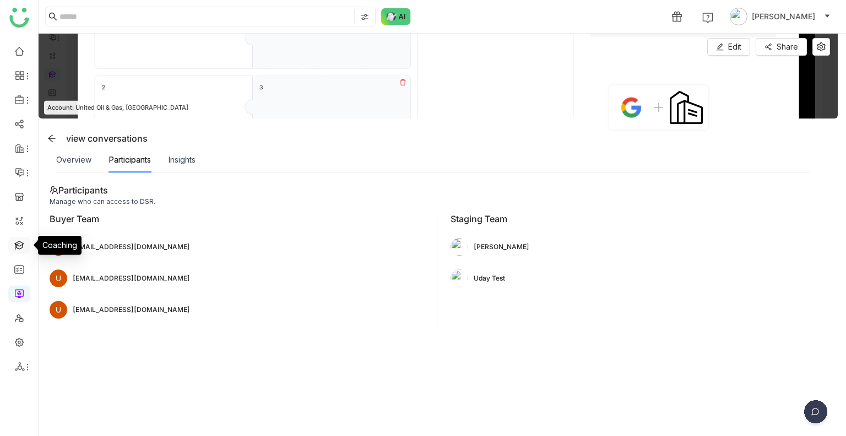
click at [22, 247] on link at bounding box center [19, 244] width 10 height 9
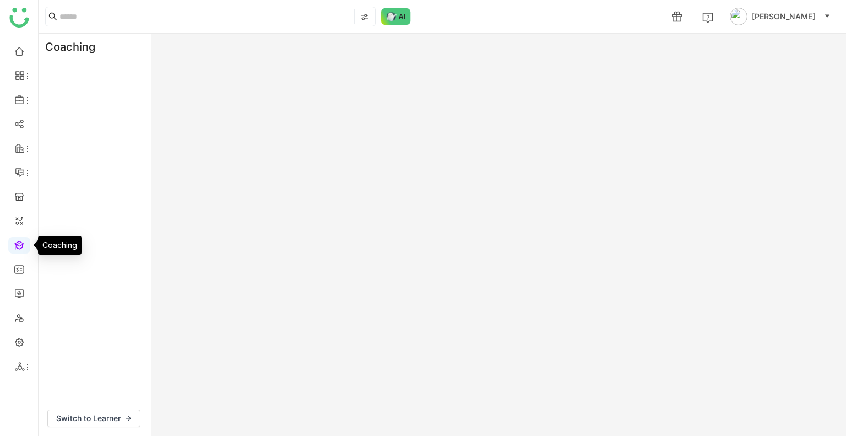
click at [22, 247] on link at bounding box center [19, 244] width 10 height 9
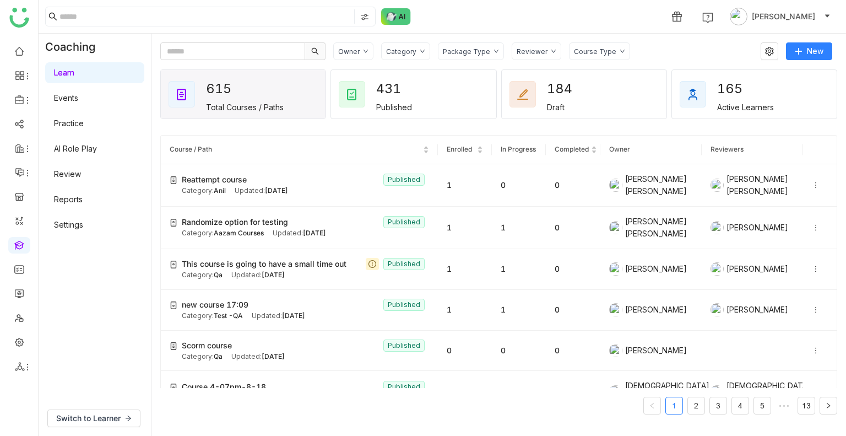
click at [80, 169] on link "Review" at bounding box center [67, 173] width 27 height 9
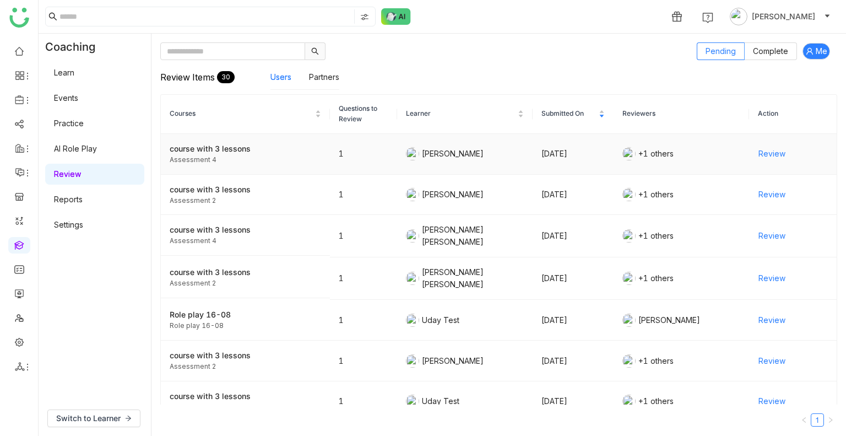
click at [759, 152] on span "Review" at bounding box center [772, 154] width 27 height 12
click at [761, 192] on span "Review" at bounding box center [772, 194] width 27 height 12
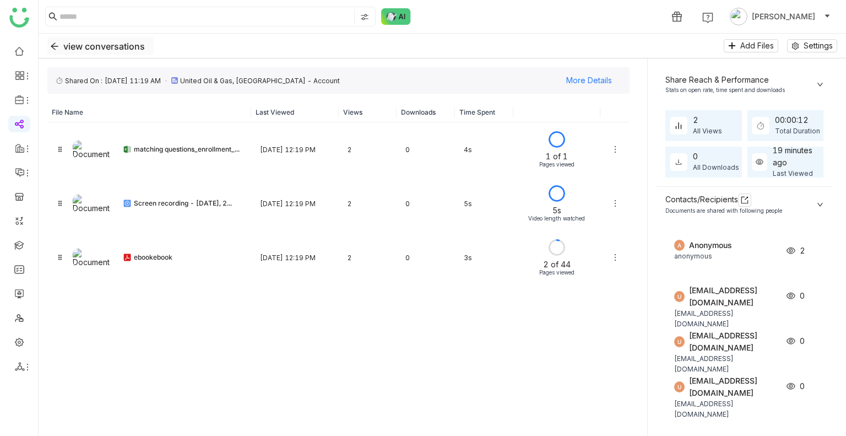
click at [50, 51] on button "view conversations" at bounding box center [100, 46] width 106 height 18
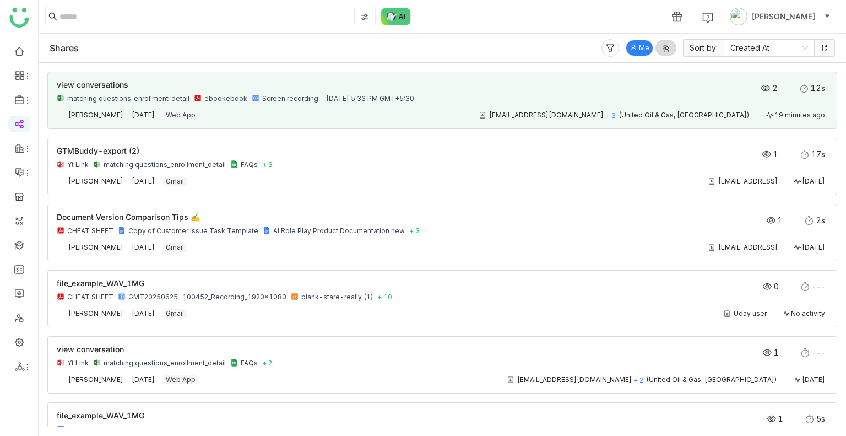
click at [509, 99] on div "matching questions_enrollment_detail ebookebook Screen recording - [DATE] 5:33 …" at bounding box center [365, 98] width 617 height 9
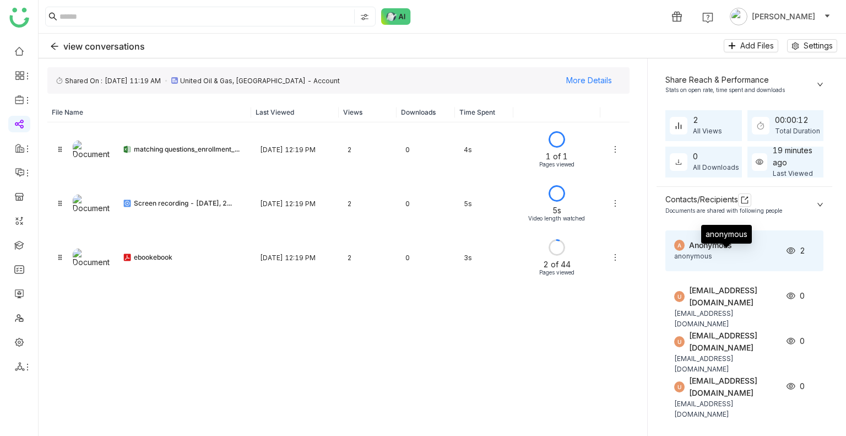
click at [701, 258] on div "anonymous" at bounding box center [727, 256] width 105 height 10
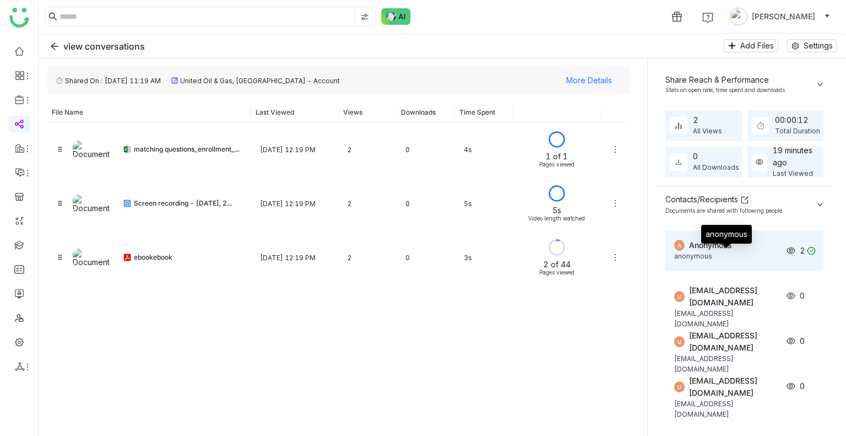
click at [701, 258] on div "anonymous" at bounding box center [727, 256] width 105 height 10
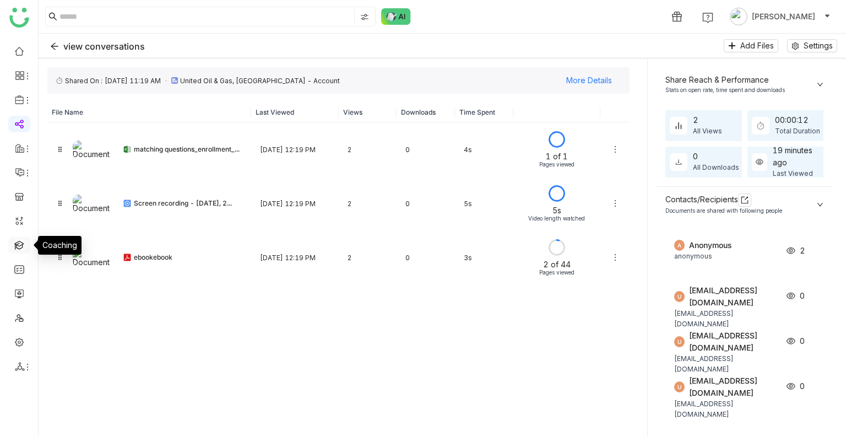
click at [17, 249] on link at bounding box center [19, 244] width 10 height 9
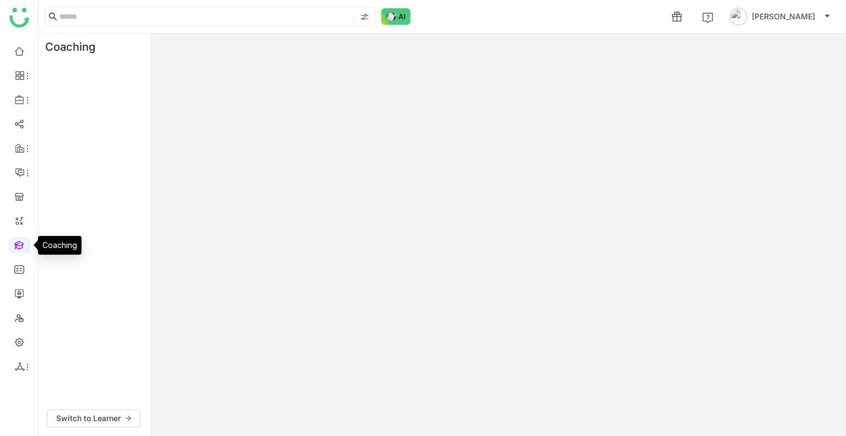
click at [17, 249] on link at bounding box center [19, 244] width 10 height 9
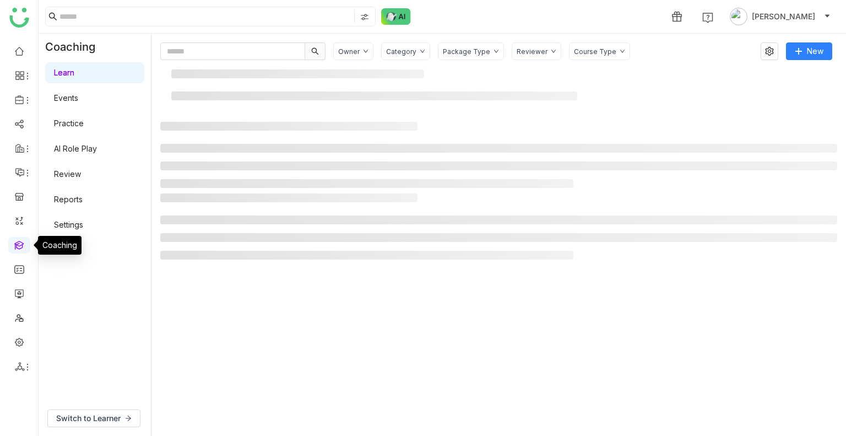
click at [17, 249] on link at bounding box center [19, 244] width 10 height 9
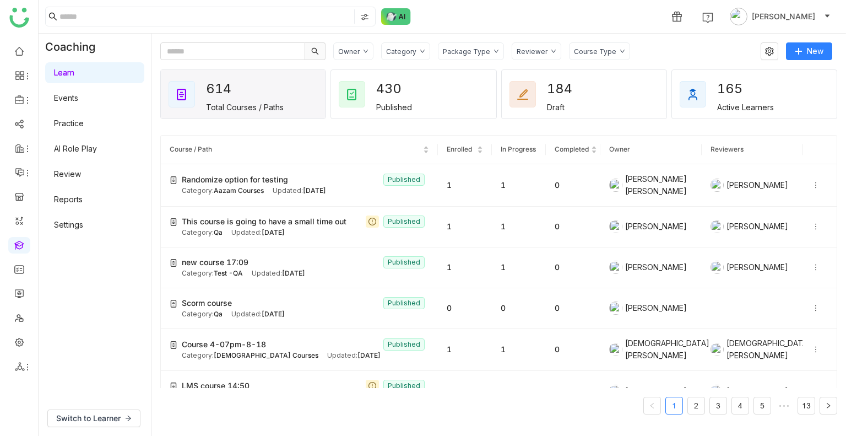
click at [78, 174] on link "Review" at bounding box center [67, 173] width 27 height 9
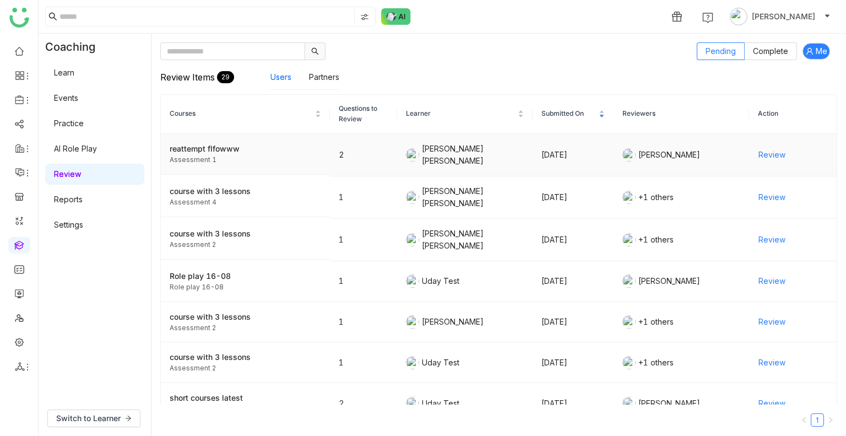
click at [765, 158] on span "Review" at bounding box center [772, 155] width 27 height 12
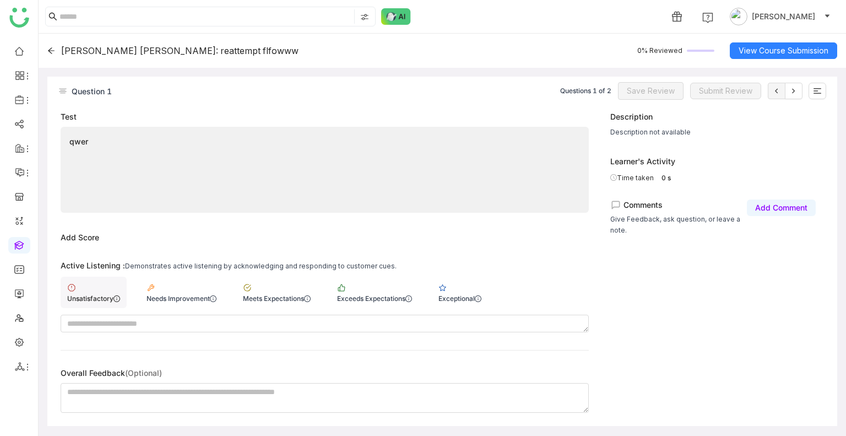
click at [99, 286] on div "Unsatisfactory" at bounding box center [94, 292] width 66 height 31
click at [654, 88] on span "Save Review" at bounding box center [651, 91] width 48 height 12
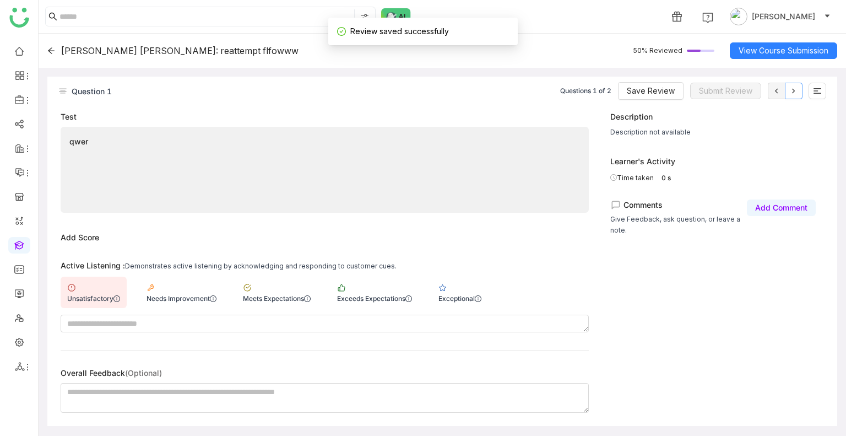
click at [796, 94] on icon at bounding box center [794, 91] width 9 height 9
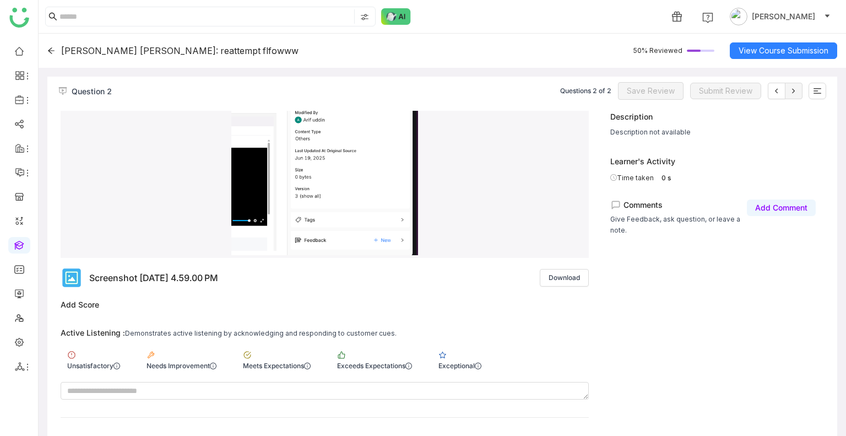
scroll to position [199, 0]
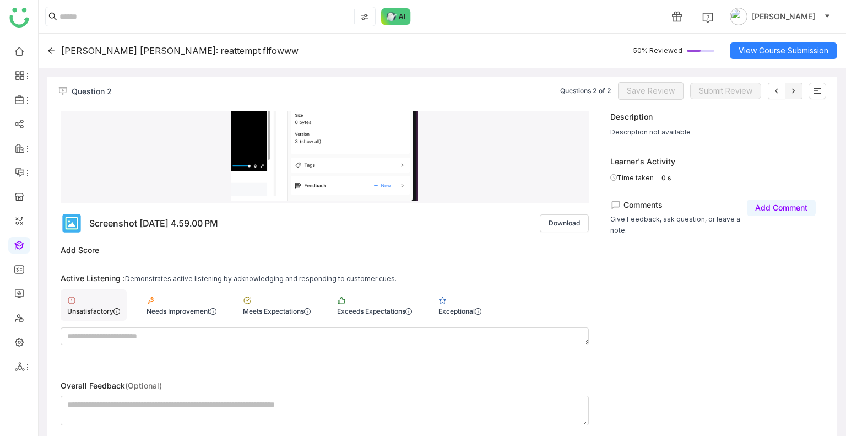
click at [82, 299] on div "Unsatisfactory" at bounding box center [94, 304] width 66 height 31
click at [650, 89] on span "Save Review" at bounding box center [651, 91] width 48 height 12
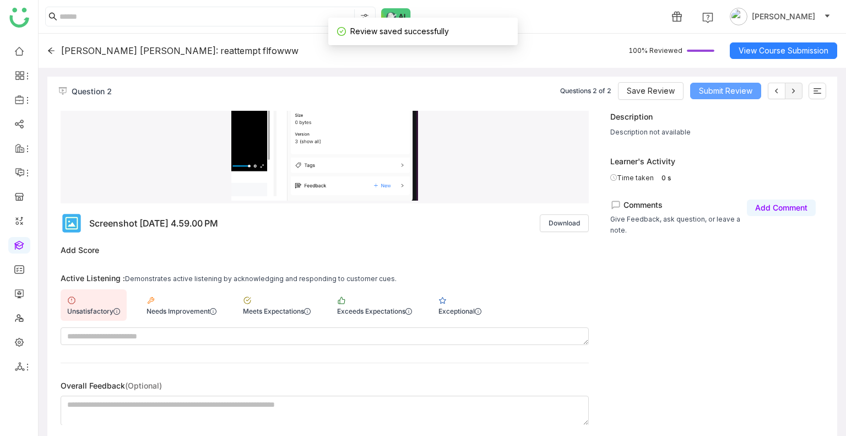
click at [746, 91] on span "Submit Review" at bounding box center [725, 91] width 53 height 12
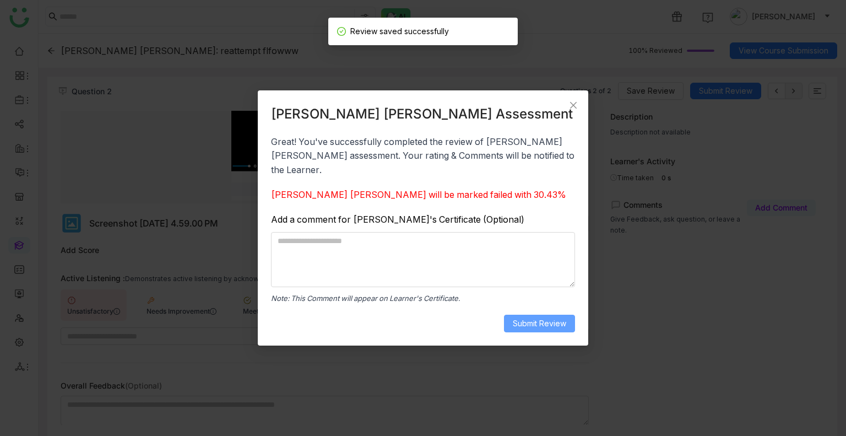
click at [536, 317] on span "Submit Review" at bounding box center [539, 323] width 53 height 12
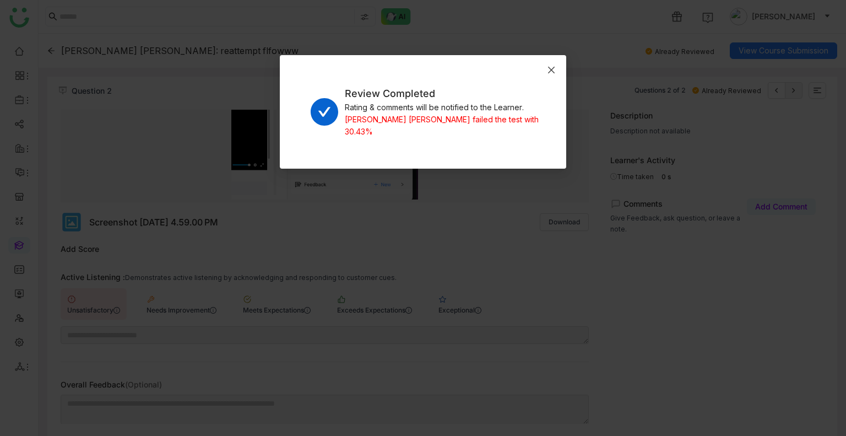
click at [546, 73] on span "Close" at bounding box center [552, 70] width 30 height 30
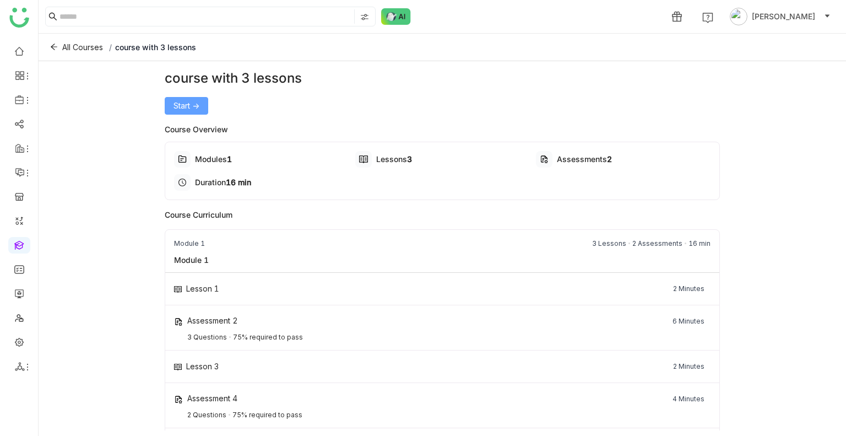
click at [194, 103] on span "Start ->" at bounding box center [187, 106] width 26 height 12
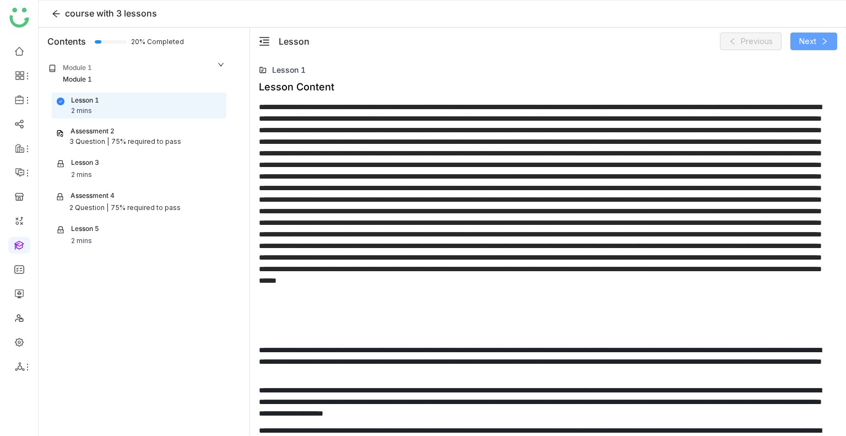
click at [795, 37] on button "Next" at bounding box center [814, 42] width 47 height 18
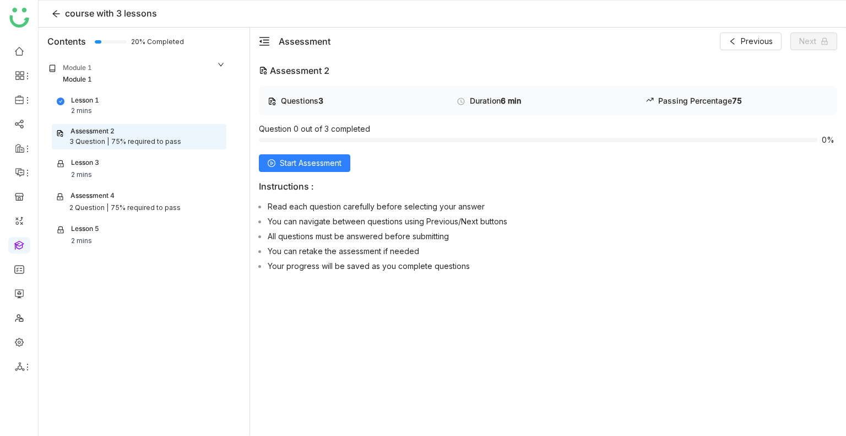
click at [133, 201] on div "Assessment 4" at bounding box center [139, 197] width 166 height 12
click at [127, 203] on div "75% required to pass" at bounding box center [146, 208] width 70 height 10
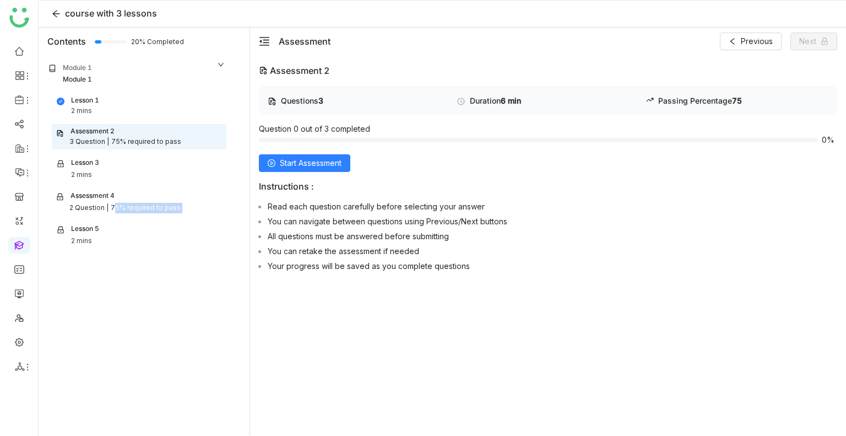
click at [127, 203] on div "75% required to pass" at bounding box center [146, 208] width 70 height 10
click at [88, 199] on div "Assessment 4" at bounding box center [93, 197] width 44 height 12
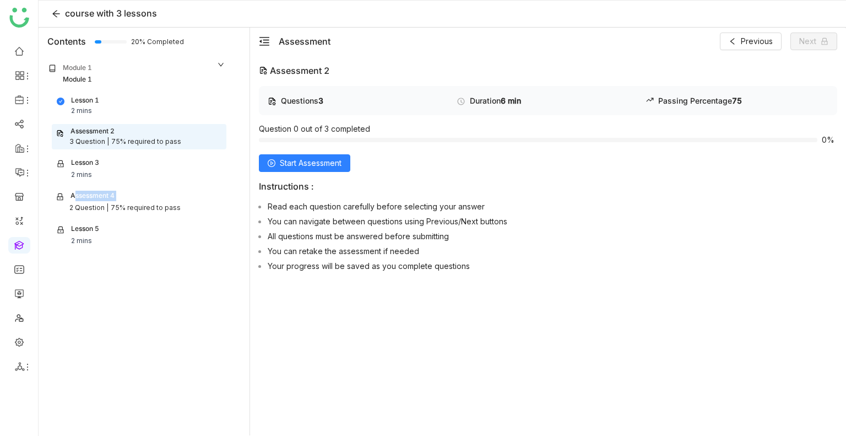
click at [88, 199] on div "Assessment 4" at bounding box center [93, 197] width 44 height 12
click at [280, 160] on span "Start Assessment" at bounding box center [311, 163] width 62 height 12
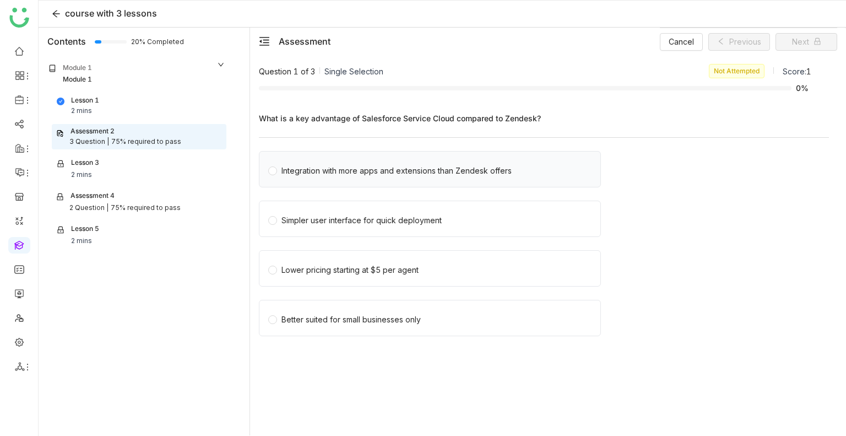
click at [306, 174] on div "Integration with more apps and extensions than Zendesk offers" at bounding box center [397, 171] width 230 height 12
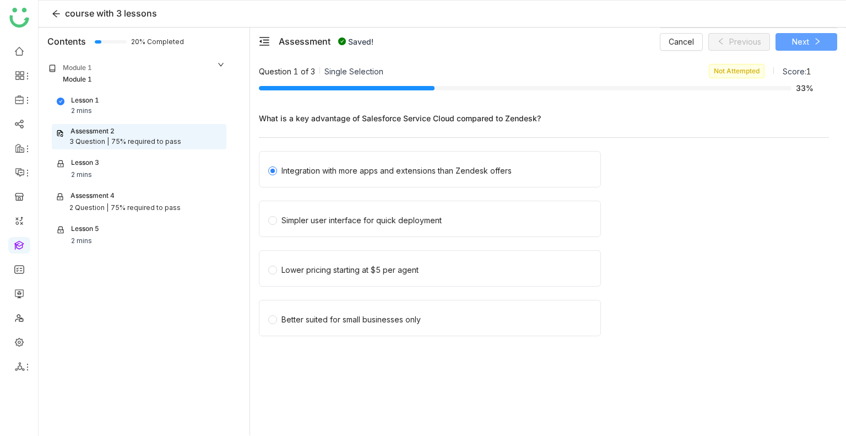
click at [800, 46] on span "Next" at bounding box center [800, 42] width 17 height 12
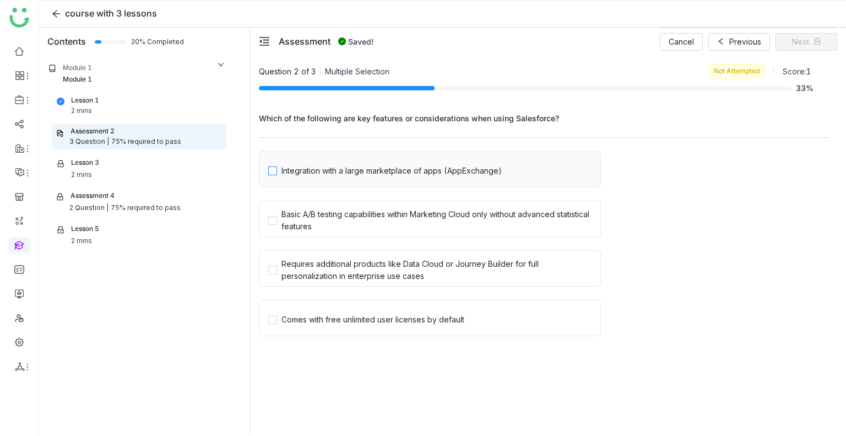
click at [338, 171] on div "Integration with a large marketplace of apps (AppExchange)" at bounding box center [392, 171] width 220 height 12
click at [364, 213] on div "Basic A/B testing capabilities within Marketing Cloud only without advanced sta…" at bounding box center [439, 220] width 315 height 24
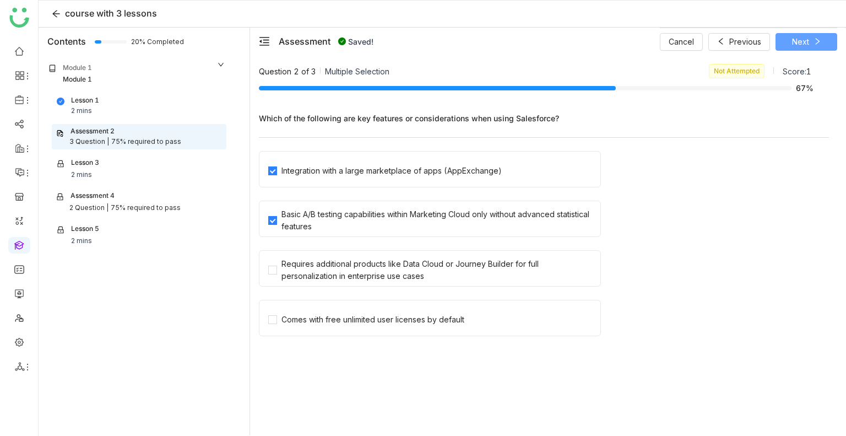
click at [812, 37] on button "Next" at bounding box center [807, 42] width 62 height 18
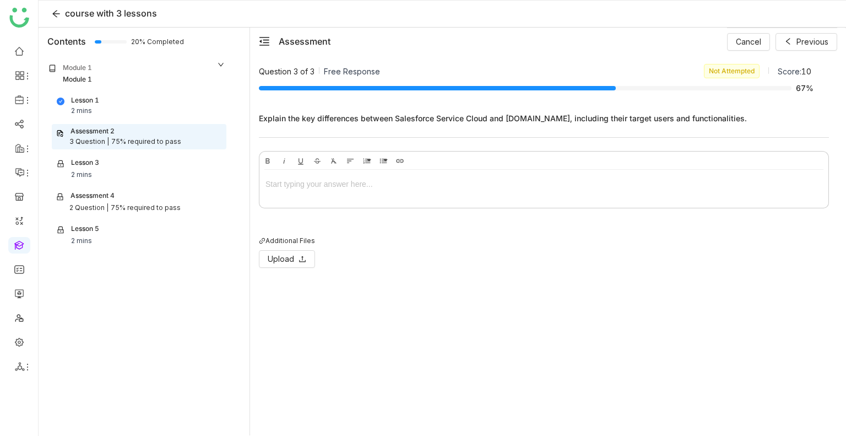
click at [349, 193] on div at bounding box center [544, 186] width 569 height 33
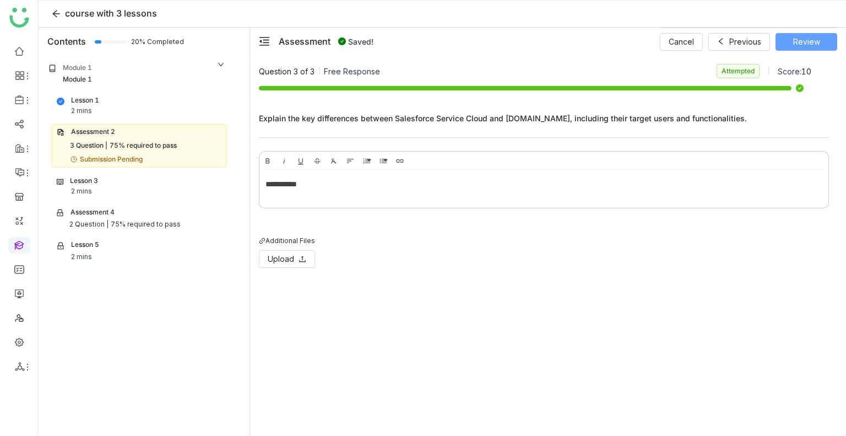
click at [789, 46] on button "Review" at bounding box center [807, 42] width 62 height 18
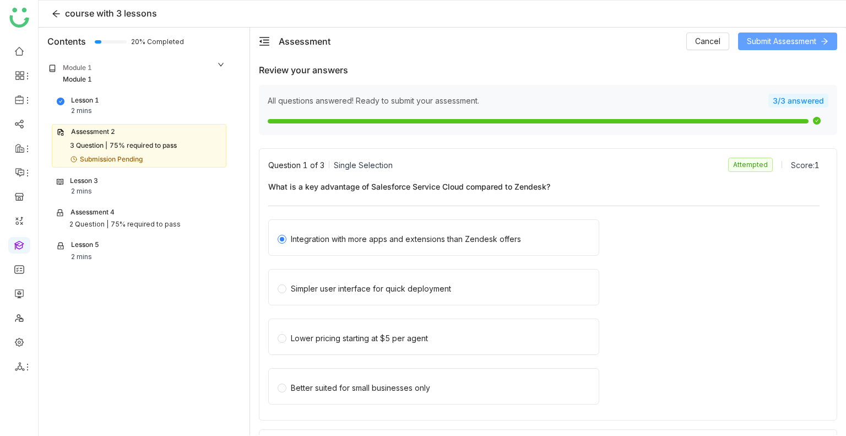
click at [773, 39] on span "Submit Assessment" at bounding box center [781, 41] width 69 height 12
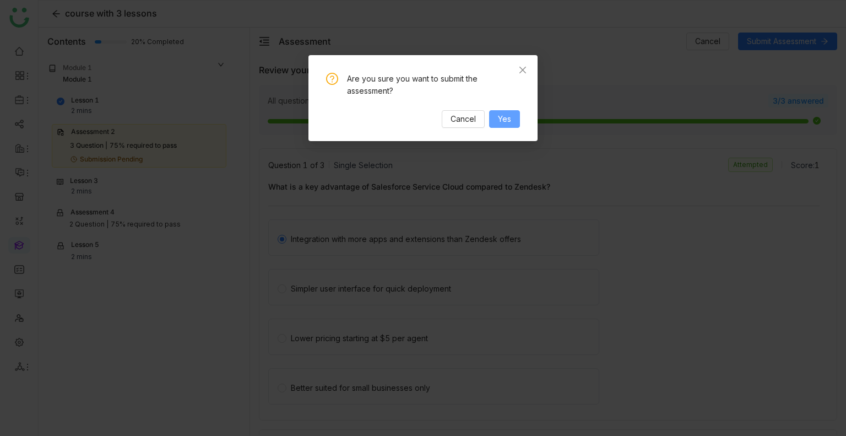
click at [510, 125] on span "Yes" at bounding box center [504, 119] width 13 height 12
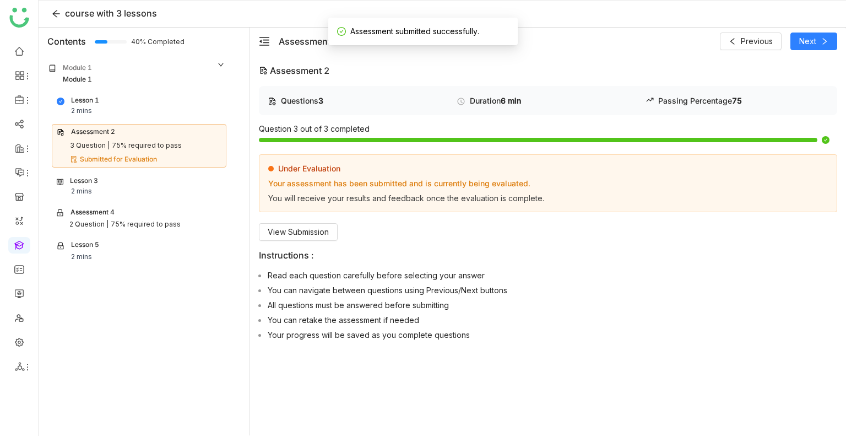
click at [130, 211] on div "Assessment 4" at bounding box center [139, 213] width 166 height 12
click at [118, 188] on div "Lesson 3 2 mins" at bounding box center [139, 186] width 165 height 21
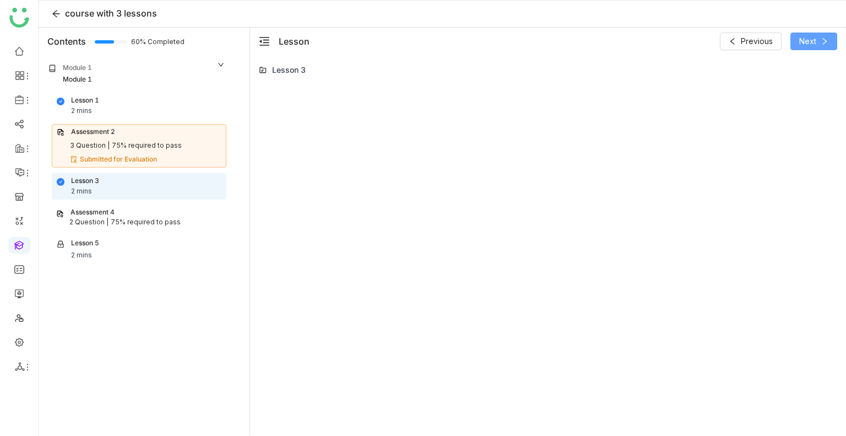
click at [801, 46] on span "Next" at bounding box center [808, 41] width 17 height 12
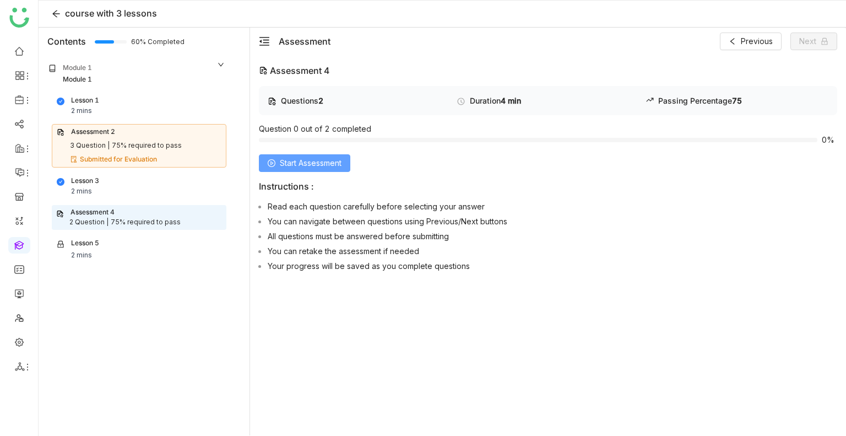
click at [323, 157] on span "Start Assessment" at bounding box center [311, 163] width 62 height 12
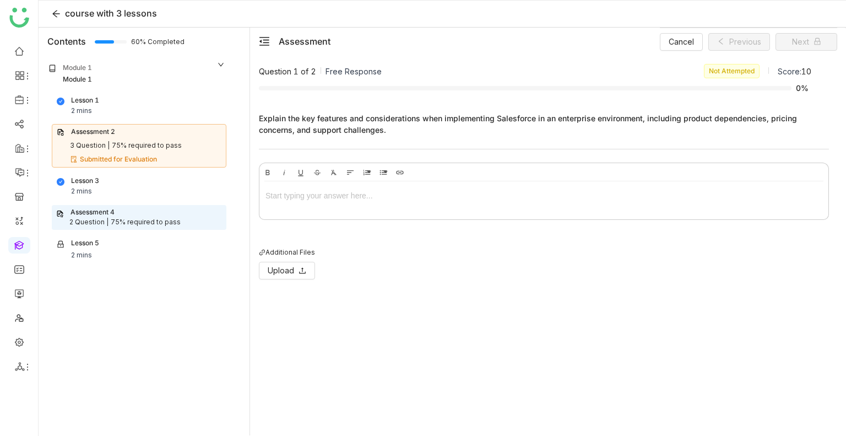
click at [331, 197] on div at bounding box center [544, 196] width 557 height 12
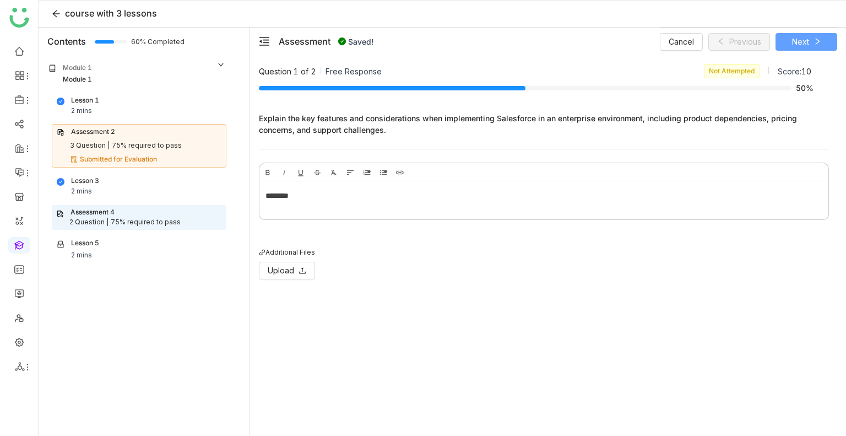
click at [797, 46] on span "Next" at bounding box center [800, 42] width 17 height 12
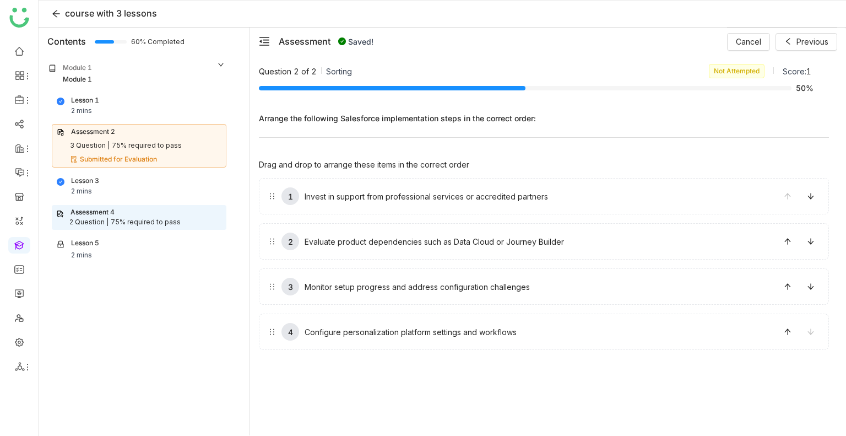
drag, startPoint x: 388, startPoint y: 201, endPoint x: 410, endPoint y: 255, distance: 58.3
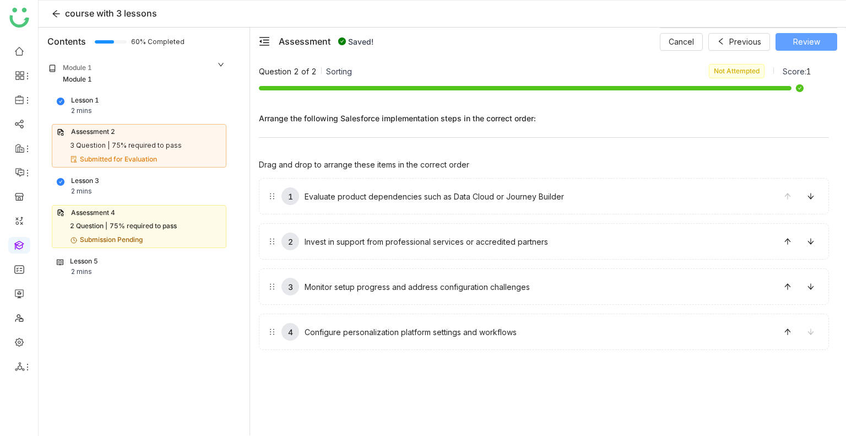
click at [796, 41] on span "Review" at bounding box center [807, 42] width 27 height 12
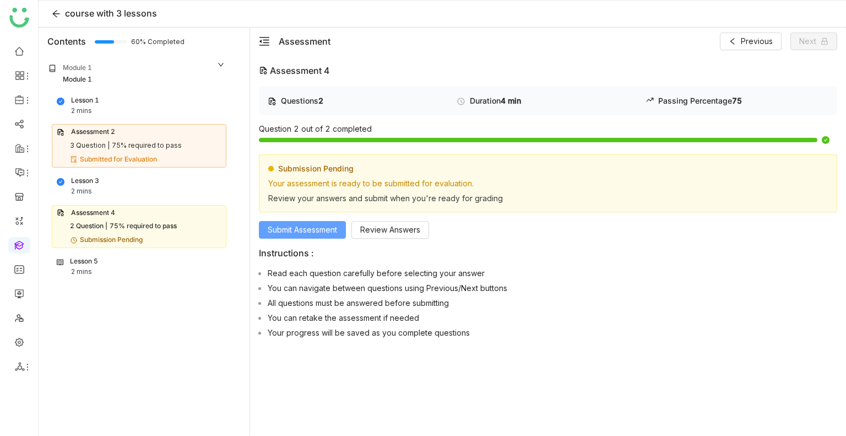
click at [300, 231] on span "Submit Assessment" at bounding box center [302, 230] width 69 height 12
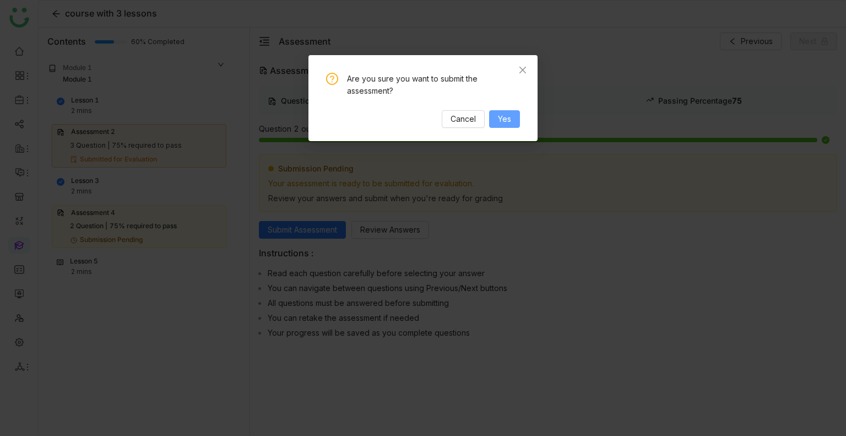
click at [506, 117] on span "Yes" at bounding box center [504, 119] width 13 height 12
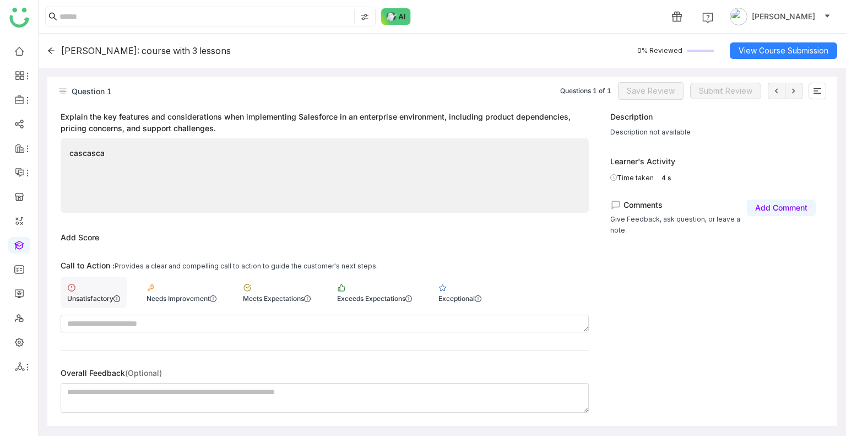
click at [105, 292] on div "Unsatisfactory" at bounding box center [94, 292] width 66 height 31
click at [646, 94] on span "Save Review" at bounding box center [651, 91] width 48 height 12
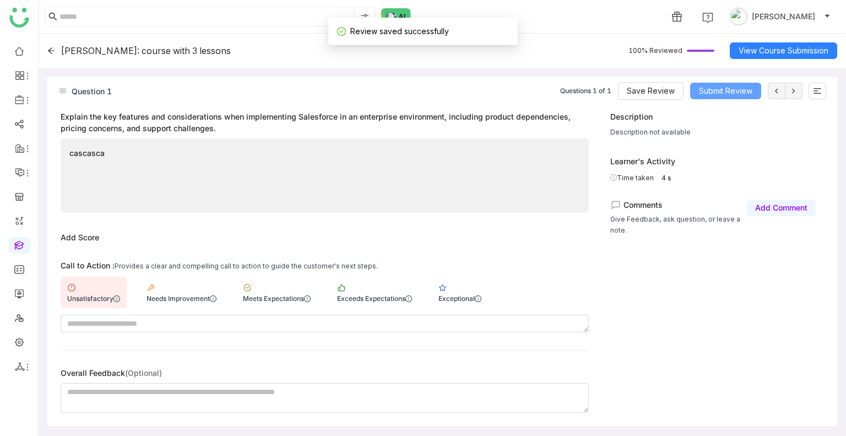
click at [740, 96] on span "Submit Review" at bounding box center [725, 91] width 53 height 12
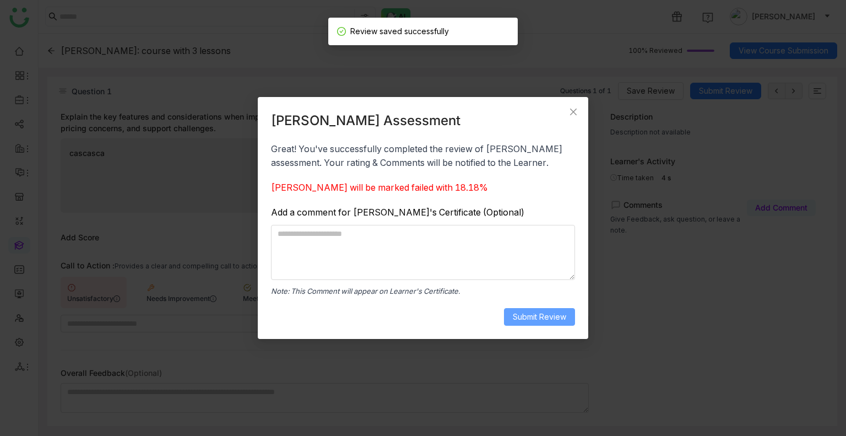
click at [562, 311] on span "Submit Review" at bounding box center [539, 317] width 53 height 12
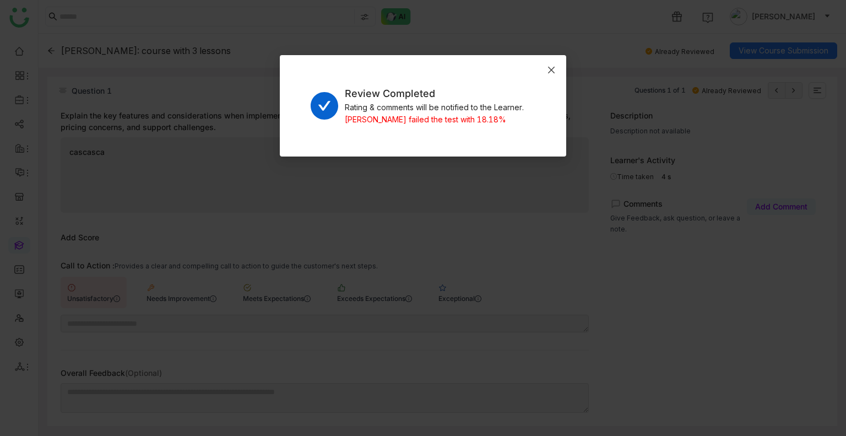
click at [547, 69] on span "Close" at bounding box center [552, 70] width 30 height 30
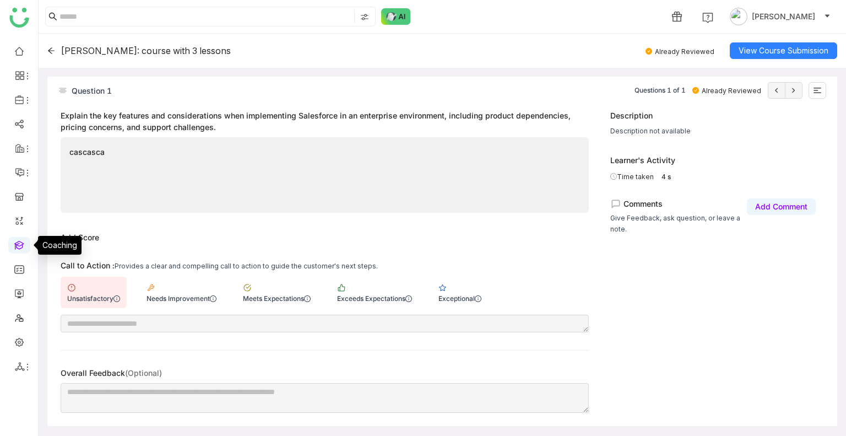
click at [24, 249] on link at bounding box center [19, 244] width 10 height 9
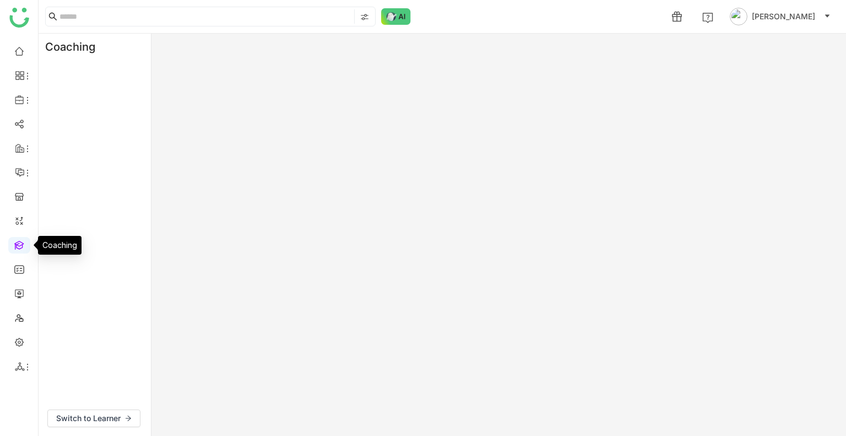
click at [24, 249] on link at bounding box center [19, 244] width 10 height 9
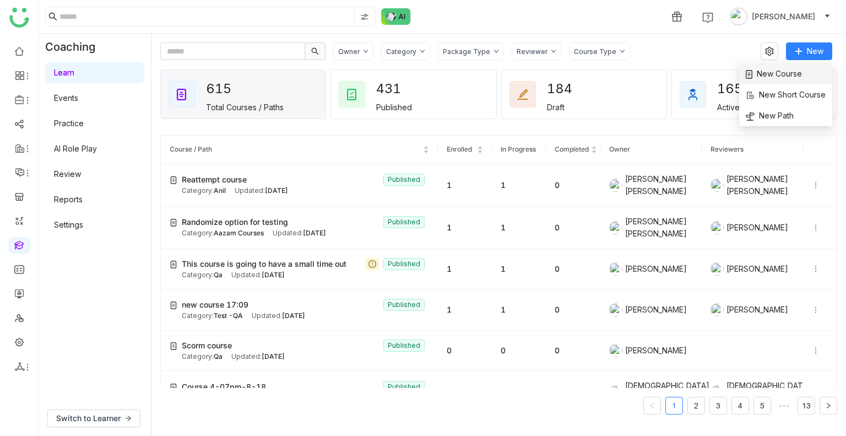
click at [796, 73] on span "New Course" at bounding box center [774, 74] width 56 height 12
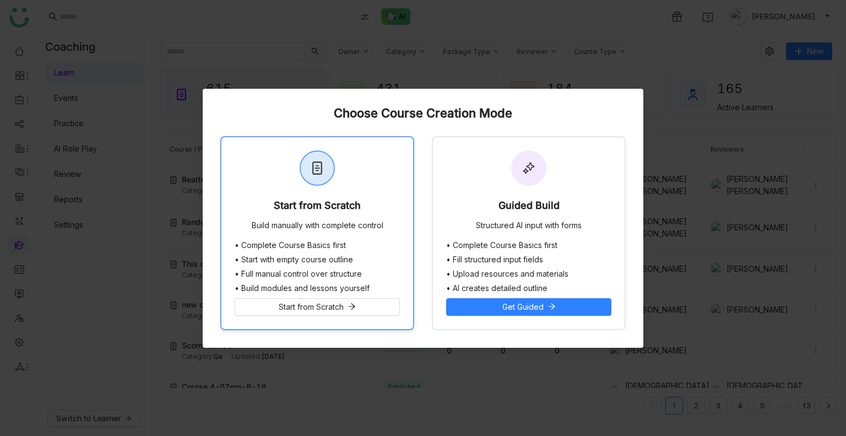
click at [370, 175] on div "Start from Scratch Build manually with complete control" at bounding box center [318, 189] width 192 height 104
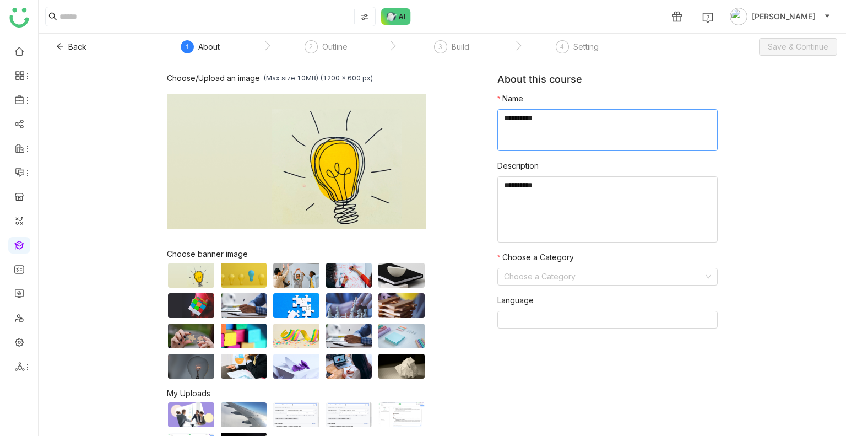
click at [524, 137] on textarea at bounding box center [608, 130] width 220 height 42
type textarea "**********"
paste textarea "**********"
click at [521, 197] on textarea at bounding box center [608, 209] width 220 height 66
paste textarea "**********"
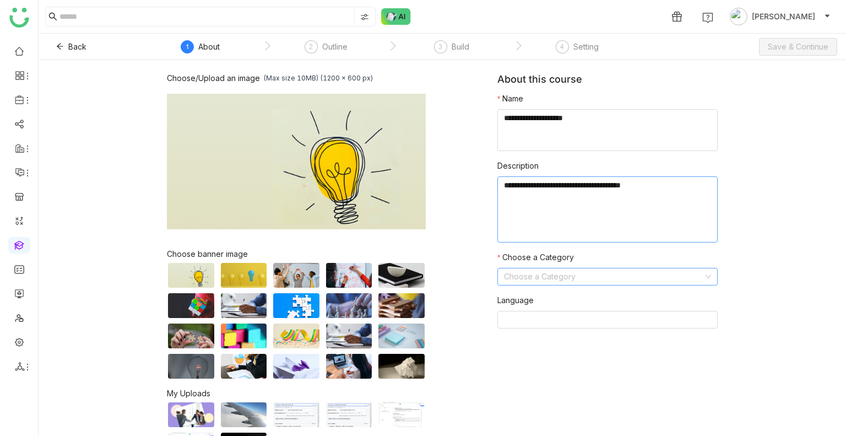
type textarea "**********"
click at [553, 271] on input at bounding box center [603, 276] width 199 height 17
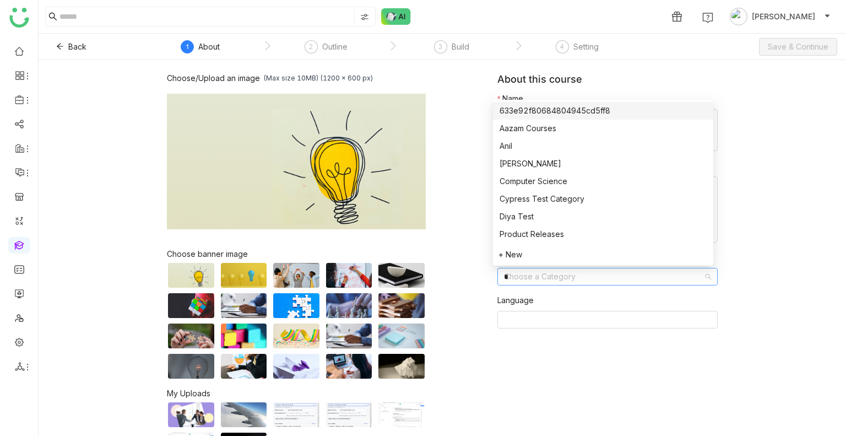
type input "**"
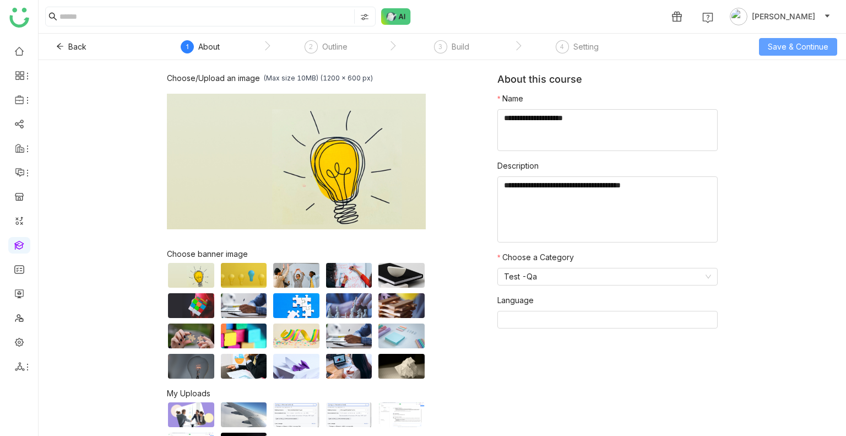
click at [768, 39] on button "Save & Continue" at bounding box center [798, 47] width 78 height 18
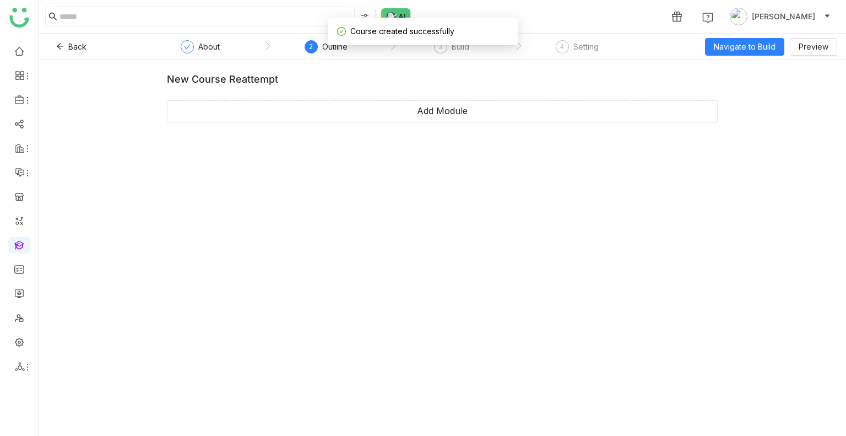
click at [409, 123] on div "new course reattempt Add Module" at bounding box center [442, 102] width 551 height 58
click at [421, 111] on span "Add Module" at bounding box center [442, 111] width 51 height 14
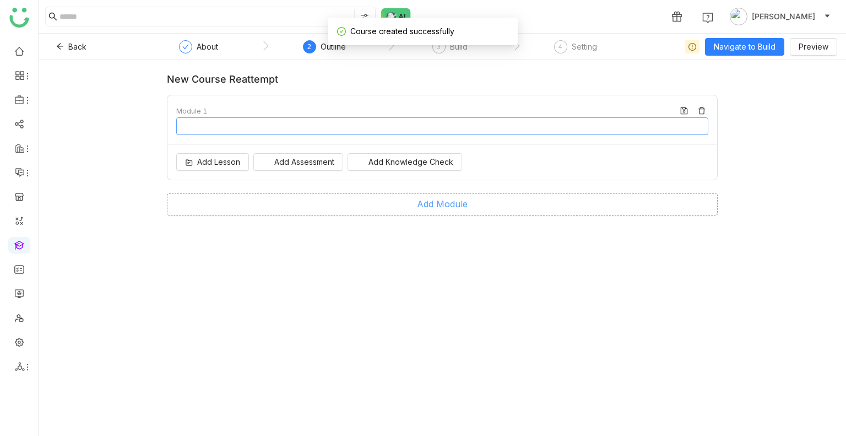
type input "********"
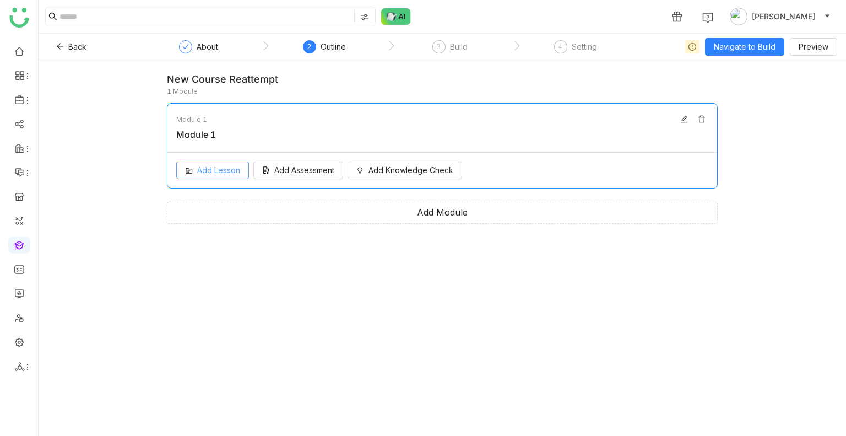
click at [201, 175] on span "Add Lesson" at bounding box center [218, 170] width 43 height 12
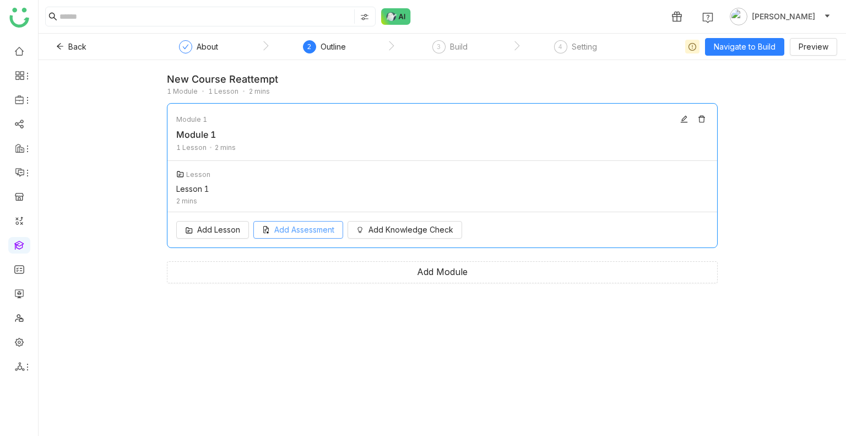
click at [301, 240] on div "Add Lesson Add Assessment Add Knowledge Check" at bounding box center [443, 229] width 550 height 35
click at [296, 234] on span "Add Assessment" at bounding box center [304, 230] width 60 height 12
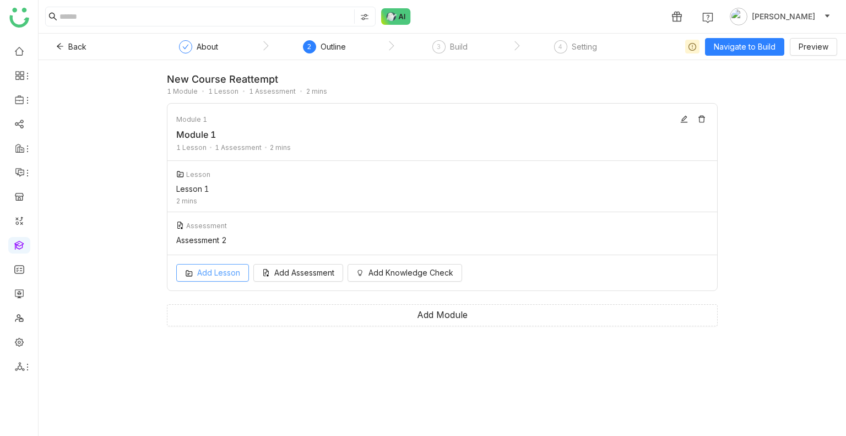
click at [213, 284] on div "Add Lesson Add Assessment Add Knowledge Check" at bounding box center [443, 272] width 550 height 35
click at [202, 273] on span "Add Lesson" at bounding box center [218, 273] width 43 height 12
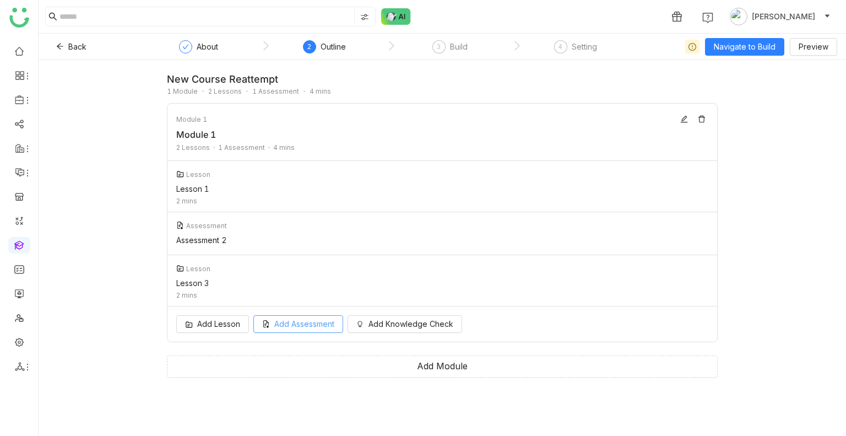
click at [294, 332] on div "Add Lesson Add Assessment Add Knowledge Check" at bounding box center [443, 323] width 550 height 35
click at [292, 323] on span "Add Assessment" at bounding box center [304, 324] width 60 height 12
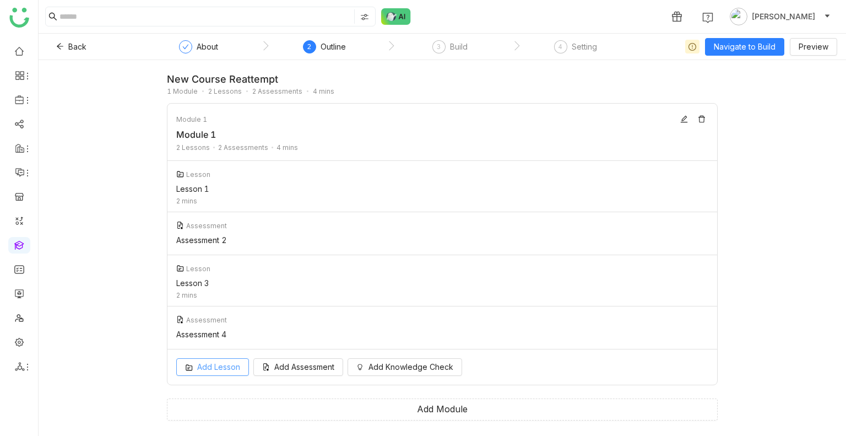
click at [211, 374] on button "Add Lesson" at bounding box center [212, 367] width 73 height 18
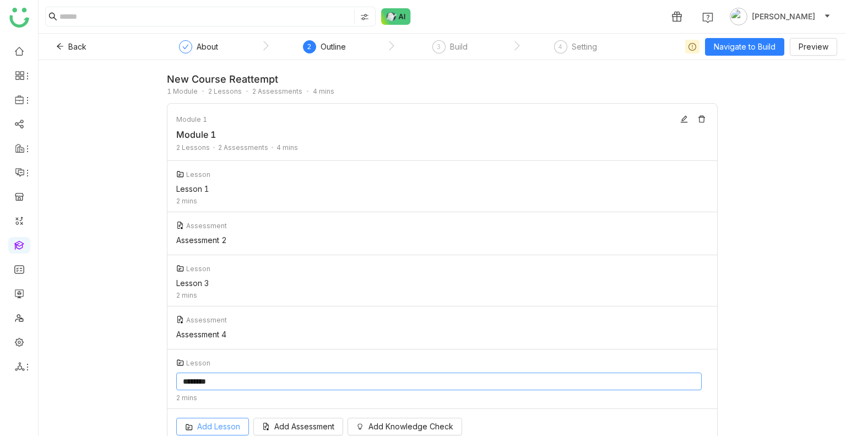
scroll to position [38, 0]
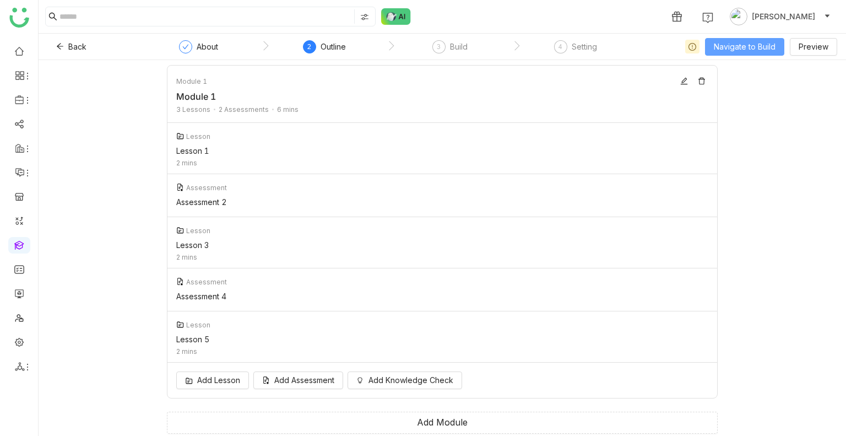
click at [736, 44] on span "Navigate to Build" at bounding box center [745, 47] width 62 height 12
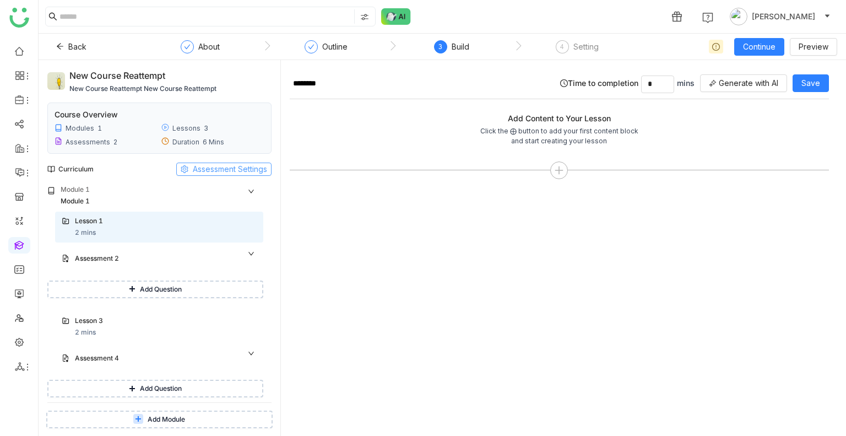
click at [217, 169] on span "Assessment Settings" at bounding box center [230, 169] width 74 height 12
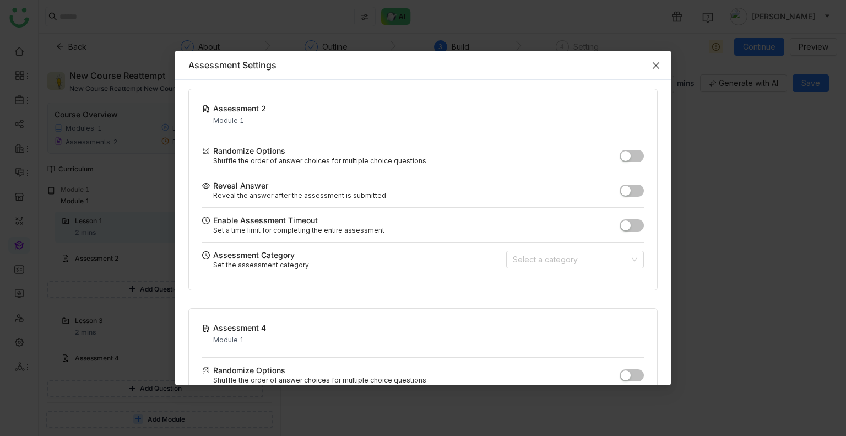
click at [650, 69] on span "Close" at bounding box center [656, 66] width 30 height 30
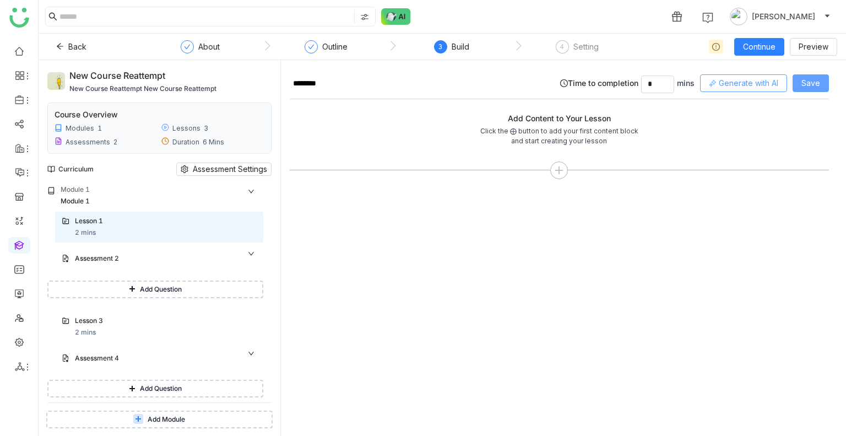
drag, startPoint x: 814, startPoint y: 79, endPoint x: 725, endPoint y: 84, distance: 88.9
click at [725, 84] on div "Time to completion * mins Generate with AI Save" at bounding box center [694, 83] width 269 height 19
click at [725, 84] on span "Generate with AI" at bounding box center [749, 83] width 60 height 12
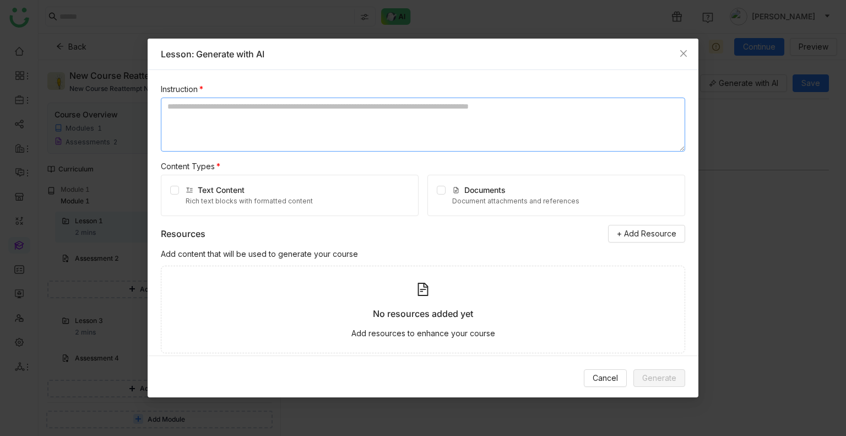
click at [276, 123] on textarea at bounding box center [423, 125] width 525 height 54
type textarea "**********"
click at [260, 199] on div "Rich text blocks with formatted content" at bounding box center [249, 201] width 127 height 10
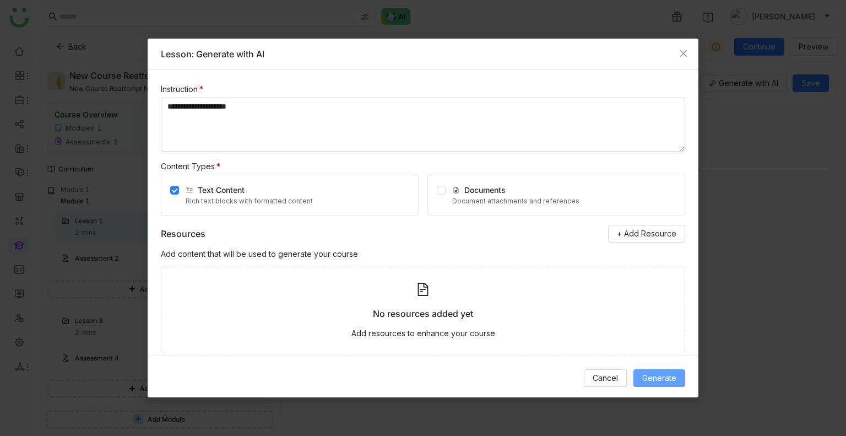
click at [645, 382] on span "Generate" at bounding box center [660, 378] width 34 height 12
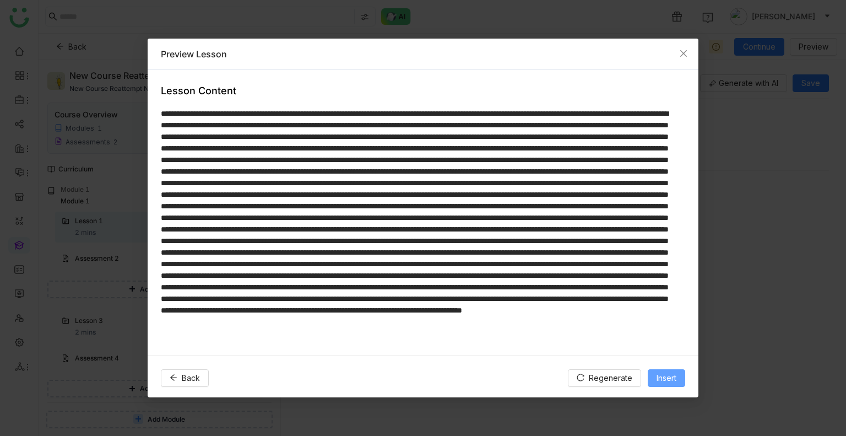
click at [666, 375] on span "Insert" at bounding box center [667, 378] width 20 height 12
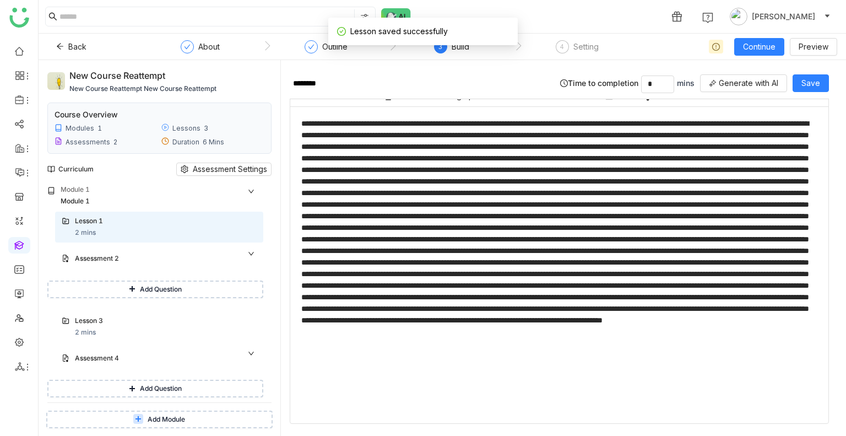
scroll to position [89, 0]
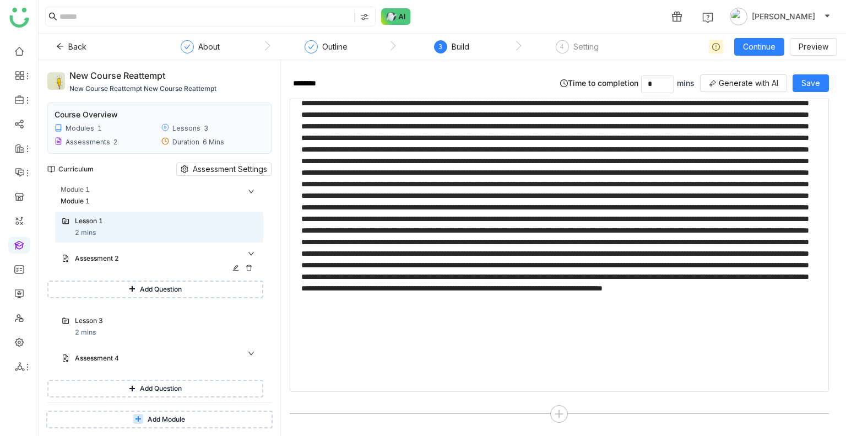
click at [188, 262] on div "Assessment 2" at bounding box center [155, 258] width 160 height 10
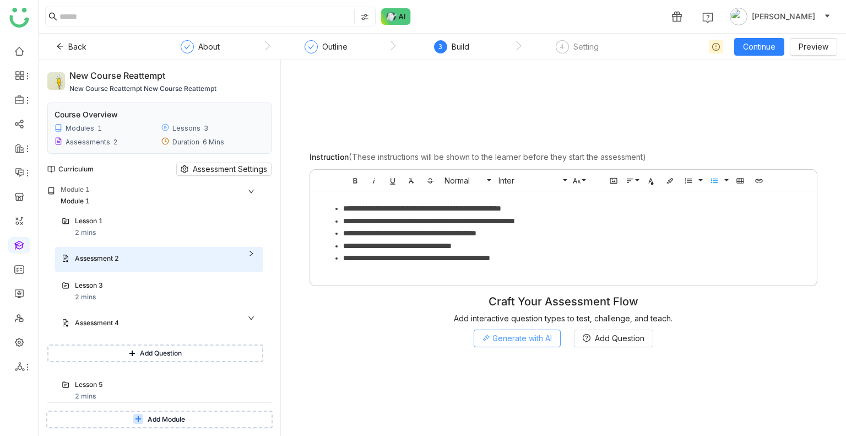
click at [514, 335] on span "Generate with AI" at bounding box center [523, 338] width 60 height 12
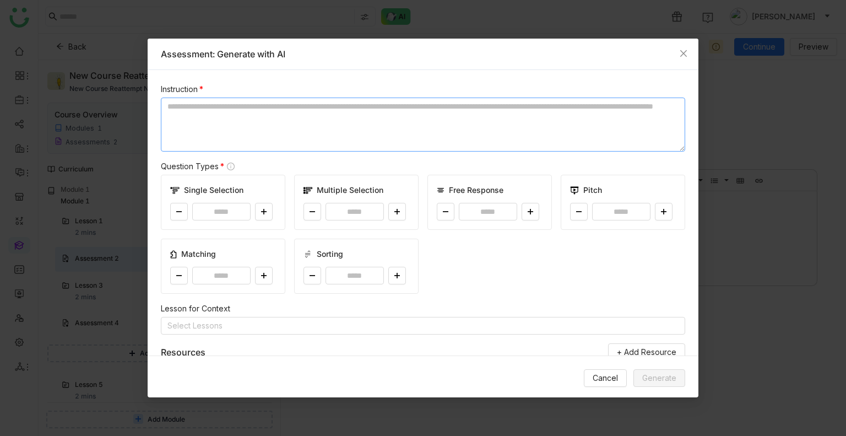
click at [244, 122] on textarea at bounding box center [423, 125] width 525 height 54
paste textarea "**********"
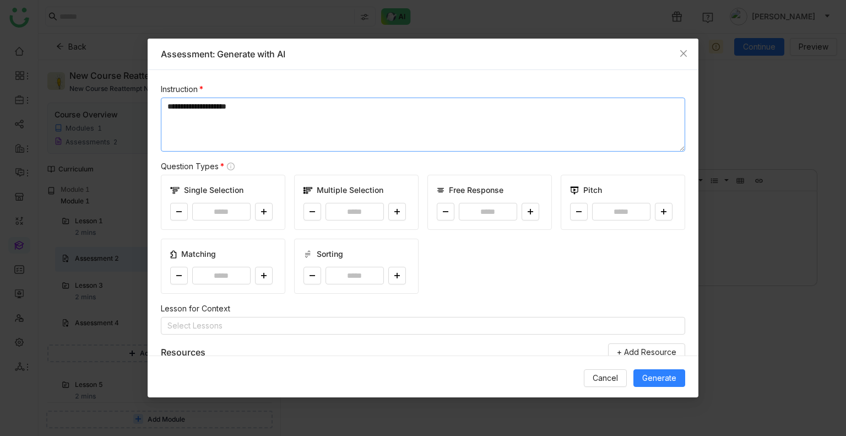
type textarea "**********"
click at [272, 208] on div "*" at bounding box center [223, 212] width 106 height 18
click at [262, 211] on icon at bounding box center [264, 211] width 7 height 7
type input "*"
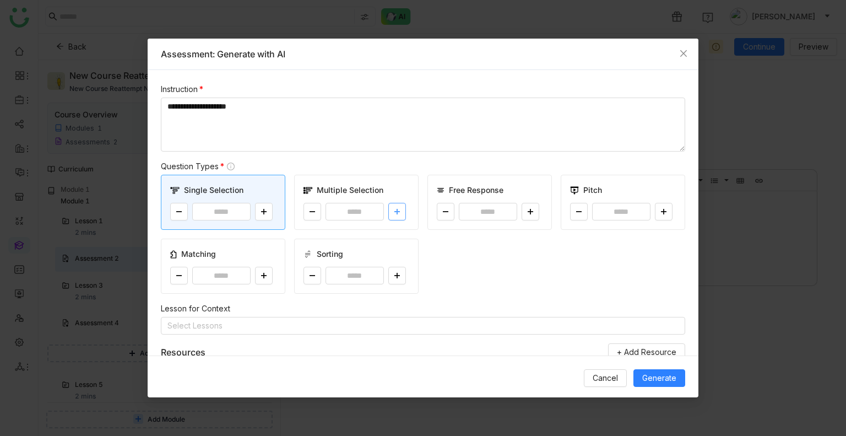
click at [397, 209] on button at bounding box center [398, 212] width 18 height 18
type input "*"
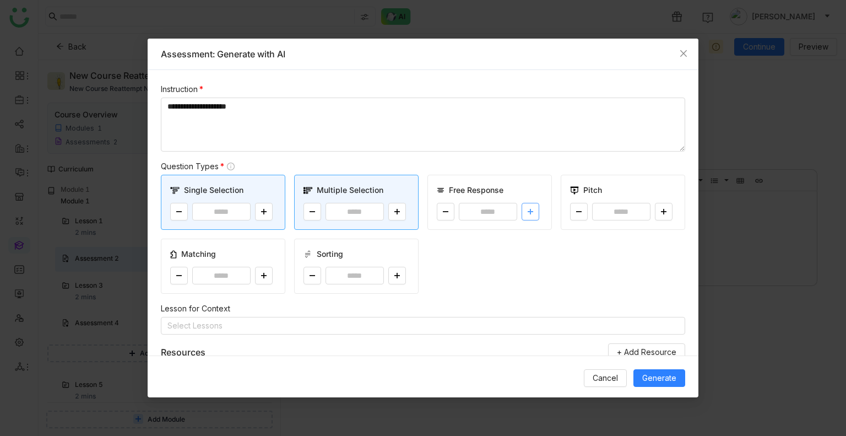
click at [533, 212] on button at bounding box center [531, 212] width 18 height 18
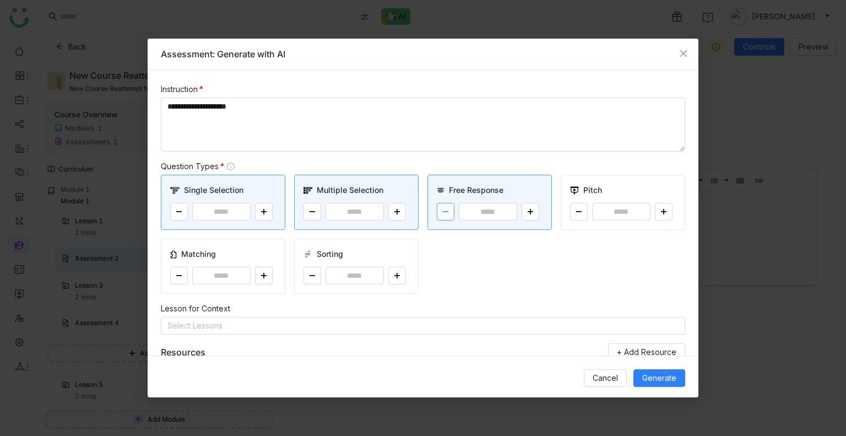
click at [437, 215] on button at bounding box center [446, 212] width 18 height 18
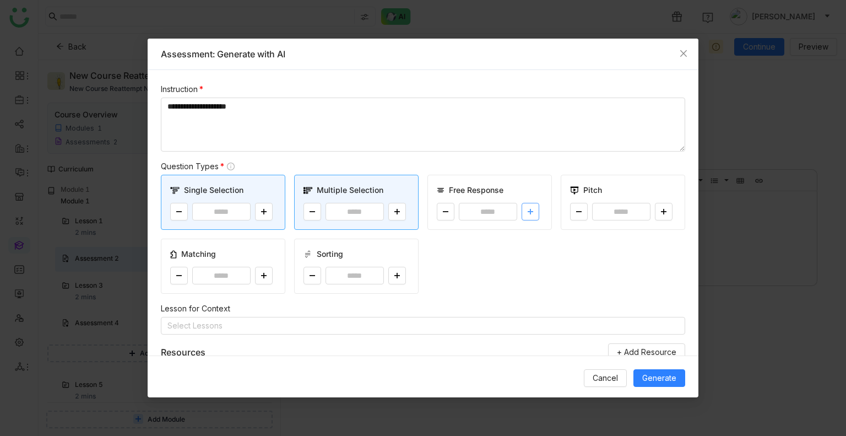
click at [532, 212] on button at bounding box center [531, 212] width 18 height 18
type input "*"
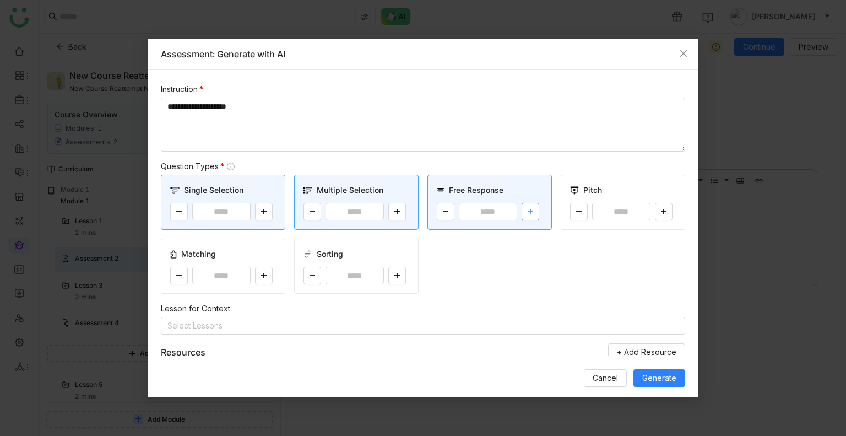
scroll to position [139, 0]
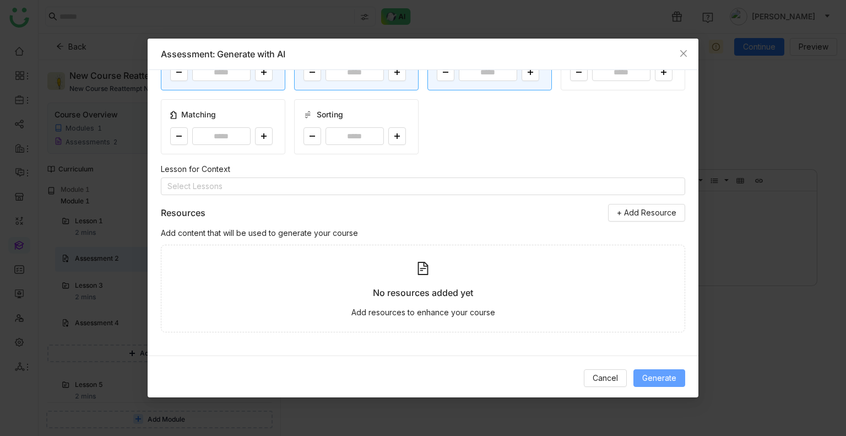
click at [657, 374] on span "Generate" at bounding box center [660, 378] width 34 height 12
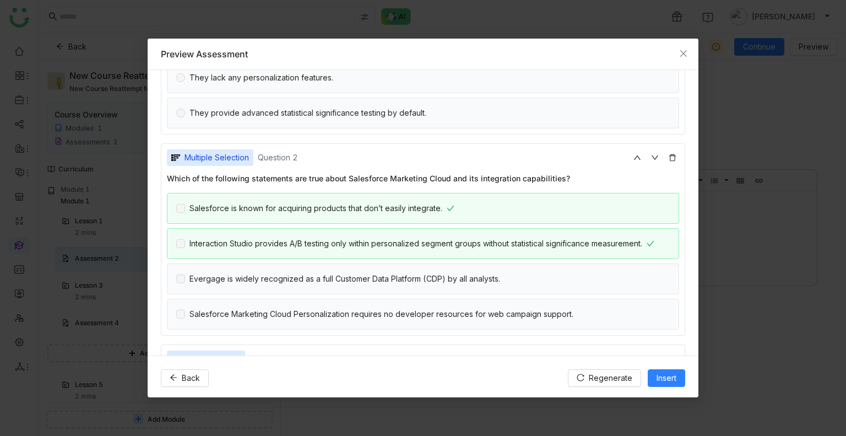
scroll to position [310, 0]
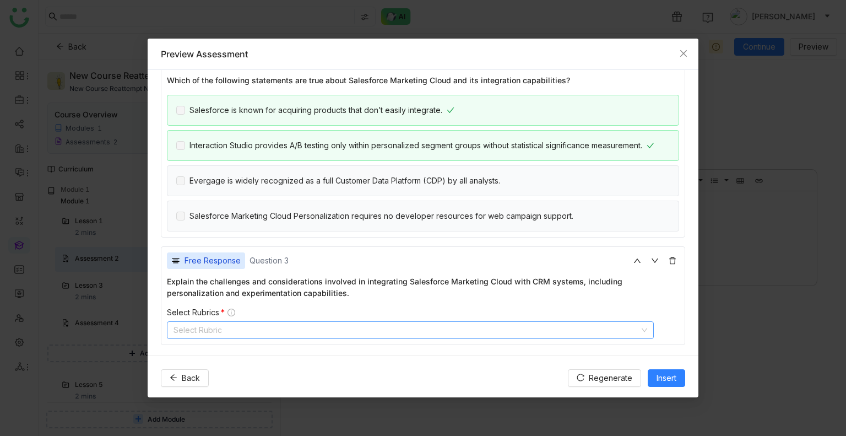
click at [242, 326] on nz-select-top-control "Select Rubric" at bounding box center [410, 330] width 487 height 18
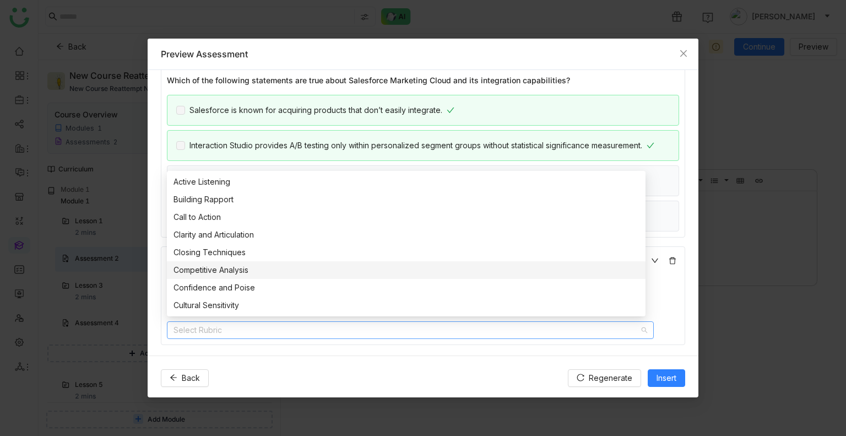
click at [245, 268] on div "Competitive Analysis" at bounding box center [407, 270] width 466 height 12
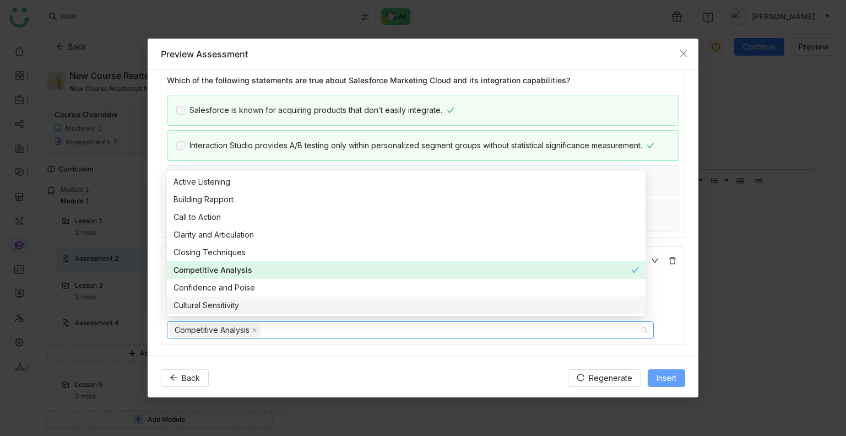
click at [681, 376] on button "Insert" at bounding box center [666, 378] width 37 height 18
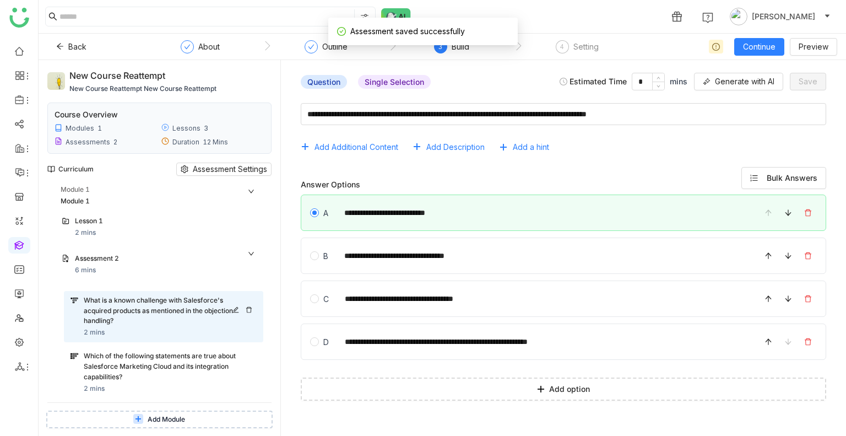
scroll to position [58, 0]
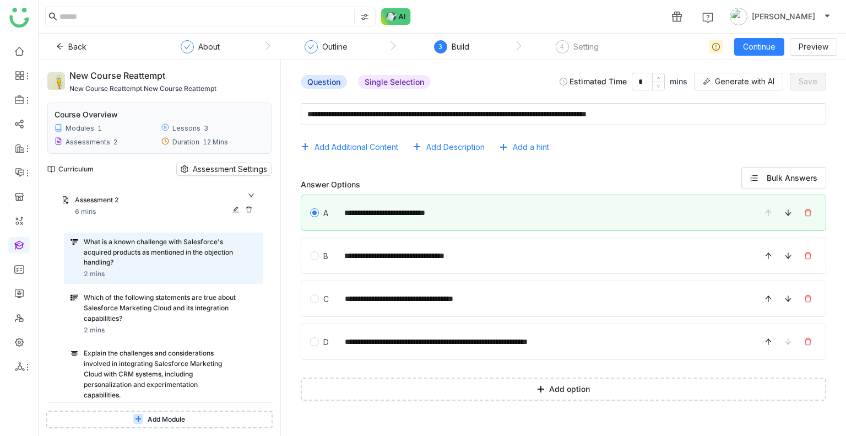
click at [247, 195] on div "Assessment 2" at bounding box center [166, 201] width 182 height 12
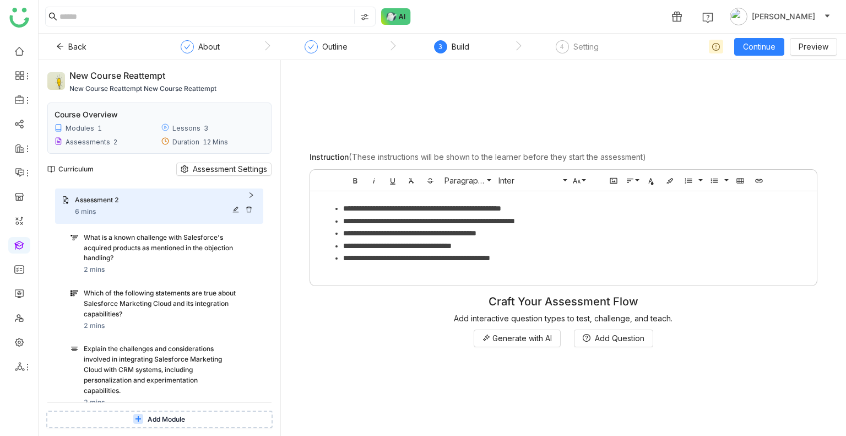
scroll to position [41, 0]
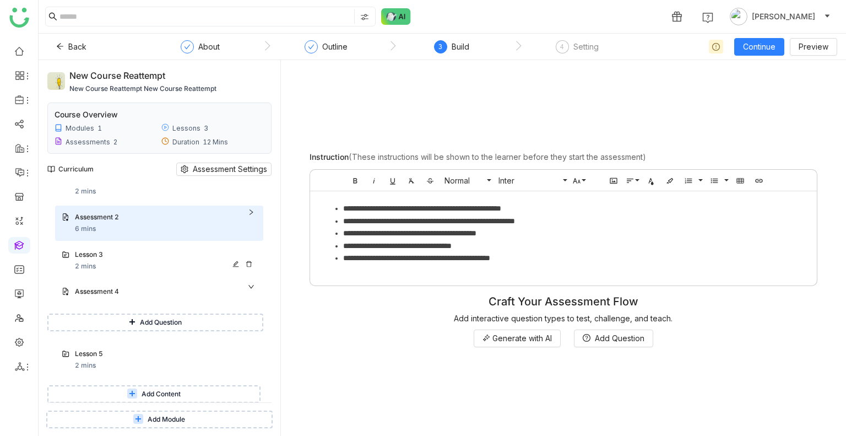
click at [120, 264] on div "Lesson 3 2 mins" at bounding box center [166, 261] width 182 height 22
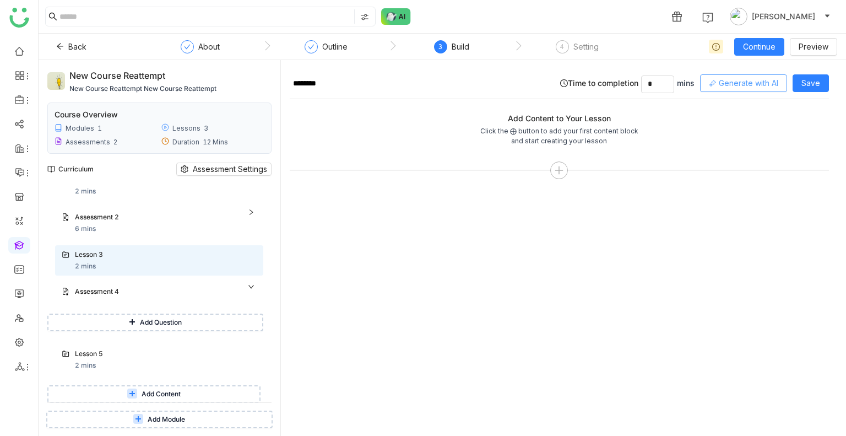
click at [720, 89] on button "Generate with AI" at bounding box center [743, 83] width 87 height 18
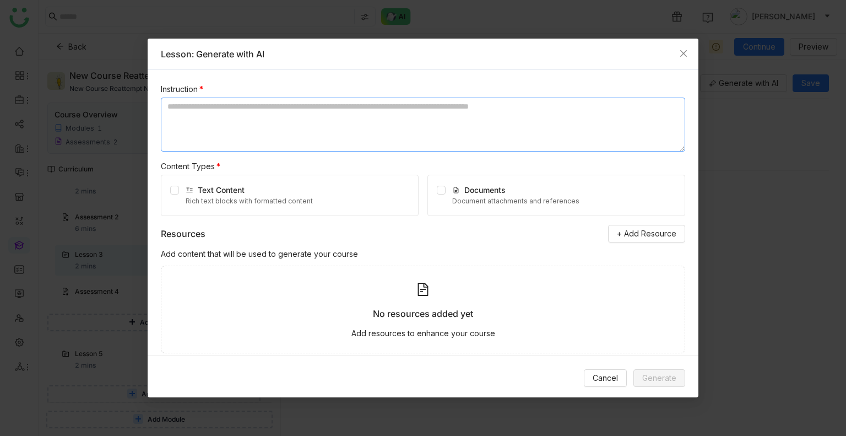
click at [276, 126] on textarea at bounding box center [423, 125] width 525 height 54
paste textarea "**********"
type textarea "**********"
click at [176, 183] on div "Text Content Rich text blocks with formatted content" at bounding box center [290, 195] width 258 height 41
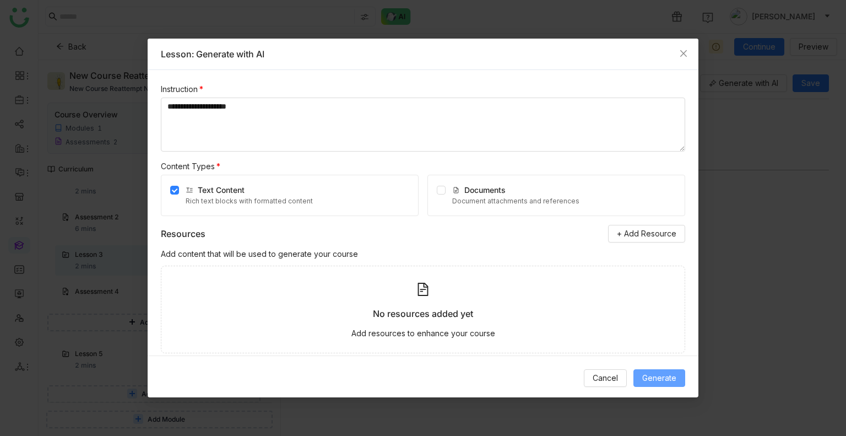
click at [646, 369] on button "Generate" at bounding box center [660, 378] width 52 height 18
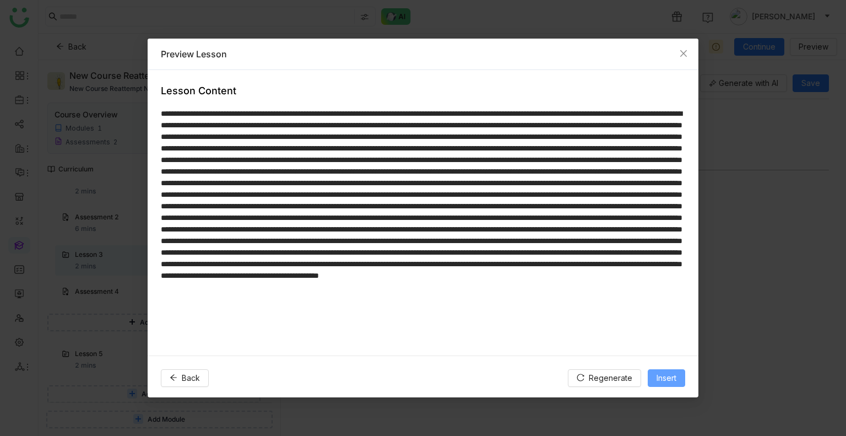
click at [672, 372] on span "Insert" at bounding box center [667, 378] width 20 height 12
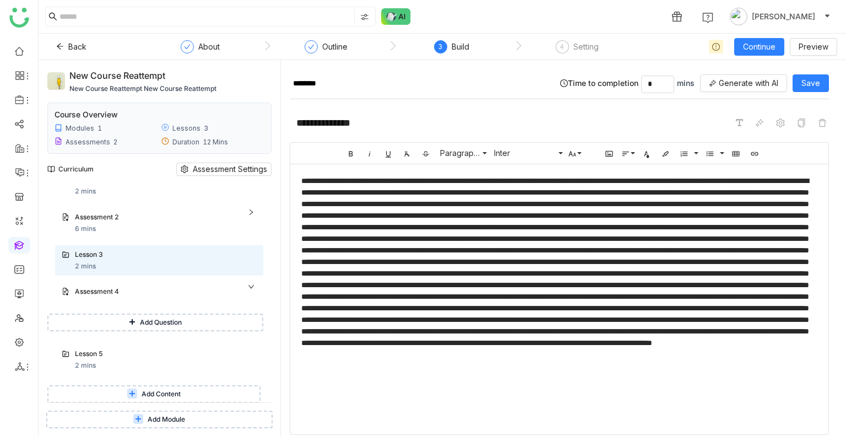
scroll to position [43, 0]
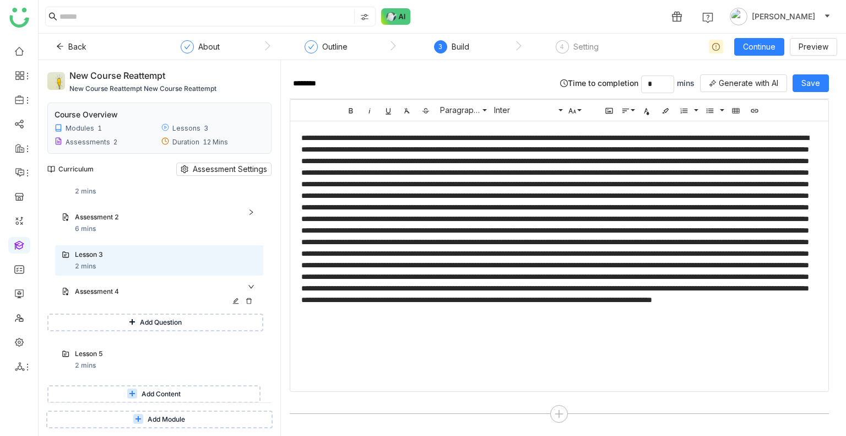
click at [138, 290] on div "Assessment 4" at bounding box center [155, 292] width 160 height 10
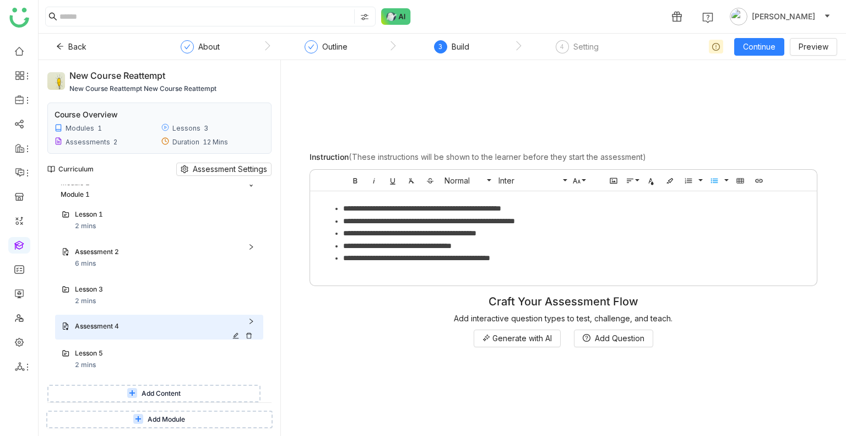
scroll to position [6, 0]
click at [531, 332] on span "Generate with AI" at bounding box center [523, 338] width 60 height 12
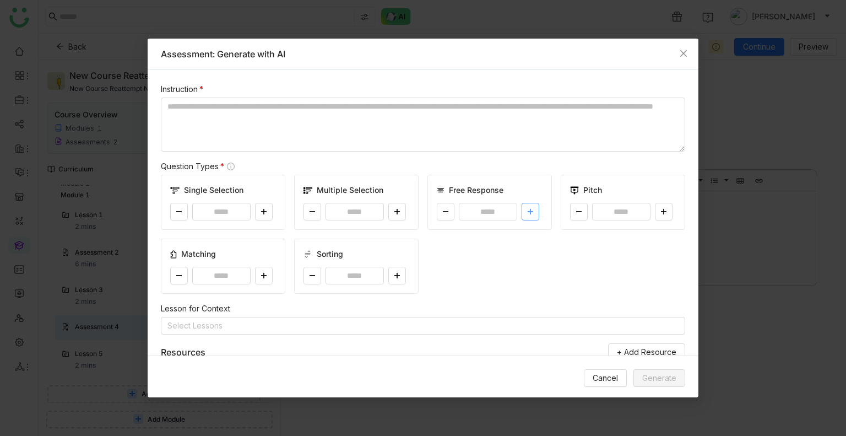
click at [530, 209] on icon at bounding box center [530, 212] width 1 height 6
type input "*"
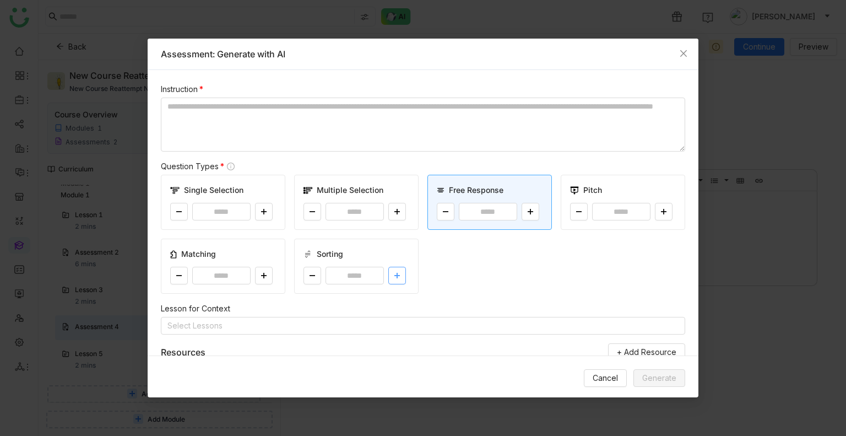
click at [389, 281] on button at bounding box center [398, 276] width 18 height 18
type input "*"
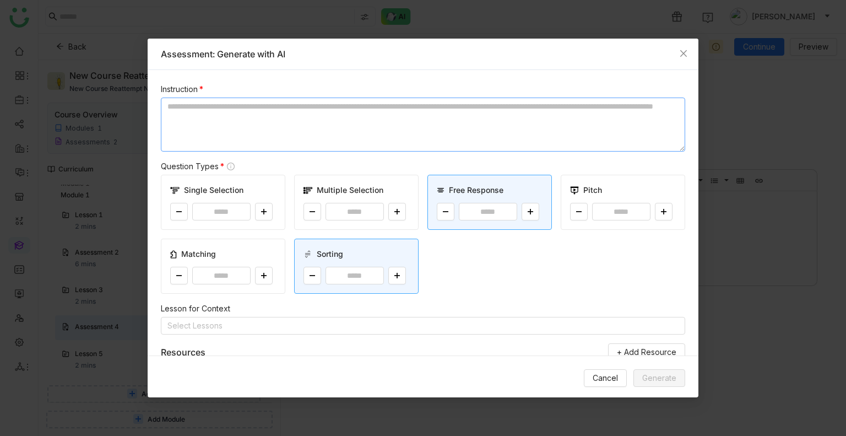
click at [319, 124] on textarea at bounding box center [423, 125] width 525 height 54
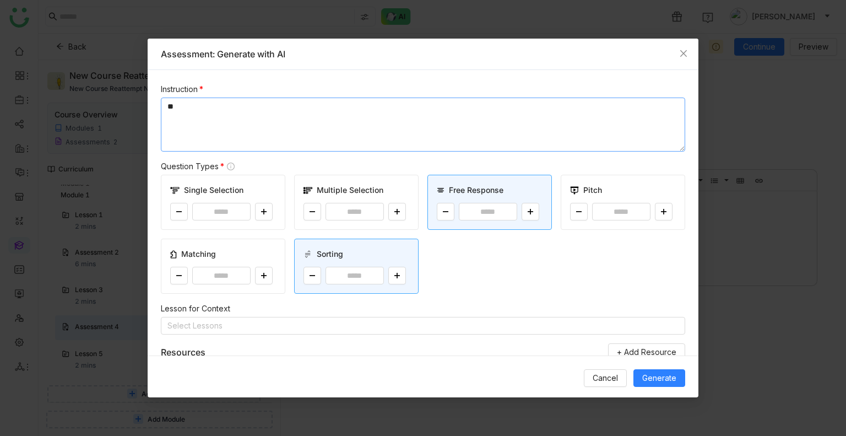
type textarea "*"
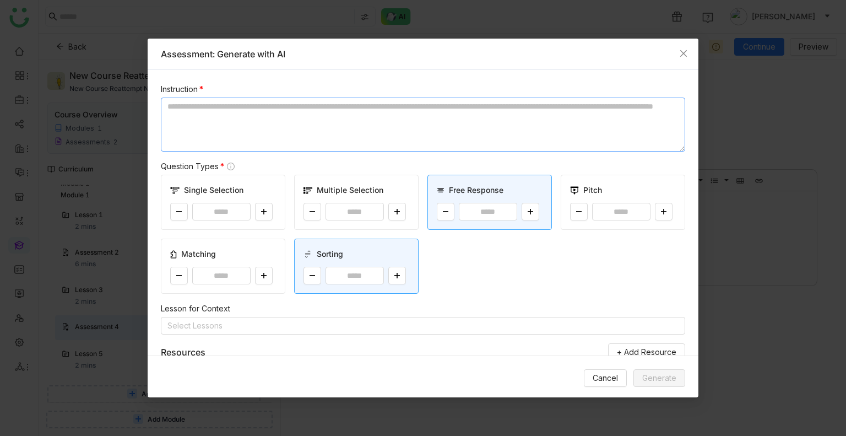
paste textarea "**********"
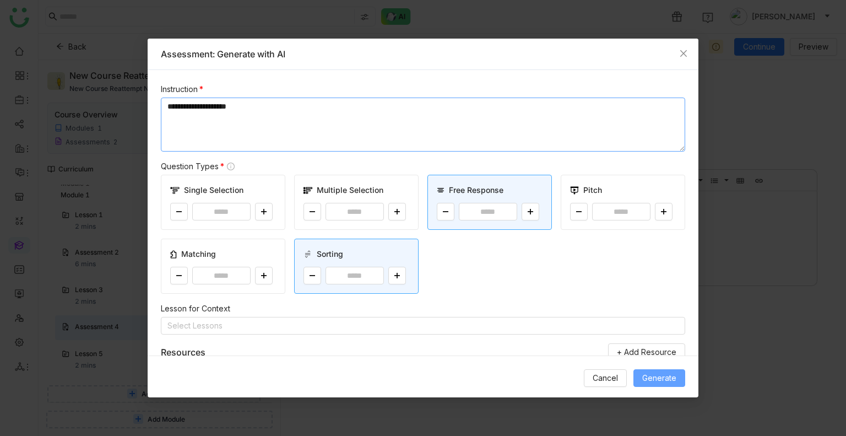
type textarea "**********"
click at [636, 371] on button "Generate" at bounding box center [660, 378] width 52 height 18
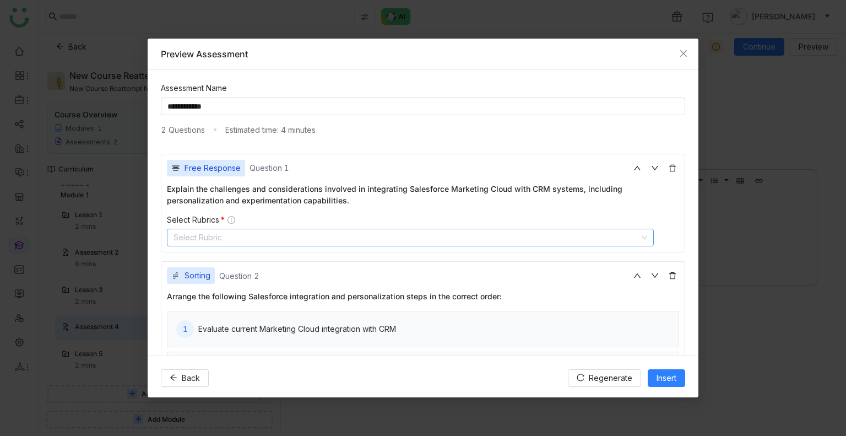
click at [441, 229] on nz-select-top-control "Select Rubric" at bounding box center [410, 238] width 487 height 18
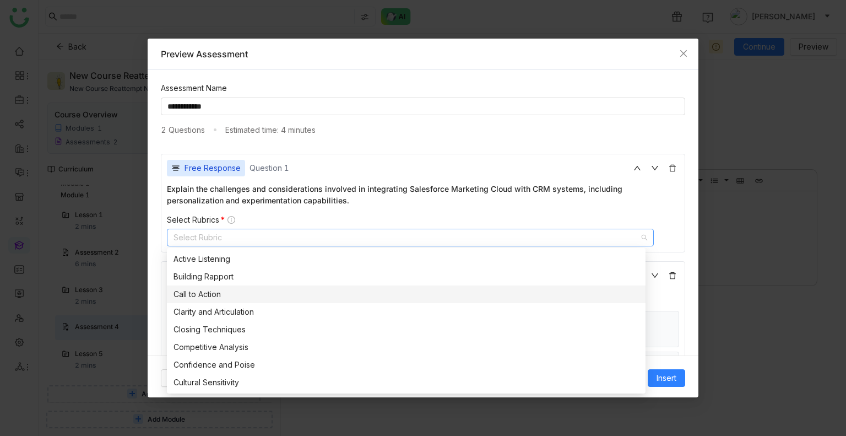
click at [265, 291] on div "Call to Action" at bounding box center [407, 294] width 466 height 12
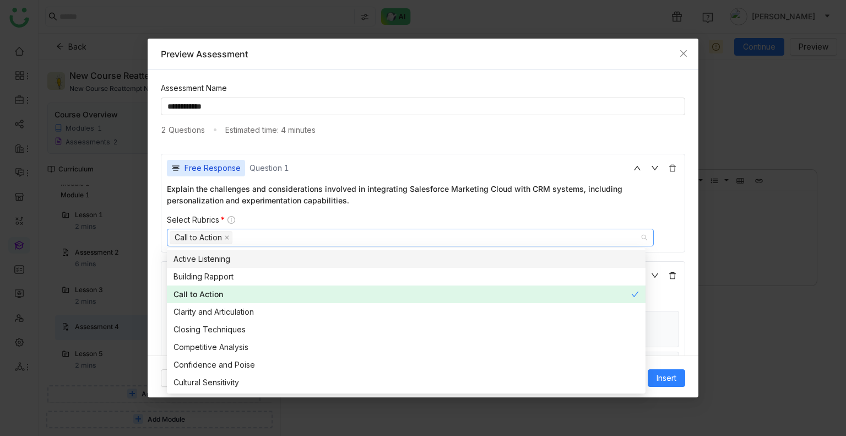
click at [335, 215] on div "Select Rubrics *" at bounding box center [423, 220] width 513 height 10
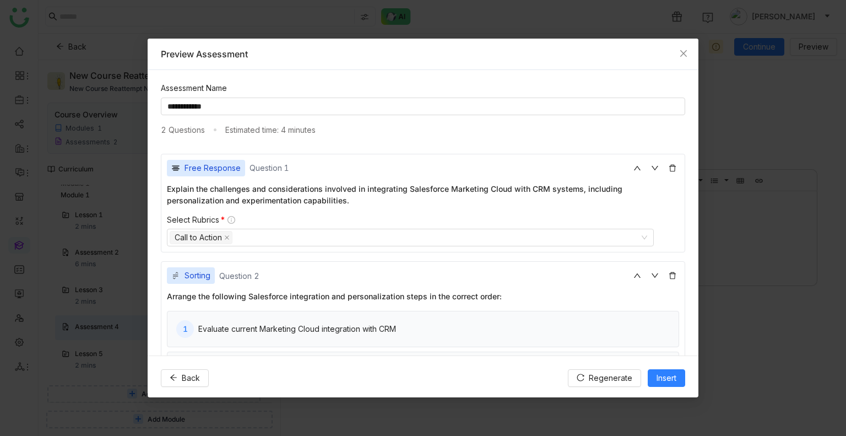
scroll to position [132, 0]
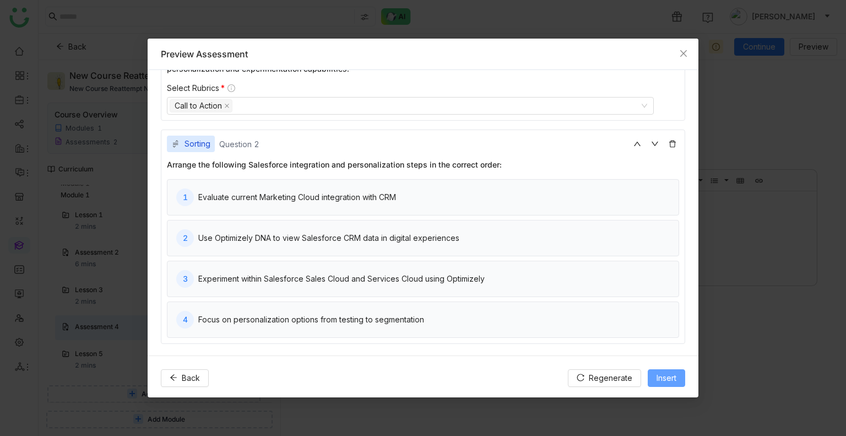
click at [672, 382] on span "Insert" at bounding box center [667, 378] width 20 height 12
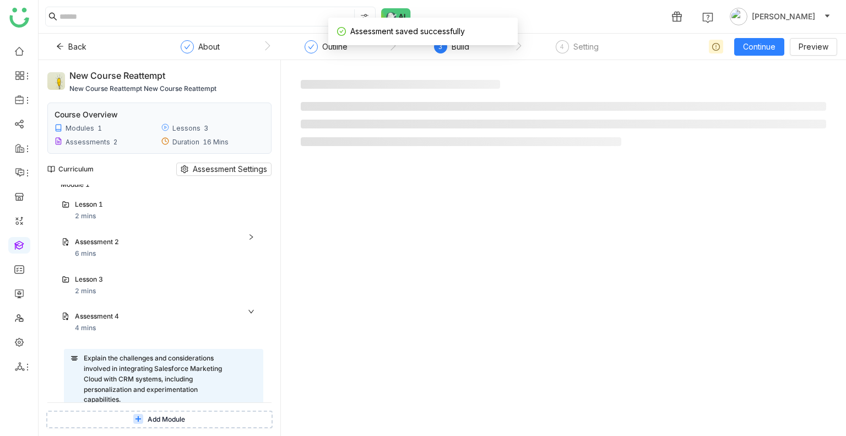
scroll to position [58, 0]
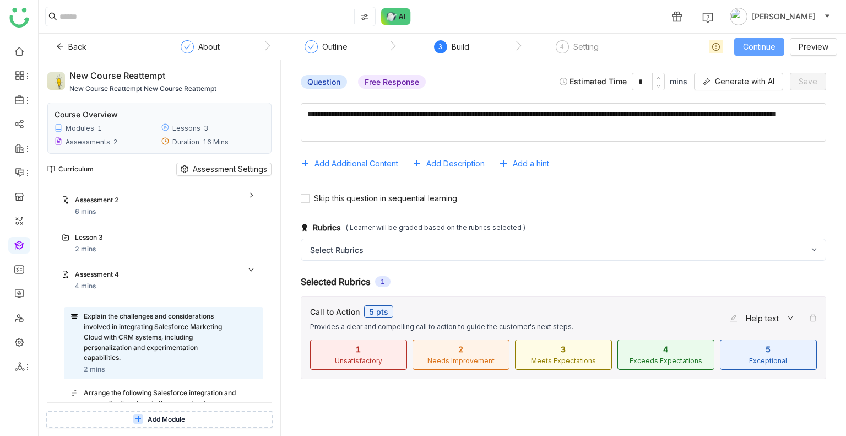
click at [753, 53] on button "Continue" at bounding box center [760, 47] width 50 height 18
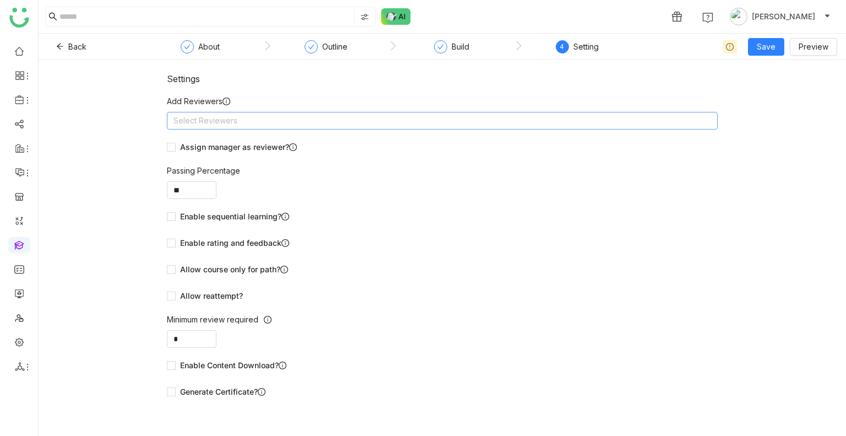
click at [320, 116] on nz-select-top-control "Select Reviewers" at bounding box center [442, 121] width 551 height 18
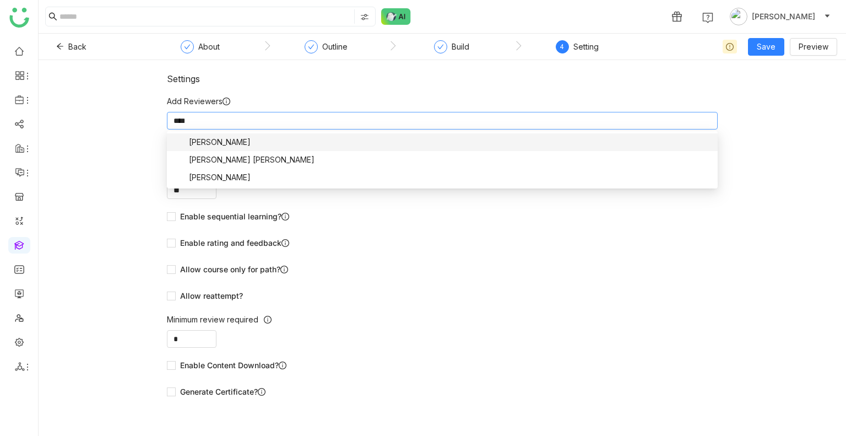
type input "*****"
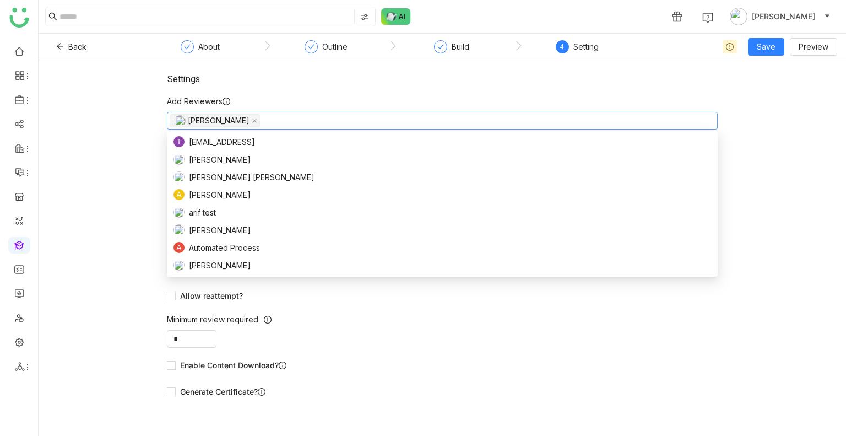
click at [324, 105] on nz-form-label "Add Reviewers" at bounding box center [442, 103] width 551 height 17
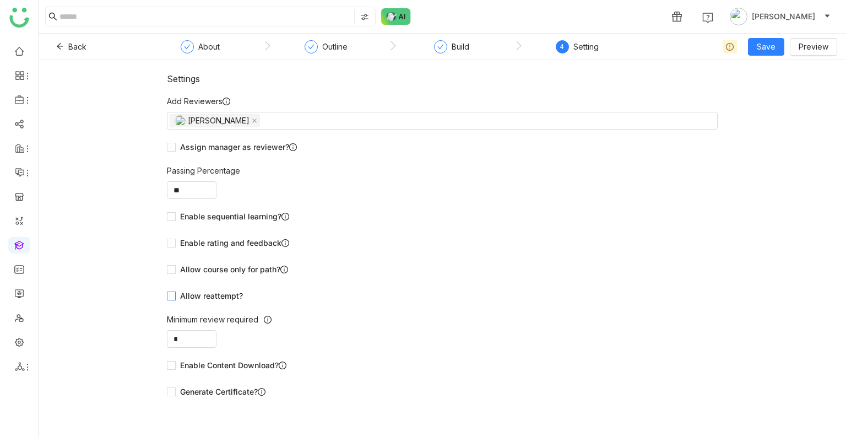
click at [186, 299] on span "Allow reattempt?" at bounding box center [212, 296] width 72 height 12
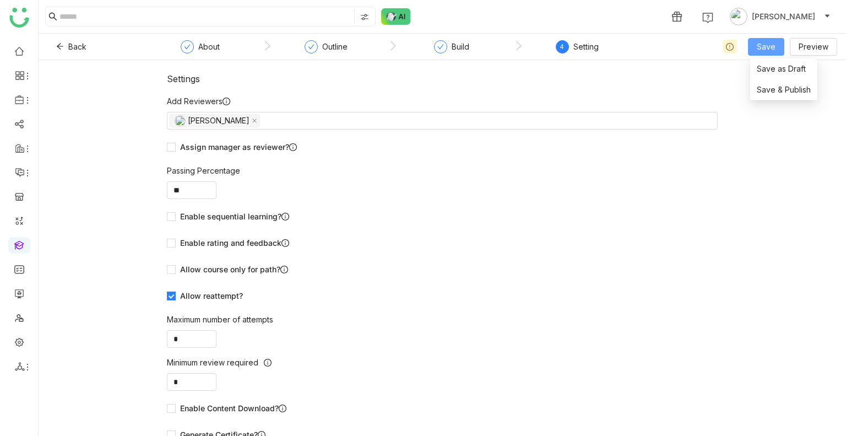
click at [758, 47] on button "Save" at bounding box center [766, 47] width 36 height 18
click at [781, 99] on li "Save & Publish" at bounding box center [784, 89] width 67 height 21
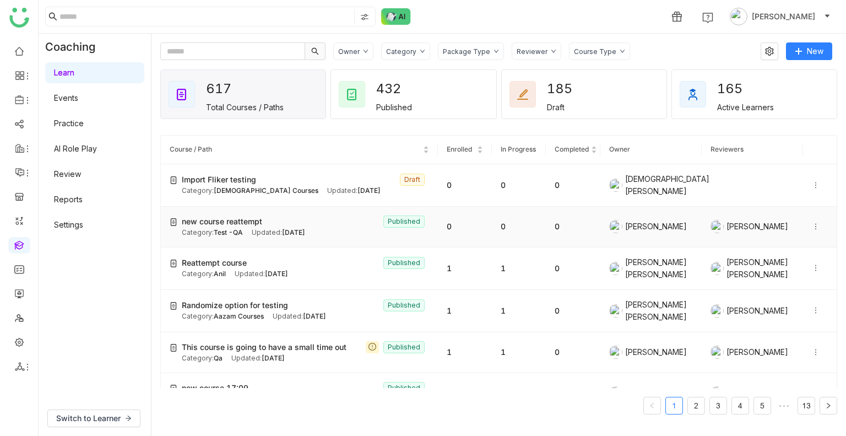
click at [812, 223] on icon at bounding box center [816, 227] width 8 height 8
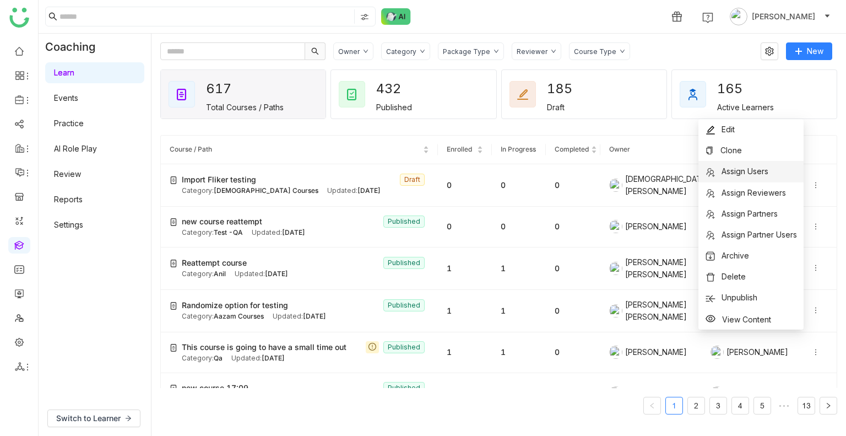
click at [743, 176] on span "Assign Users" at bounding box center [745, 170] width 47 height 9
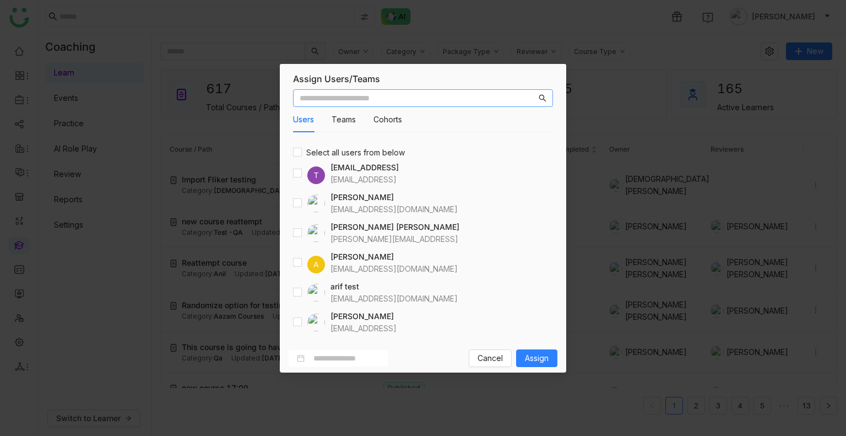
click at [356, 103] on input "text" at bounding box center [418, 98] width 237 height 12
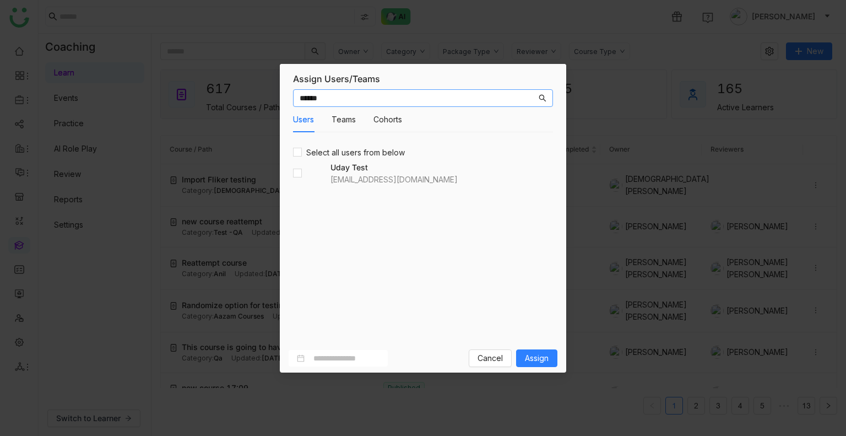
type input "******"
click at [530, 358] on span "Assign" at bounding box center [537, 358] width 24 height 12
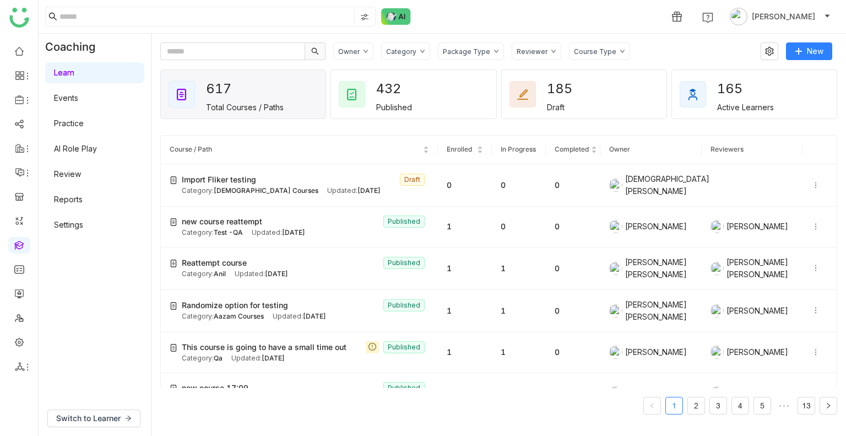
click at [64, 175] on link "Review" at bounding box center [67, 173] width 27 height 9
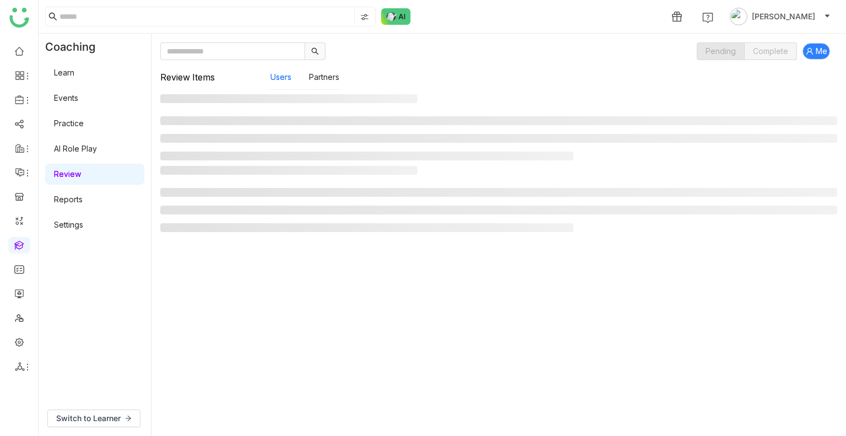
click at [64, 175] on link "Review" at bounding box center [67, 173] width 27 height 9
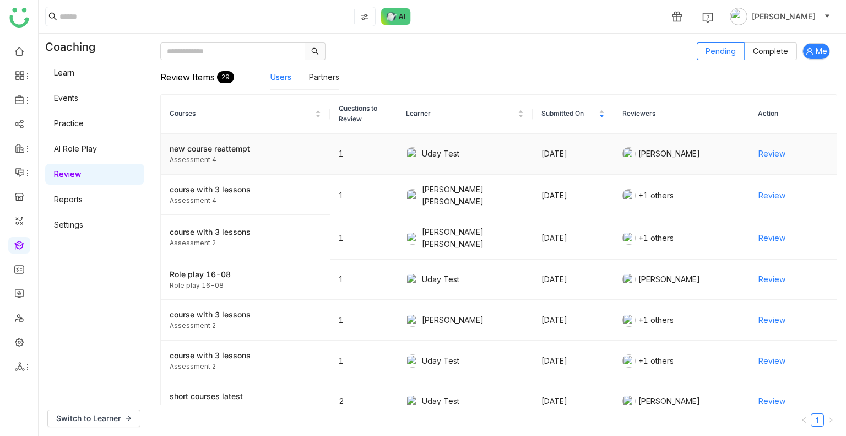
click at [759, 152] on span "Review" at bounding box center [772, 154] width 27 height 12
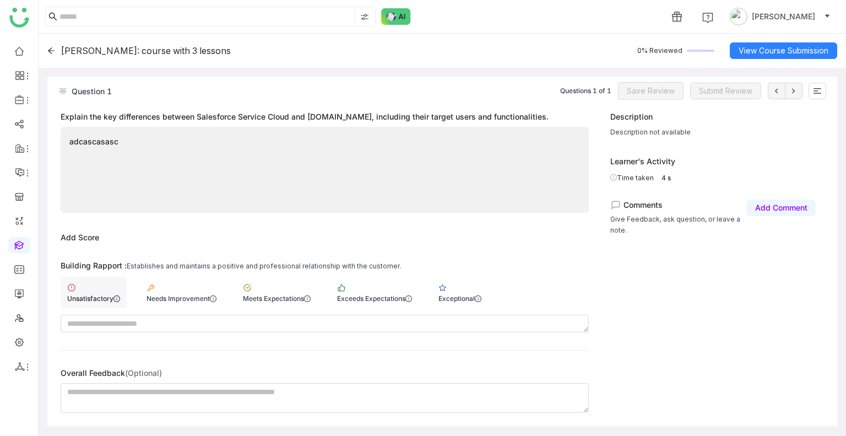
click at [117, 290] on div "Unsatisfactory" at bounding box center [94, 292] width 66 height 31
click at [638, 88] on span "Save Review" at bounding box center [651, 91] width 48 height 12
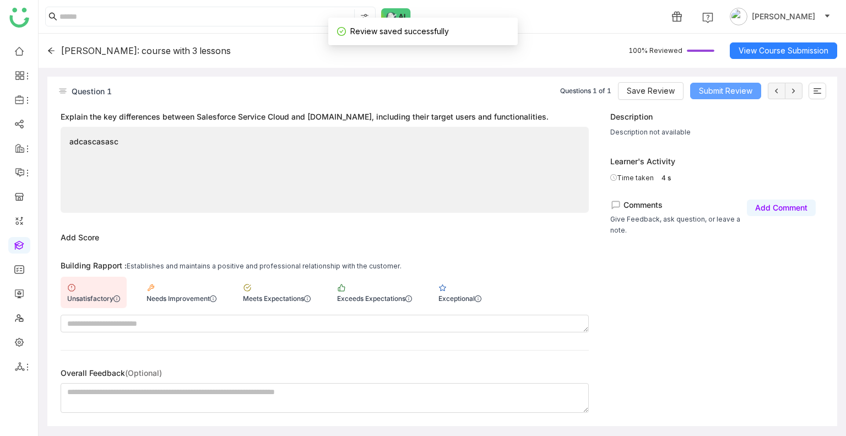
click at [737, 94] on span "Submit Review" at bounding box center [725, 91] width 53 height 12
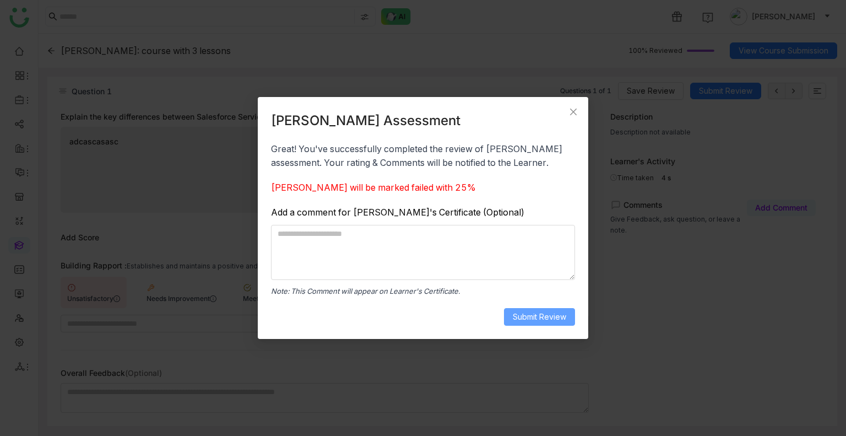
click at [536, 321] on span "Submit Review" at bounding box center [539, 317] width 53 height 12
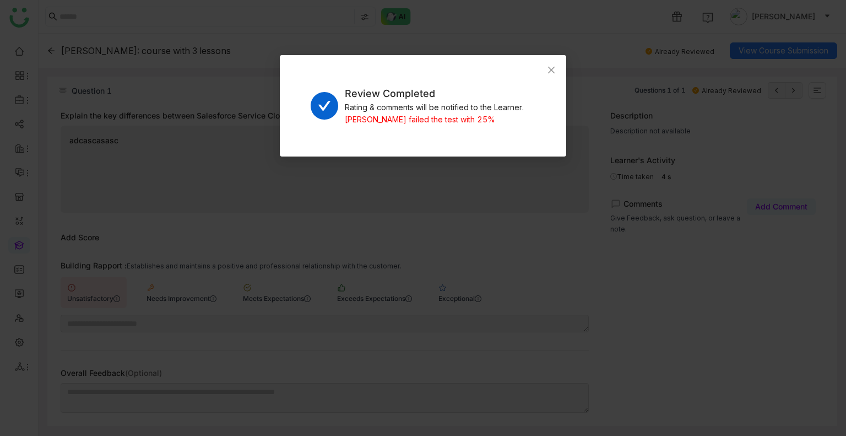
click at [559, 434] on nz-modal-container "Review Completed Rating & comments will be notified to the Learner. [PERSON_NAM…" at bounding box center [423, 218] width 846 height 436
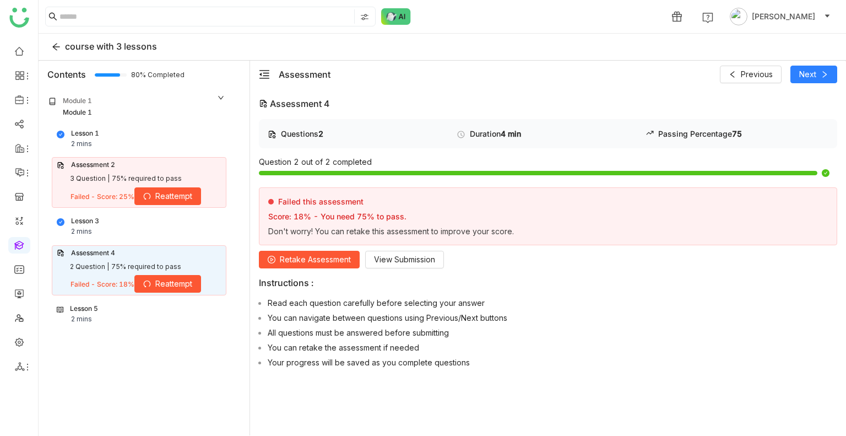
click at [310, 257] on span "Retake Assessment" at bounding box center [315, 259] width 71 height 12
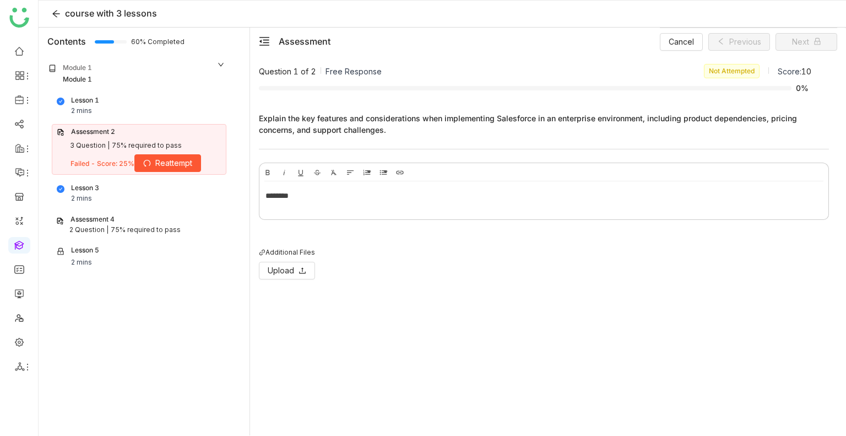
click at [101, 96] on div "Lesson 1 2 mins" at bounding box center [139, 105] width 165 height 21
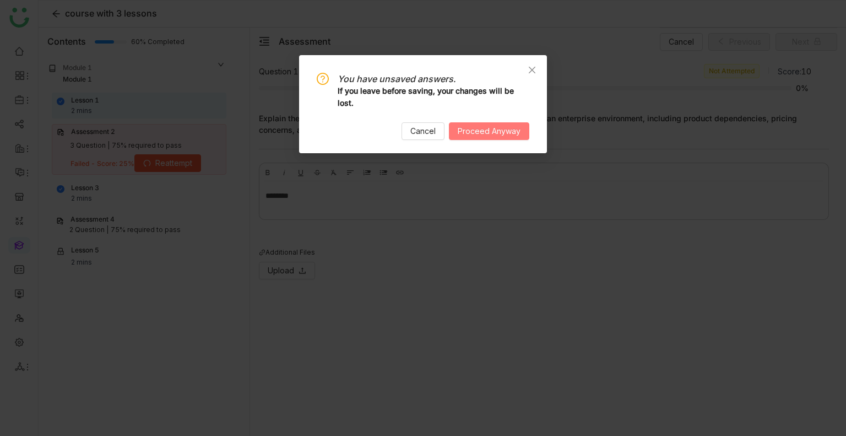
click at [483, 127] on span "Proceed Anyway" at bounding box center [489, 131] width 63 height 12
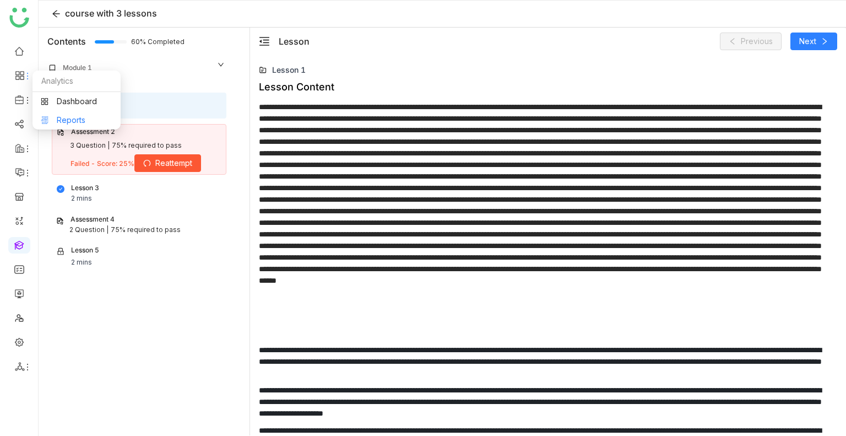
click at [87, 116] on link "Reports" at bounding box center [77, 120] width 72 height 8
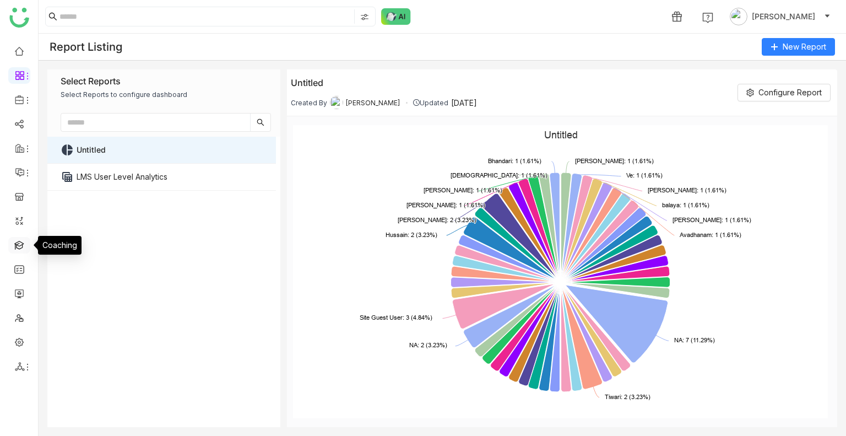
click at [20, 249] on link at bounding box center [19, 244] width 10 height 9
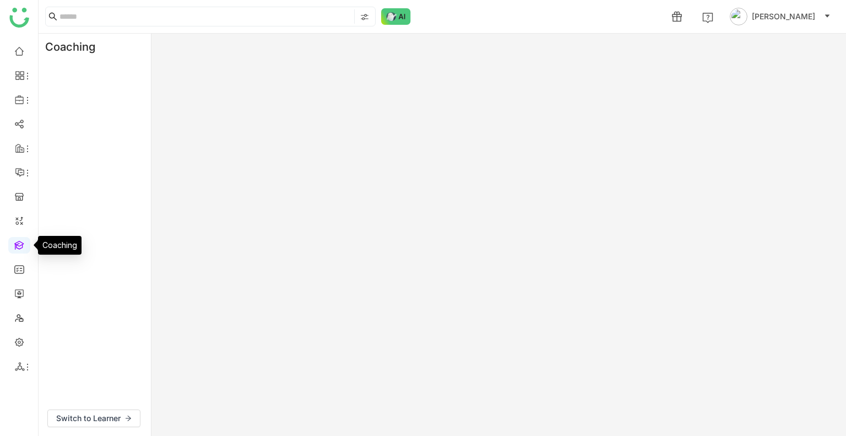
click at [20, 249] on link at bounding box center [19, 244] width 10 height 9
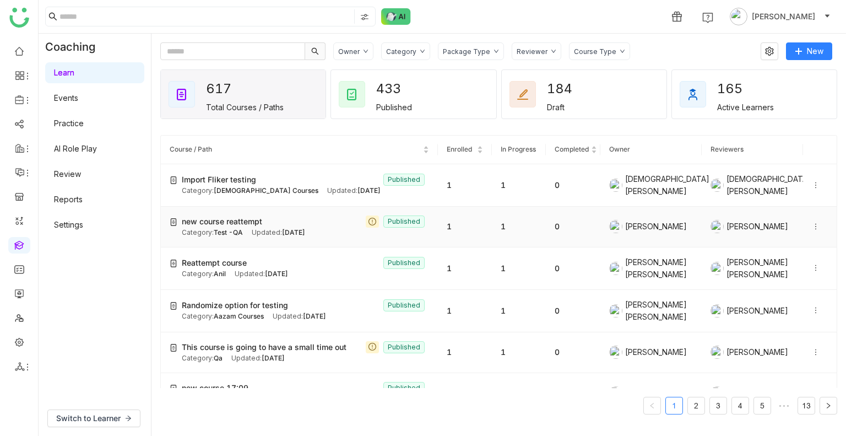
click at [812, 223] on icon at bounding box center [816, 227] width 8 height 8
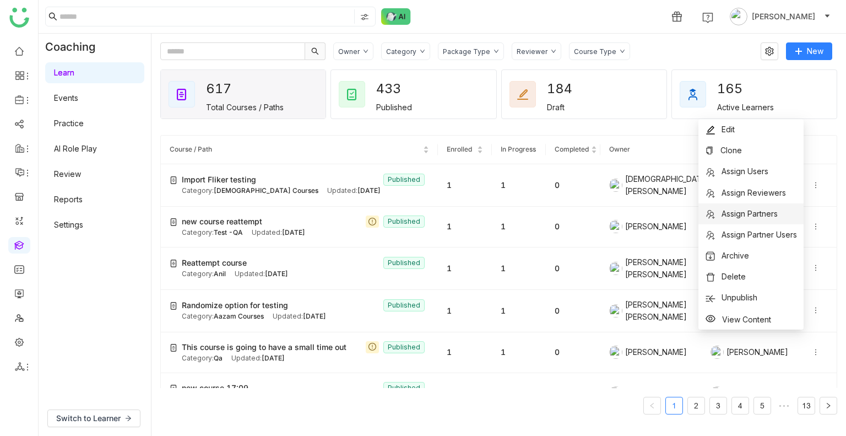
click at [737, 220] on li "Assign Partners" at bounding box center [751, 213] width 105 height 21
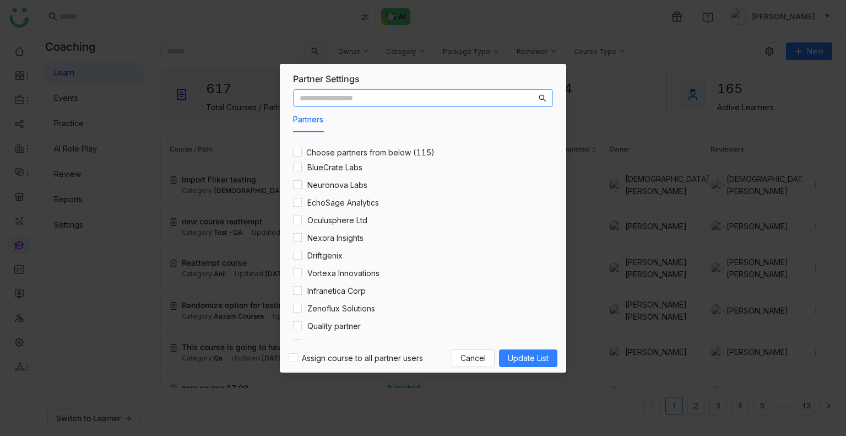
click at [346, 99] on input "text" at bounding box center [418, 98] width 237 height 12
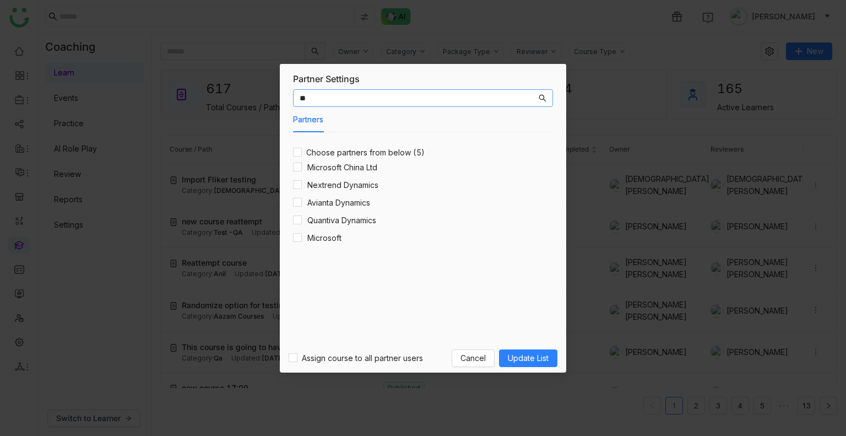
type input "*"
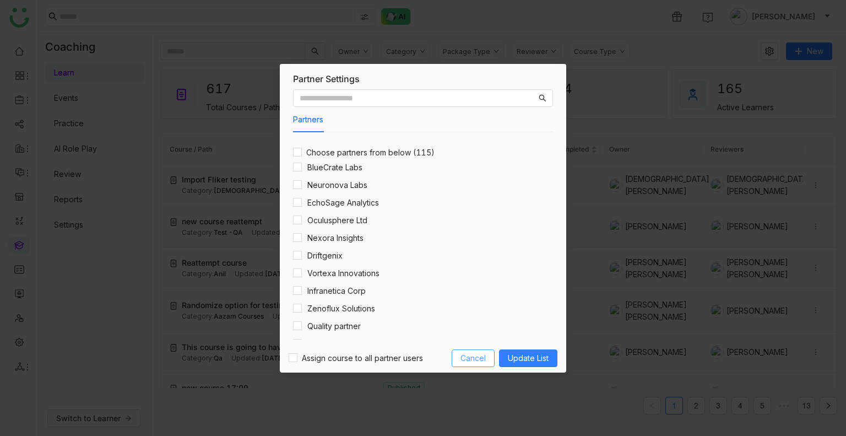
click at [466, 366] on button "Cancel" at bounding box center [473, 358] width 43 height 18
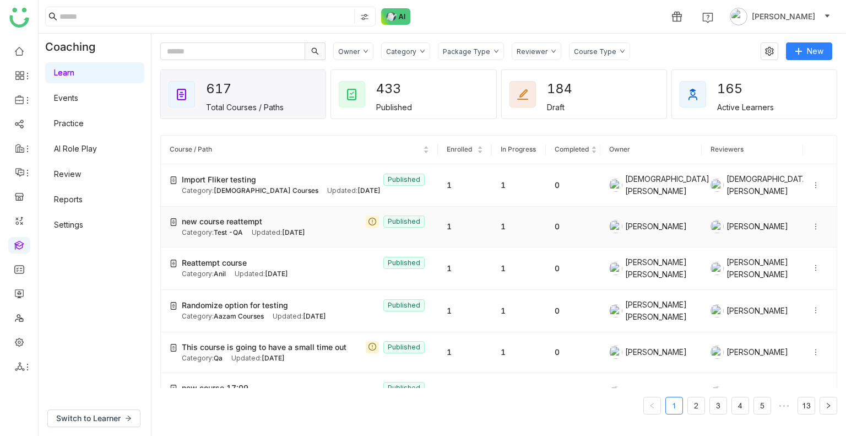
click at [812, 223] on icon at bounding box center [816, 227] width 8 height 8
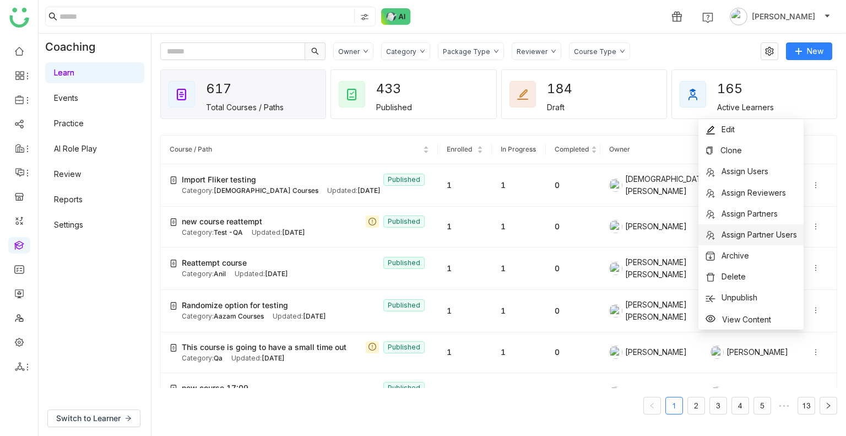
click at [761, 230] on span "Assign Partner Users" at bounding box center [759, 234] width 75 height 9
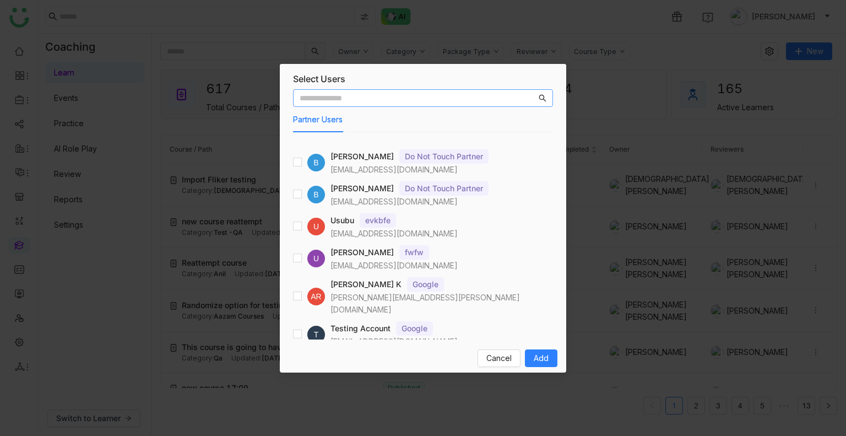
click at [344, 101] on input "text" at bounding box center [418, 98] width 237 height 12
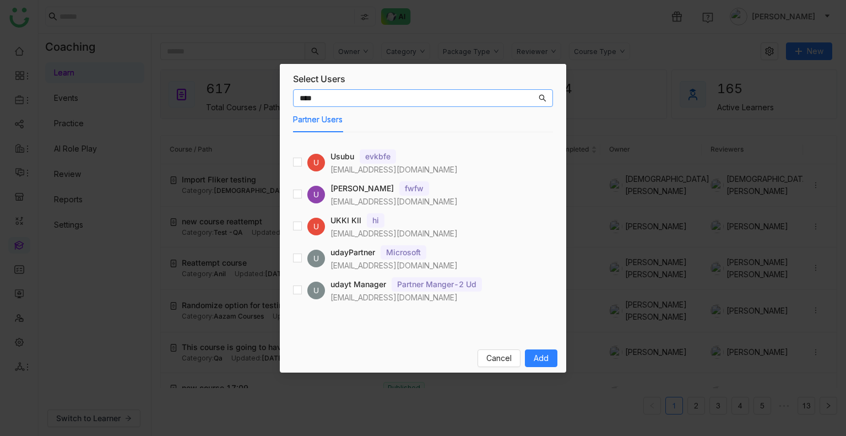
type input "****"
click at [293, 256] on div "**** Partner Users U Usubu evkbfe udaykkk@gmail.com U UDAY KIRA fwfw pulasettiu…" at bounding box center [423, 214] width 287 height 259
click at [532, 352] on button "Add" at bounding box center [541, 358] width 33 height 18
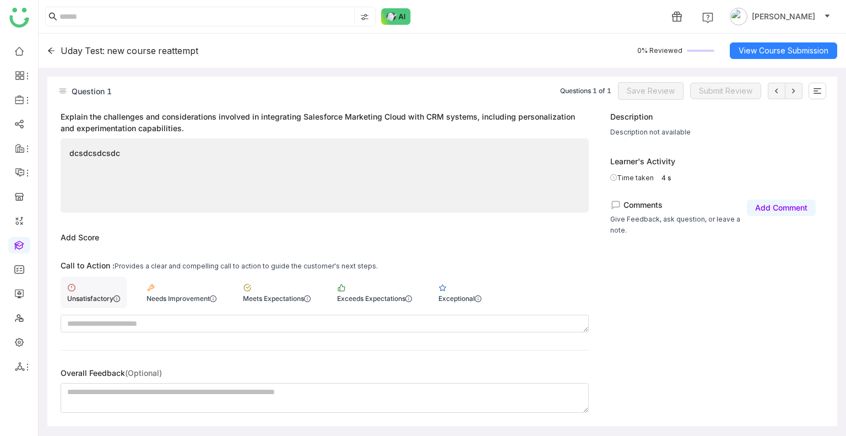
click at [103, 286] on div "Unsatisfactory" at bounding box center [94, 292] width 66 height 31
click at [661, 90] on span "Save Review" at bounding box center [651, 91] width 48 height 12
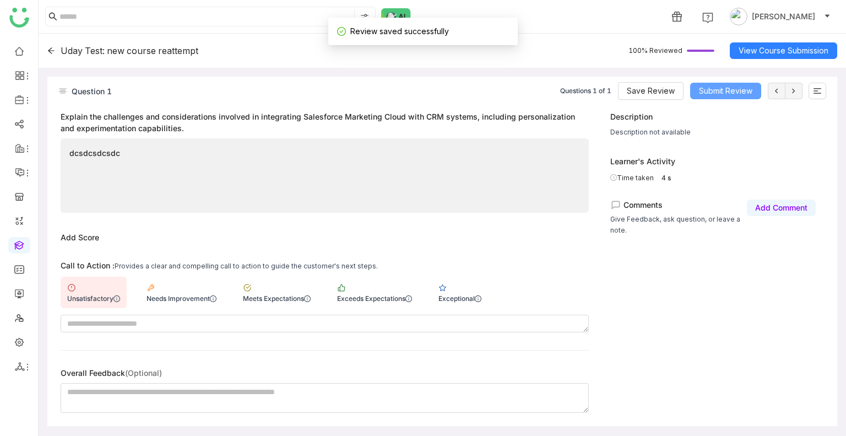
click at [708, 90] on span "Submit Review" at bounding box center [725, 91] width 53 height 12
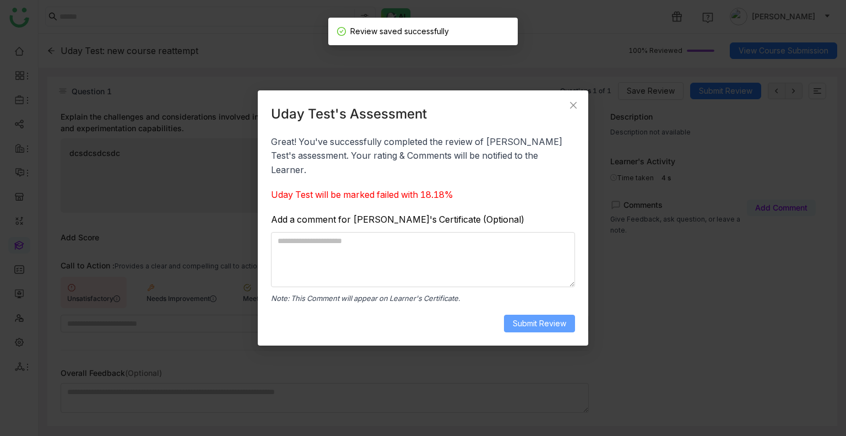
click at [568, 322] on button "Submit Review" at bounding box center [539, 324] width 71 height 18
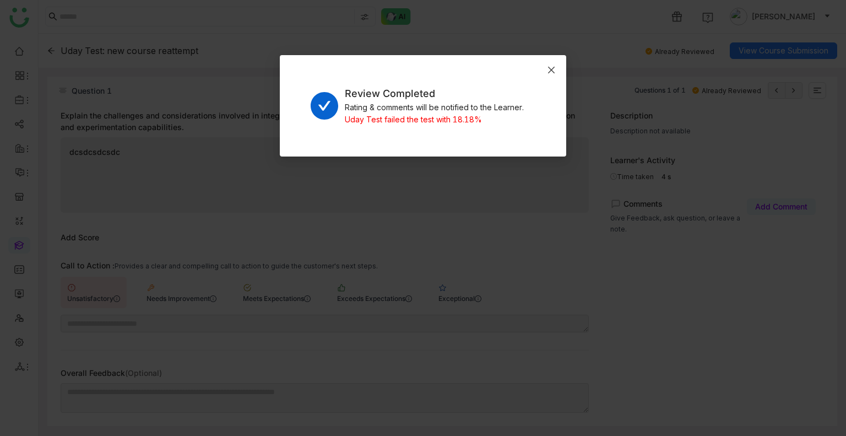
click at [549, 71] on icon "Close" at bounding box center [551, 70] width 9 height 9
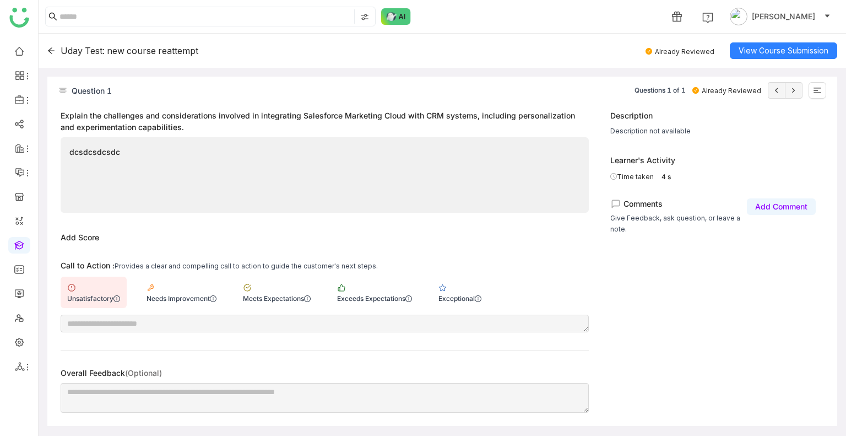
click at [51, 46] on div "Uday Test: new course reattempt" at bounding box center [122, 50] width 151 height 11
click at [51, 52] on icon at bounding box center [51, 50] width 7 height 6
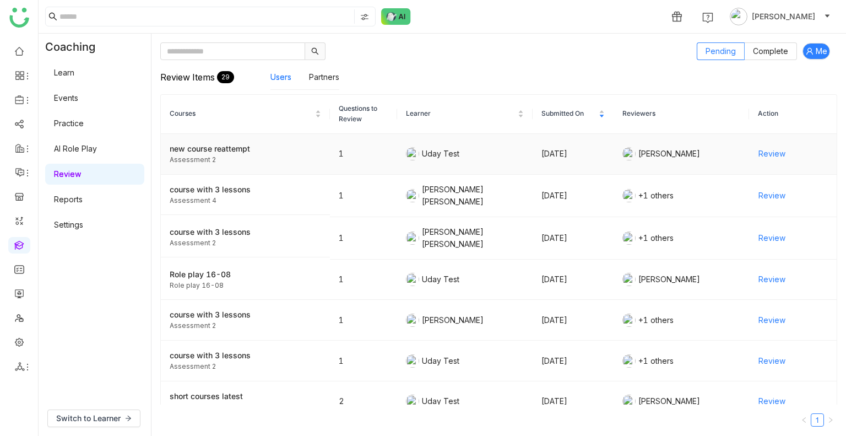
click at [759, 148] on span "Review" at bounding box center [772, 154] width 27 height 12
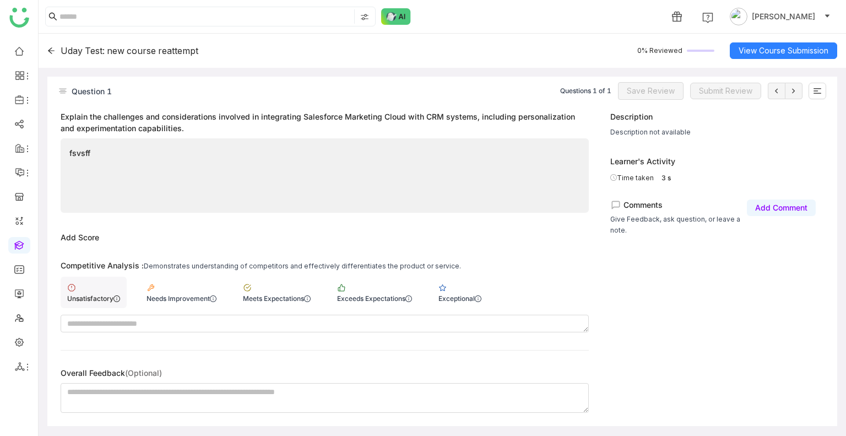
click at [106, 291] on div "Unsatisfactory" at bounding box center [94, 292] width 66 height 31
click at [636, 92] on span "Save Review" at bounding box center [651, 91] width 48 height 12
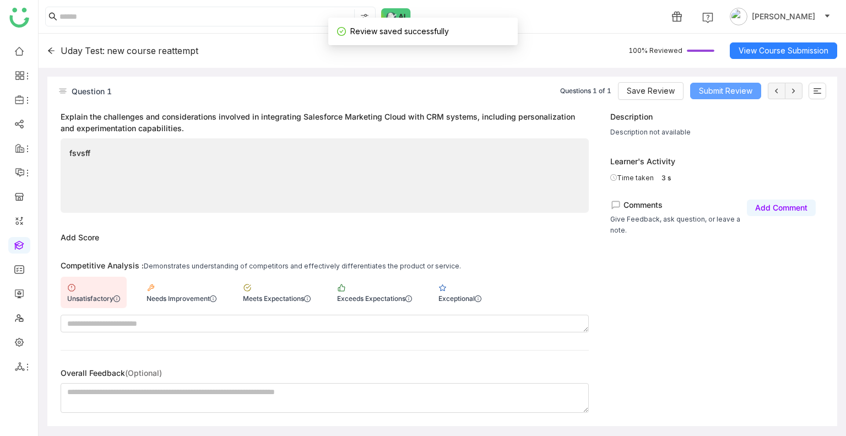
click at [730, 88] on span "Submit Review" at bounding box center [725, 91] width 53 height 12
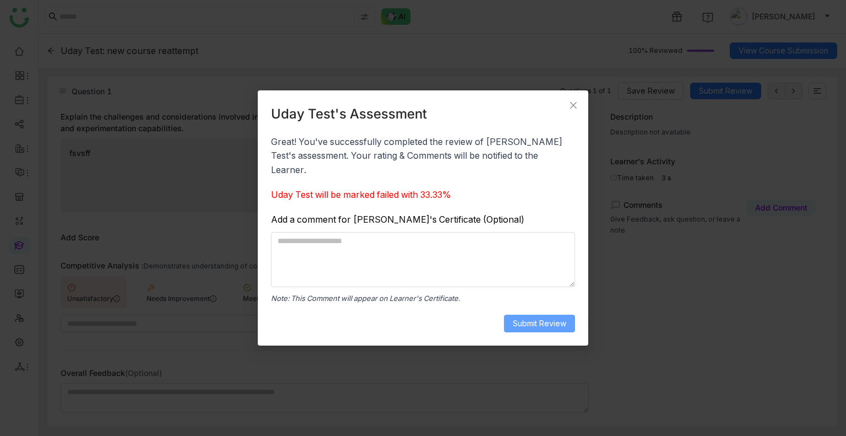
click at [529, 317] on span "Submit Review" at bounding box center [539, 323] width 53 height 12
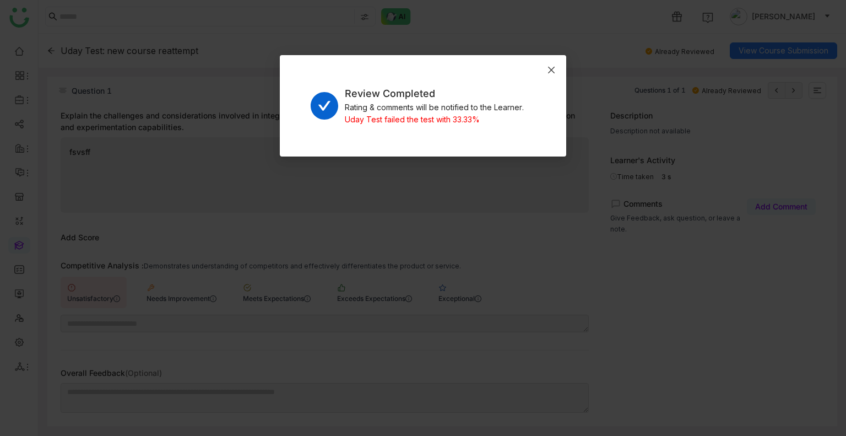
click at [551, 61] on span "Close" at bounding box center [552, 70] width 30 height 30
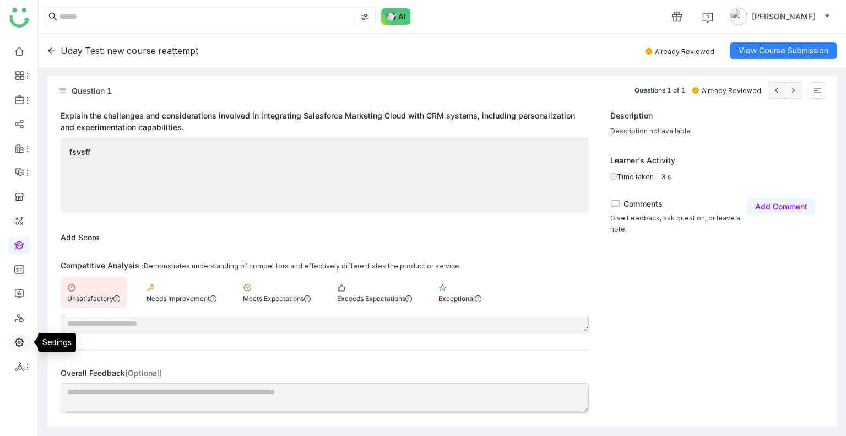
click at [20, 346] on link at bounding box center [19, 341] width 10 height 9
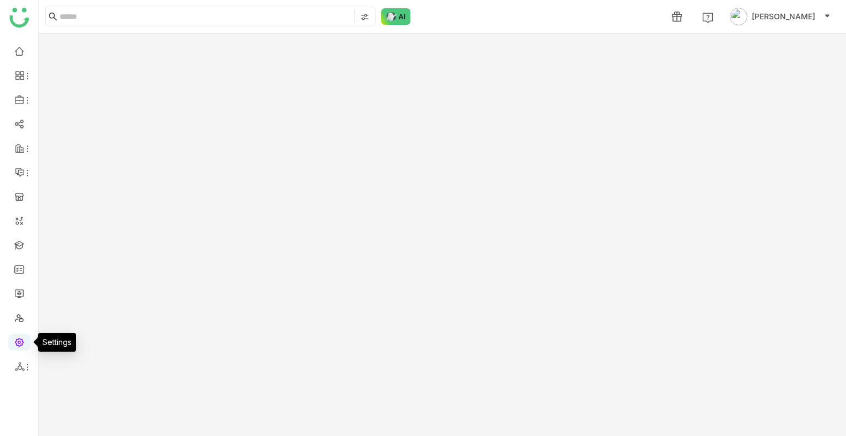
click at [20, 346] on link at bounding box center [19, 341] width 10 height 9
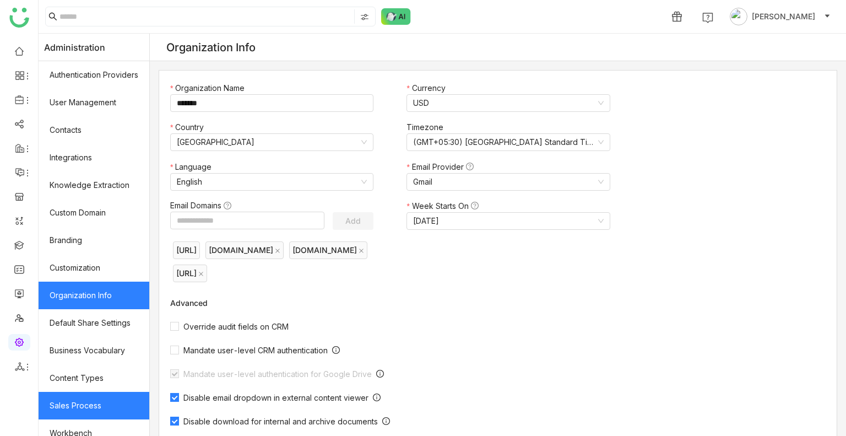
scroll to position [148, 0]
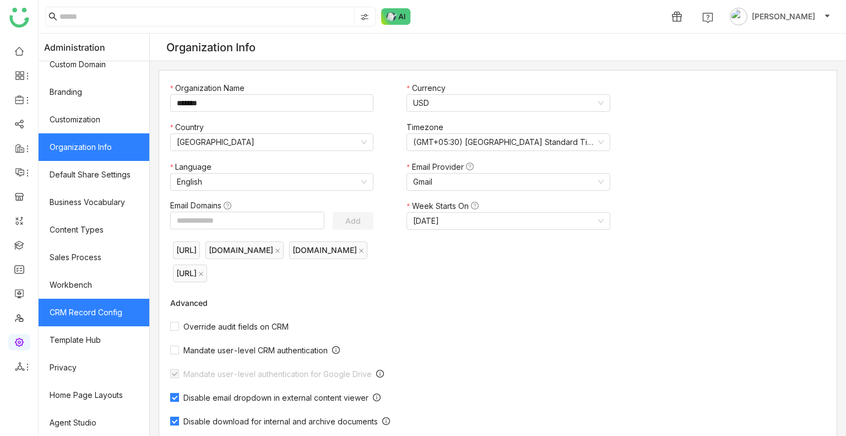
click at [81, 319] on link "CRM Record Config" at bounding box center [94, 313] width 111 height 28
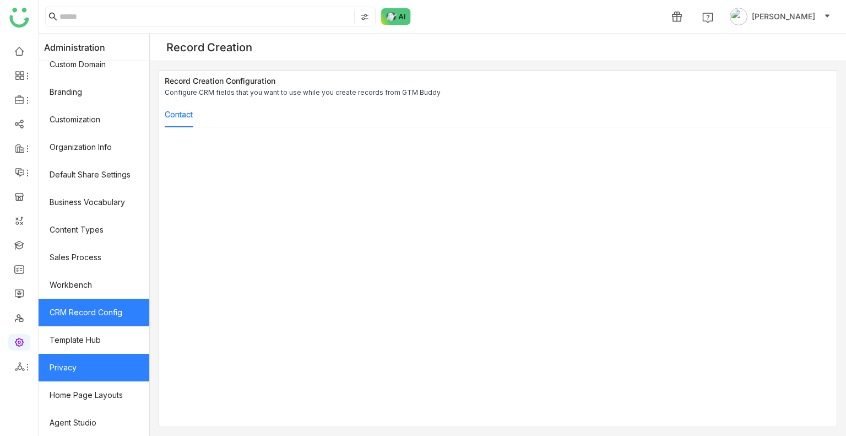
click at [77, 357] on link "Privacy" at bounding box center [94, 368] width 111 height 28
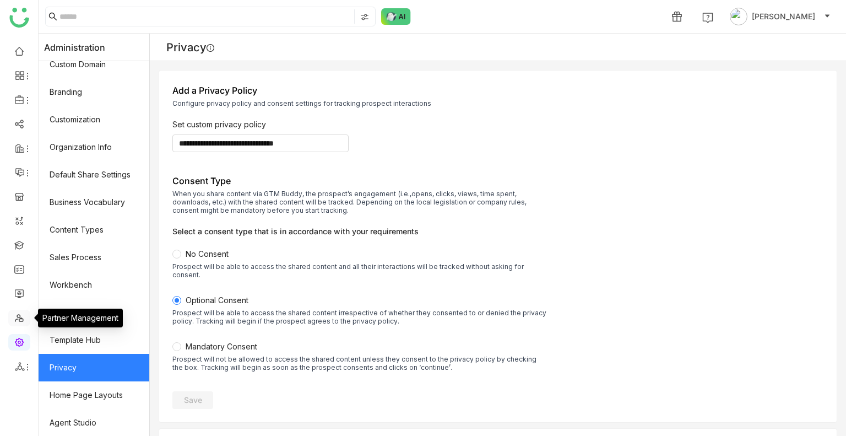
click at [16, 312] on link at bounding box center [19, 316] width 10 height 9
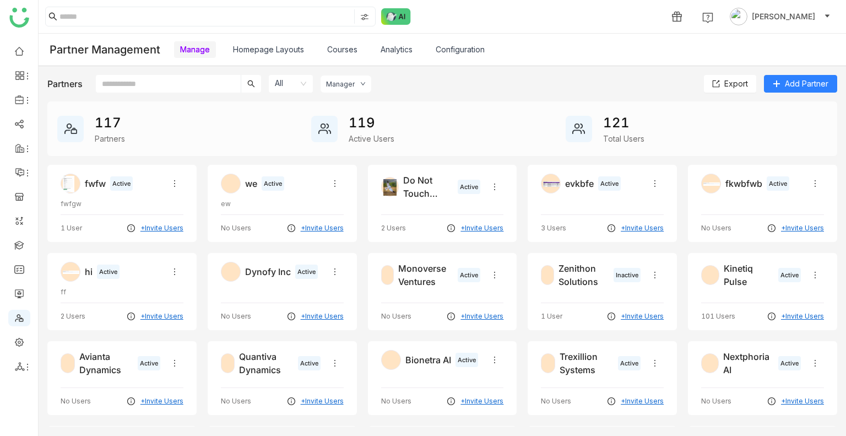
click at [158, 83] on input "text" at bounding box center [168, 84] width 145 height 18
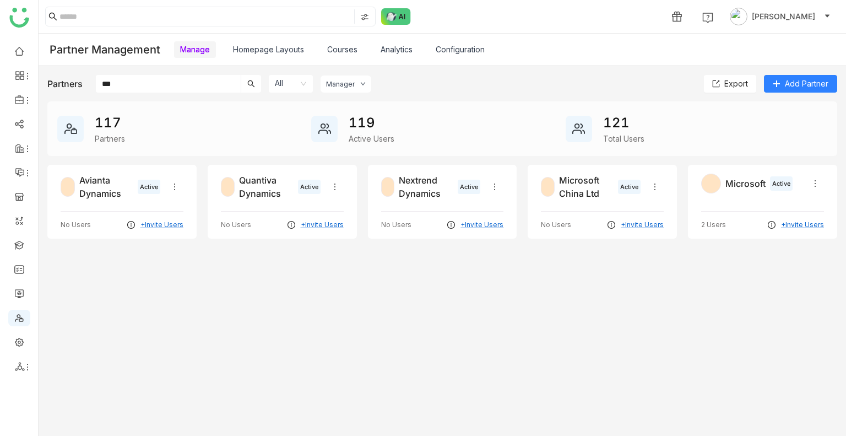
type input "***"
click at [718, 193] on div "Microsoft Active 2 Users +Invite Users" at bounding box center [762, 202] width 149 height 74
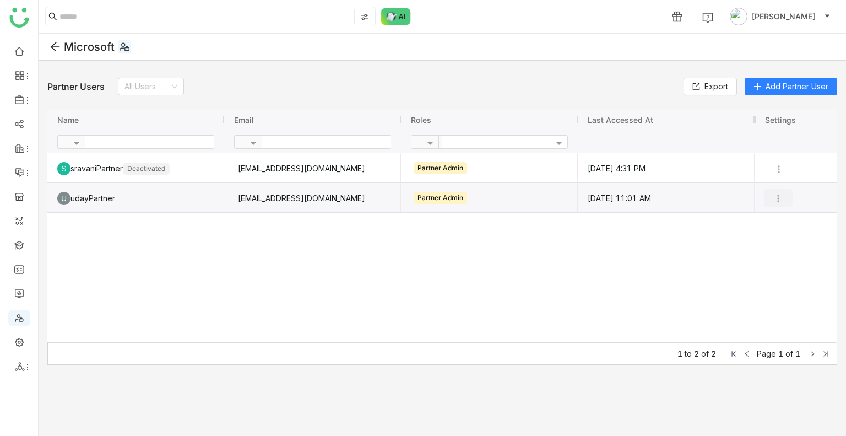
click at [776, 200] on img at bounding box center [778, 198] width 11 height 11
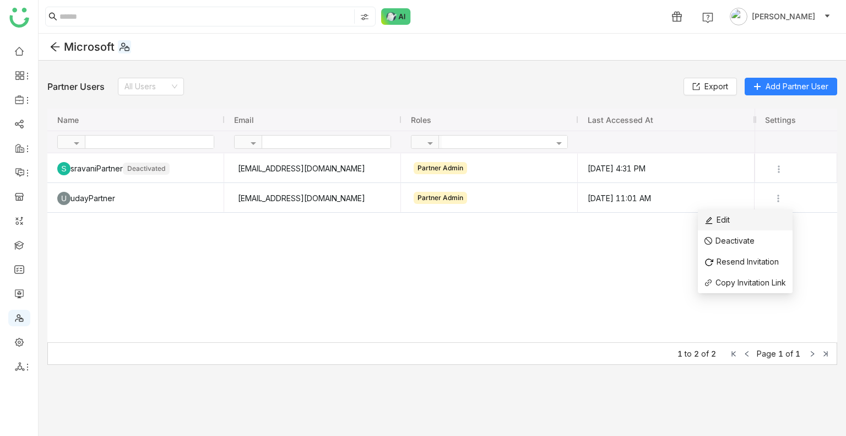
click at [717, 226] on li "Edit" at bounding box center [745, 219] width 95 height 21
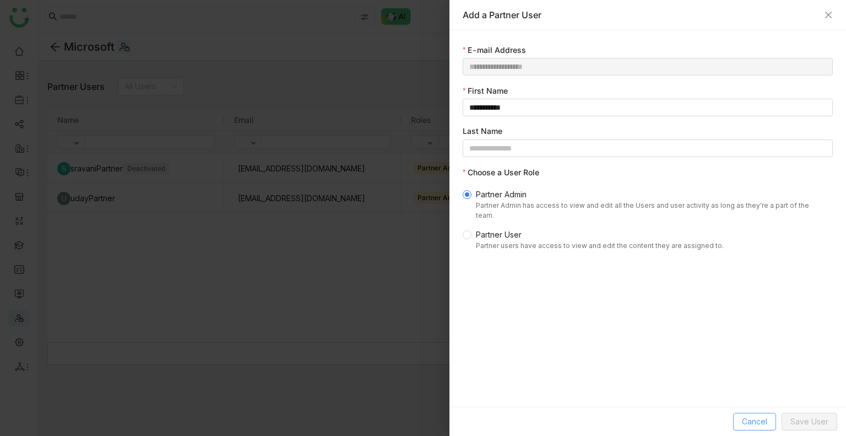
click at [746, 423] on span "Cancel" at bounding box center [754, 422] width 25 height 12
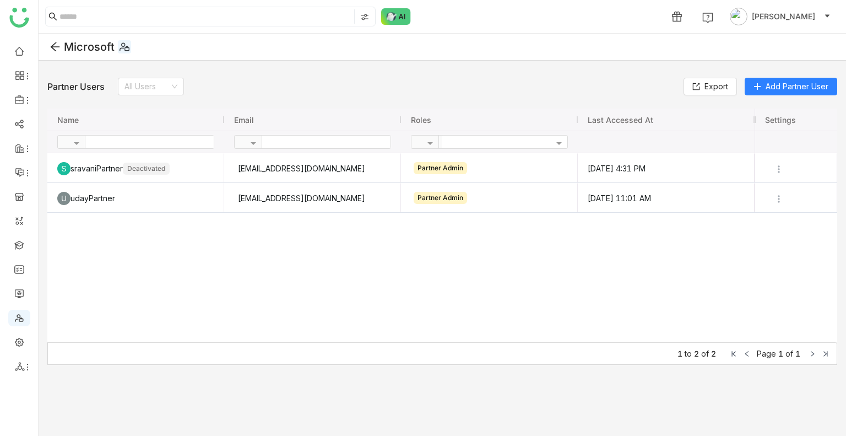
click at [56, 46] on icon at bounding box center [55, 46] width 9 height 9
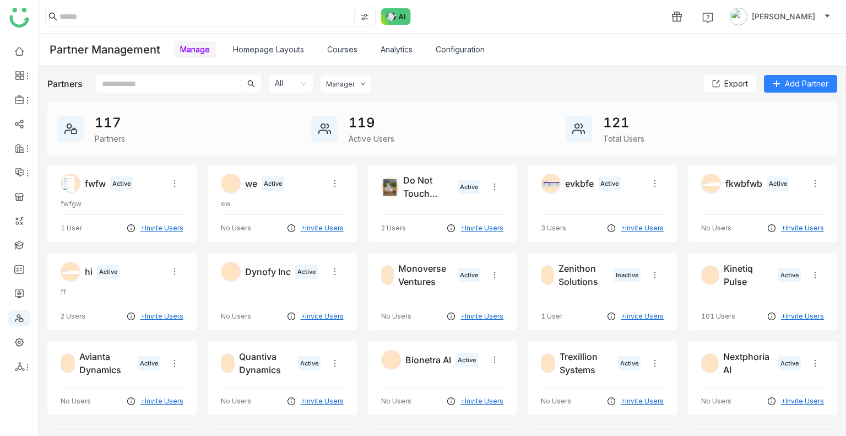
click at [154, 87] on input "text" at bounding box center [168, 84] width 145 height 18
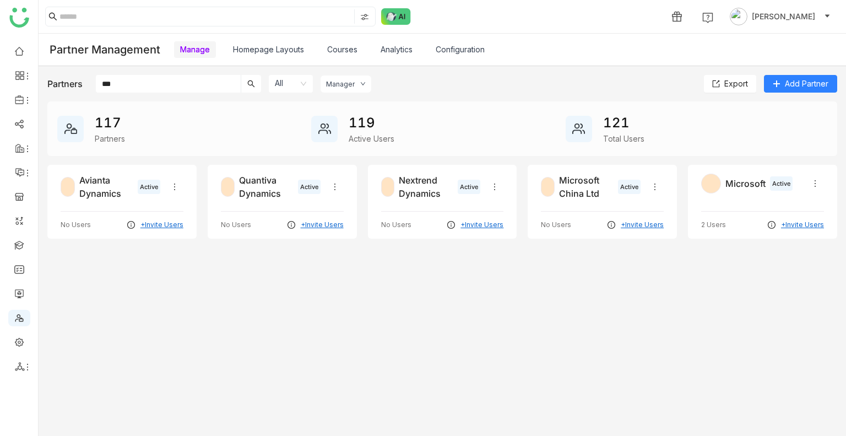
type input "***"
click at [714, 181] on div at bounding box center [712, 184] width 20 height 20
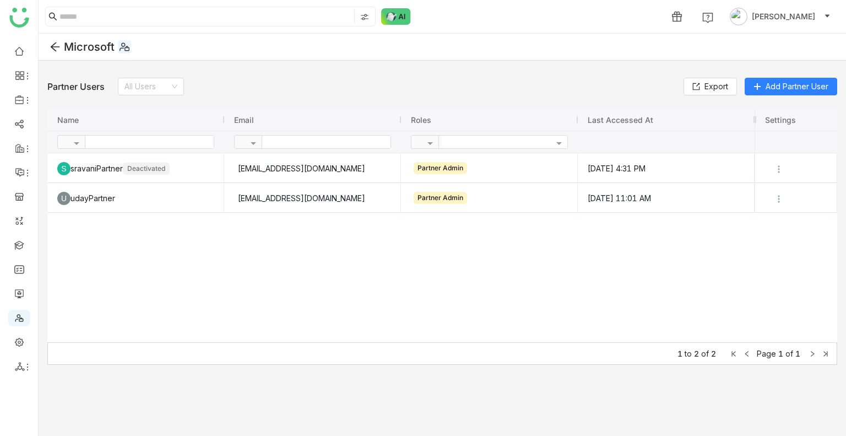
click at [52, 44] on icon at bounding box center [55, 46] width 11 height 11
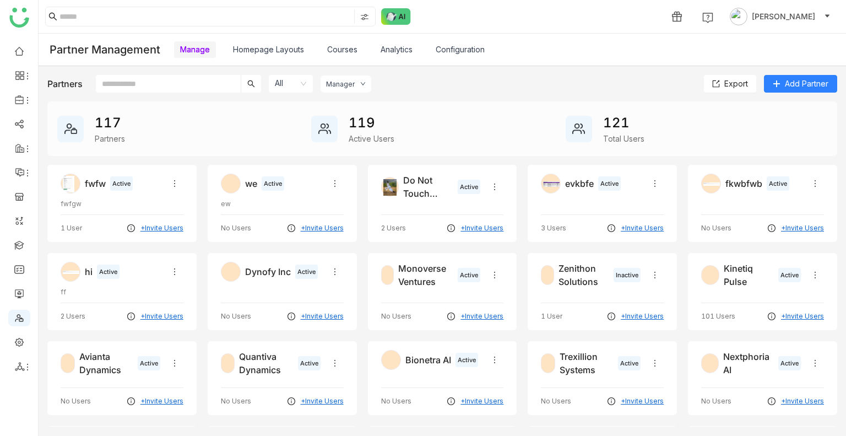
click at [116, 85] on input "text" at bounding box center [168, 84] width 145 height 18
click at [262, 48] on link "Homepage Layouts" at bounding box center [268, 49] width 71 height 9
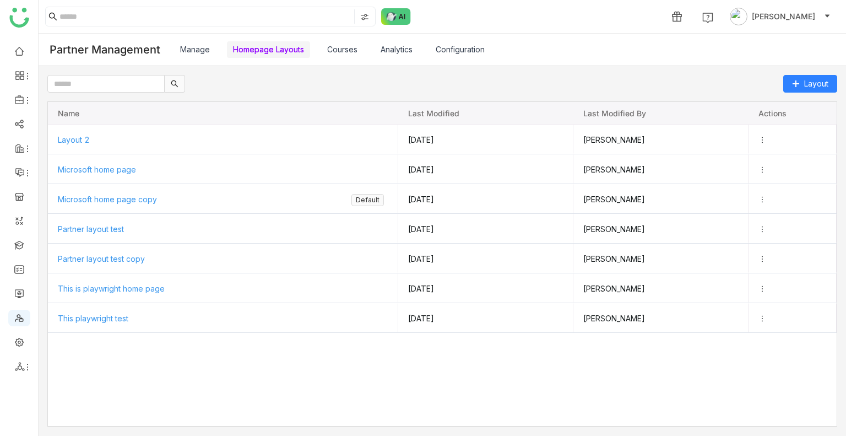
click at [262, 48] on link "Homepage Layouts" at bounding box center [268, 49] width 71 height 9
click at [354, 47] on link "Courses" at bounding box center [342, 49] width 30 height 9
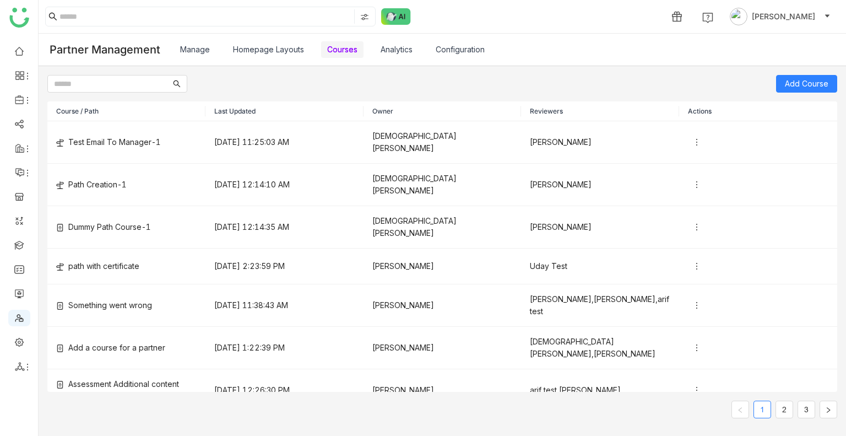
click at [452, 45] on link "Configuration" at bounding box center [460, 49] width 49 height 9
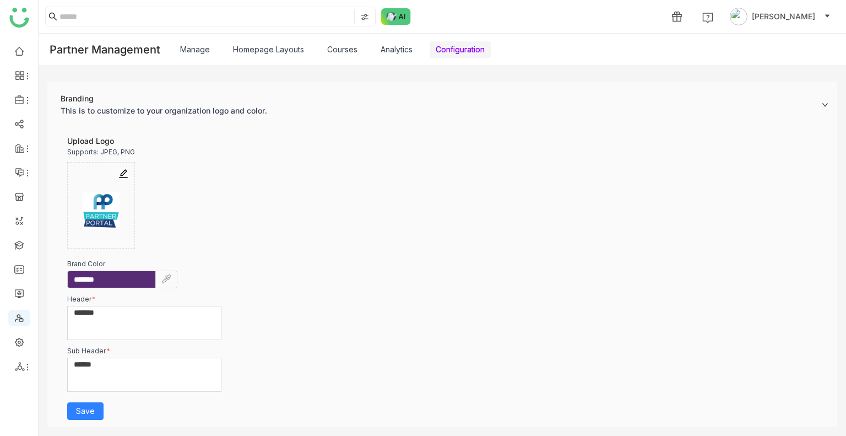
scroll to position [51, 0]
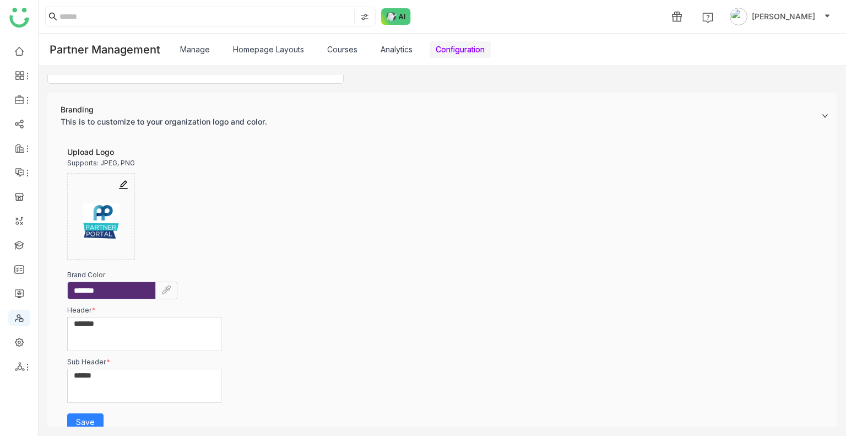
click at [122, 182] on img at bounding box center [123, 184] width 11 height 11
click at [392, 45] on link "Analytics" at bounding box center [397, 49] width 32 height 9
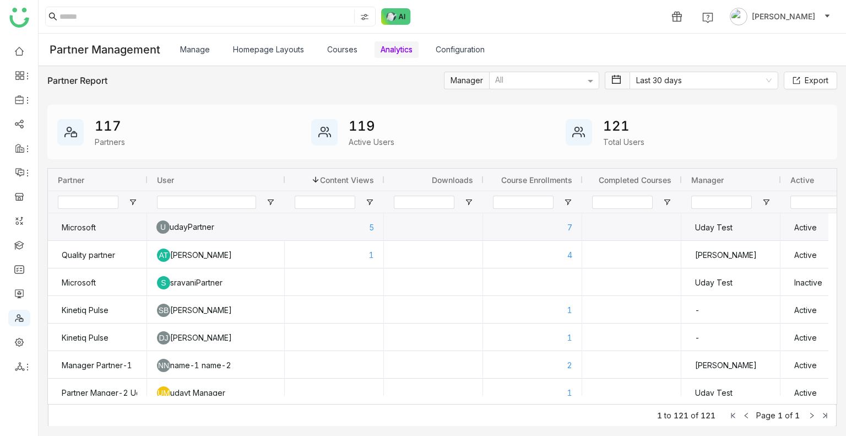
click at [185, 228] on div "U udayPartner" at bounding box center [216, 227] width 119 height 28
click at [84, 224] on div "Microsoft" at bounding box center [97, 228] width 79 height 28
click at [84, 224] on div "Microsoft" at bounding box center [97, 227] width 80 height 28
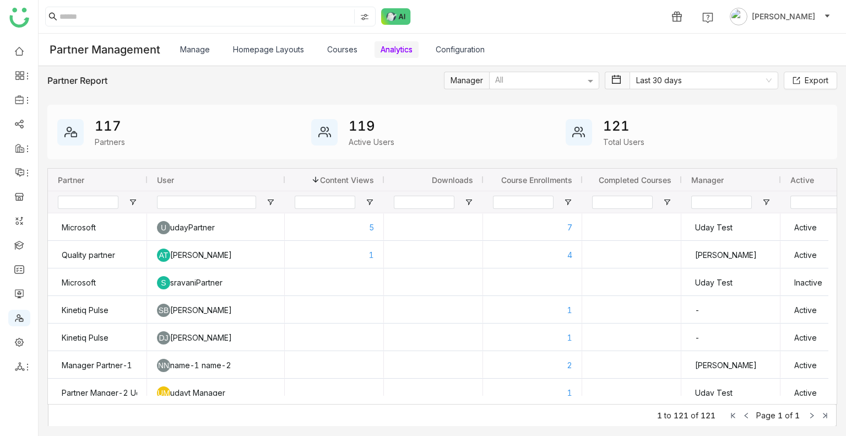
click at [342, 48] on link "Courses" at bounding box center [342, 49] width 30 height 9
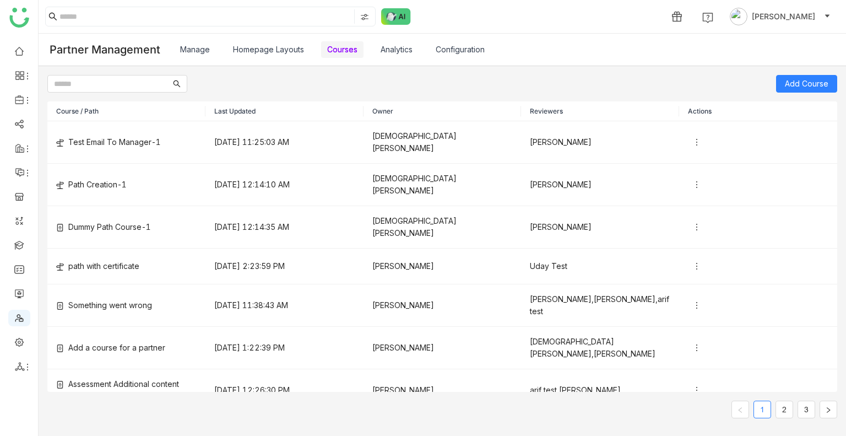
click at [256, 45] on link "Homepage Layouts" at bounding box center [268, 49] width 71 height 9
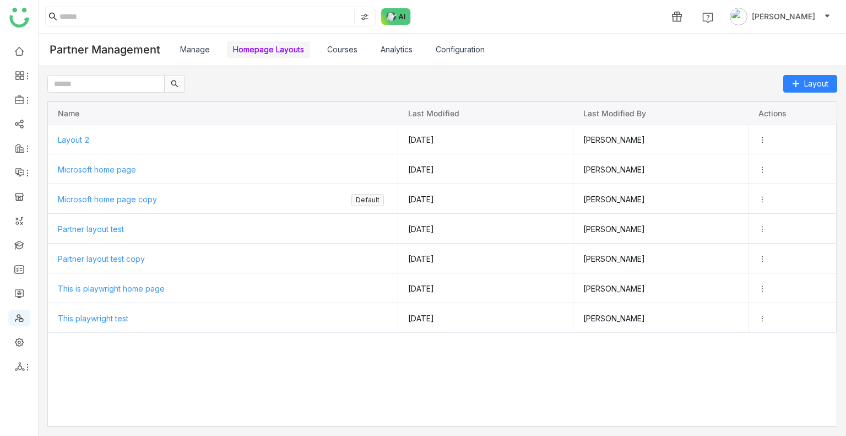
click at [201, 54] on link "Manage" at bounding box center [195, 49] width 30 height 9
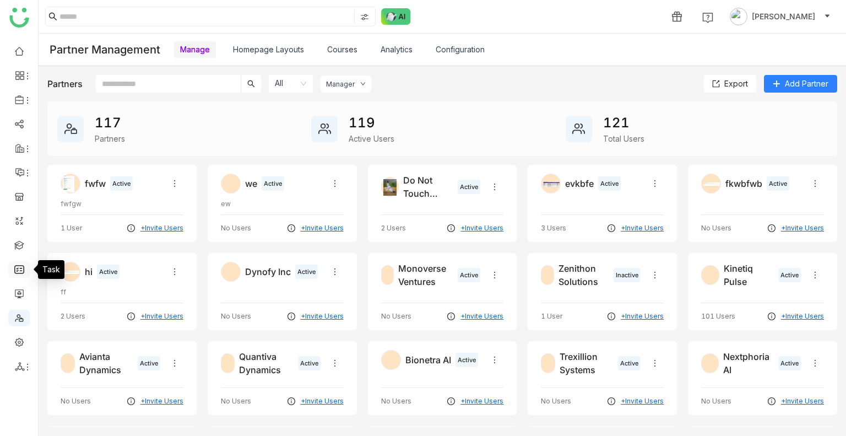
click at [19, 265] on link at bounding box center [19, 268] width 10 height 9
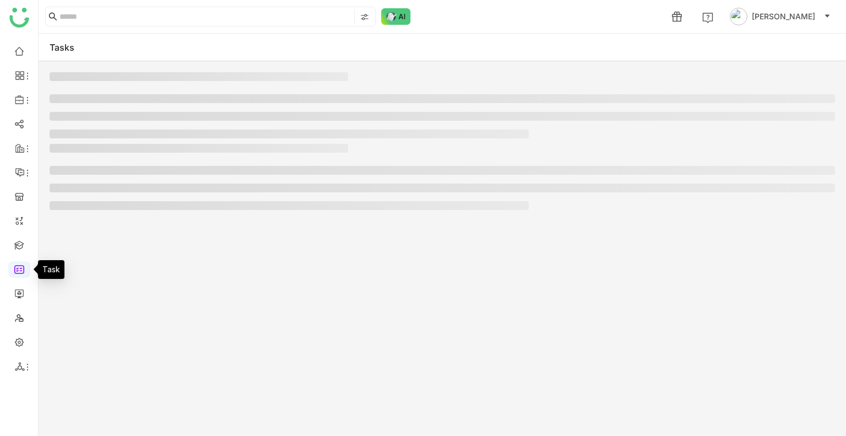
click at [19, 265] on link at bounding box center [19, 268] width 10 height 9
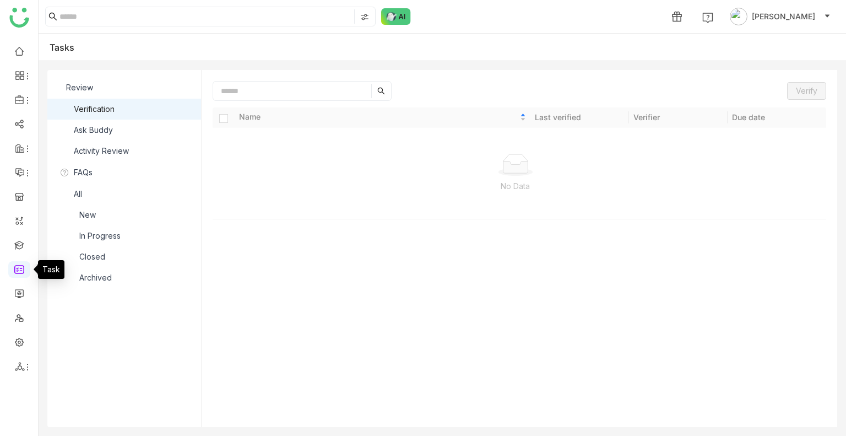
click at [19, 265] on link at bounding box center [19, 268] width 10 height 9
click at [105, 132] on div "Ask Buddy" at bounding box center [93, 130] width 39 height 12
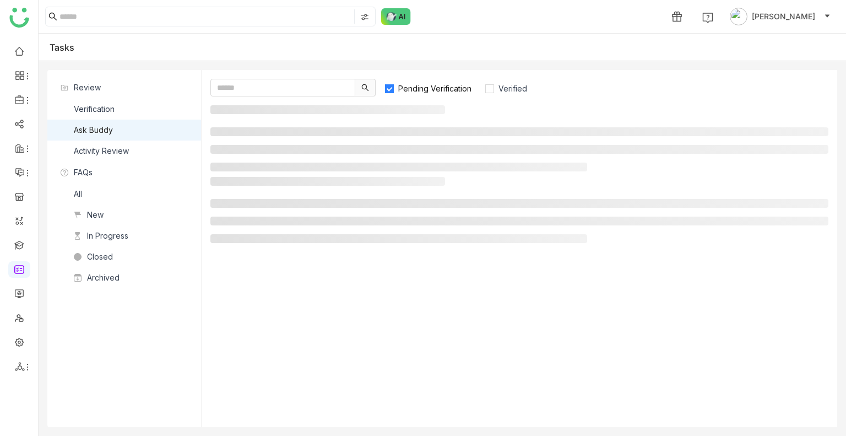
click at [105, 132] on div "Ask Buddy" at bounding box center [93, 130] width 39 height 12
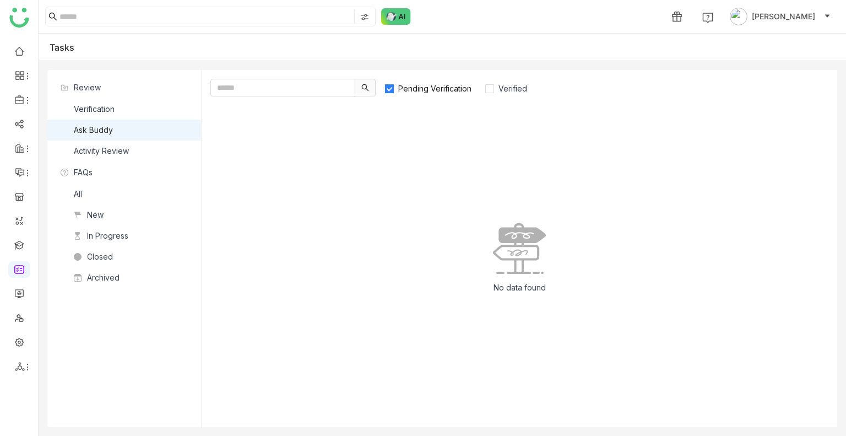
click at [431, 93] on span "Pending Verification" at bounding box center [435, 88] width 82 height 9
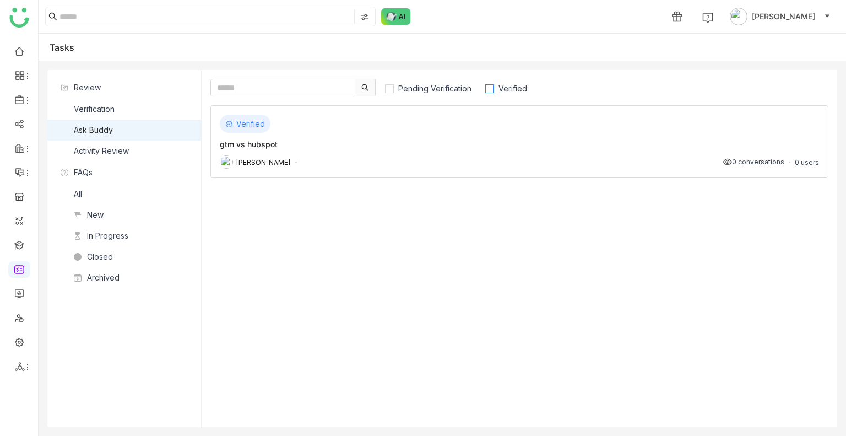
click at [527, 82] on label "Verified" at bounding box center [511, 88] width 53 height 18
click at [392, 136] on div "Verified gtm vs hubspot Uday Bhanu 0 conversations 0 users" at bounding box center [520, 141] width 618 height 73
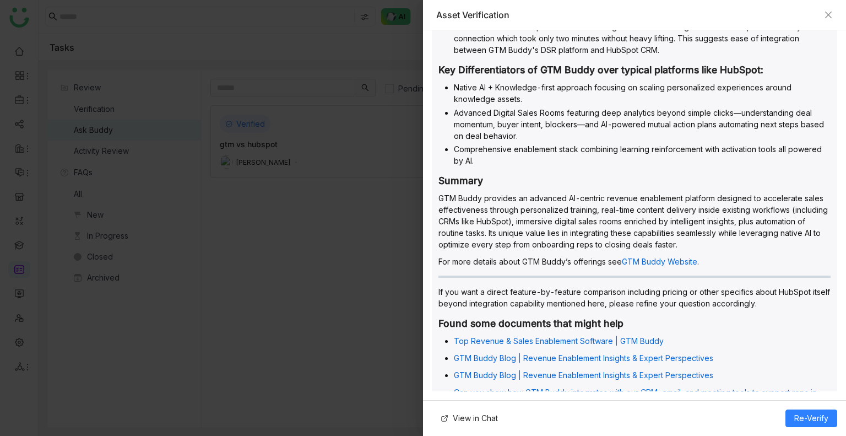
scroll to position [622, 0]
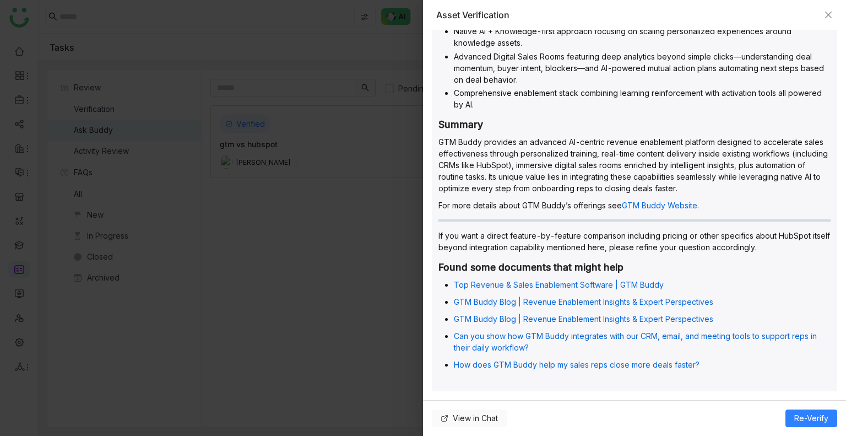
click at [443, 419] on icon at bounding box center [444, 418] width 5 height 5
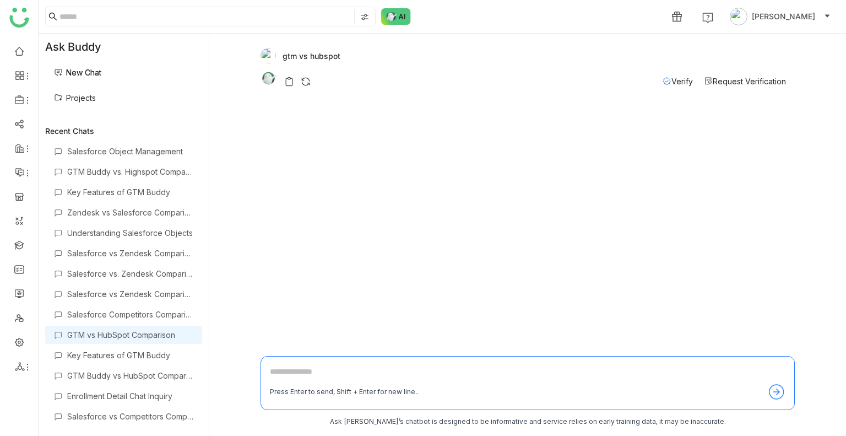
click at [306, 74] on div "Verify Request Verification" at bounding box center [535, 78] width 503 height 17
click at [101, 74] on link "New Chat" at bounding box center [77, 72] width 47 height 9
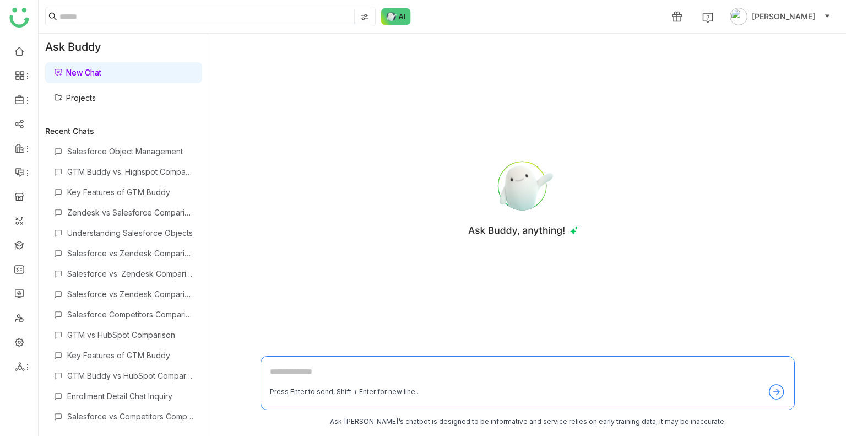
click at [331, 361] on div "Press Enter to send, Shift + Enter for new line.." at bounding box center [528, 383] width 535 height 54
click at [331, 370] on textarea at bounding box center [528, 374] width 516 height 18
type textarea "**********"
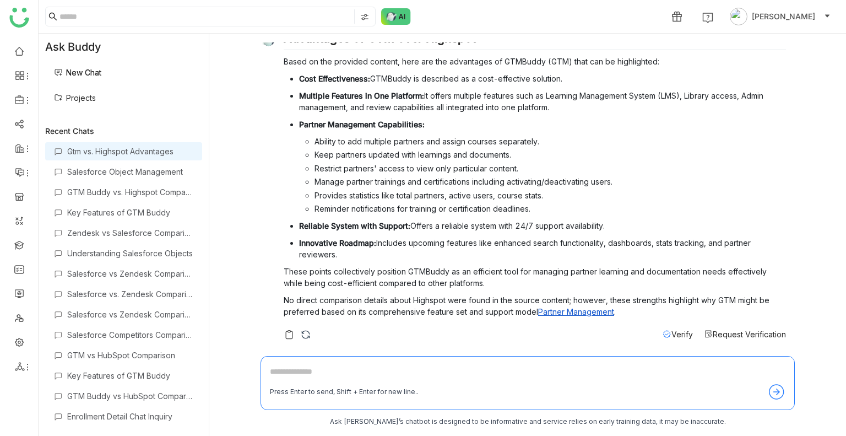
scroll to position [40, 0]
click at [713, 330] on span "Request Verification" at bounding box center [749, 332] width 73 height 9
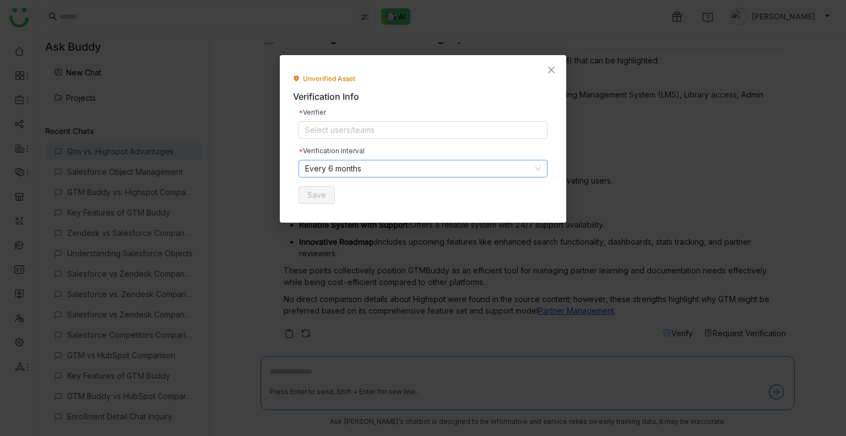
click at [370, 174] on nz-select-item "Every 6 months" at bounding box center [423, 168] width 236 height 17
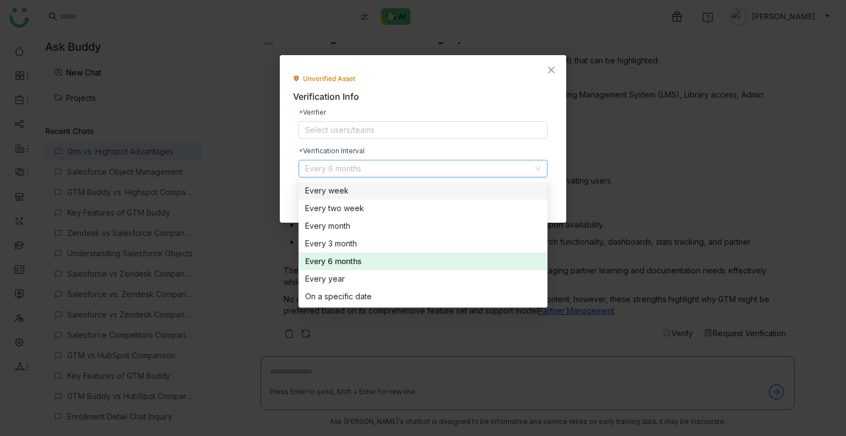
click at [590, 160] on nz-modal-container "Unverified Asset Verification Info Verifier Select users/teams Verification Int…" at bounding box center [423, 218] width 846 height 436
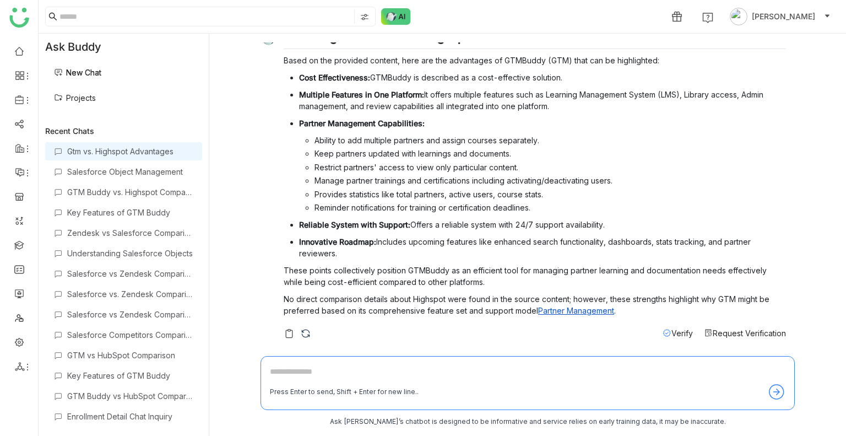
click at [716, 335] on span "Request Verification" at bounding box center [749, 332] width 73 height 9
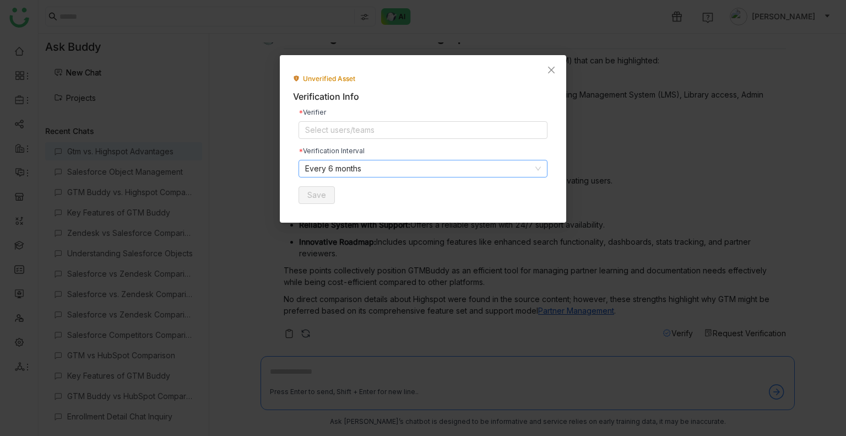
click at [399, 171] on nz-select-item "Every 6 months" at bounding box center [423, 168] width 236 height 17
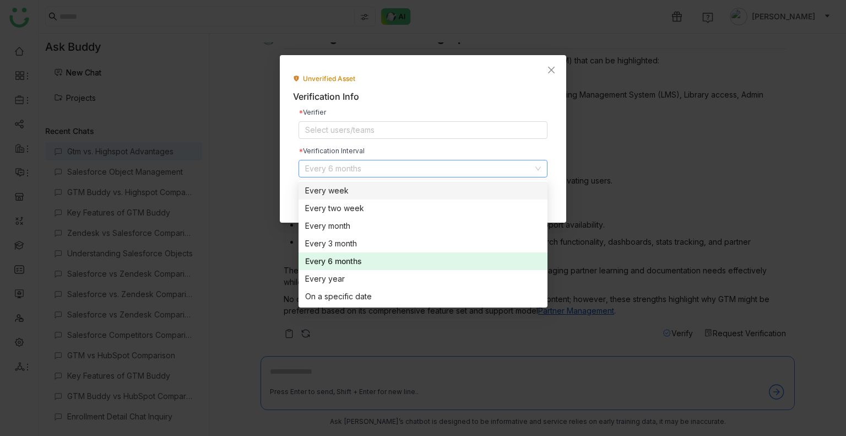
click at [304, 193] on nz-option-item "Every week" at bounding box center [423, 191] width 249 height 18
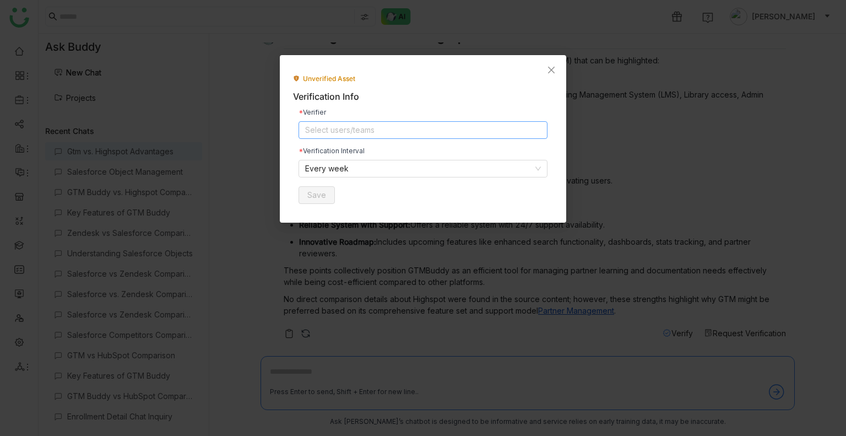
click at [336, 134] on nz-select-top-control "Select users/teams" at bounding box center [423, 130] width 249 height 18
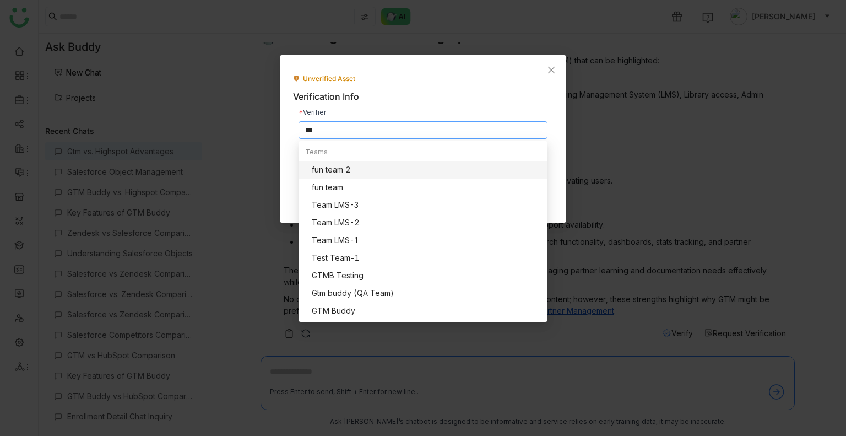
scroll to position [0, 0]
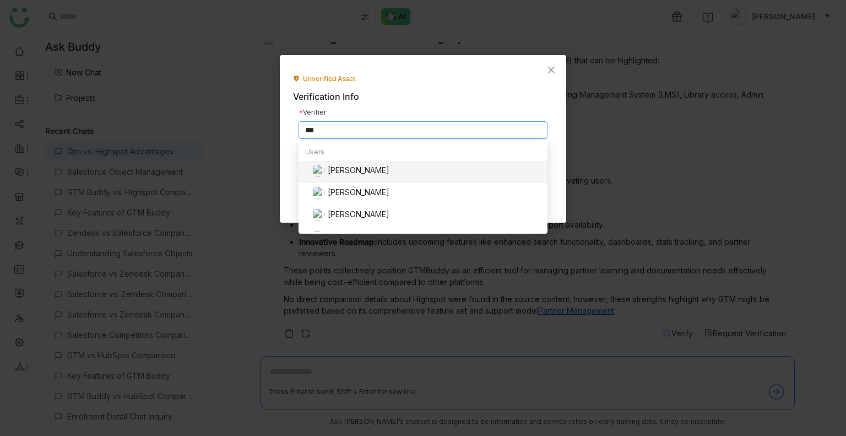
type input "***"
drag, startPoint x: 359, startPoint y: 153, endPoint x: 362, endPoint y: 171, distance: 18.4
click at [362, 171] on div "Users Uday Bhanu Uday Kiran Uday Pulasetti Uday Test" at bounding box center [423, 196] width 249 height 106
click at [362, 171] on div "[PERSON_NAME]" at bounding box center [426, 170] width 229 height 13
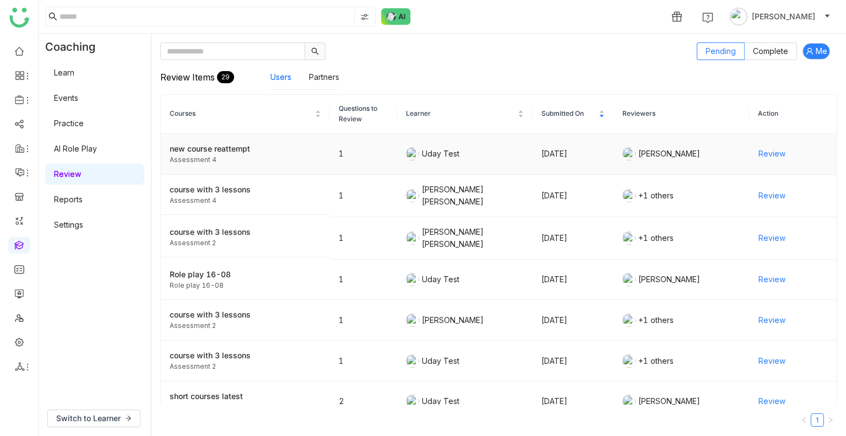
click at [763, 152] on span "Review" at bounding box center [772, 154] width 27 height 12
click at [81, 169] on link "Review" at bounding box center [67, 173] width 27 height 9
click at [77, 124] on link "Practice" at bounding box center [69, 122] width 30 height 9
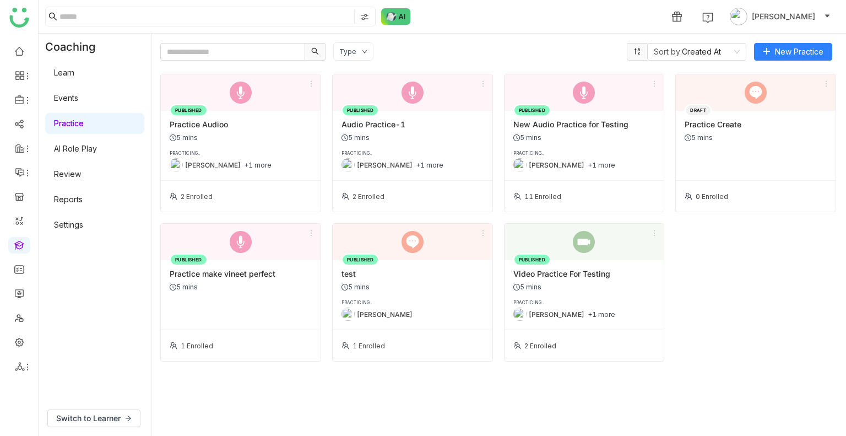
click at [75, 174] on link "Review" at bounding box center [67, 173] width 27 height 9
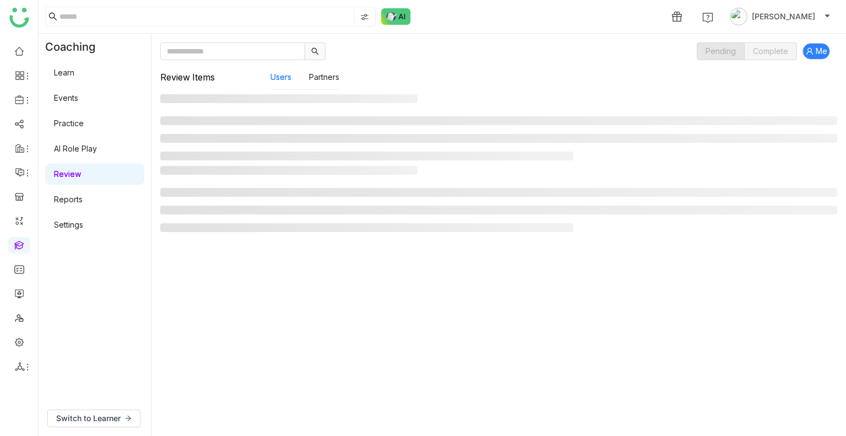
click at [75, 174] on link "Review" at bounding box center [67, 173] width 27 height 9
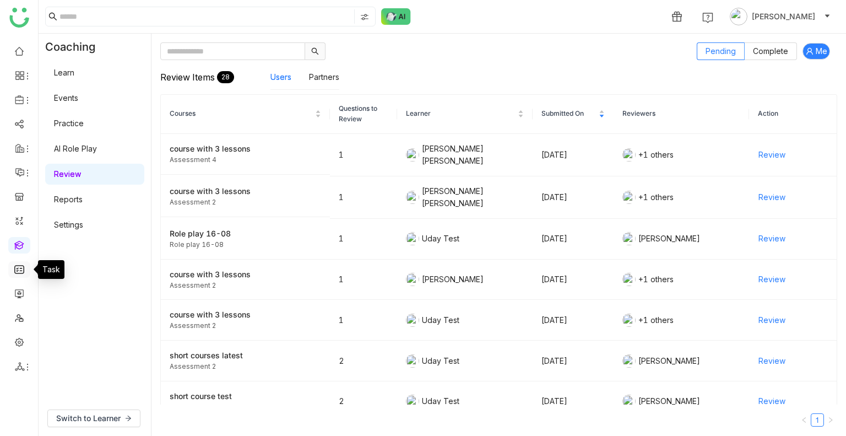
click at [20, 268] on link at bounding box center [19, 268] width 10 height 9
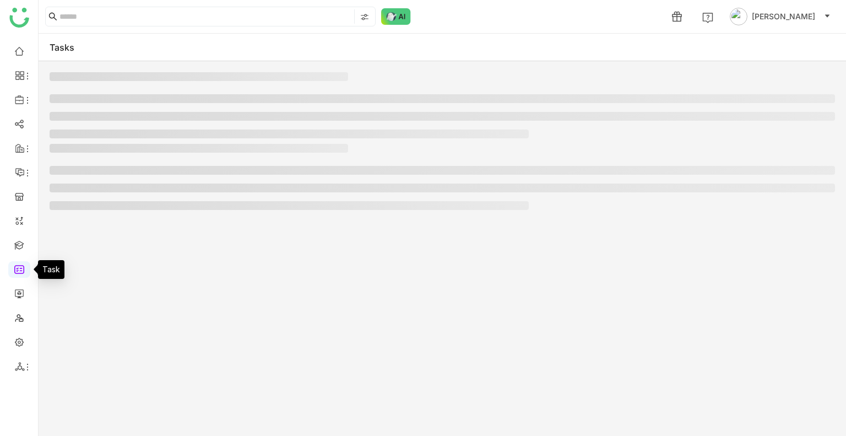
click at [20, 268] on link at bounding box center [19, 268] width 10 height 9
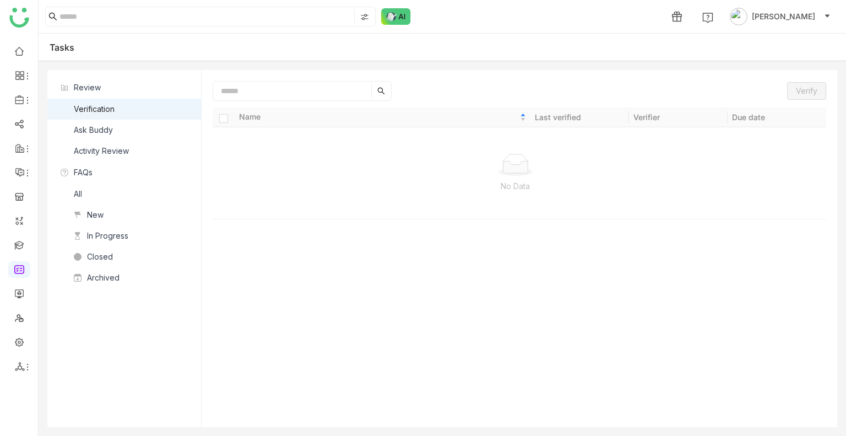
click at [93, 130] on div "Ask Buddy" at bounding box center [93, 130] width 39 height 12
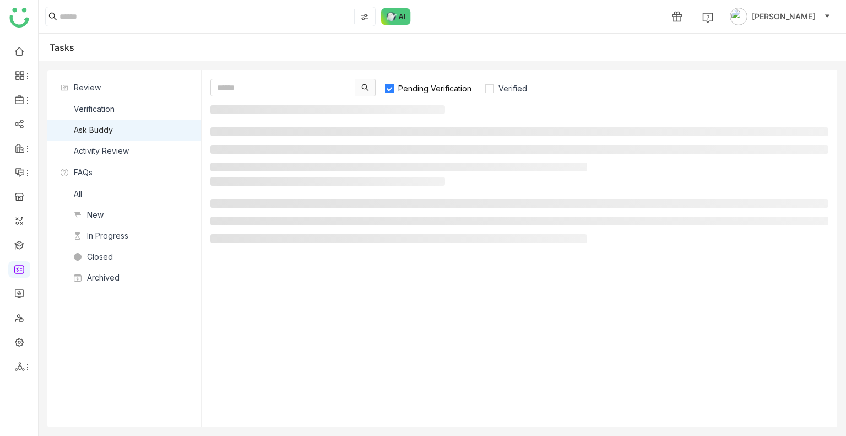
click at [93, 130] on div "Ask Buddy" at bounding box center [93, 130] width 39 height 12
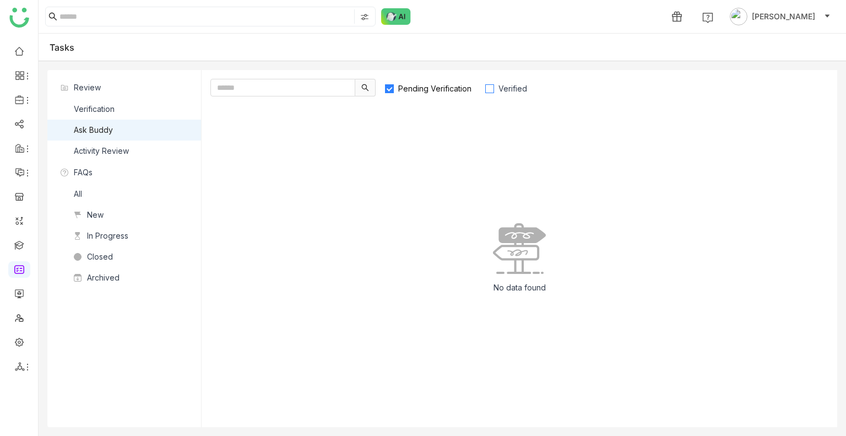
click at [504, 89] on span "Verified" at bounding box center [512, 88] width 37 height 9
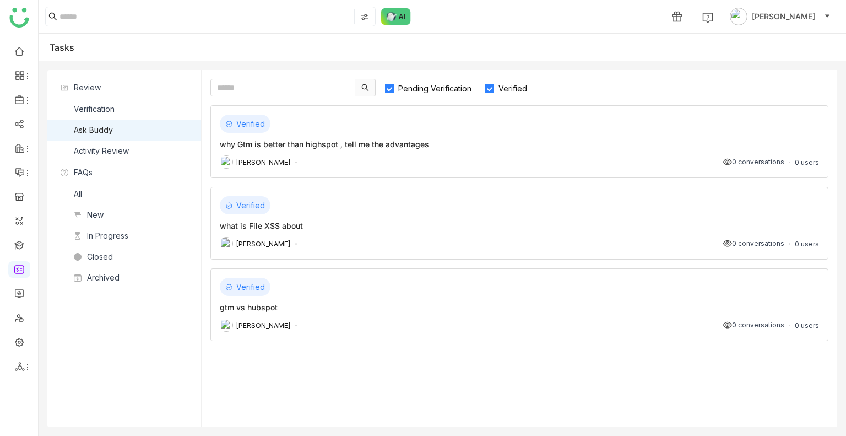
click at [417, 92] on span "Pending Verification" at bounding box center [435, 88] width 82 height 9
click at [449, 215] on div "Verified what is File XSS about Arif uddin 0 conversations 0 users" at bounding box center [520, 223] width 618 height 73
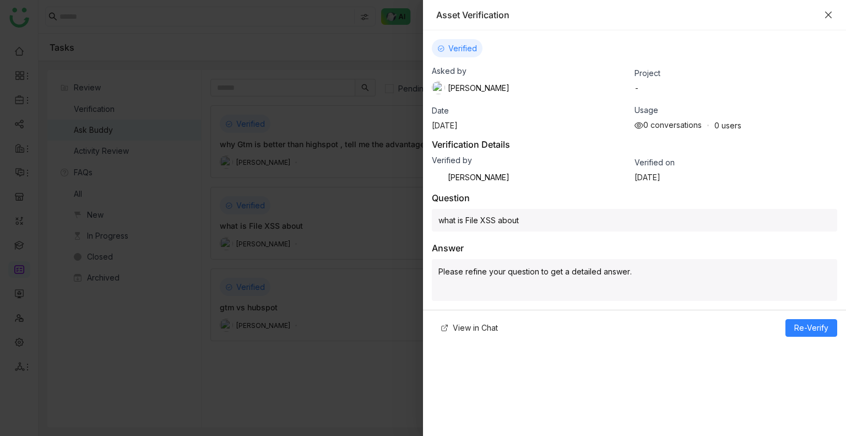
click at [825, 15] on icon "Close" at bounding box center [828, 14] width 9 height 9
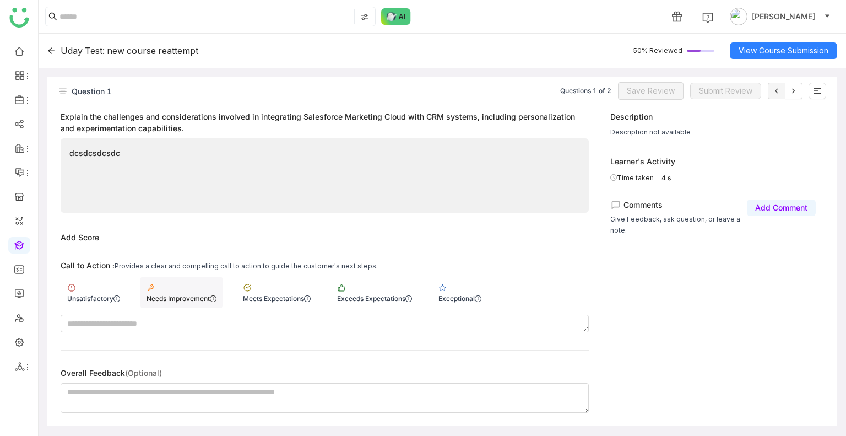
click at [154, 277] on div "Needs Improvement" at bounding box center [181, 292] width 83 height 31
click at [651, 83] on button "Save Review" at bounding box center [651, 91] width 66 height 18
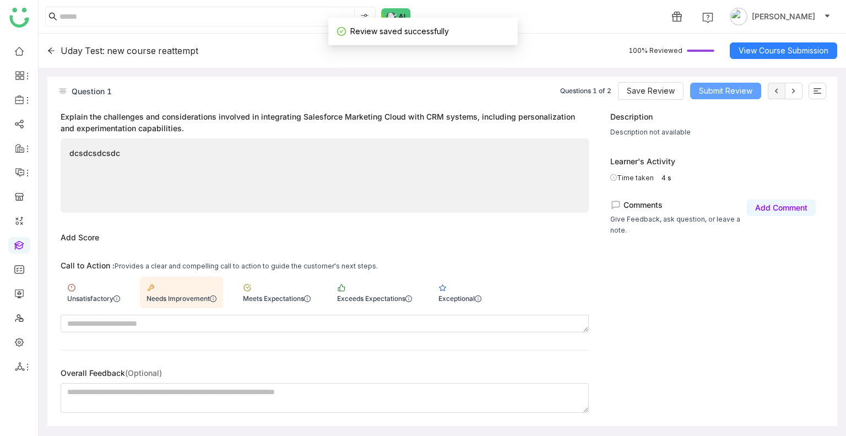
click at [714, 83] on button "Submit Review" at bounding box center [726, 91] width 71 height 17
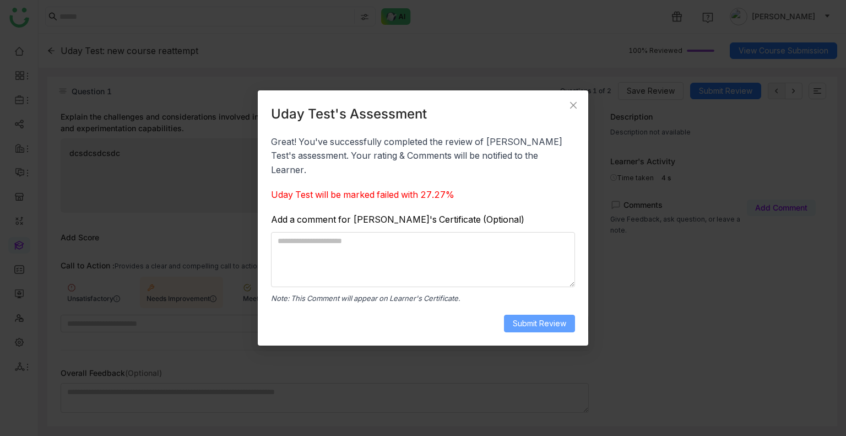
click at [547, 319] on span "Submit Review" at bounding box center [539, 323] width 53 height 12
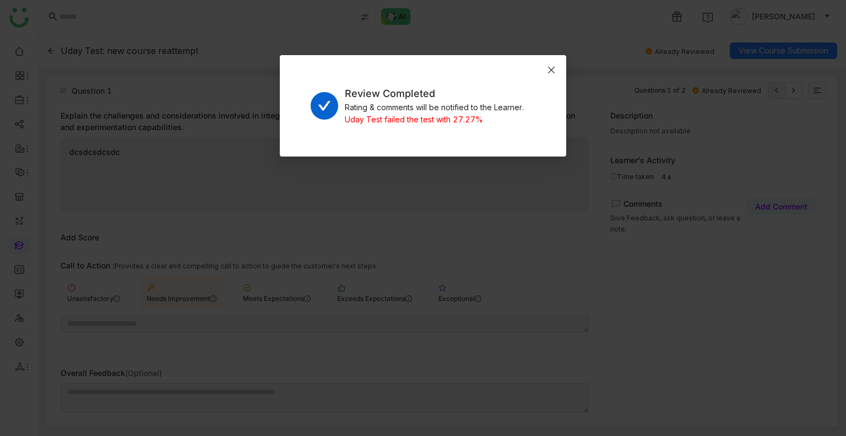
click at [549, 68] on icon "Close" at bounding box center [551, 70] width 9 height 9
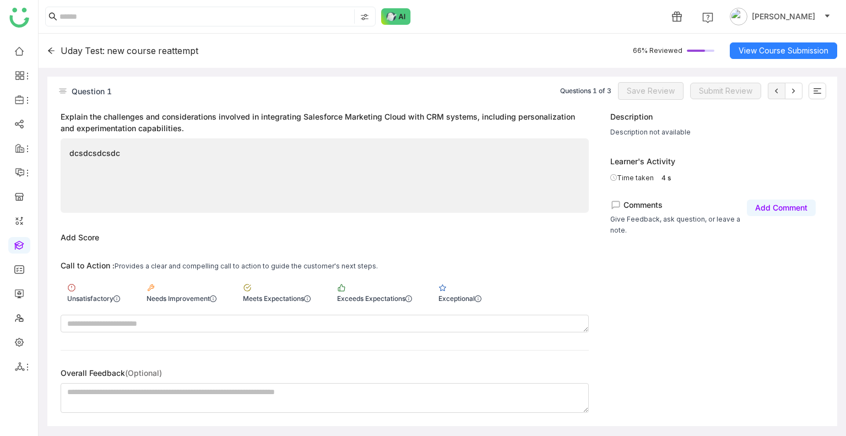
click at [58, 47] on div "Uday Test: new course reattempt" at bounding box center [122, 50] width 151 height 11
click at [56, 49] on div "Uday Test: new course reattempt" at bounding box center [122, 50] width 151 height 11
click at [53, 49] on icon at bounding box center [51, 51] width 8 height 8
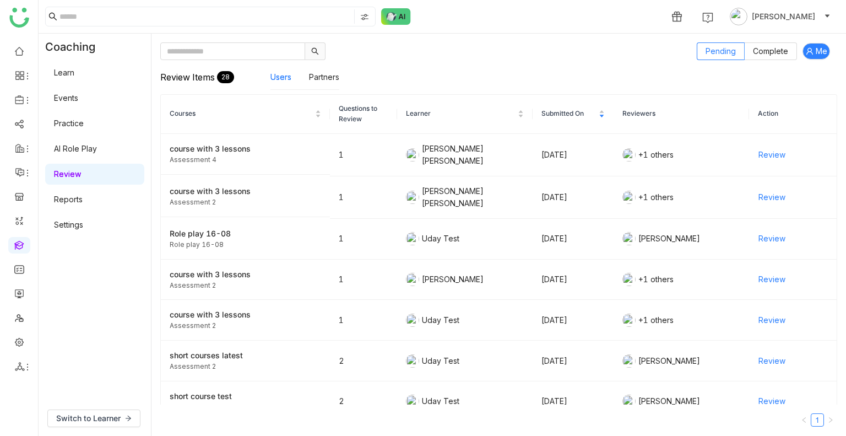
click at [78, 103] on link "Events" at bounding box center [66, 97] width 24 height 9
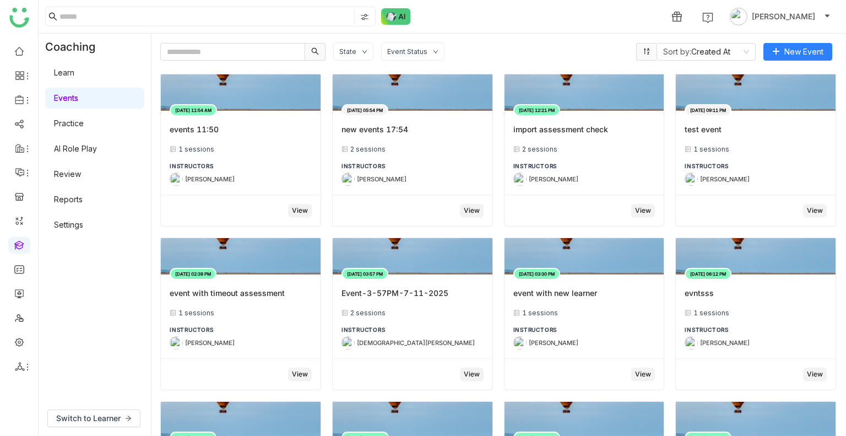
click at [84, 120] on link "Practice" at bounding box center [69, 122] width 30 height 9
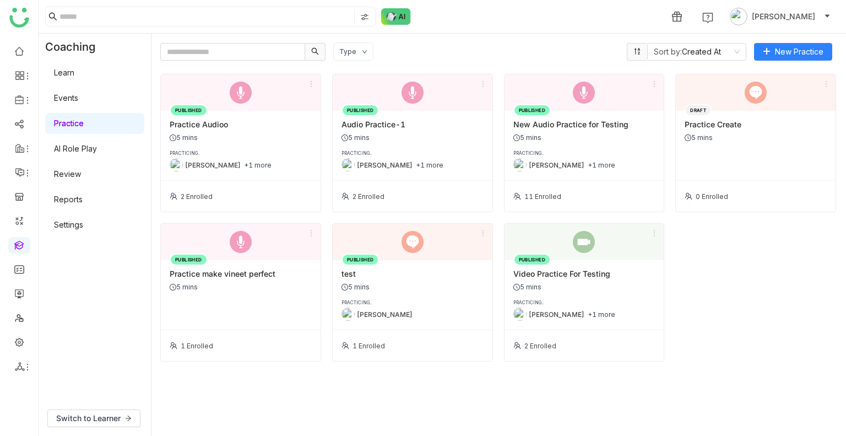
click at [738, 283] on div "PUBLISHED Practice Audioo 5 mins PRACTICING.. [PERSON_NAME] +1 more 2 Enrolled …" at bounding box center [498, 218] width 677 height 288
click at [564, 392] on div "PUBLISHED Practice Audioo 5 mins PRACTICING.. [PERSON_NAME] +1 more 2 Enrolled …" at bounding box center [498, 250] width 677 height 353
click at [20, 337] on link at bounding box center [19, 341] width 10 height 9
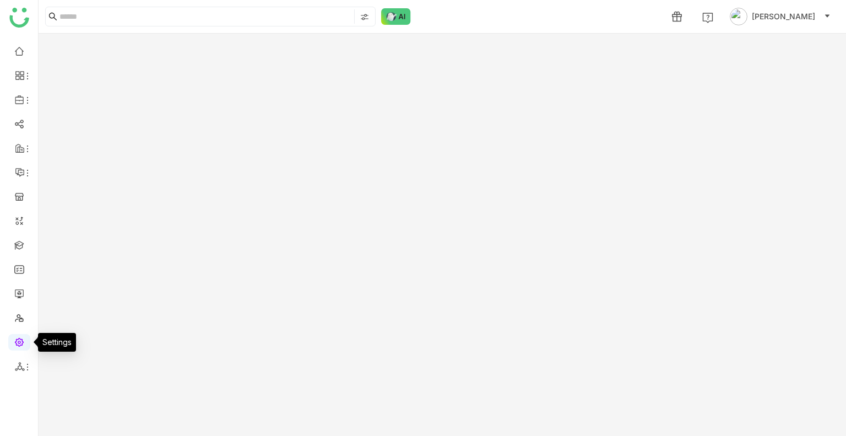
click at [20, 337] on link at bounding box center [19, 341] width 10 height 9
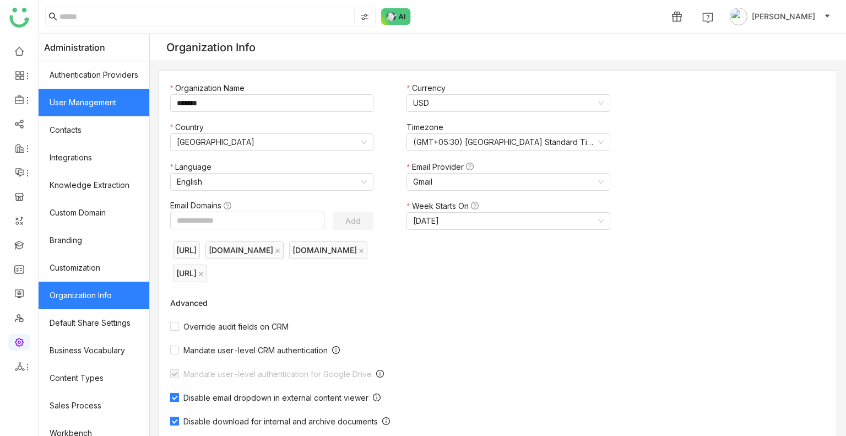
click at [70, 109] on link "User Management" at bounding box center [94, 103] width 111 height 28
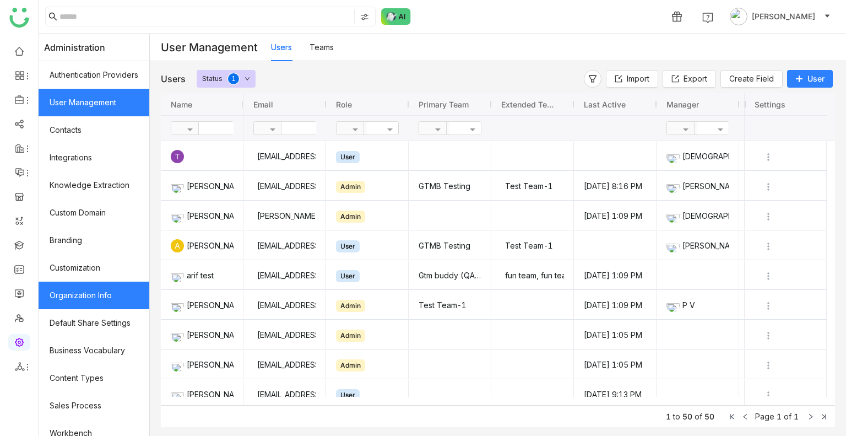
scroll to position [148, 0]
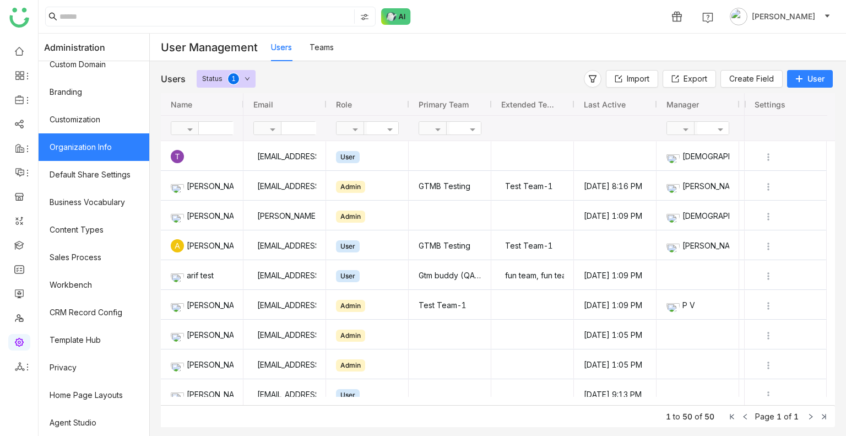
click at [109, 145] on link "Organization Info" at bounding box center [94, 147] width 111 height 28
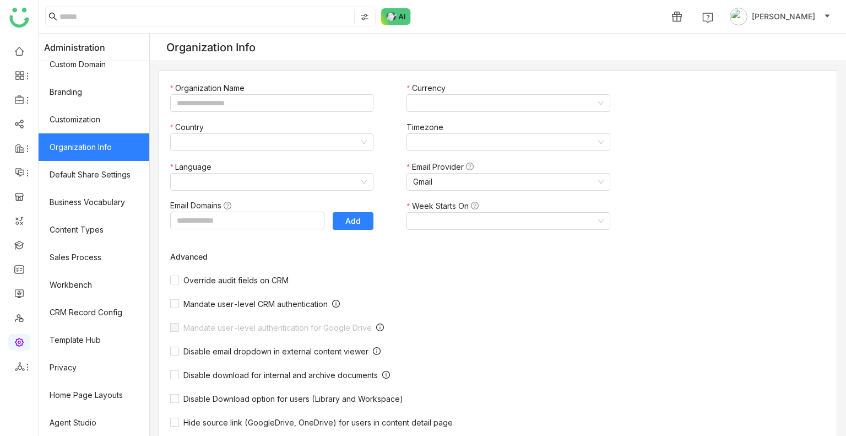
type input "*******"
click at [109, 145] on link "Organization Info" at bounding box center [94, 147] width 111 height 28
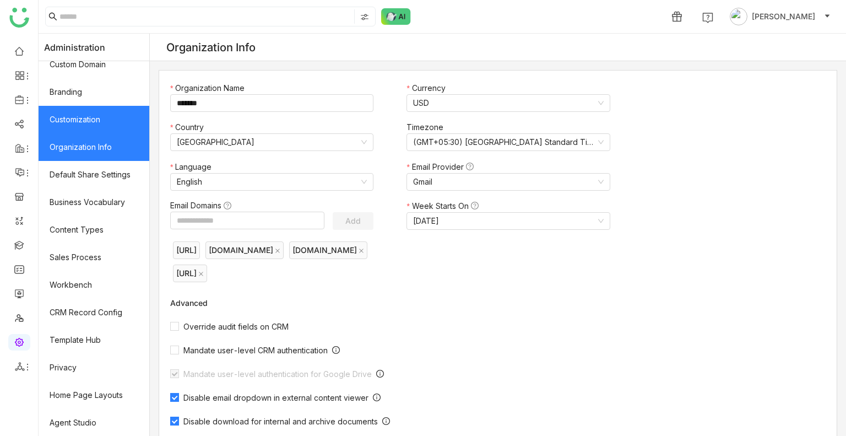
click at [100, 122] on link "Customization" at bounding box center [94, 120] width 111 height 28
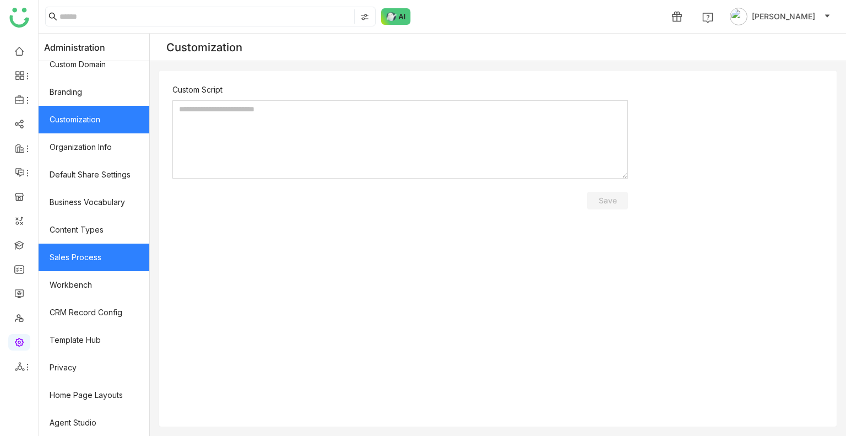
click at [91, 249] on link "Sales Process" at bounding box center [94, 258] width 111 height 28
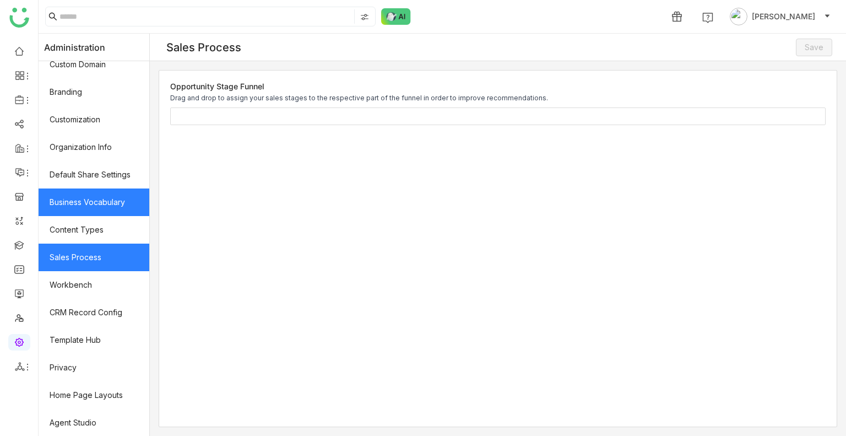
click at [94, 214] on link "Business Vocabulary" at bounding box center [94, 202] width 111 height 28
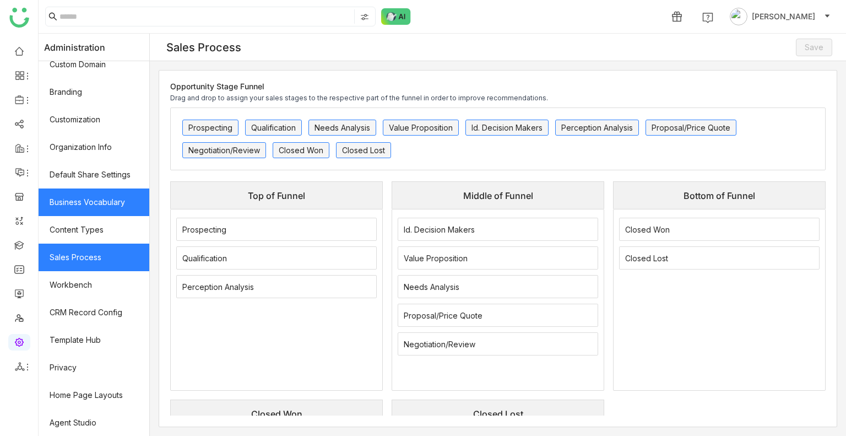
click at [94, 214] on link "Business Vocabulary" at bounding box center [94, 202] width 111 height 28
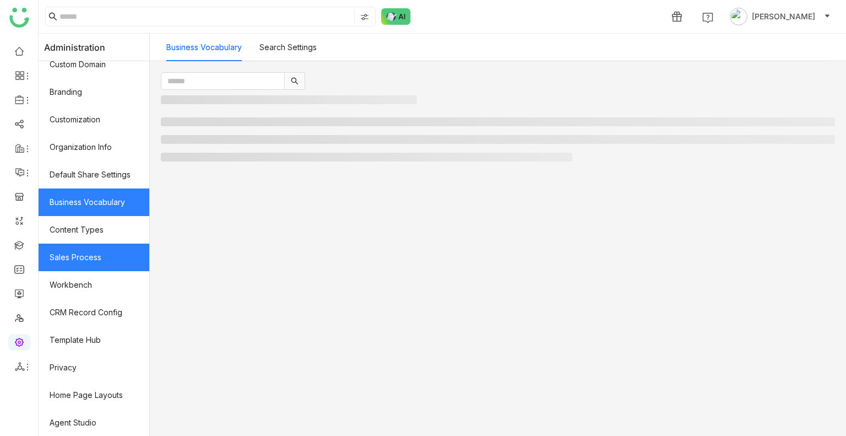
click at [94, 245] on link "Sales Process" at bounding box center [94, 258] width 111 height 28
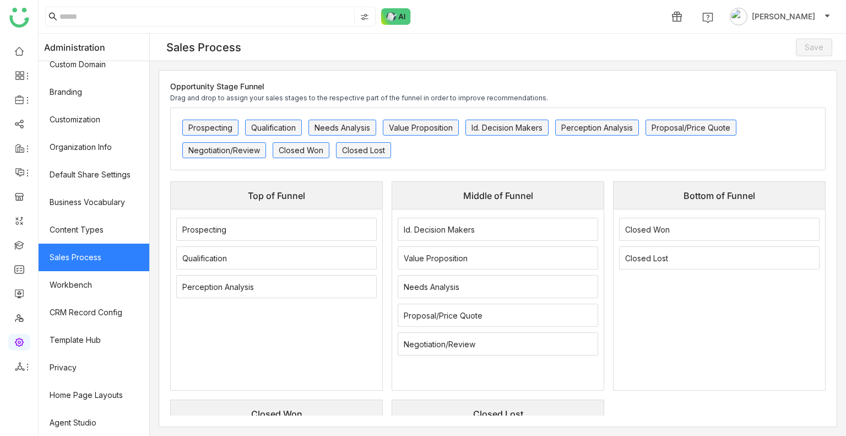
click at [94, 245] on link "Sales Process" at bounding box center [94, 258] width 111 height 28
click at [94, 235] on link "Content Types" at bounding box center [94, 230] width 111 height 28
click at [93, 165] on link "Default Share Settings" at bounding box center [94, 175] width 111 height 28
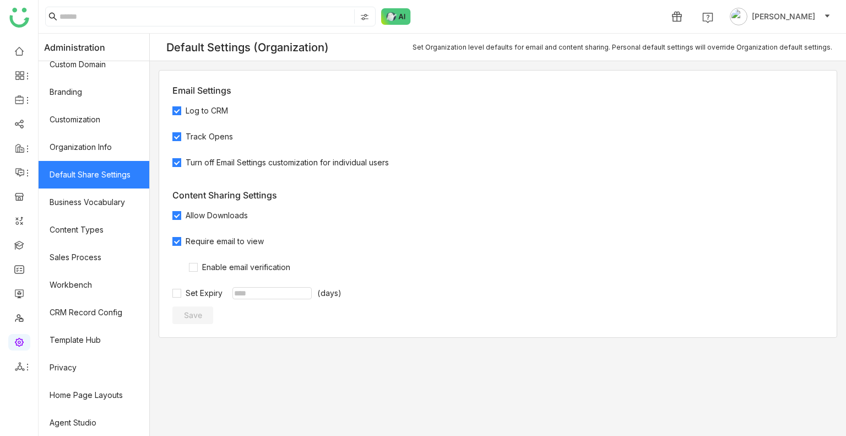
click at [93, 165] on link "Default Share Settings" at bounding box center [94, 175] width 111 height 28
click at [92, 158] on link "Organization Info" at bounding box center [94, 147] width 111 height 28
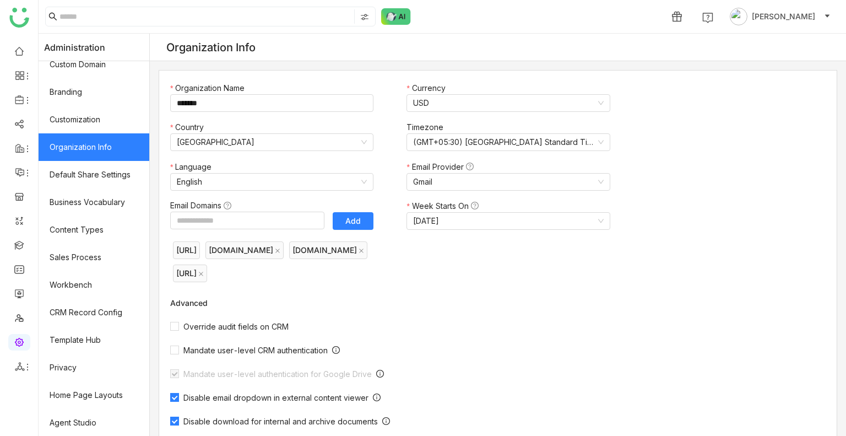
click at [92, 158] on link "Organization Info" at bounding box center [94, 147] width 111 height 28
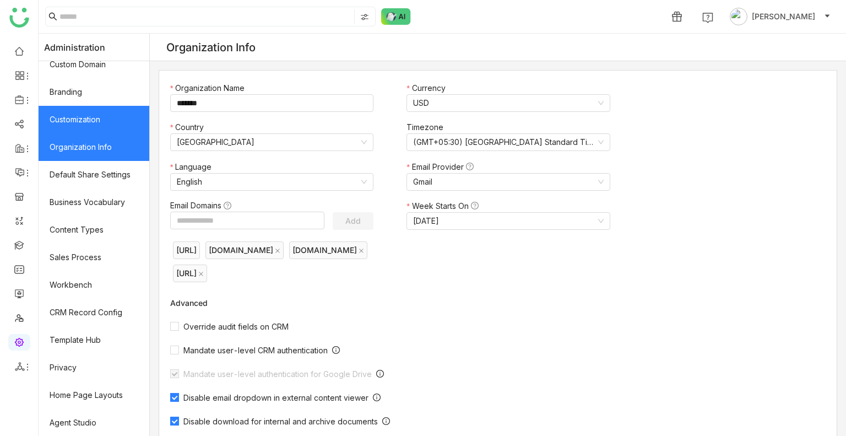
click at [88, 123] on link "Customization" at bounding box center [94, 120] width 111 height 28
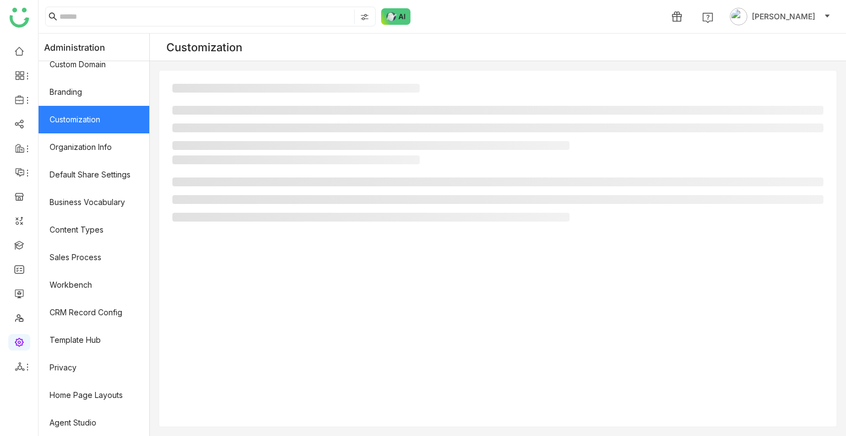
click at [88, 123] on link "Customization" at bounding box center [94, 120] width 111 height 28
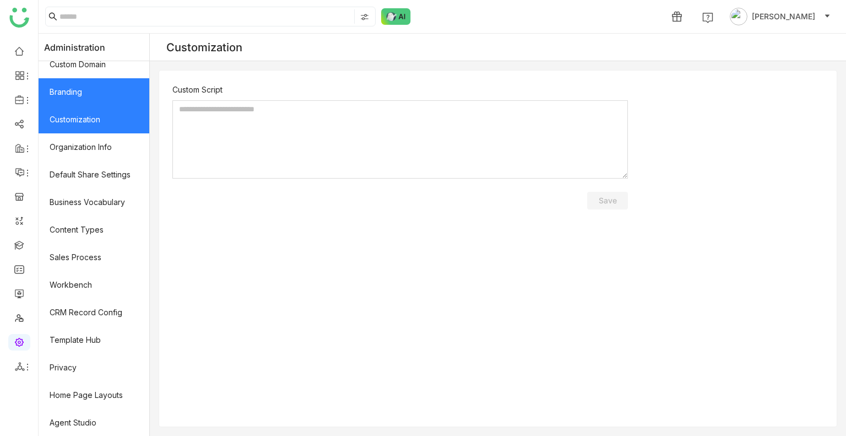
click at [88, 101] on link "Branding" at bounding box center [94, 92] width 111 height 28
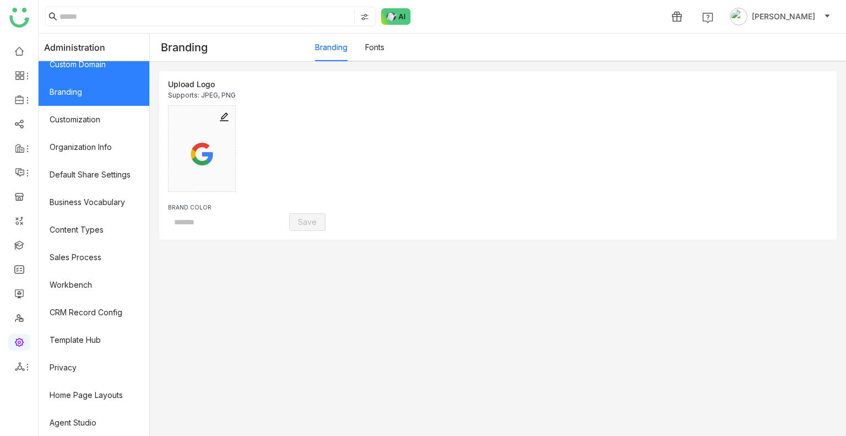
type input "*******"
click at [87, 72] on link "Custom Domain" at bounding box center [94, 65] width 111 height 28
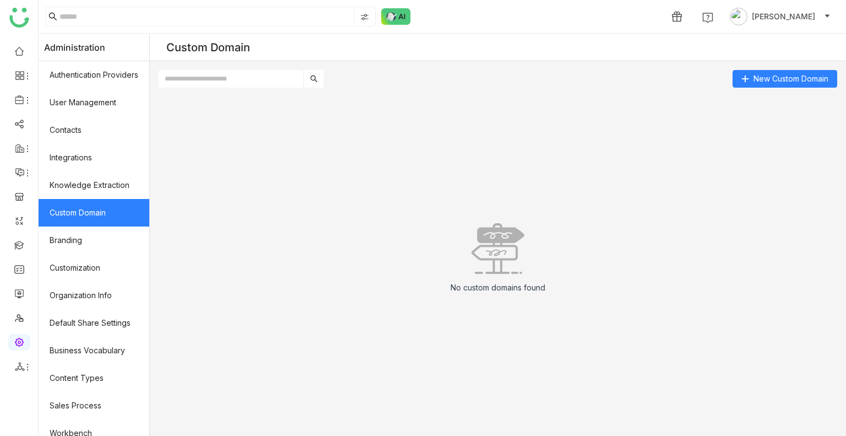
click at [97, 215] on link "Custom Domain" at bounding box center [94, 213] width 111 height 28
click at [93, 235] on link "Branding" at bounding box center [94, 240] width 111 height 28
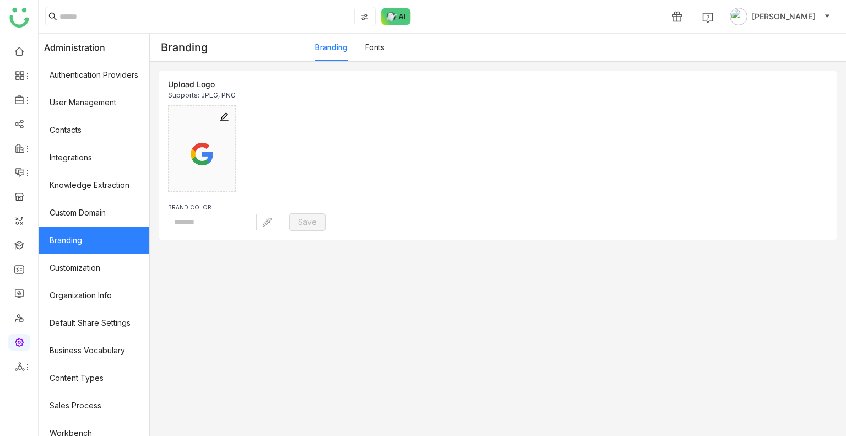
type input "*******"
click at [93, 235] on link "Branding" at bounding box center [94, 240] width 111 height 28
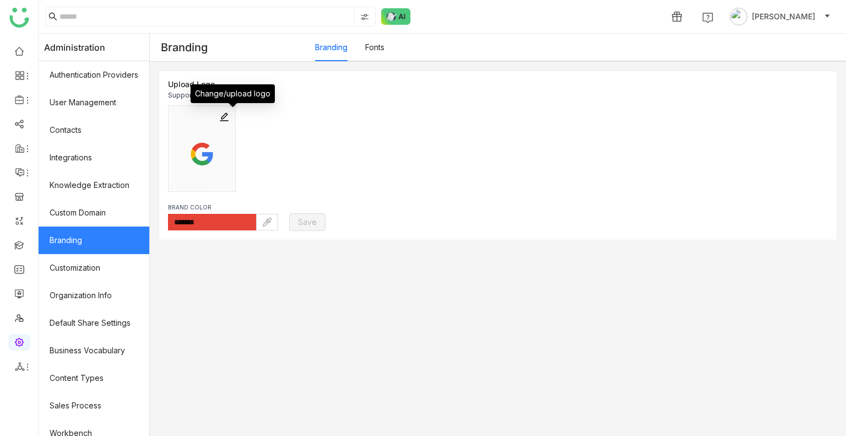
click at [230, 116] on img at bounding box center [224, 116] width 11 height 11
click at [385, 52] on link "Fonts" at bounding box center [374, 46] width 19 height 9
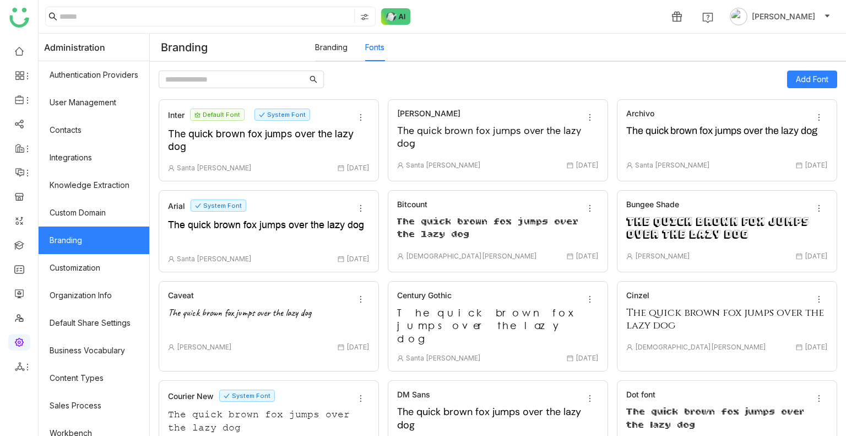
click at [333, 52] on link "Branding" at bounding box center [331, 46] width 33 height 9
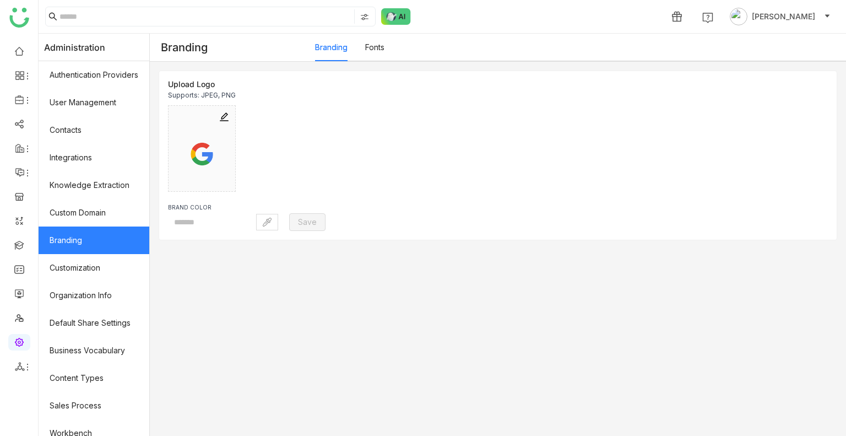
type input "*******"
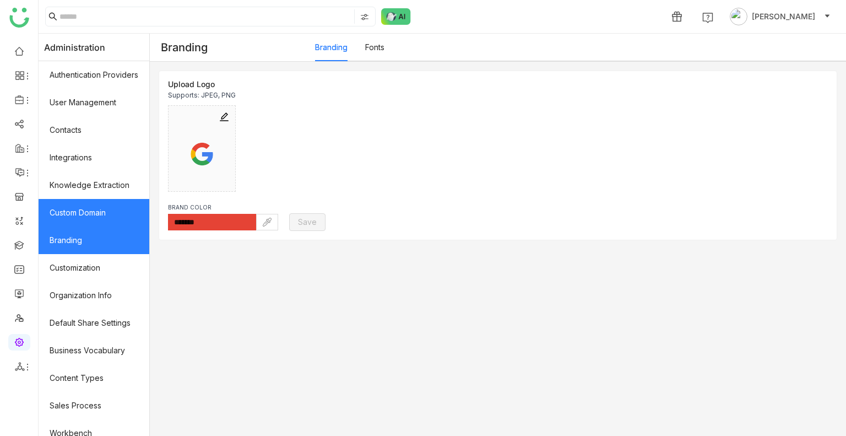
click at [101, 202] on link "Custom Domain" at bounding box center [94, 213] width 111 height 28
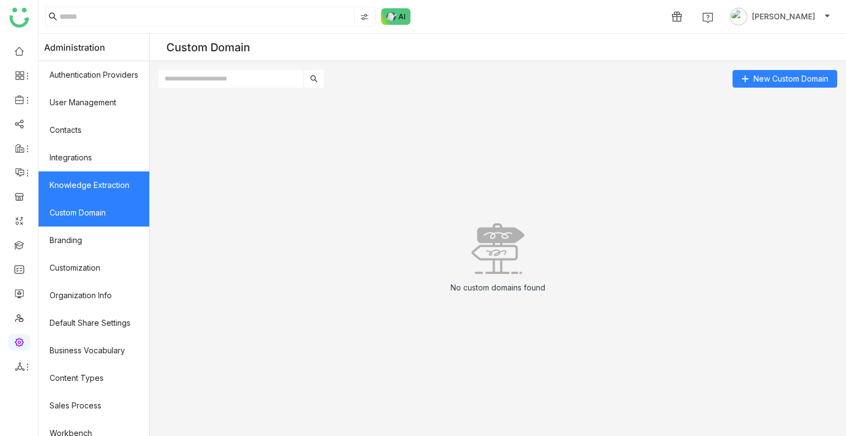
click at [99, 191] on link "Knowledge Extraction" at bounding box center [94, 185] width 111 height 28
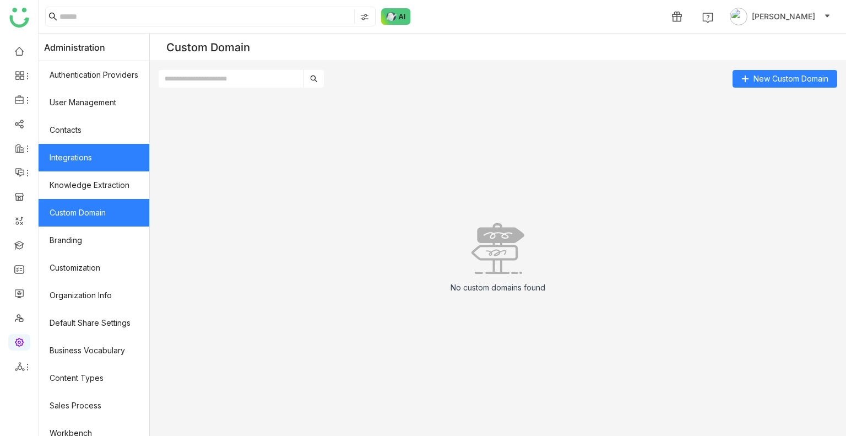
click at [88, 170] on link "Integrations" at bounding box center [94, 158] width 111 height 28
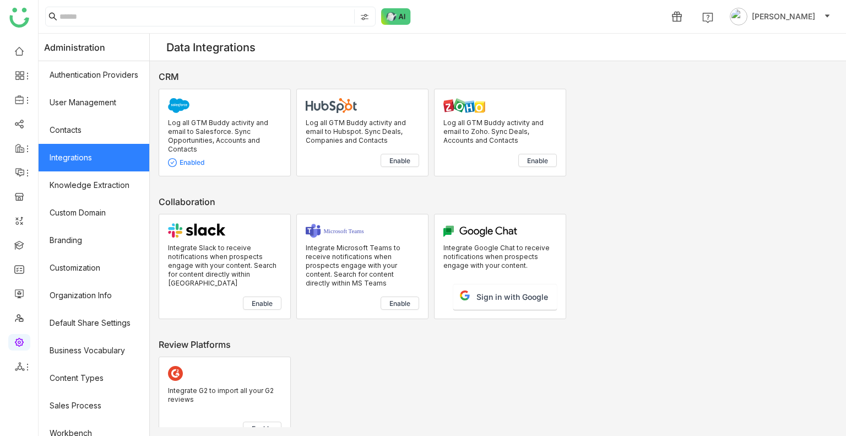
click at [85, 150] on link "Integrations" at bounding box center [94, 158] width 111 height 28
click at [82, 132] on link "Contacts" at bounding box center [94, 130] width 111 height 28
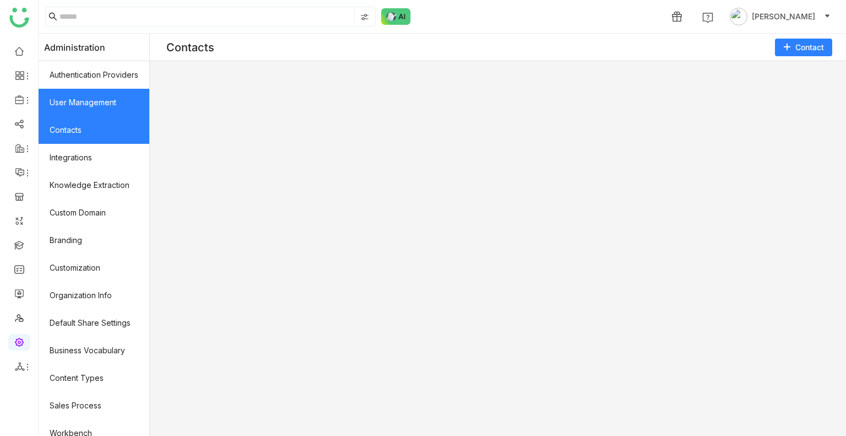
click at [87, 109] on link "User Management" at bounding box center [94, 103] width 111 height 28
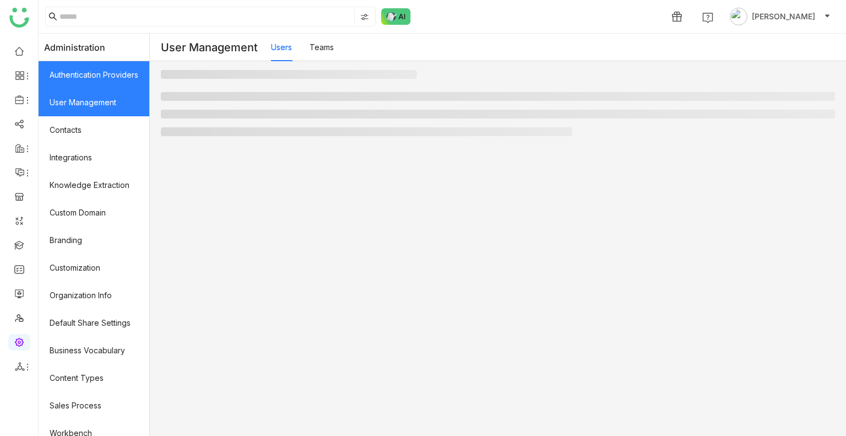
click at [92, 77] on link "Authentication Providers" at bounding box center [94, 75] width 111 height 28
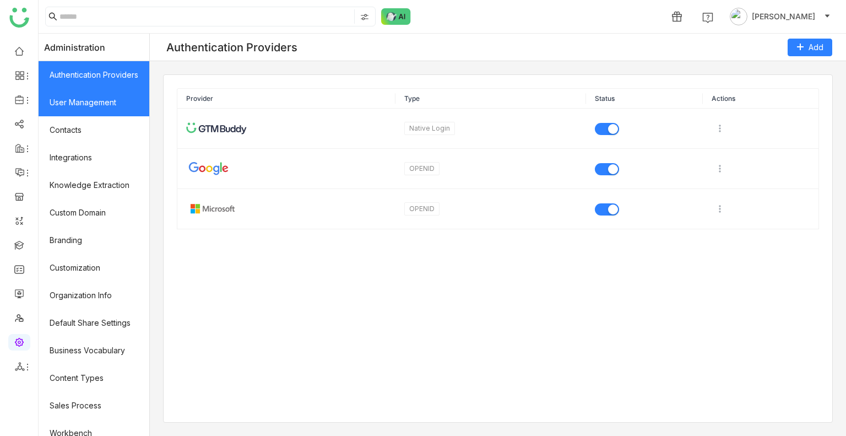
click at [93, 99] on link "User Management" at bounding box center [94, 103] width 111 height 28
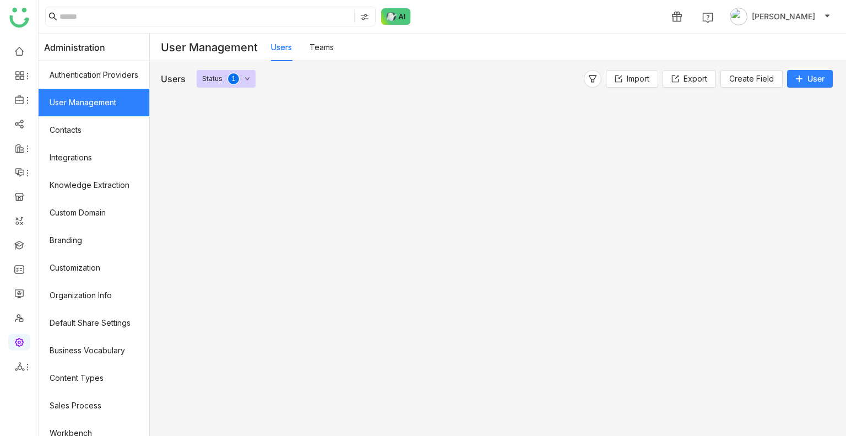
click at [334, 52] on link "Teams" at bounding box center [322, 46] width 24 height 9
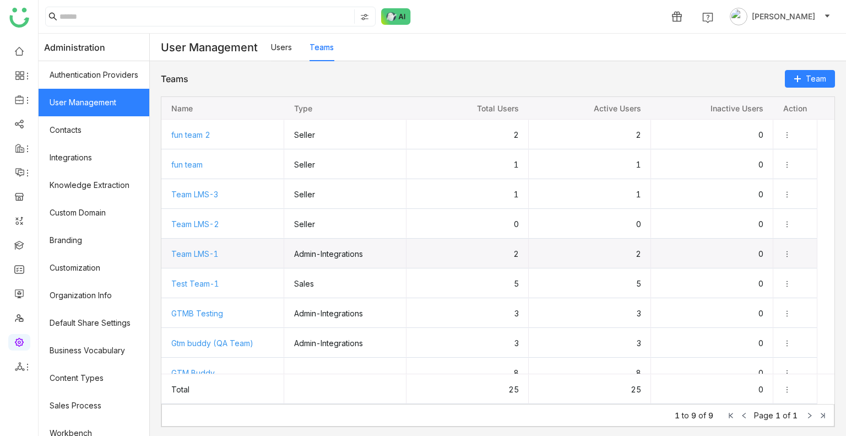
scroll to position [13, 0]
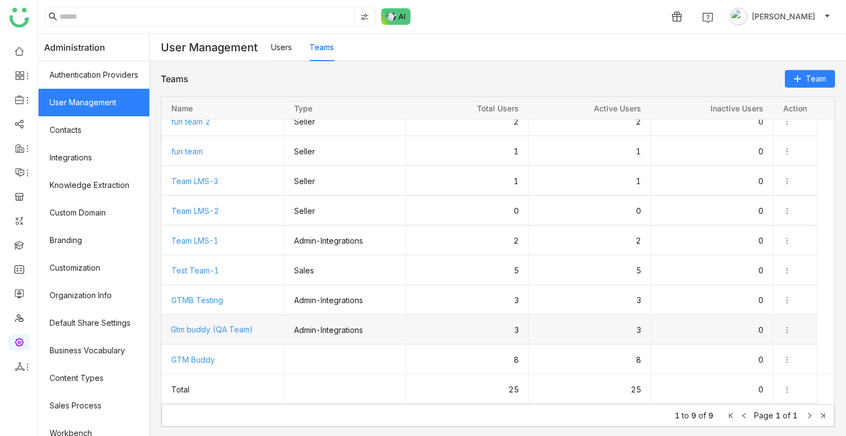
click at [223, 327] on span "Gtm buddy (QA Team)" at bounding box center [212, 329] width 82 height 9
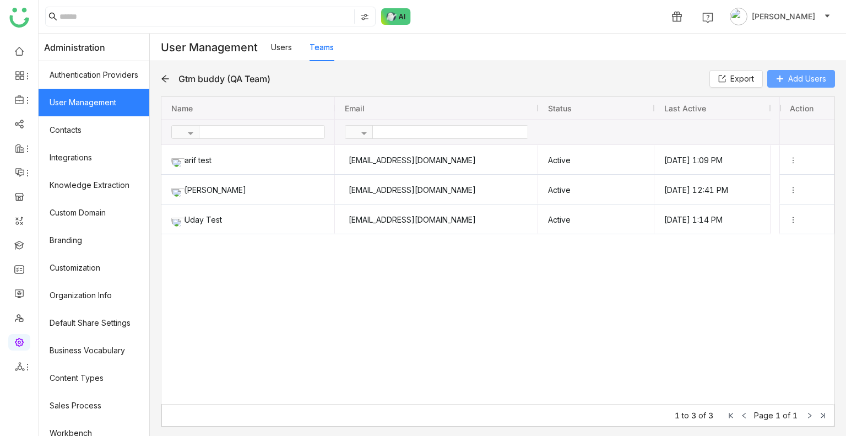
click at [794, 87] on button "Add Users" at bounding box center [802, 79] width 68 height 18
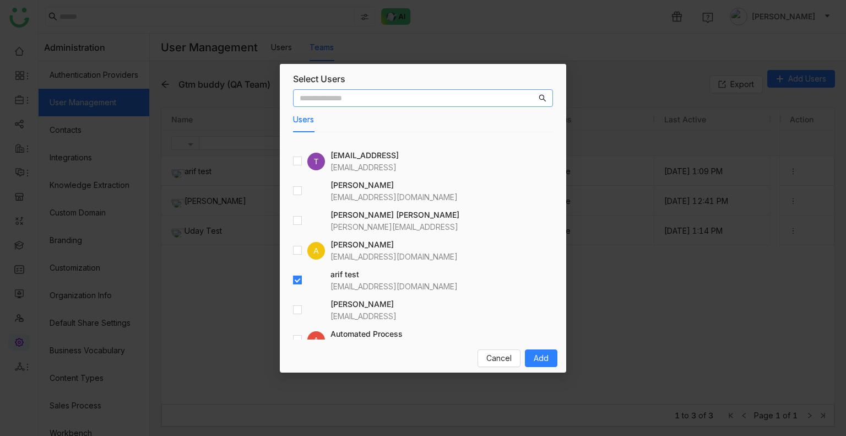
click at [435, 96] on input "text" at bounding box center [418, 98] width 237 height 12
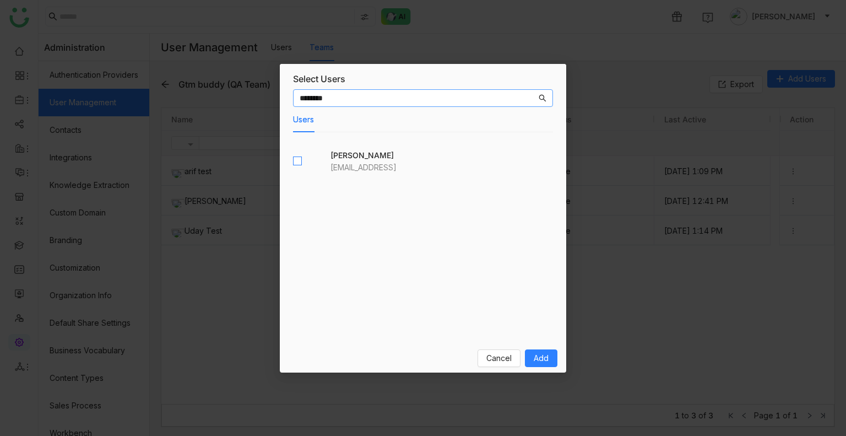
type input "********"
click at [296, 156] on label at bounding box center [297, 161] width 9 height 12
click at [538, 368] on div "Cancel Add" at bounding box center [423, 358] width 287 height 29
click at [539, 362] on span "Add" at bounding box center [541, 358] width 15 height 12
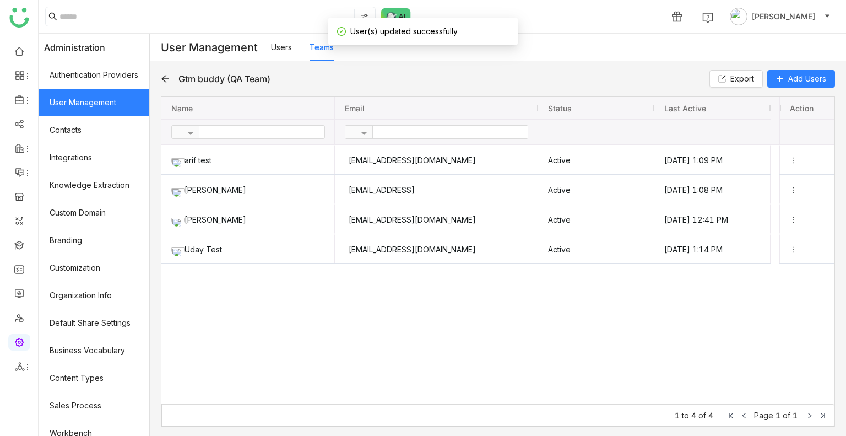
click at [253, 79] on div "Gtm buddy (QA Team)" at bounding box center [225, 78] width 92 height 11
copy div "Gtm buddy (QA Team) Export Add Users Drag here to set row groups Drag here to s…"
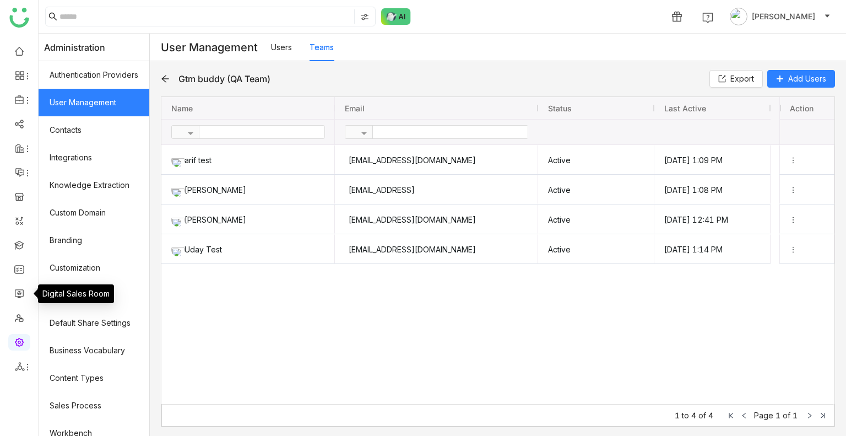
click at [18, 282] on ul at bounding box center [19, 208] width 38 height 347
drag, startPoint x: 18, startPoint y: 282, endPoint x: 18, endPoint y: 270, distance: 11.6
click at [18, 270] on ul at bounding box center [19, 208] width 38 height 347
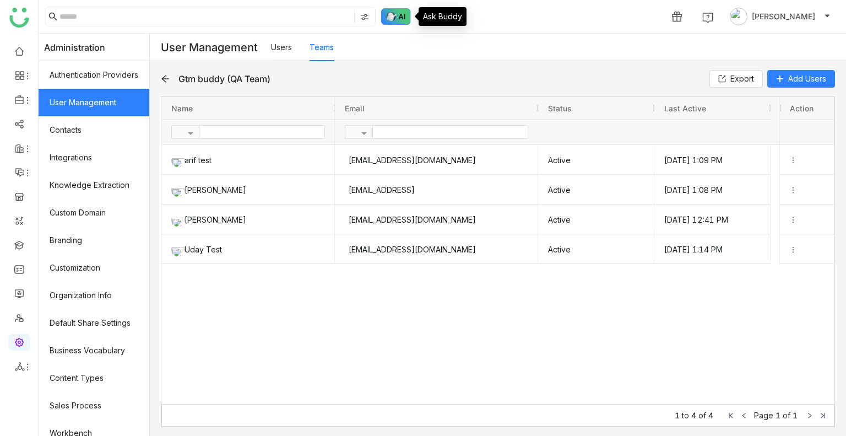
click at [390, 14] on img at bounding box center [396, 16] width 30 height 17
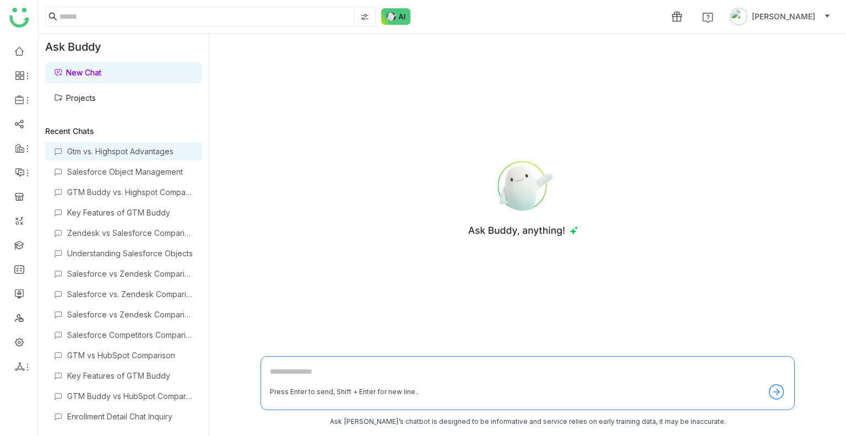
click at [128, 154] on div "Gtm vs. Highspot Advantages" at bounding box center [130, 151] width 126 height 9
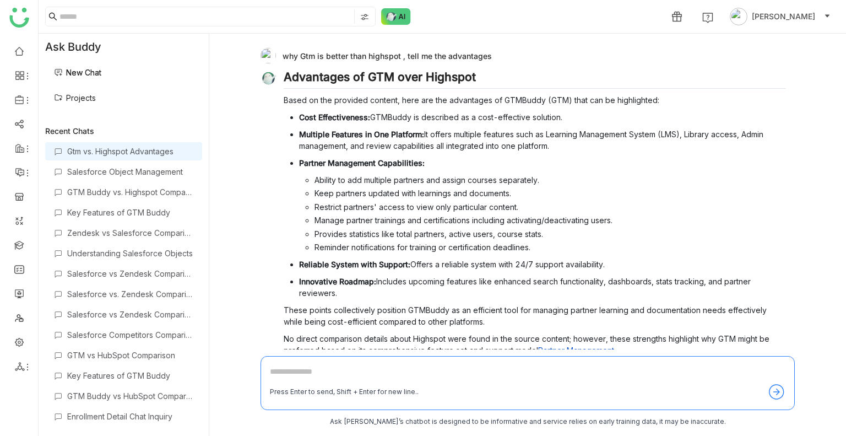
scroll to position [40, 0]
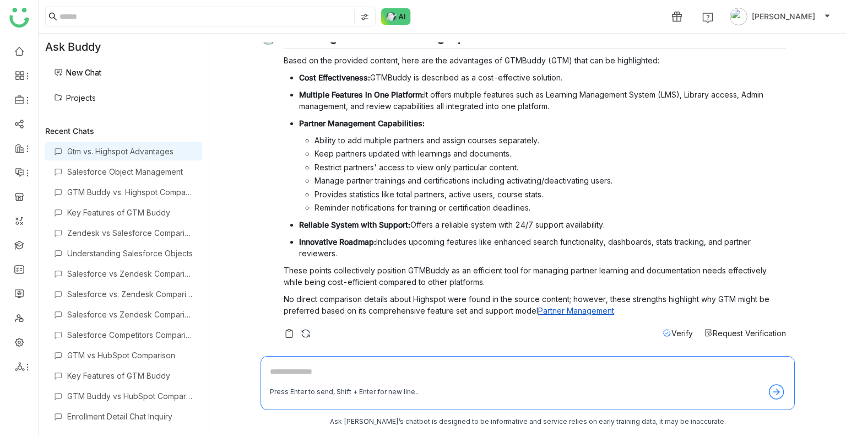
click at [672, 330] on span "Verify" at bounding box center [682, 332] width 21 height 9
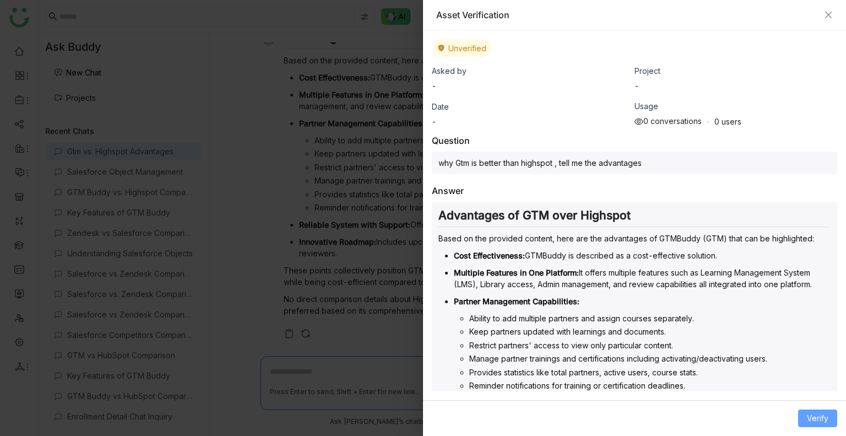
click at [809, 418] on span "Verify" at bounding box center [817, 418] width 21 height 12
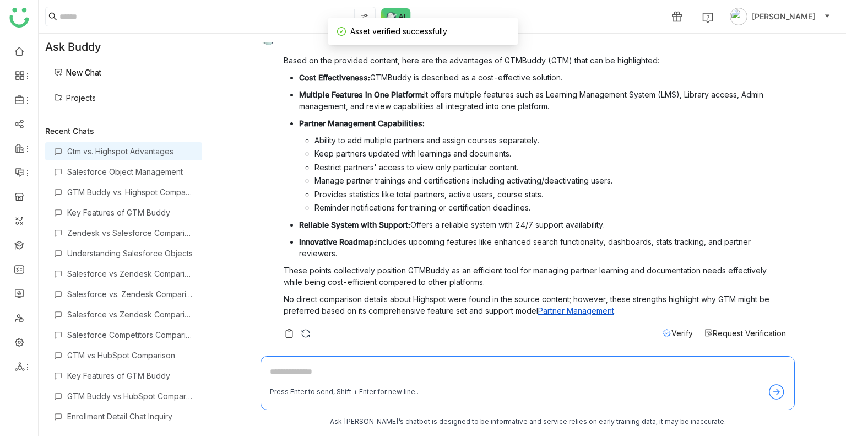
click at [672, 330] on span "Verify" at bounding box center [682, 332] width 21 height 9
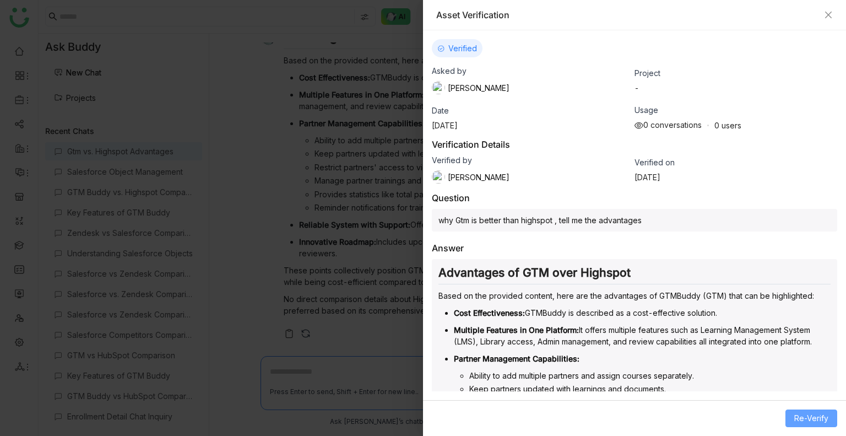
click at [801, 416] on span "Re-Verify" at bounding box center [812, 418] width 34 height 12
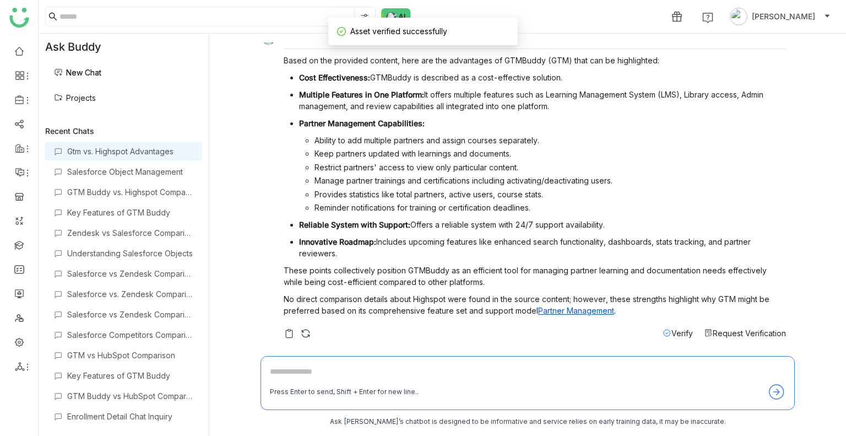
click at [672, 330] on span "Verify" at bounding box center [682, 332] width 21 height 9
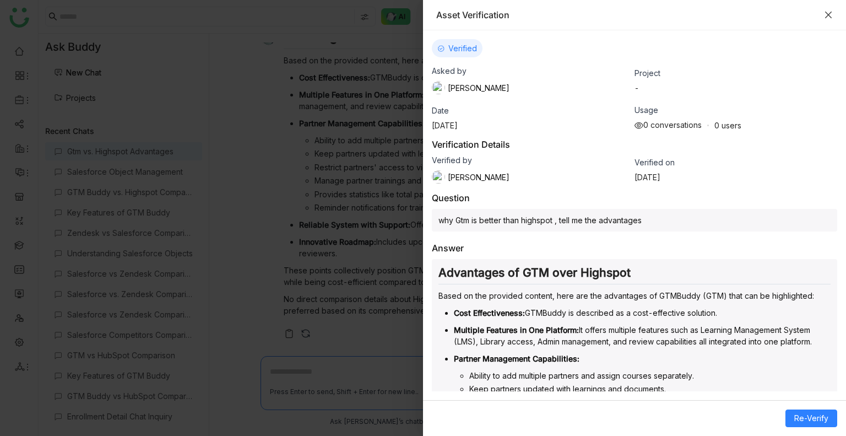
click at [827, 13] on icon "Close" at bounding box center [829, 15] width 7 height 7
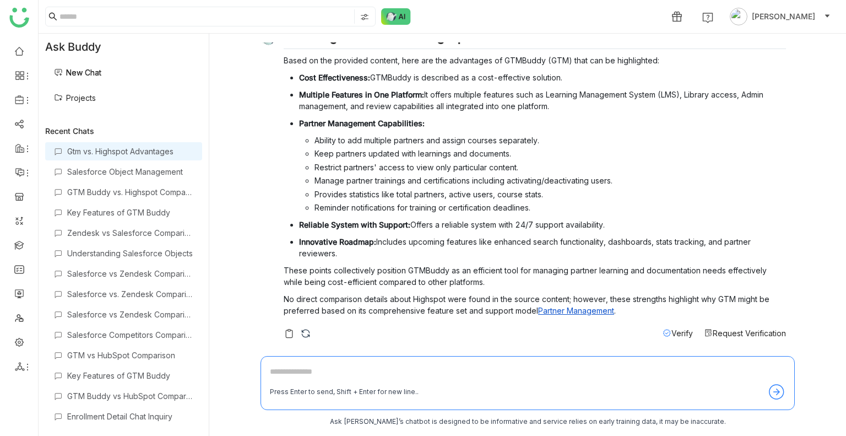
click at [300, 369] on textarea at bounding box center [528, 374] width 516 height 18
type textarea "**********"
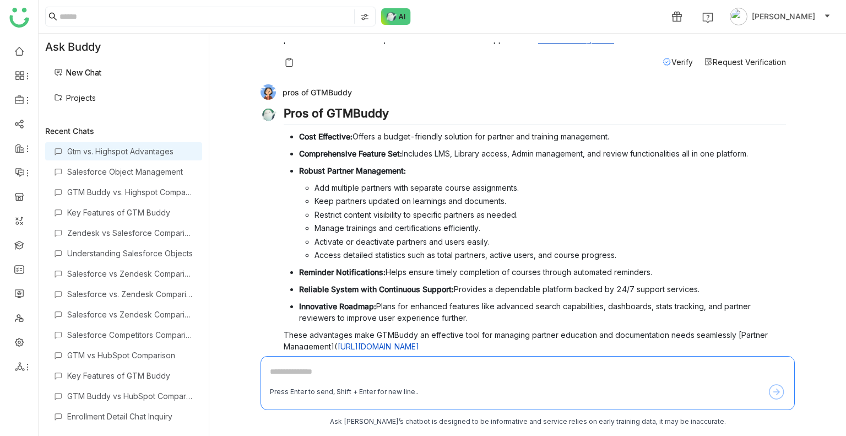
scroll to position [346, 0]
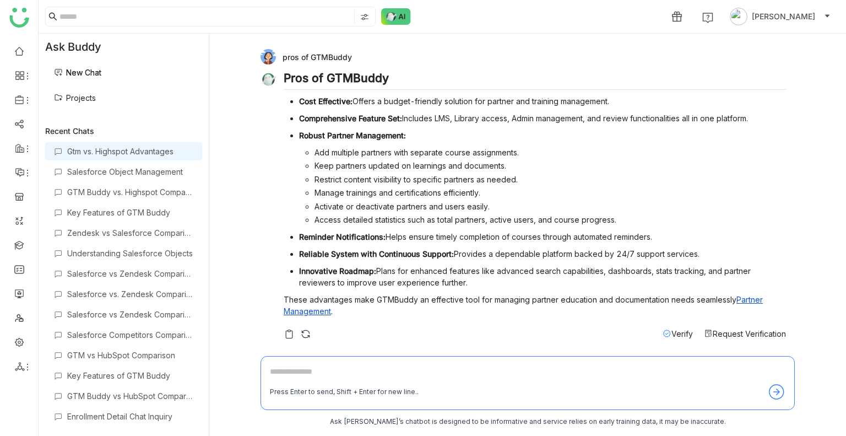
click at [672, 337] on span "Verify" at bounding box center [682, 333] width 21 height 9
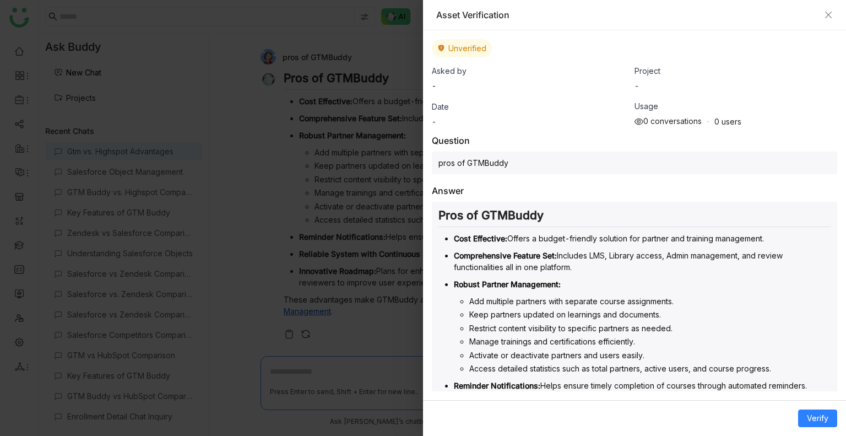
click at [833, 4] on div "Asset Verification" at bounding box center [634, 15] width 423 height 30
click at [830, 14] on icon "Close" at bounding box center [829, 15] width 7 height 7
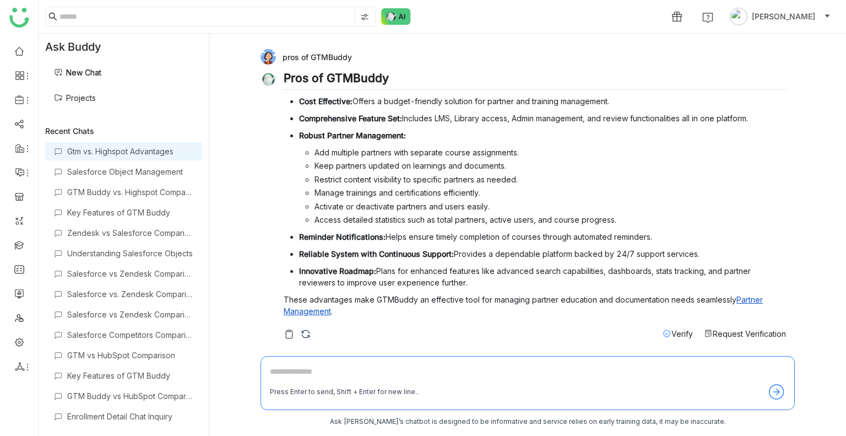
click at [674, 329] on span "Verify" at bounding box center [682, 333] width 21 height 9
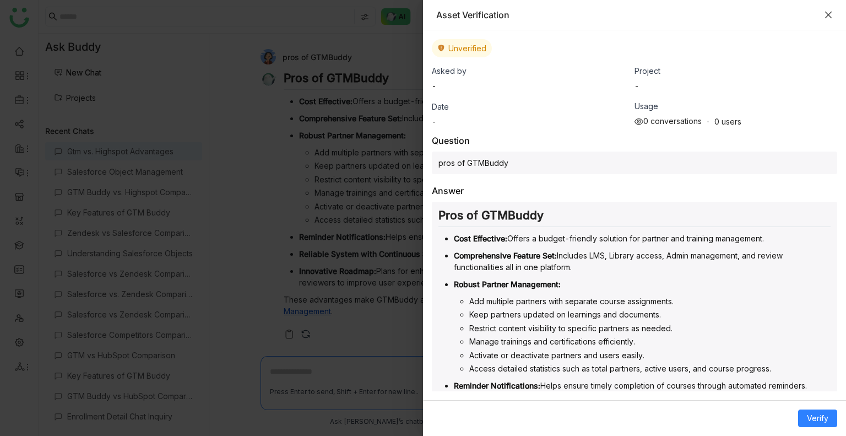
click at [828, 13] on icon "Close" at bounding box center [829, 15] width 7 height 7
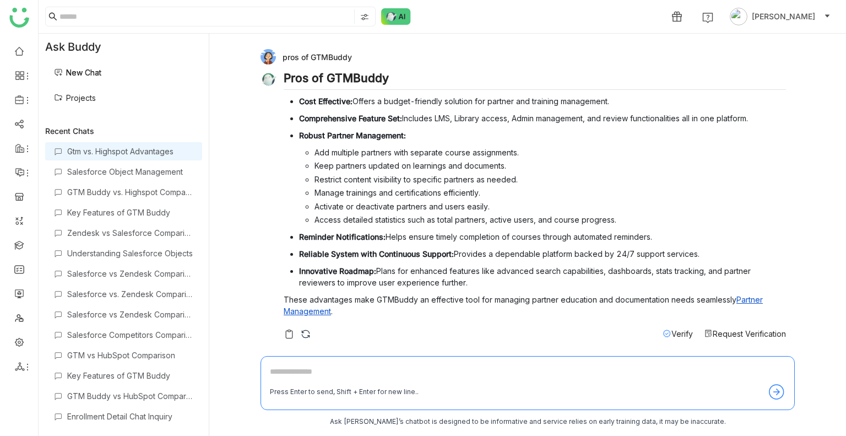
click at [663, 332] on icon at bounding box center [667, 333] width 9 height 9
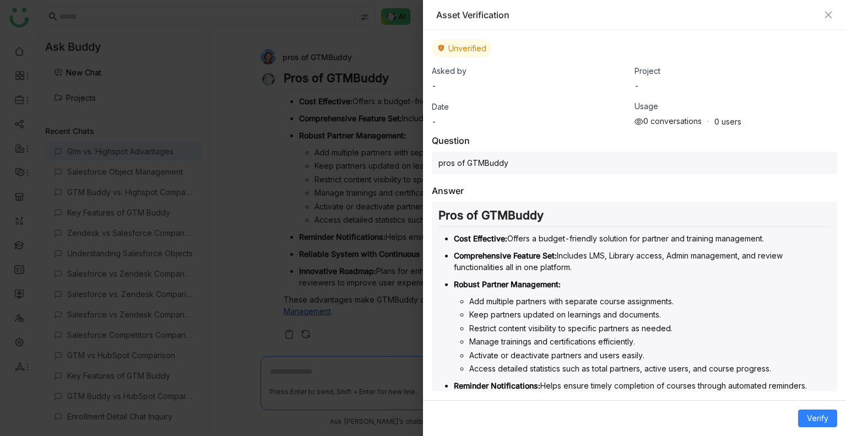
click at [725, 337] on li "Manage trainings and certifications efficiently." at bounding box center [651, 342] width 362 height 12
click at [824, 417] on span "Verify" at bounding box center [817, 418] width 21 height 12
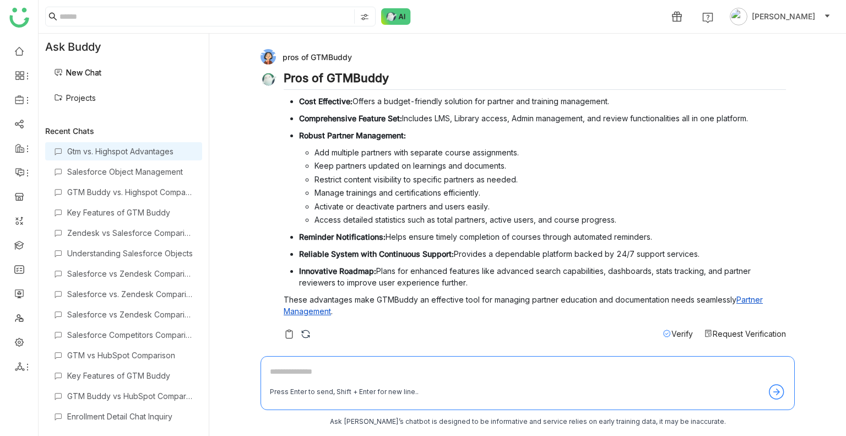
click at [723, 332] on span "Request Verification" at bounding box center [749, 333] width 73 height 9
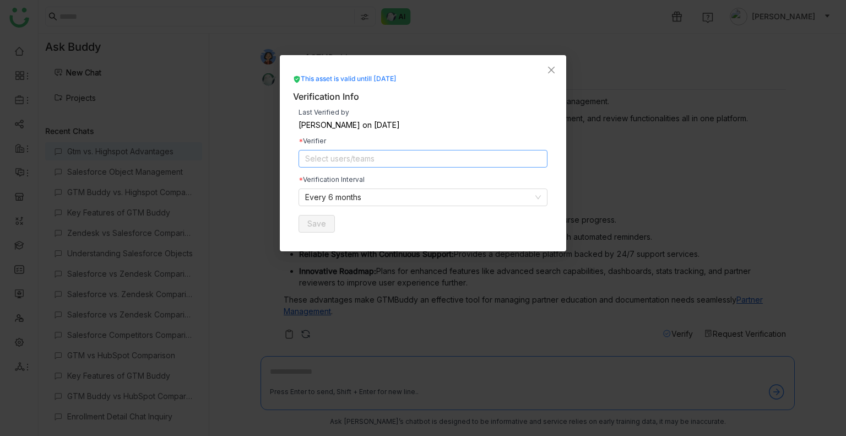
click at [362, 150] on nz-select-top-control "Select users/teams" at bounding box center [423, 159] width 249 height 18
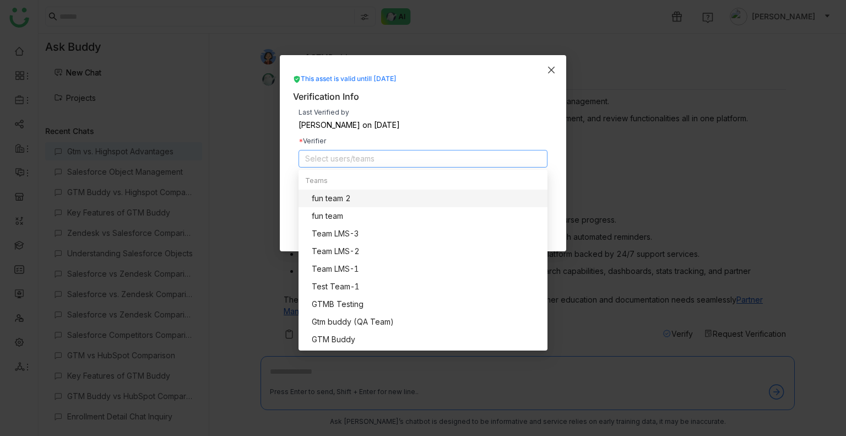
click at [547, 73] on icon "Close" at bounding box center [551, 70] width 9 height 9
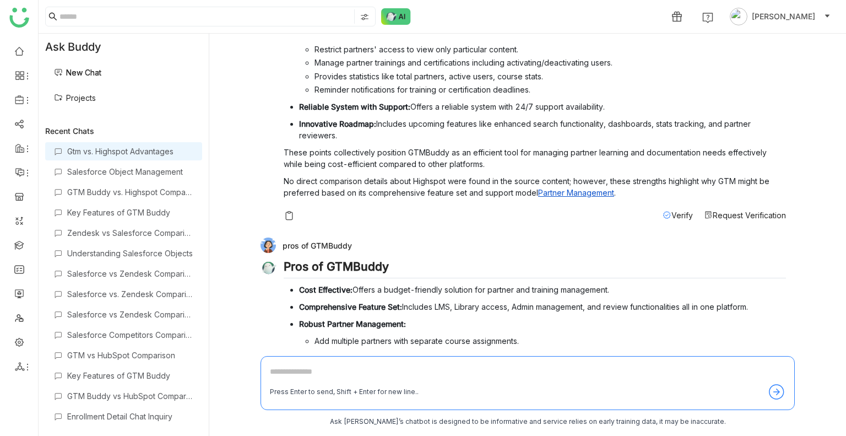
scroll to position [159, 0]
click at [724, 212] on span "Request Verification" at bounding box center [749, 213] width 73 height 9
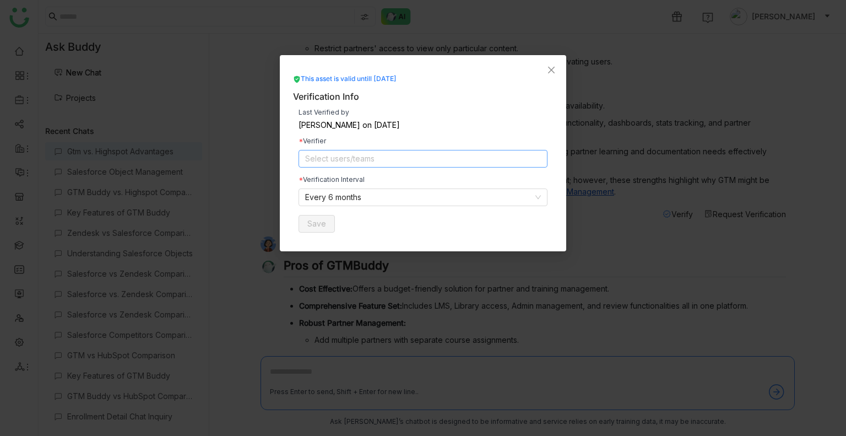
click at [340, 159] on nz-select-top-control "Select users/teams" at bounding box center [423, 159] width 249 height 18
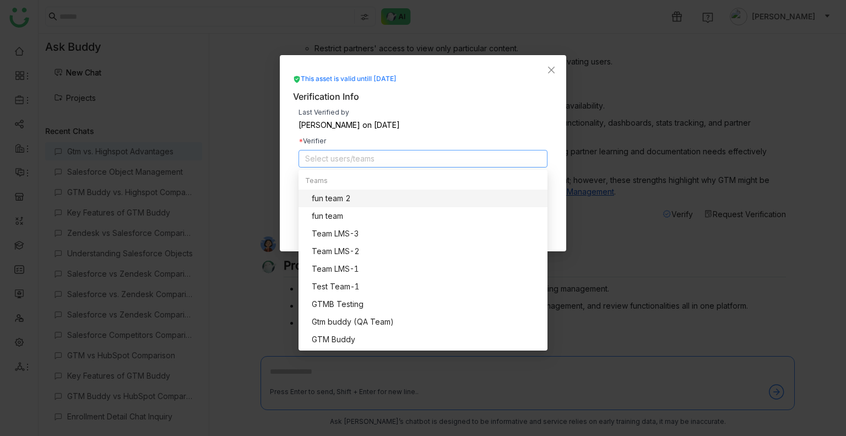
paste input "**********"
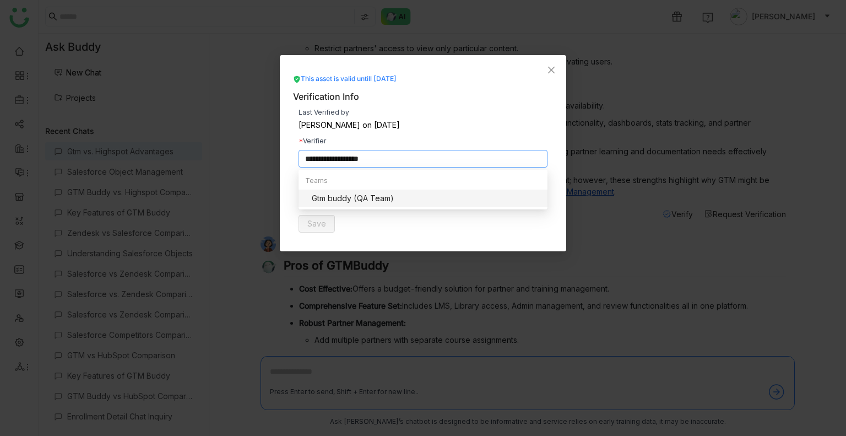
type input "**********"
click at [348, 193] on div "Gtm buddy (QA Team)" at bounding box center [426, 198] width 229 height 12
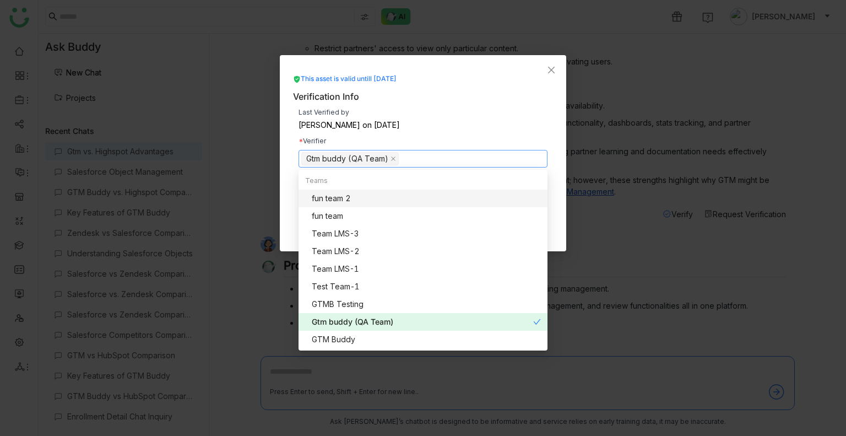
click at [461, 126] on div "Uday Bhanu on Aug 19, 2025" at bounding box center [423, 125] width 249 height 8
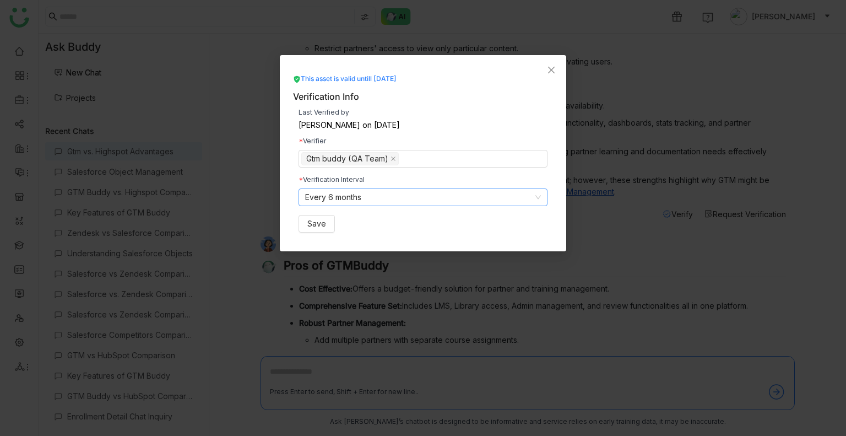
click at [339, 202] on nz-select-item "Every 6 months" at bounding box center [423, 197] width 236 height 17
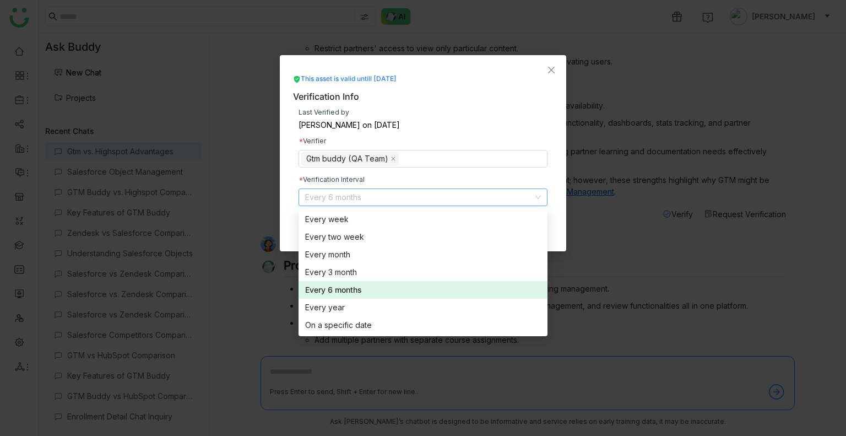
click at [637, 198] on nz-modal-container "This asset is valid untill Feb 19, 2026 Verification Info Last Verified by Uday…" at bounding box center [423, 218] width 846 height 436
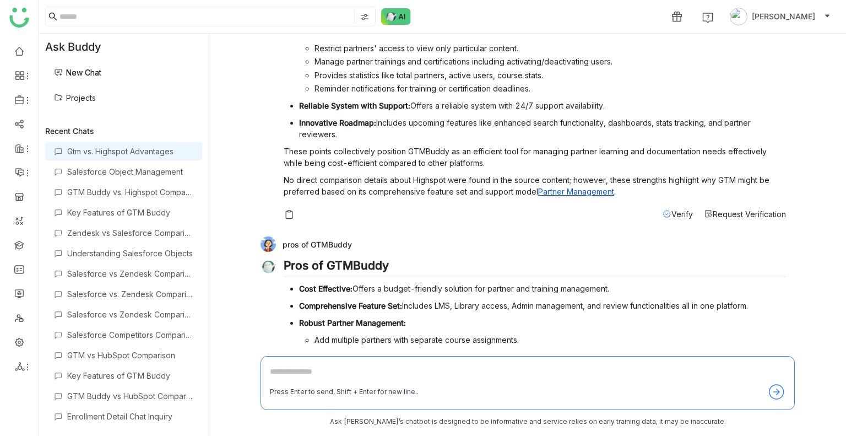
click at [713, 210] on span "Request Verification" at bounding box center [749, 213] width 73 height 9
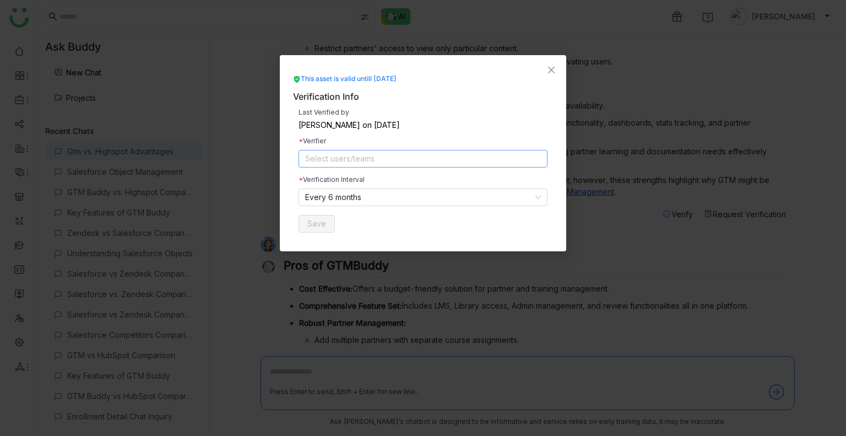
click at [366, 164] on nz-select-top-control "Select users/teams" at bounding box center [423, 159] width 249 height 18
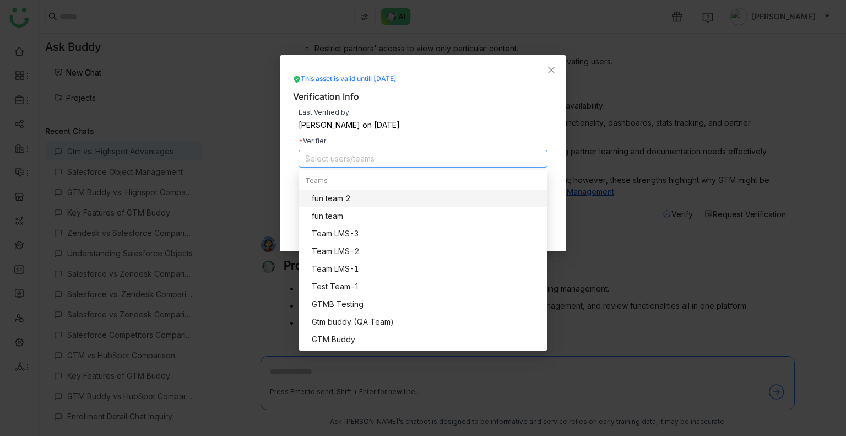
click at [333, 155] on nz-select-top-control "Select users/teams" at bounding box center [423, 159] width 249 height 18
click at [432, 123] on div "Uday Bhanu on Aug 19, 2025" at bounding box center [423, 125] width 249 height 8
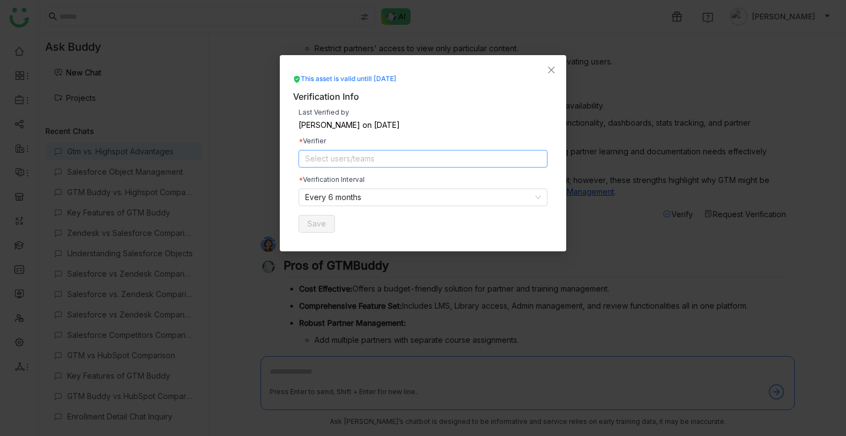
click at [336, 155] on nz-select-top-control "Select users/teams" at bounding box center [423, 159] width 249 height 18
paste input "**********"
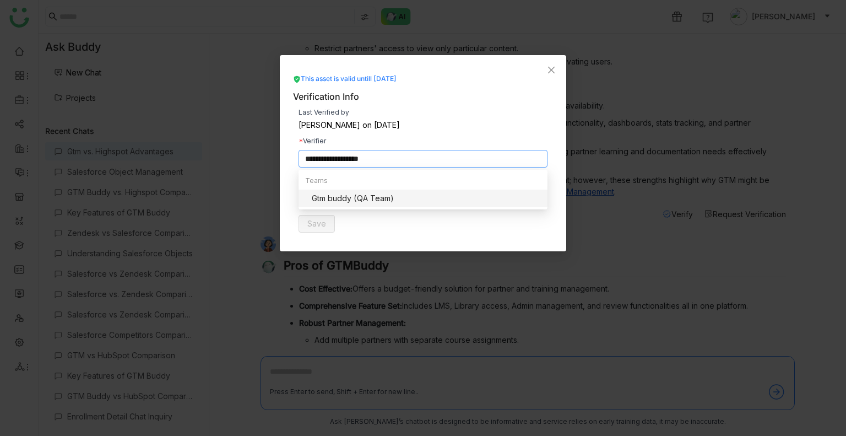
type input "**********"
click at [344, 196] on div "Gtm buddy (QA Team)" at bounding box center [426, 198] width 229 height 12
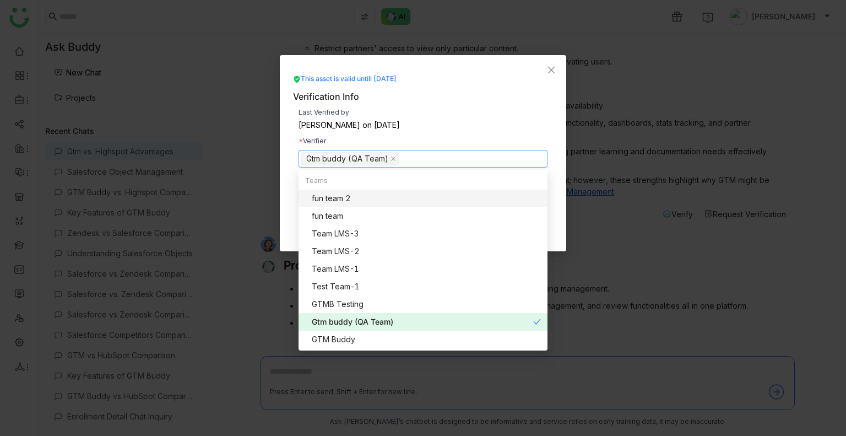
click at [444, 116] on div "Last Verified by Uday Bhanu on Aug 19, 2025" at bounding box center [423, 119] width 249 height 20
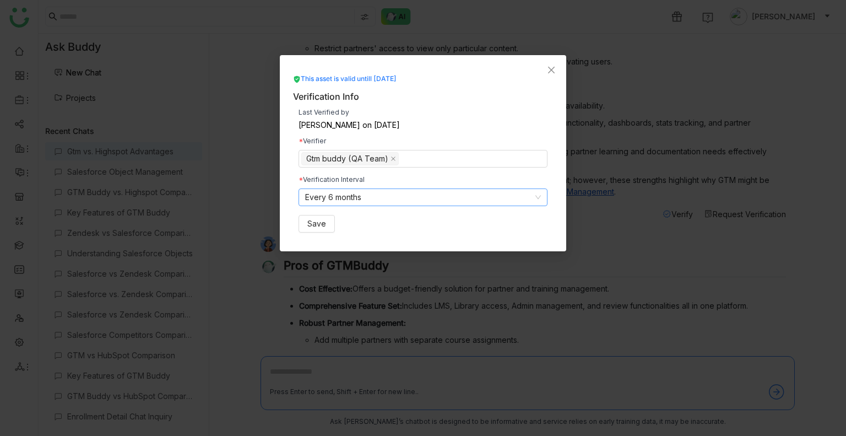
click at [375, 191] on nz-select-item "Every 6 months" at bounding box center [423, 197] width 236 height 17
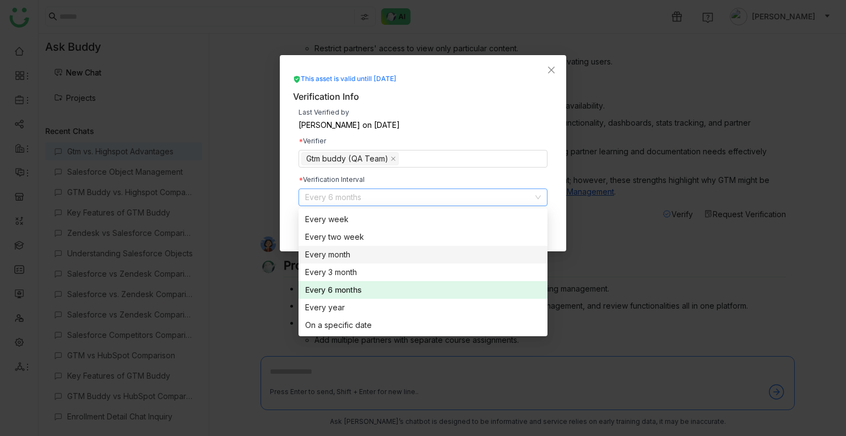
click at [333, 257] on div "Every month" at bounding box center [423, 255] width 236 height 12
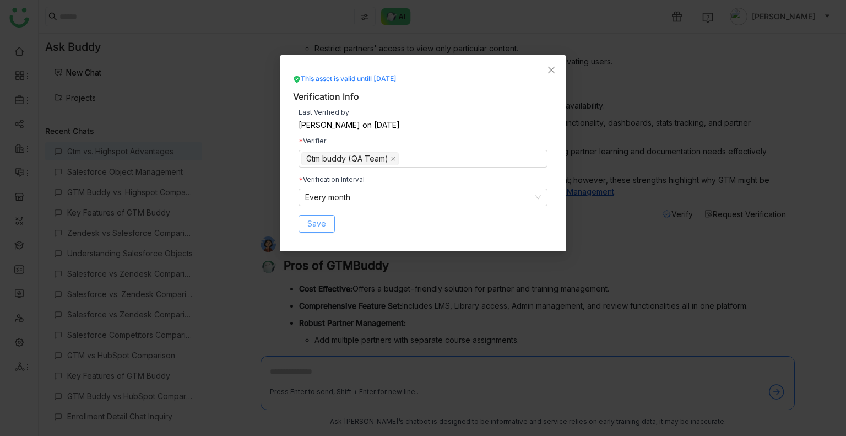
click at [314, 222] on span "Save" at bounding box center [317, 224] width 19 height 12
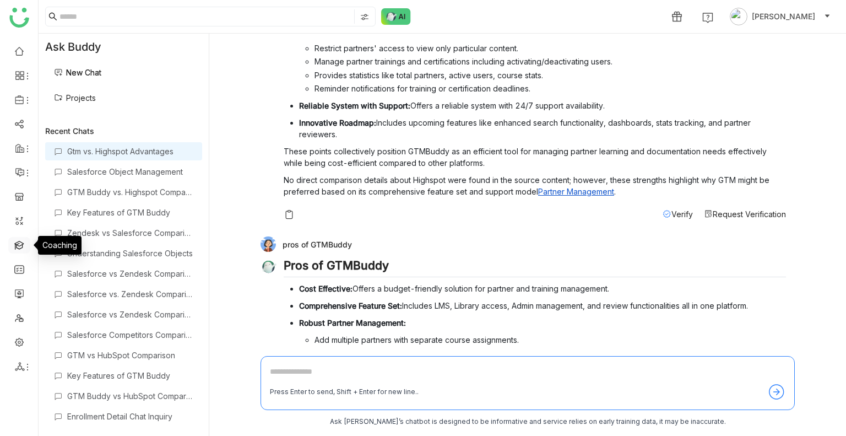
click at [21, 249] on link at bounding box center [19, 244] width 10 height 9
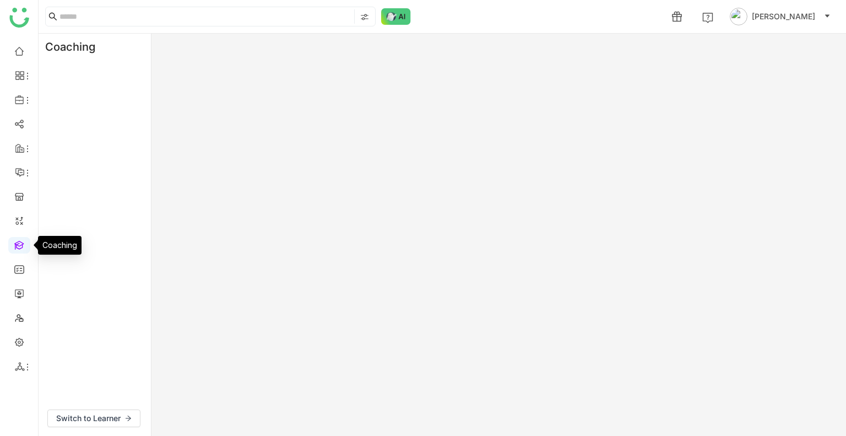
click at [21, 249] on link at bounding box center [19, 244] width 10 height 9
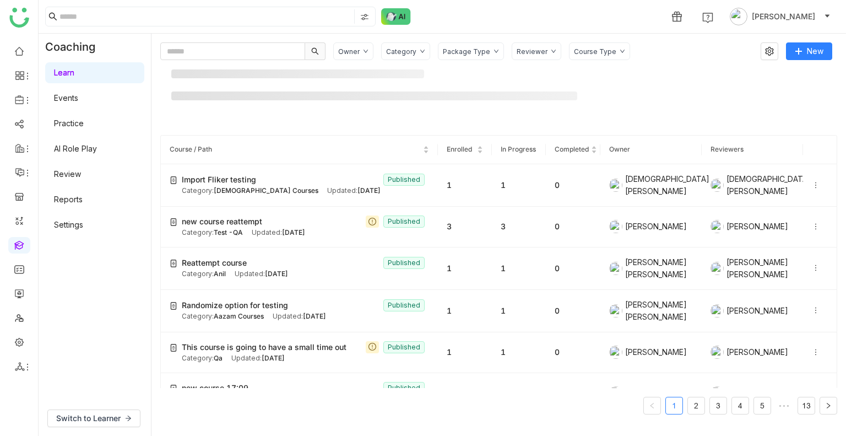
click at [75, 171] on link "Review" at bounding box center [67, 173] width 27 height 9
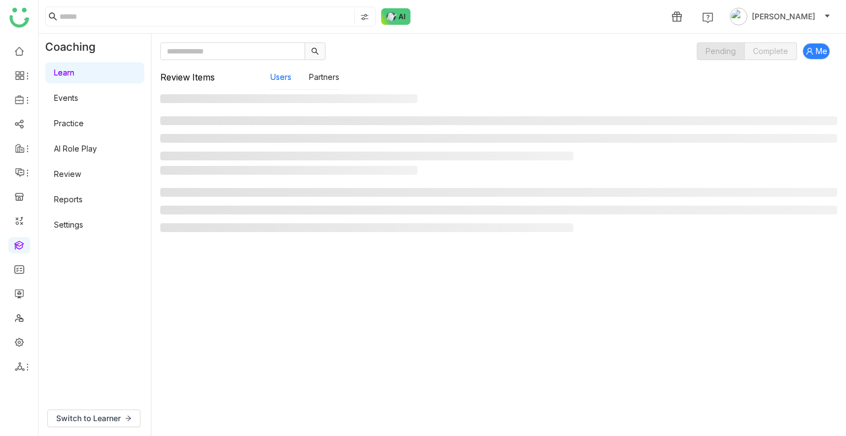
click at [75, 171] on link "Review" at bounding box center [67, 173] width 27 height 9
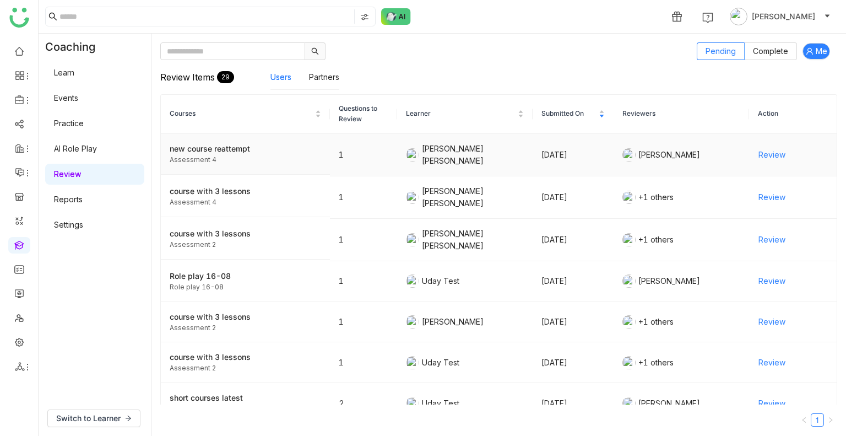
click at [761, 157] on span "Review" at bounding box center [772, 155] width 27 height 12
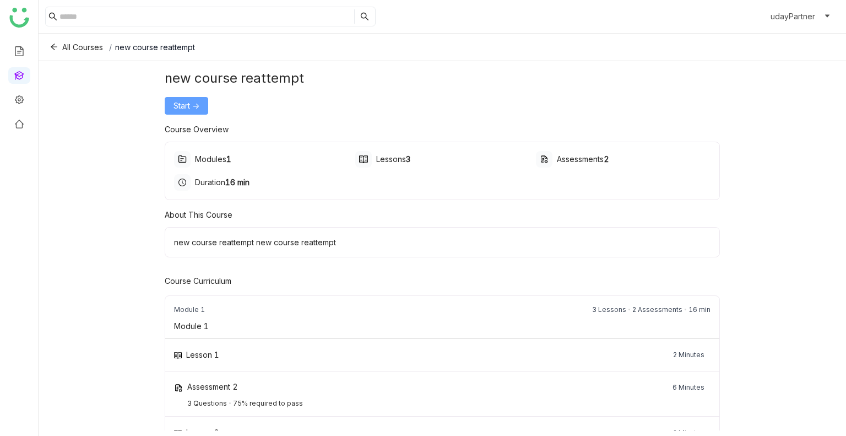
click at [185, 111] on span "Start ->" at bounding box center [187, 106] width 26 height 12
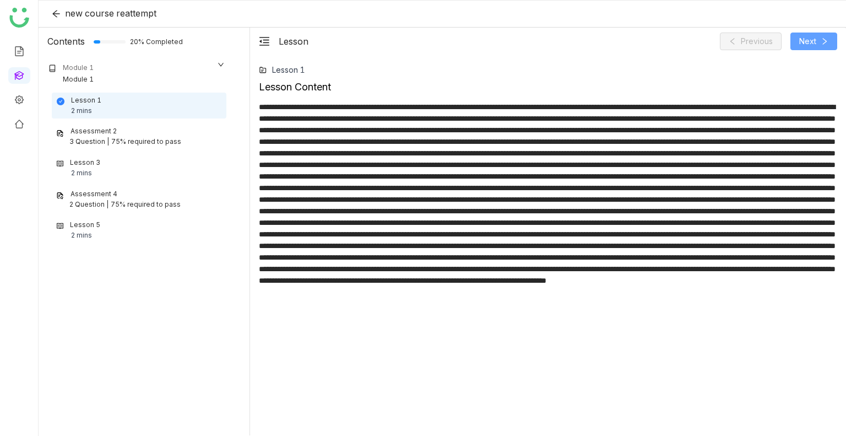
click at [813, 39] on span "Next" at bounding box center [808, 41] width 17 height 12
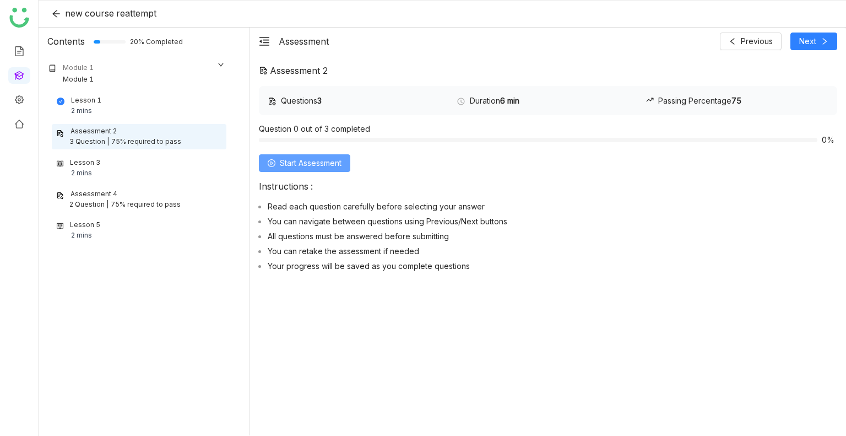
click at [274, 164] on icon at bounding box center [272, 163] width 8 height 8
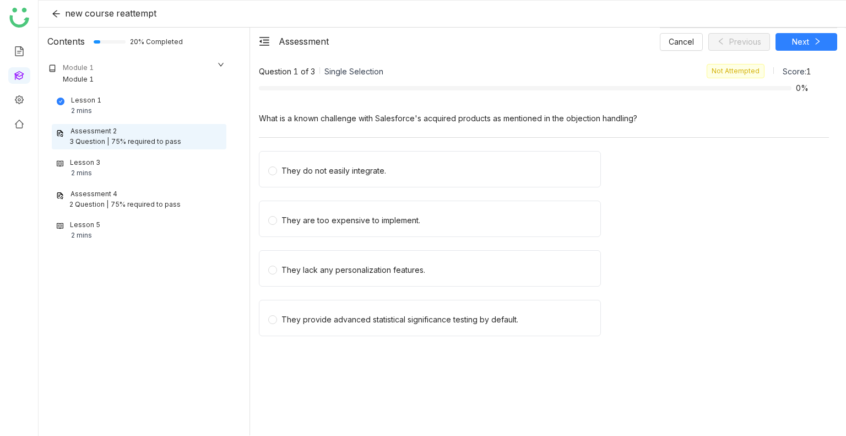
click at [274, 164] on label "They do not easily integrate." at bounding box center [432, 169] width 328 height 35
click at [274, 166] on span at bounding box center [272, 170] width 9 height 9
click at [445, 245] on nz-radio-group "They do not easily integrate. They are too expensive to implement. They lack an…" at bounding box center [544, 247] width 570 height 192
click at [496, 211] on label "They are too expensive to implement." at bounding box center [432, 218] width 328 height 35
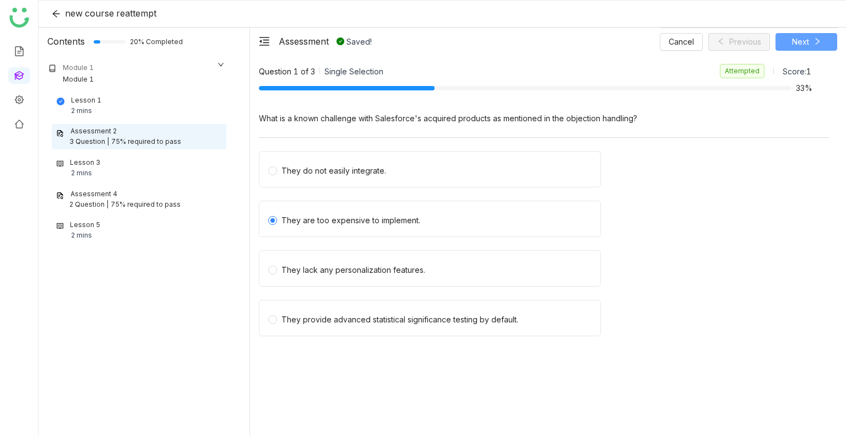
click at [791, 40] on button "Next" at bounding box center [807, 42] width 62 height 18
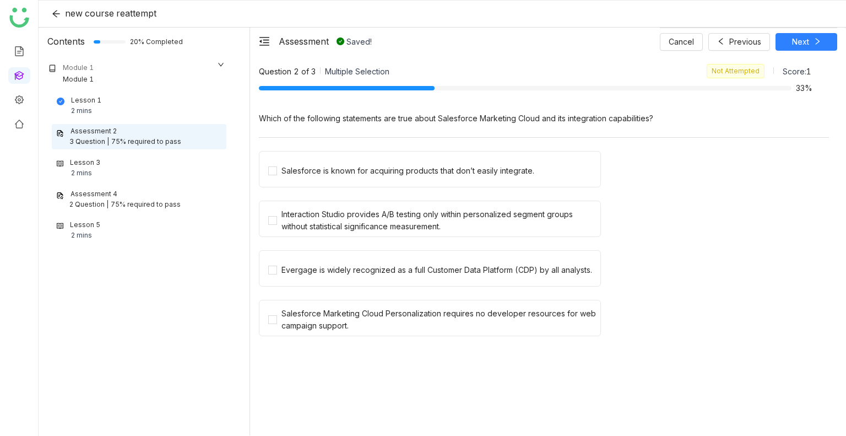
click at [386, 189] on div "Salesforce is known for acquiring products that don’t easily integrate." at bounding box center [544, 172] width 570 height 43
click at [354, 179] on label "Salesforce is known for acquiring products that don’t easily integrate." at bounding box center [434, 169] width 332 height 35
click at [356, 213] on div "Interaction Studio provides A/B testing only within personalized segment groups…" at bounding box center [439, 220] width 315 height 24
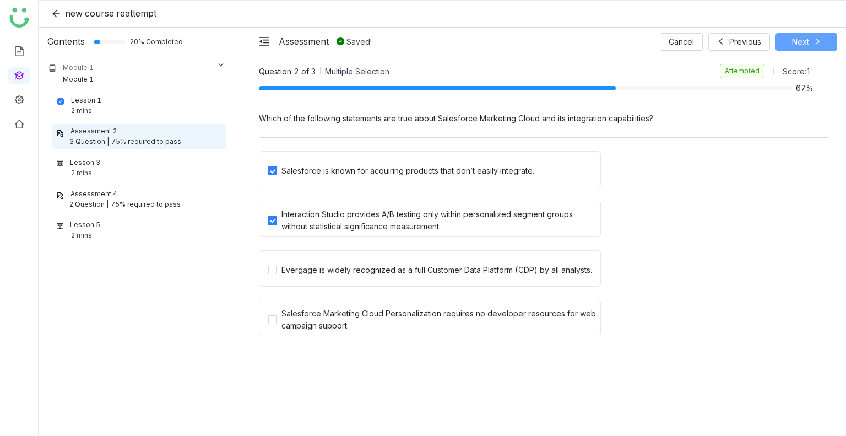
click at [808, 45] on span "Next" at bounding box center [800, 42] width 17 height 12
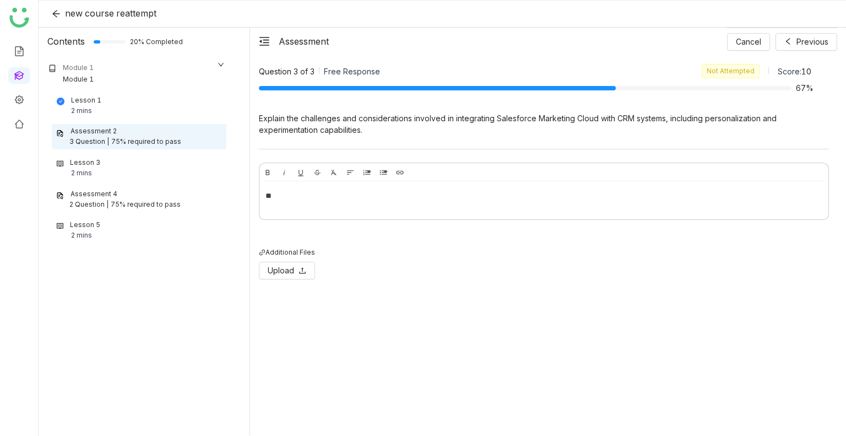
click at [323, 201] on div "**" at bounding box center [544, 196] width 557 height 12
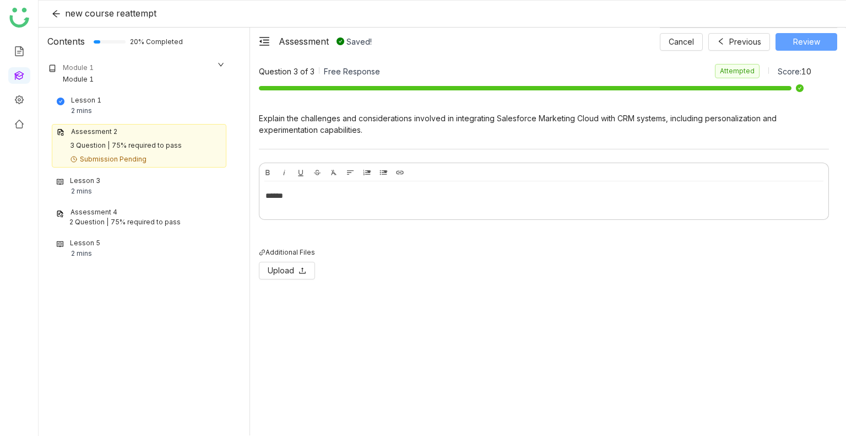
click at [791, 44] on button "Review" at bounding box center [807, 42] width 62 height 18
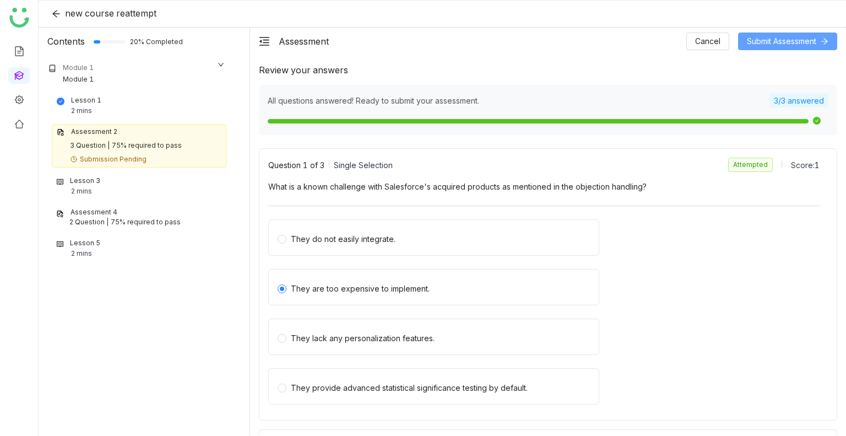
click at [769, 41] on span "Submit Assessment" at bounding box center [781, 41] width 69 height 12
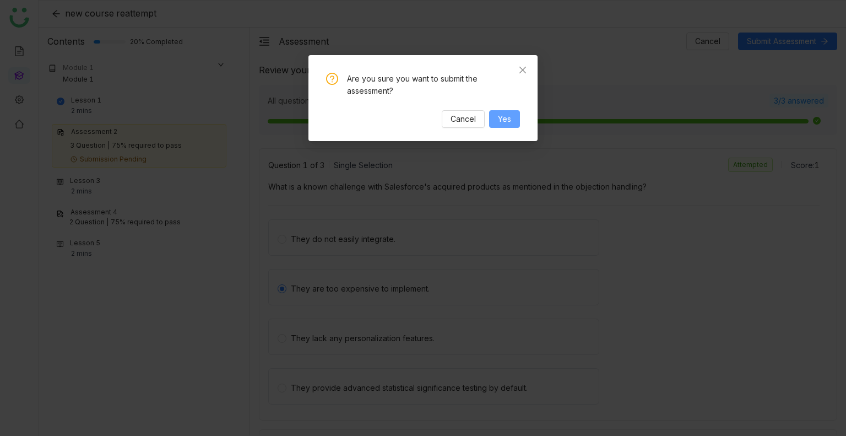
click at [505, 118] on span "Yes" at bounding box center [504, 119] width 13 height 12
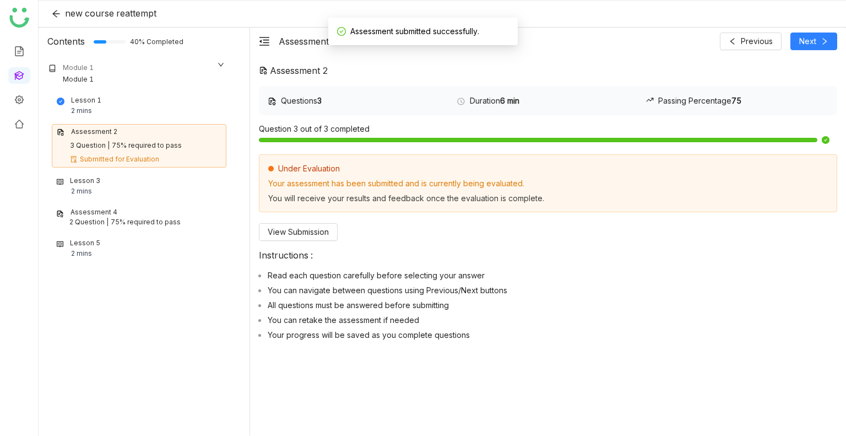
click at [87, 190] on div "2 mins" at bounding box center [81, 191] width 21 height 10
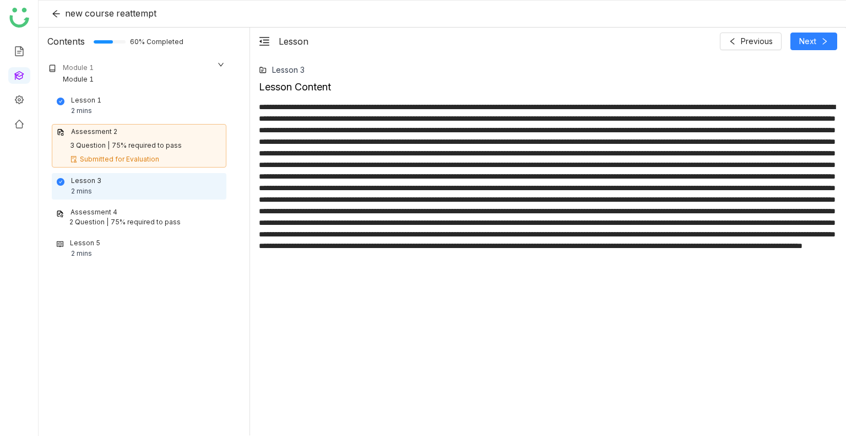
click at [155, 225] on div "75% required to pass" at bounding box center [146, 222] width 70 height 10
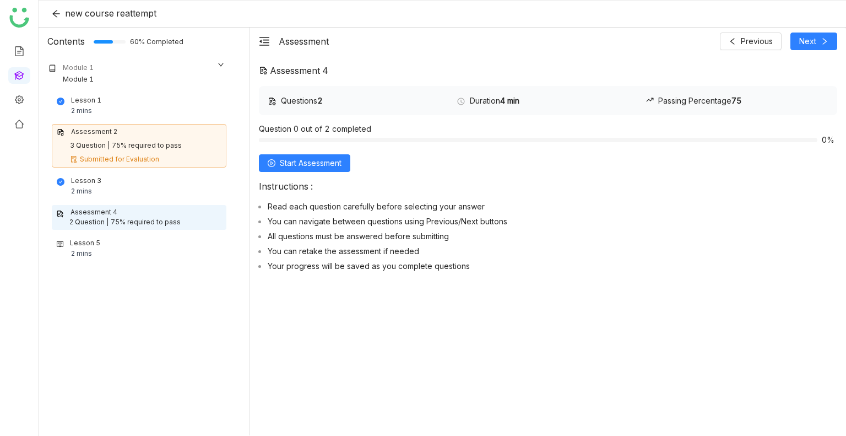
click at [300, 171] on div "Questions 2 Duration 4 min Passing Percentage 75 Question 0 out of 2 completed …" at bounding box center [548, 181] width 579 height 190
click at [302, 165] on span "Start Assessment" at bounding box center [311, 163] width 62 height 12
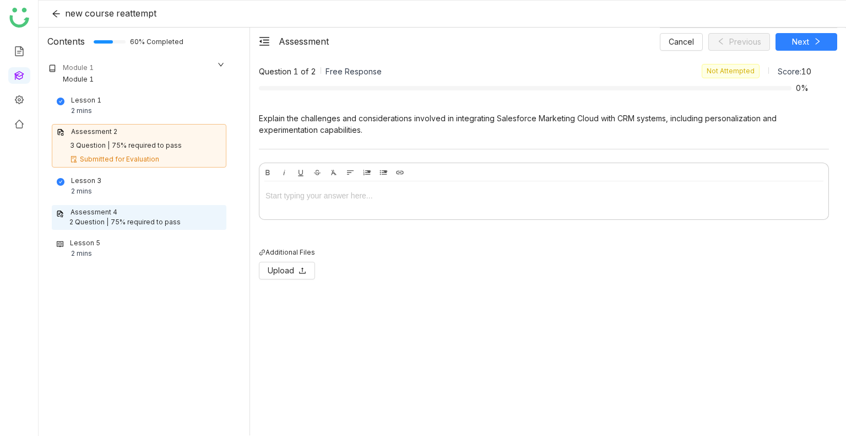
click at [358, 191] on div at bounding box center [544, 196] width 557 height 12
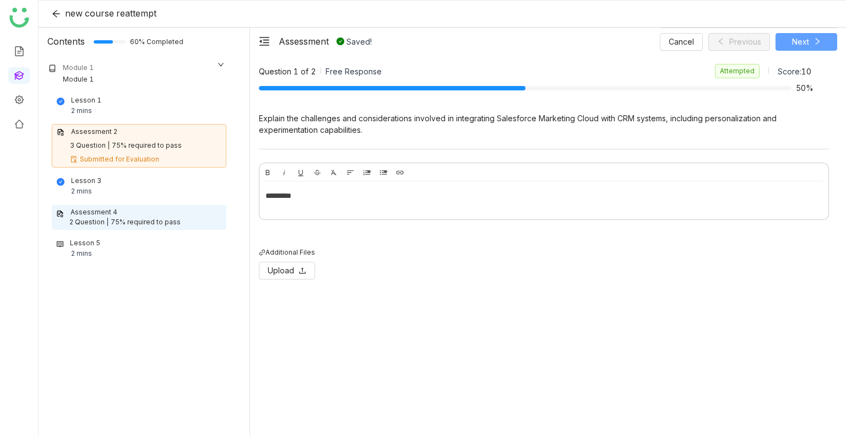
click at [800, 41] on span "Next" at bounding box center [800, 42] width 17 height 12
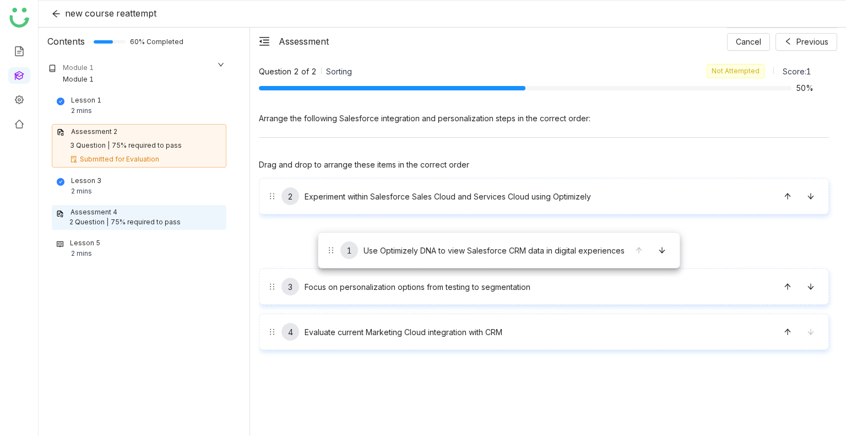
drag, startPoint x: 317, startPoint y: 199, endPoint x: 319, endPoint y: 255, distance: 55.7
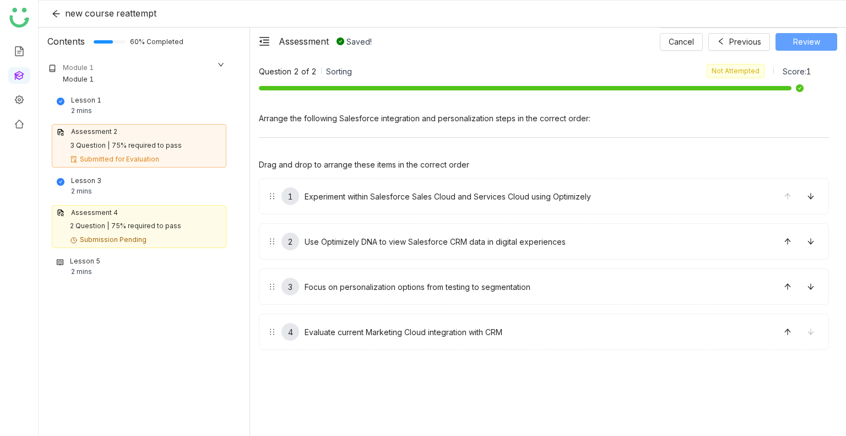
click at [787, 49] on button "Review" at bounding box center [807, 42] width 62 height 18
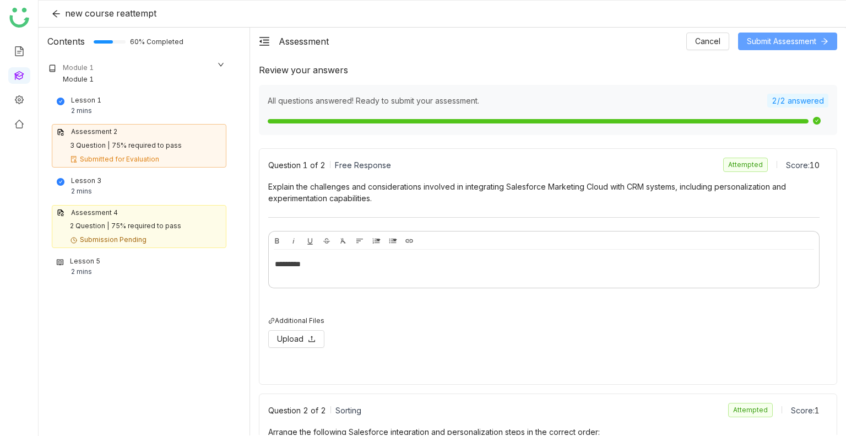
click at [754, 47] on button "Submit Assessment" at bounding box center [787, 42] width 99 height 18
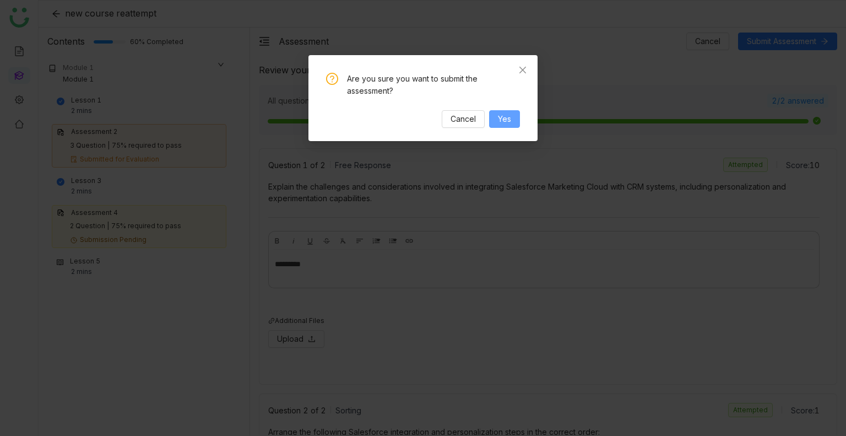
click at [511, 124] on span "Yes" at bounding box center [504, 119] width 13 height 12
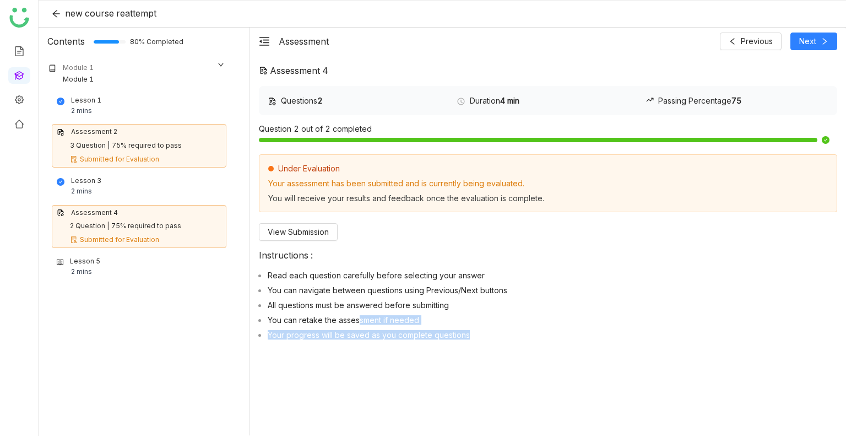
drag, startPoint x: 525, startPoint y: 401, endPoint x: 354, endPoint y: 305, distance: 196.2
click at [354, 305] on div "Assessment 4 Questions 2 Duration 4 min Passing Percentage 75 Question 2 out of…" at bounding box center [548, 259] width 596 height 408
click at [311, 228] on span "View Submission" at bounding box center [298, 232] width 61 height 12
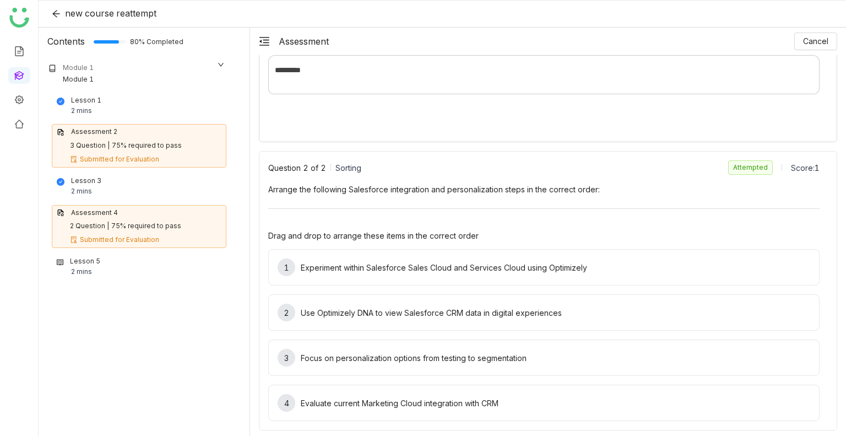
scroll to position [179, 0]
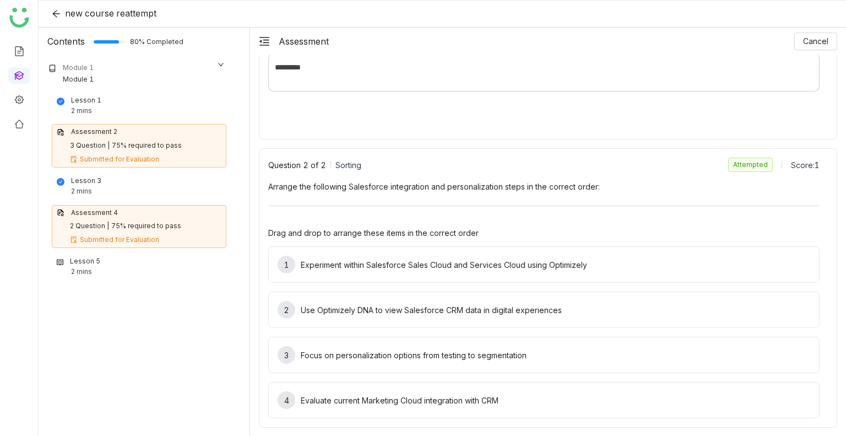
click at [187, 139] on div "Assessment 2 3 Question | 75% required to pass Submitted for Evaluation" at bounding box center [139, 146] width 175 height 44
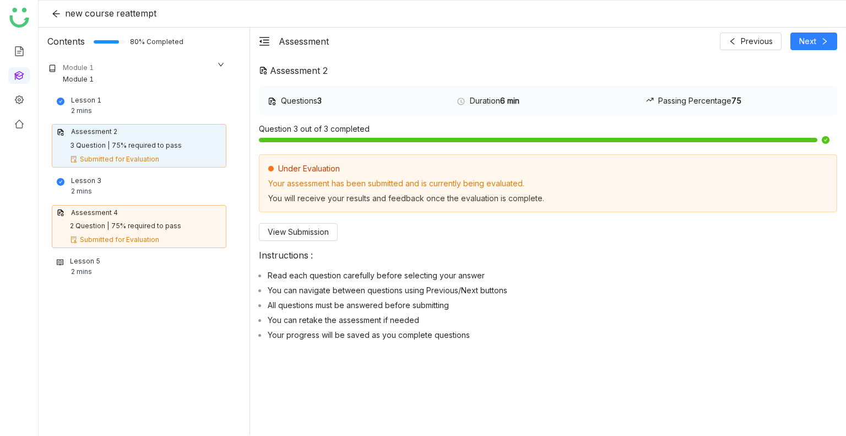
click at [283, 221] on div "Under Evaluation Your assessment has been submitted and is currently being eval…" at bounding box center [548, 197] width 579 height 87
click at [284, 226] on span "View Submission" at bounding box center [298, 232] width 61 height 12
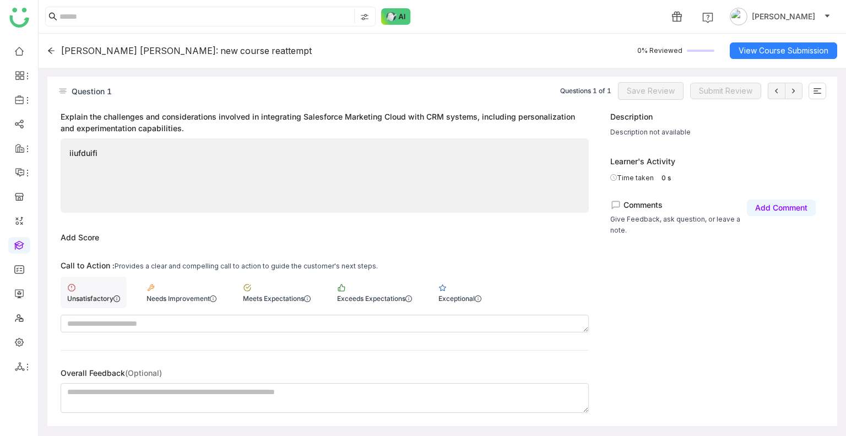
click at [96, 281] on div "Unsatisfactory" at bounding box center [94, 292] width 66 height 31
click at [658, 88] on span "Save Review" at bounding box center [651, 91] width 48 height 12
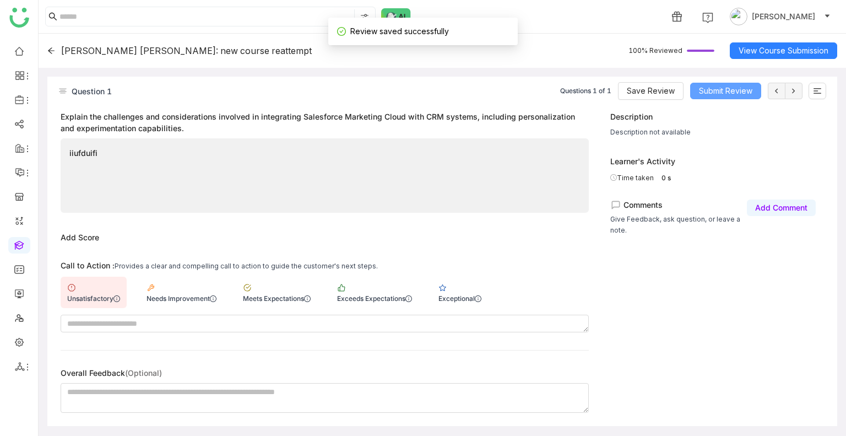
click at [724, 92] on span "Submit Review" at bounding box center [725, 91] width 53 height 12
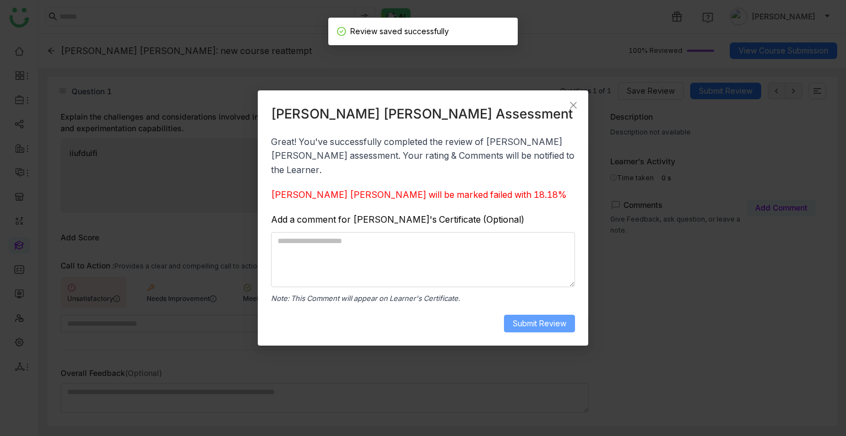
click at [531, 317] on span "Submit Review" at bounding box center [539, 323] width 53 height 12
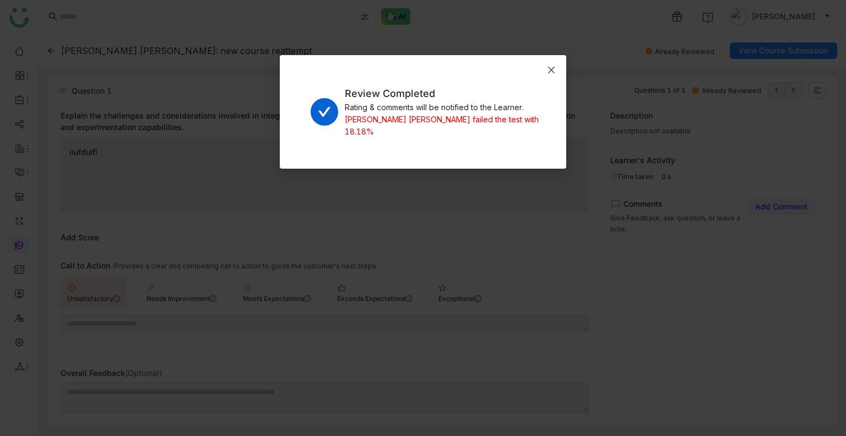
click at [551, 78] on span "Close" at bounding box center [552, 70] width 30 height 30
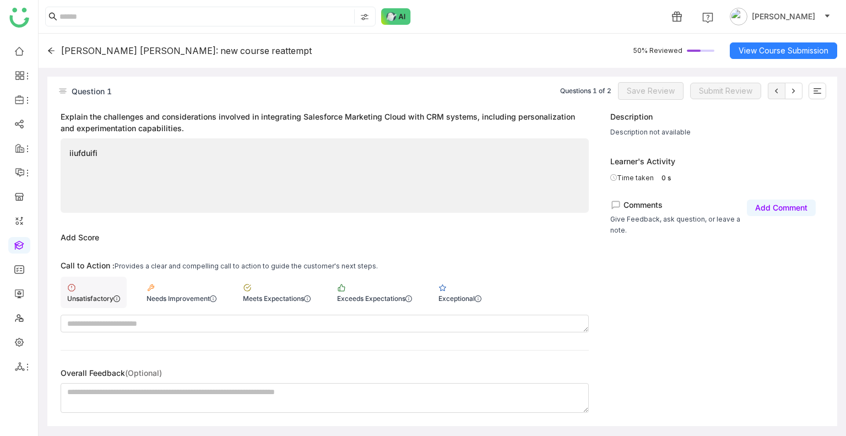
click at [105, 290] on div "Unsatisfactory" at bounding box center [94, 292] width 66 height 31
click at [792, 96] on button at bounding box center [794, 91] width 18 height 17
click at [798, 92] on icon at bounding box center [794, 91] width 9 height 9
click at [667, 94] on span "Save Review" at bounding box center [651, 91] width 48 height 12
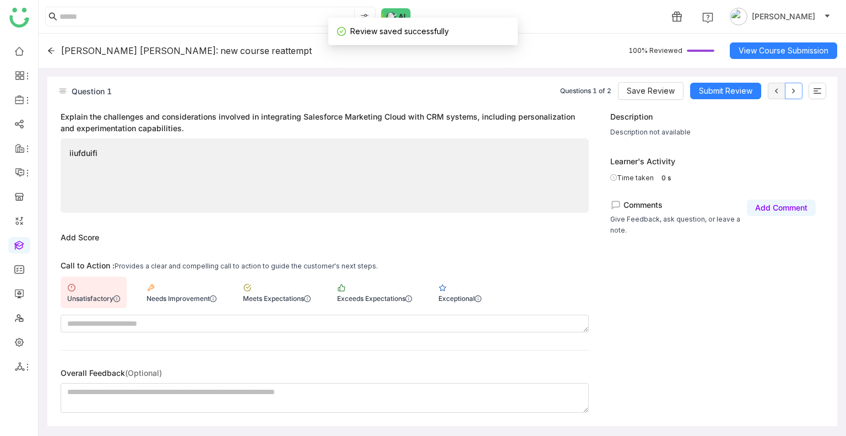
click at [800, 91] on button at bounding box center [794, 91] width 18 height 17
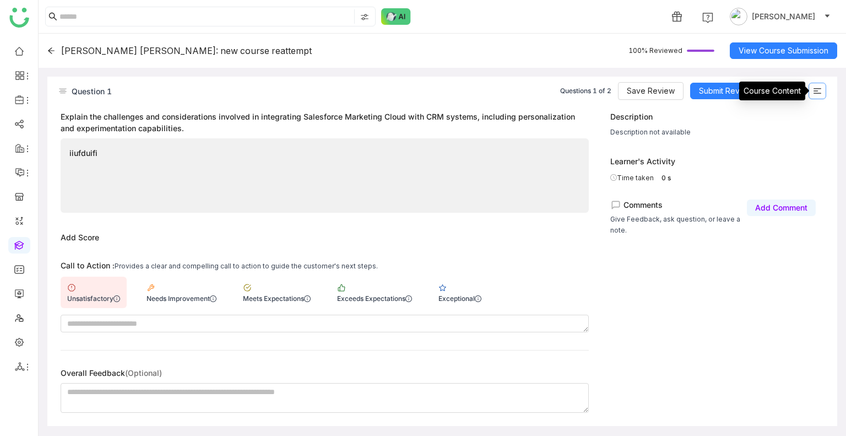
click at [817, 92] on icon at bounding box center [817, 91] width 9 height 9
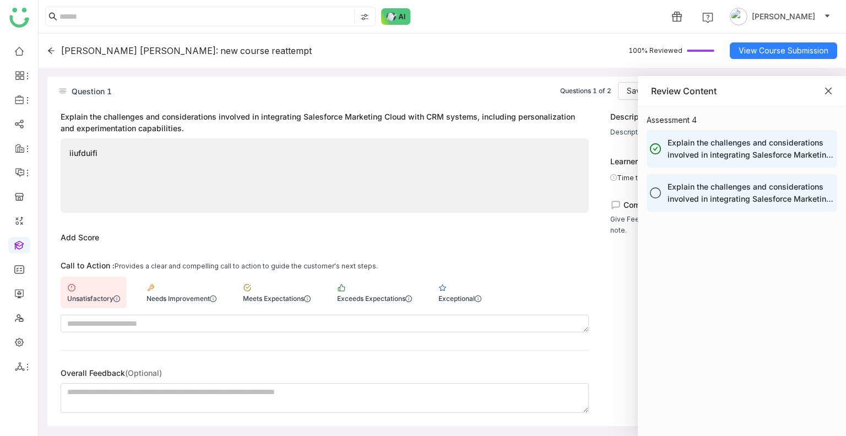
click at [830, 92] on icon "Close" at bounding box center [829, 91] width 7 height 7
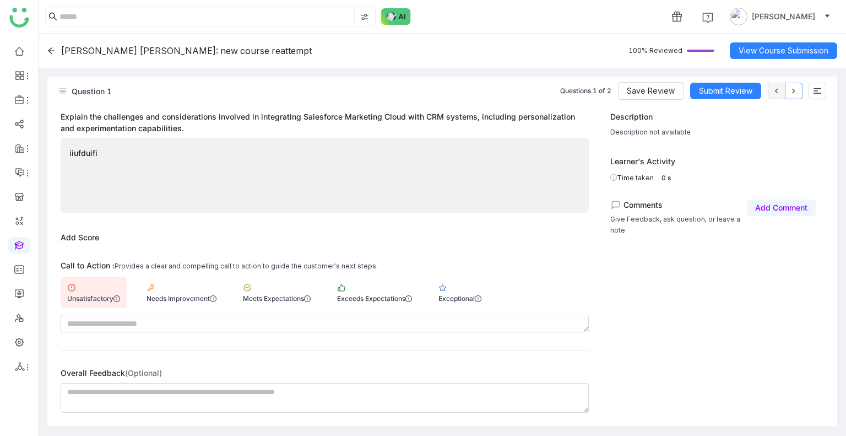
click at [797, 90] on icon at bounding box center [794, 91] width 9 height 9
click at [668, 90] on span "Save Review" at bounding box center [651, 91] width 48 height 12
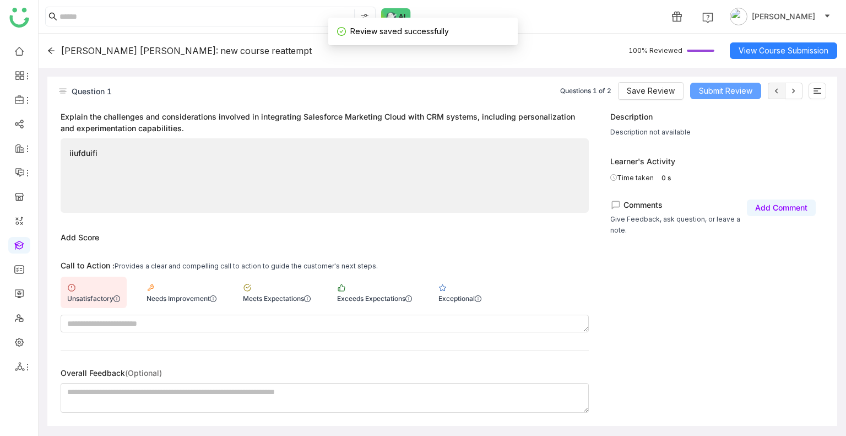
click at [727, 90] on span "Submit Review" at bounding box center [725, 91] width 53 height 12
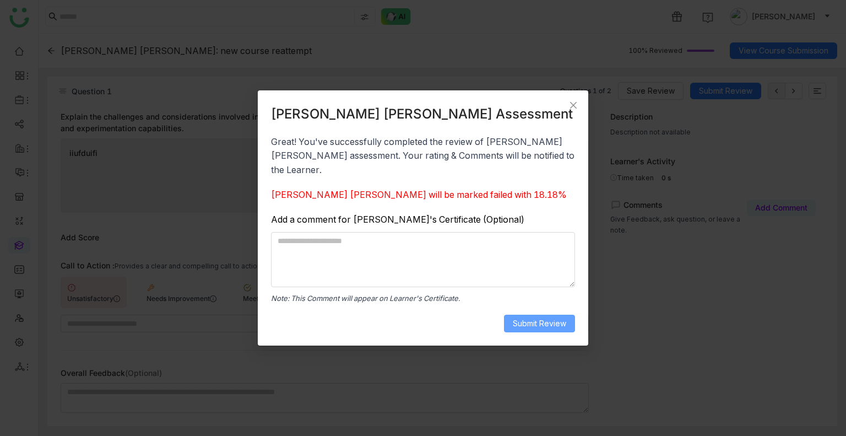
click at [545, 317] on span "Submit Review" at bounding box center [539, 323] width 53 height 12
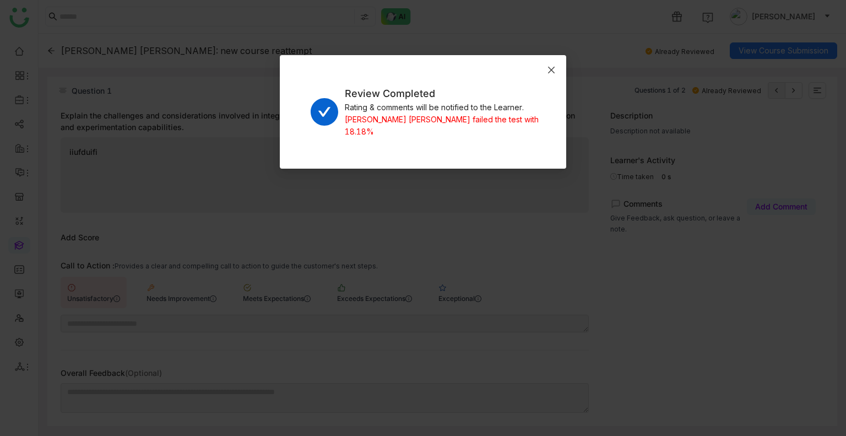
click at [549, 66] on icon "Close" at bounding box center [551, 70] width 9 height 9
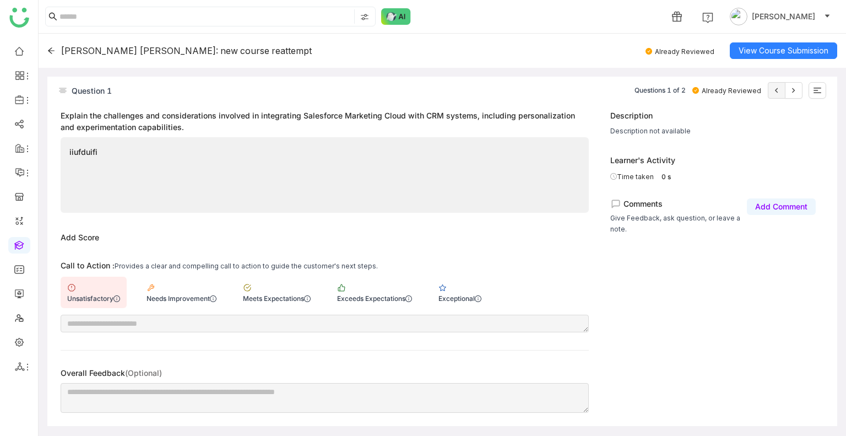
click at [50, 50] on icon at bounding box center [51, 51] width 8 height 8
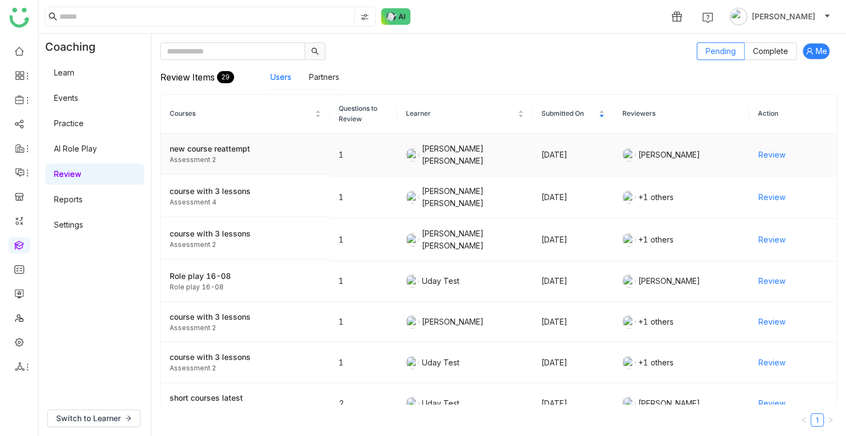
click at [227, 153] on div "new course reattempt" at bounding box center [246, 149] width 152 height 12
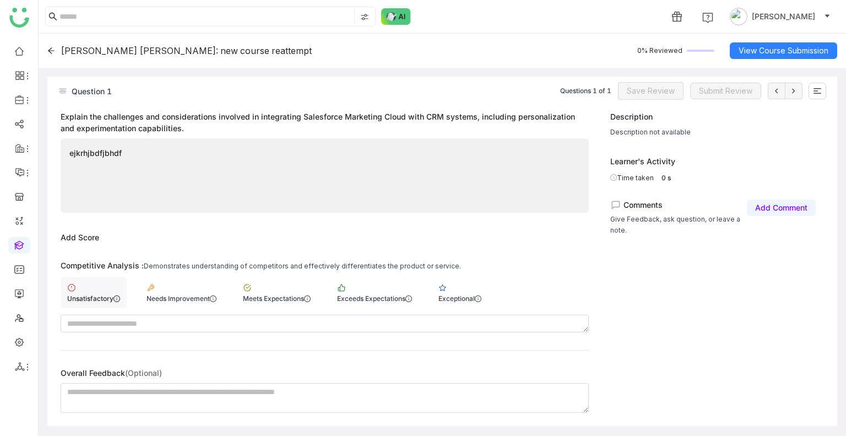
click at [113, 284] on div "Unsatisfactory" at bounding box center [94, 292] width 66 height 31
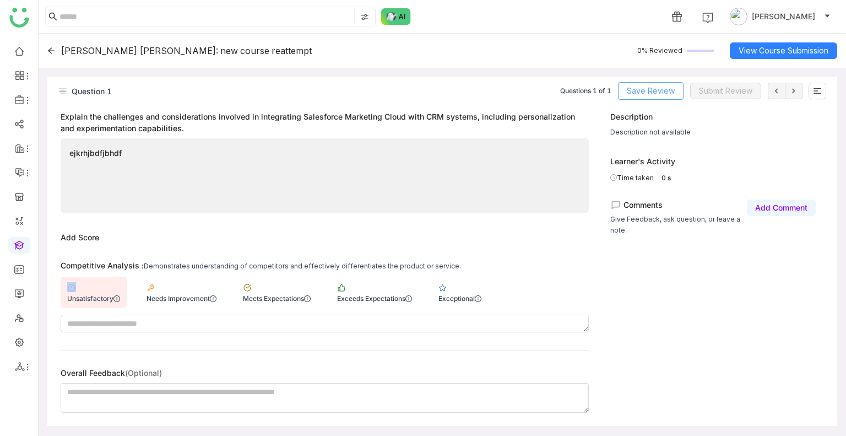
click at [644, 90] on span "Save Review" at bounding box center [651, 91] width 48 height 12
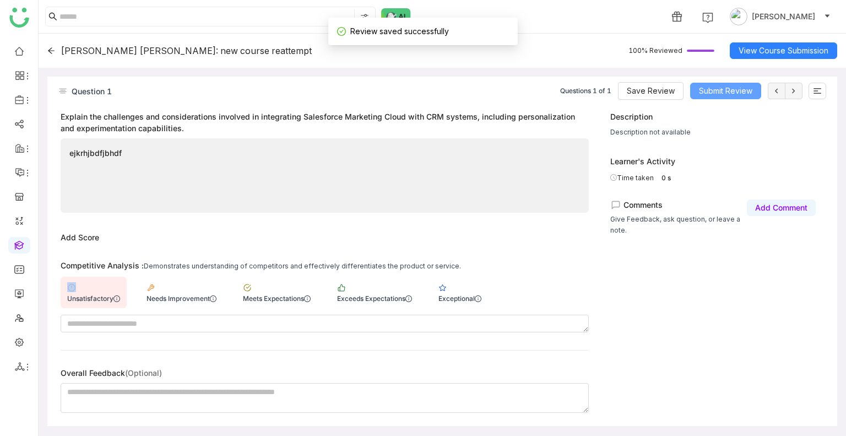
click at [708, 88] on span "Submit Review" at bounding box center [725, 91] width 53 height 12
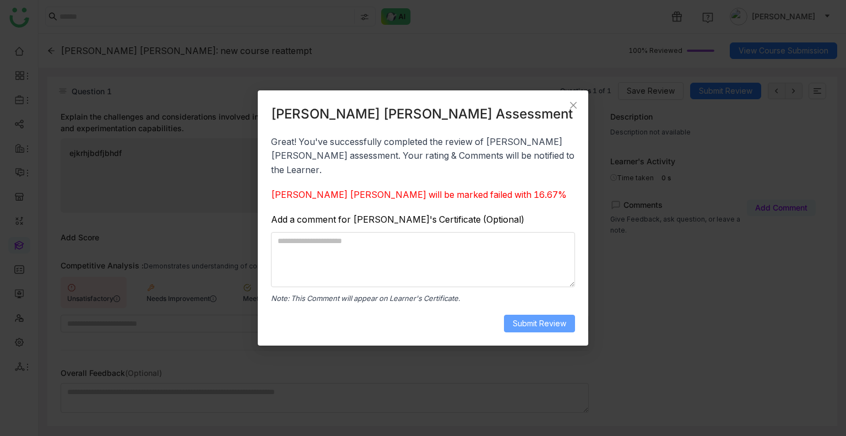
drag, startPoint x: 532, startPoint y: 314, endPoint x: 531, endPoint y: 320, distance: 6.1
click at [531, 320] on div "[PERSON_NAME] [PERSON_NAME] Assessment Great! You've successfully completed the…" at bounding box center [423, 218] width 304 height 229
click at [531, 320] on span "Submit Review" at bounding box center [539, 323] width 53 height 12
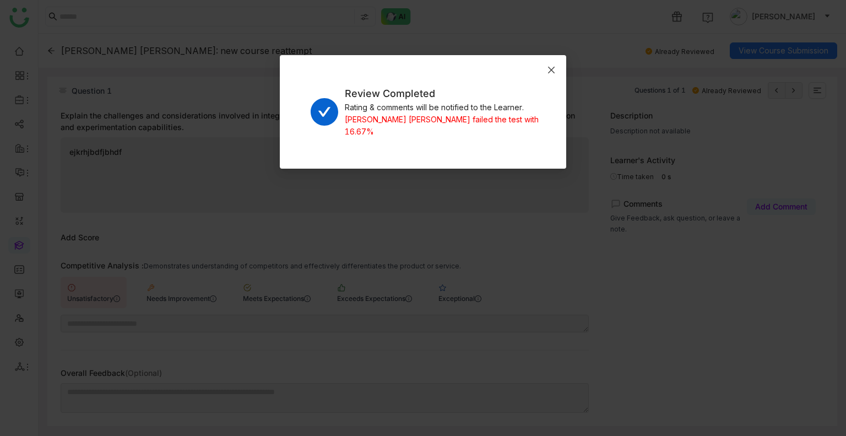
click at [552, 67] on icon "Close" at bounding box center [551, 70] width 9 height 9
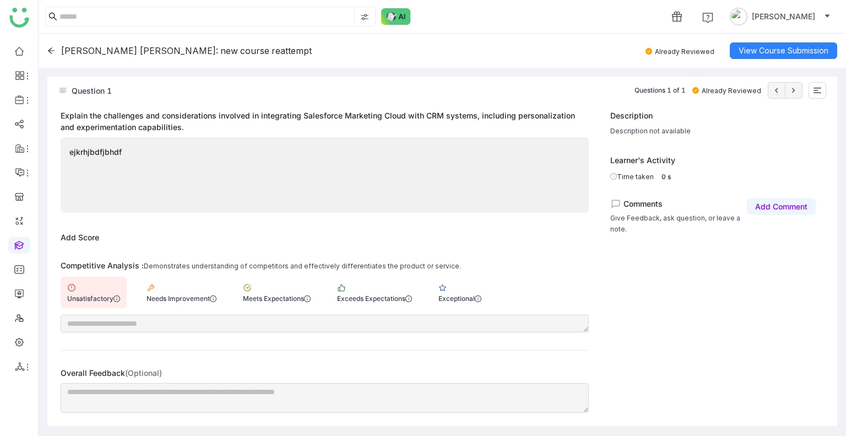
click at [56, 51] on div "[PERSON_NAME] [PERSON_NAME]: new course reattempt" at bounding box center [179, 50] width 265 height 11
click at [52, 50] on icon at bounding box center [51, 50] width 7 height 6
